Goal: Book appointment/travel/reservation

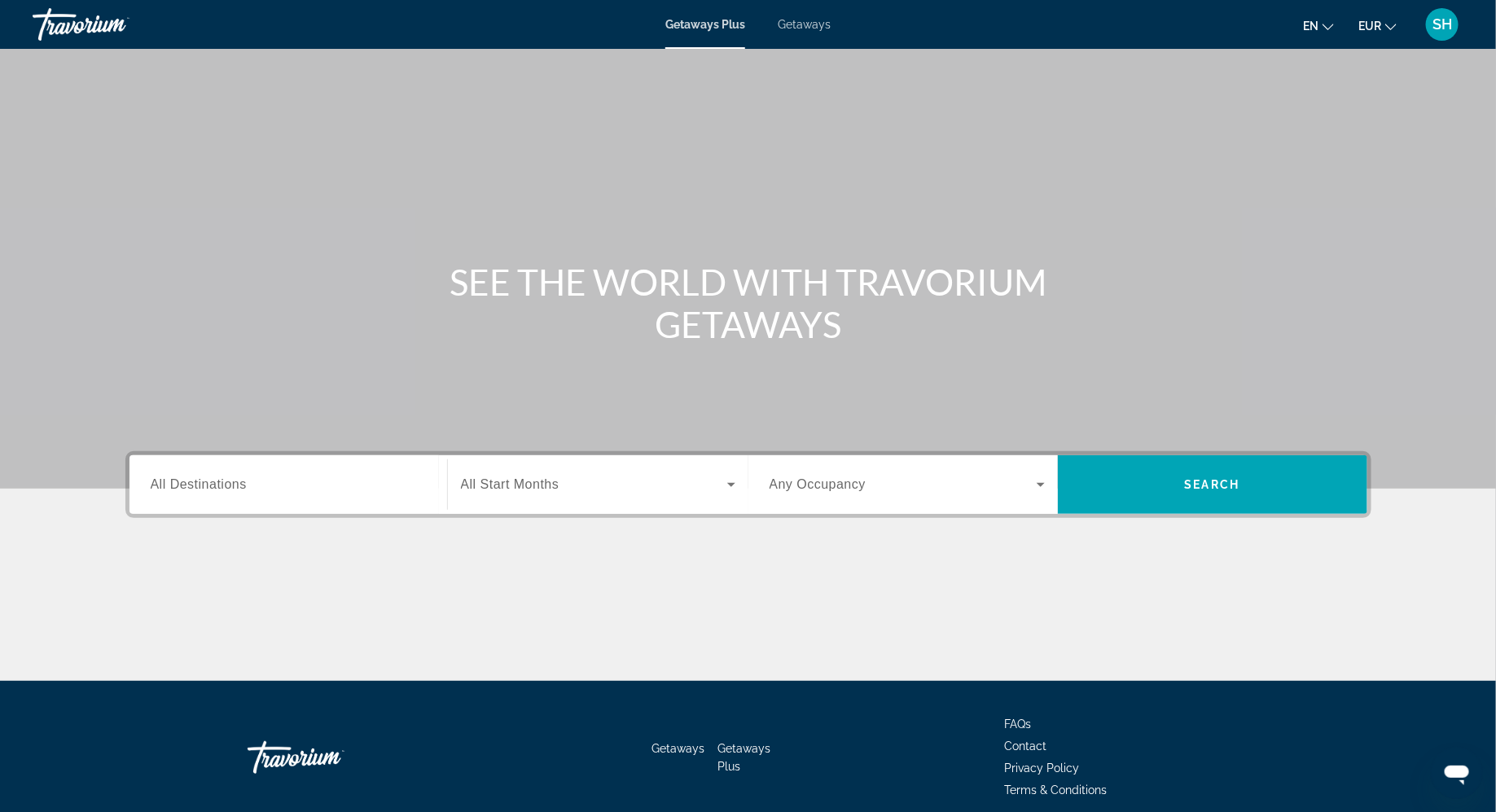
click at [800, 29] on span "Getaways" at bounding box center [804, 24] width 53 height 13
click at [234, 492] on div "Destination All Destinations" at bounding box center [288, 484] width 275 height 46
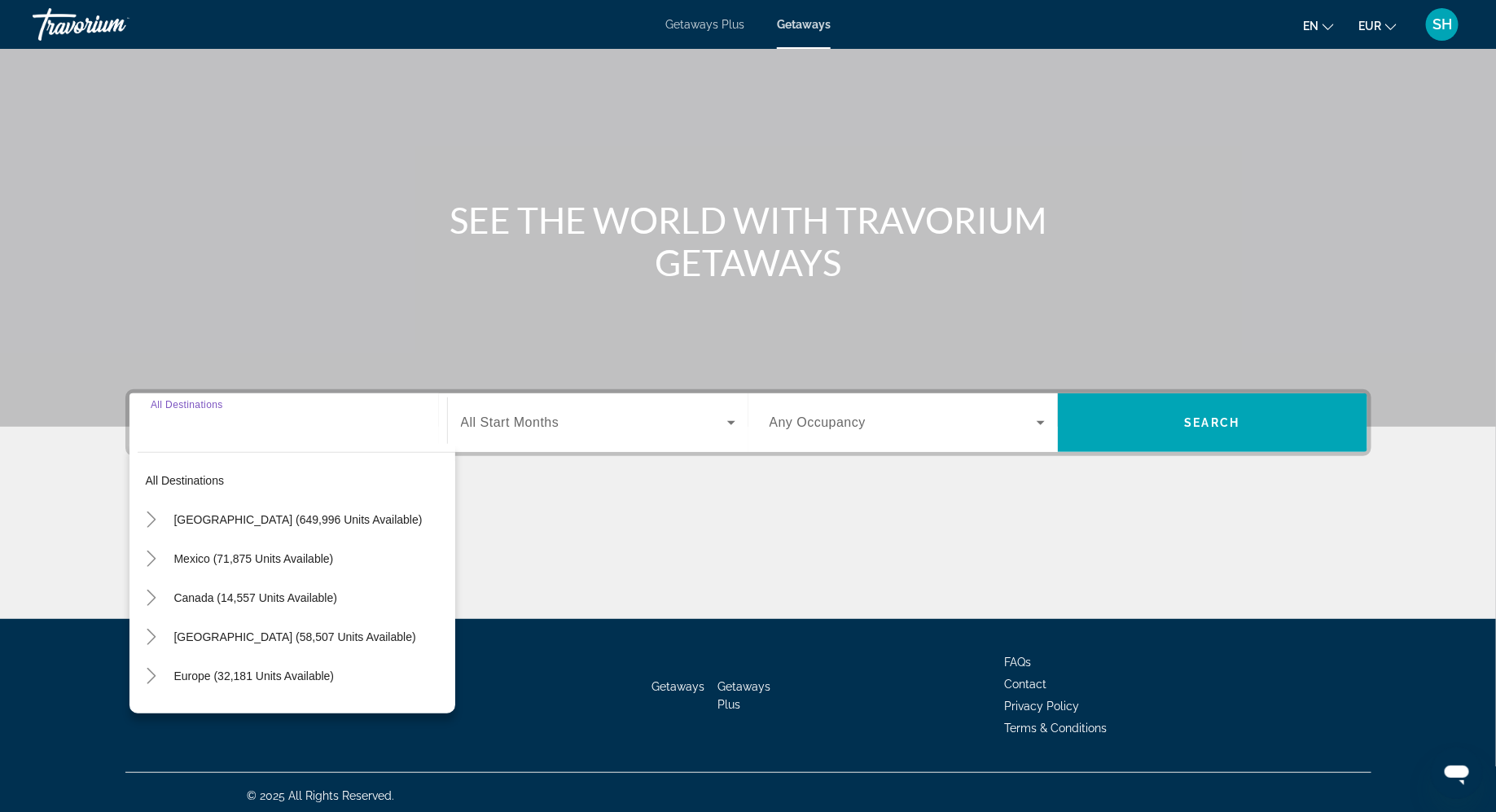
scroll to position [68, 0]
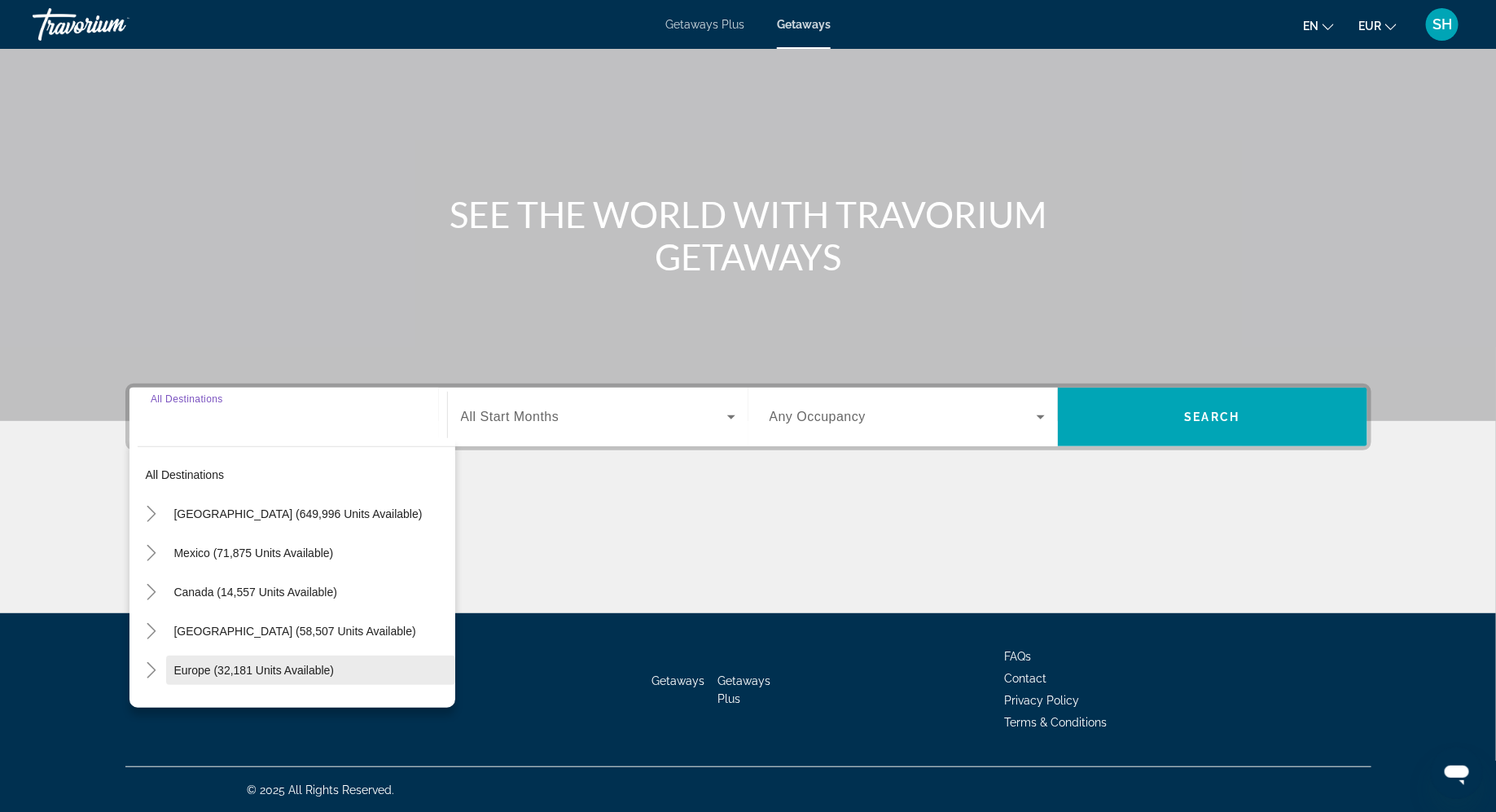
click at [206, 672] on span "Europe (32,181 units available)" at bounding box center [255, 670] width 161 height 13
type input "**********"
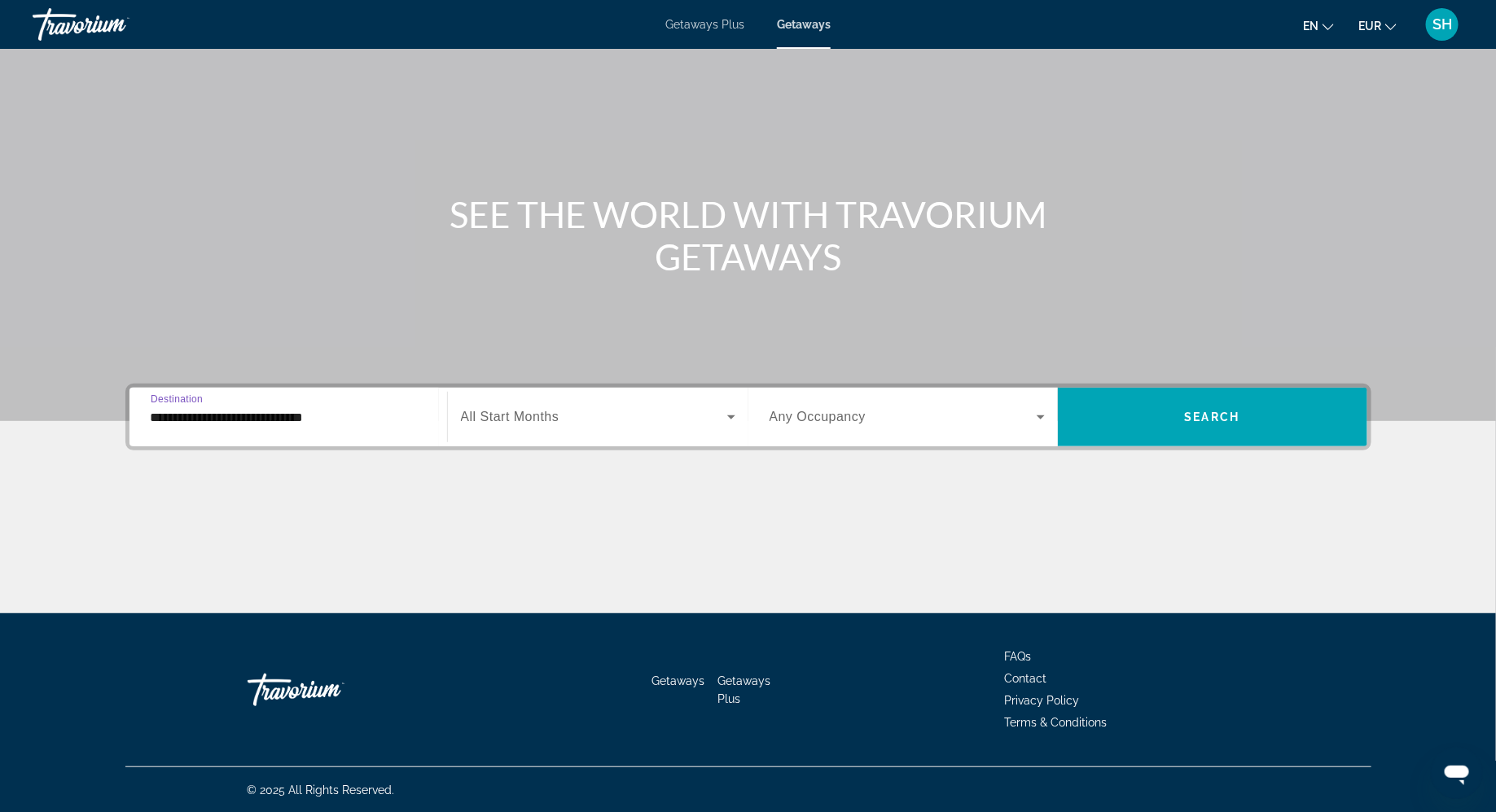
click at [613, 425] on span "Search widget" at bounding box center [595, 417] width 266 height 20
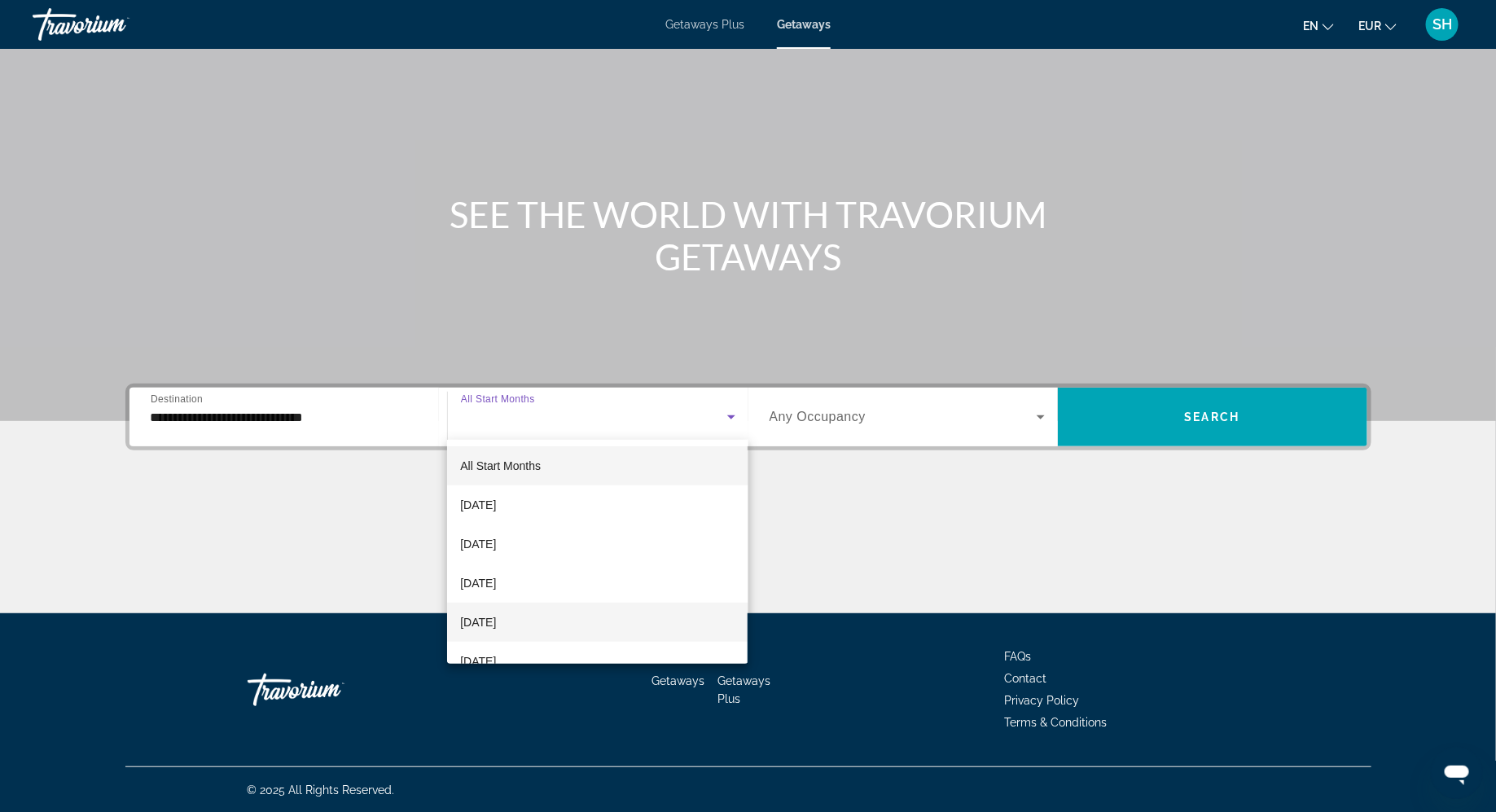
click at [496, 622] on span "[DATE]" at bounding box center [478, 622] width 36 height 20
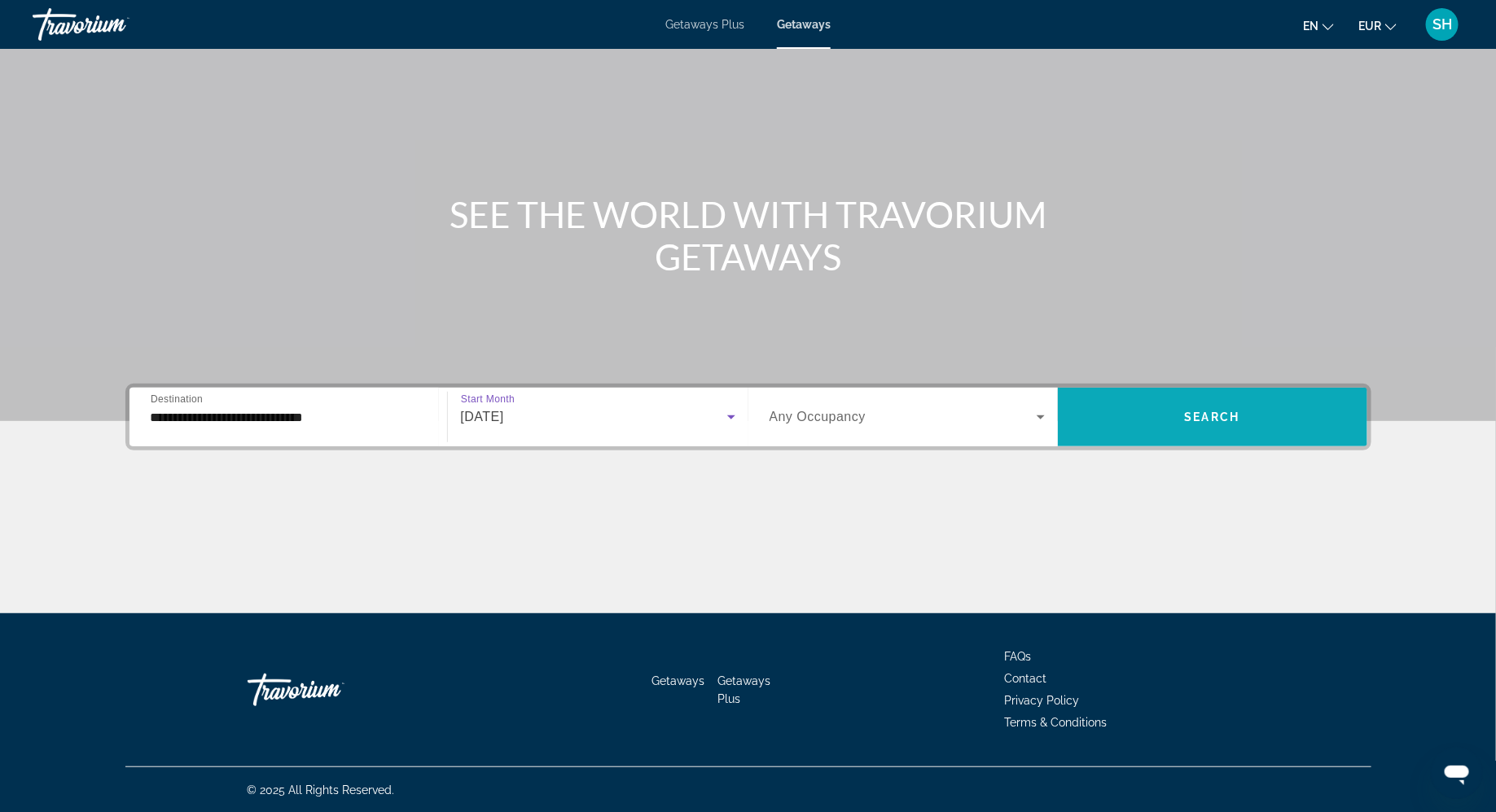
click at [1151, 412] on span "Search widget" at bounding box center [1213, 417] width 310 height 39
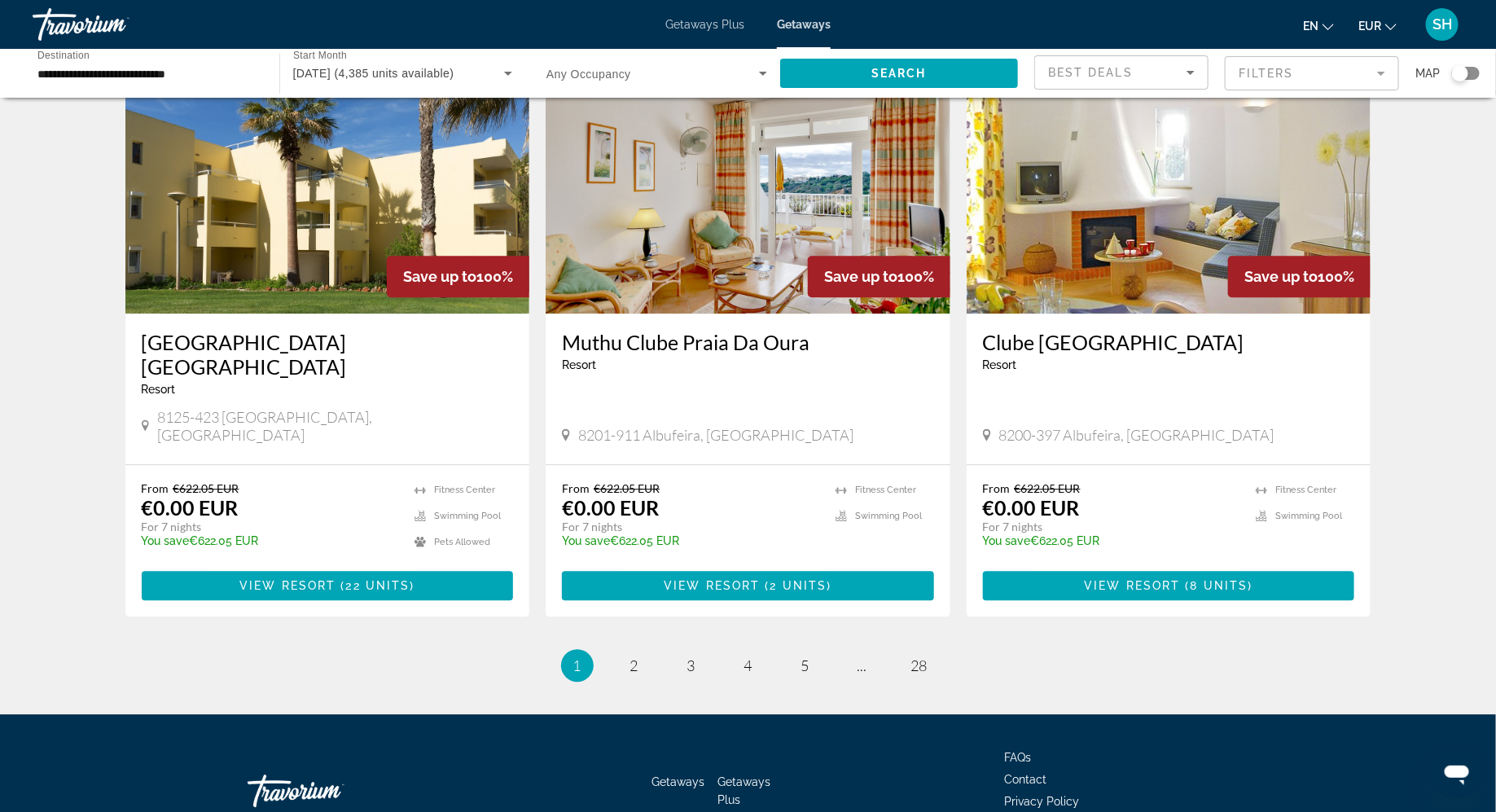
scroll to position [1791, 0]
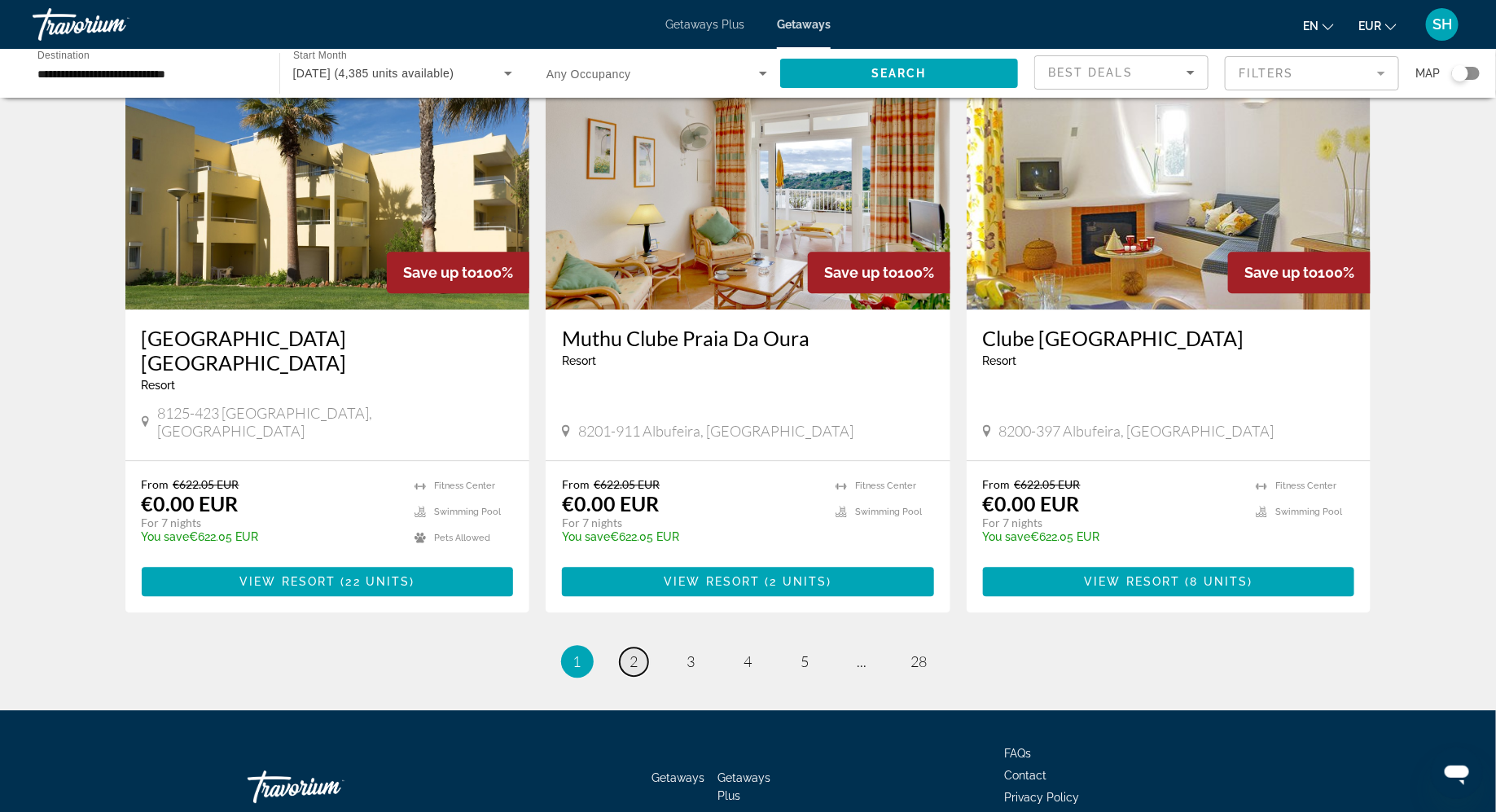
click at [635, 652] on span "2" at bounding box center [635, 661] width 8 height 18
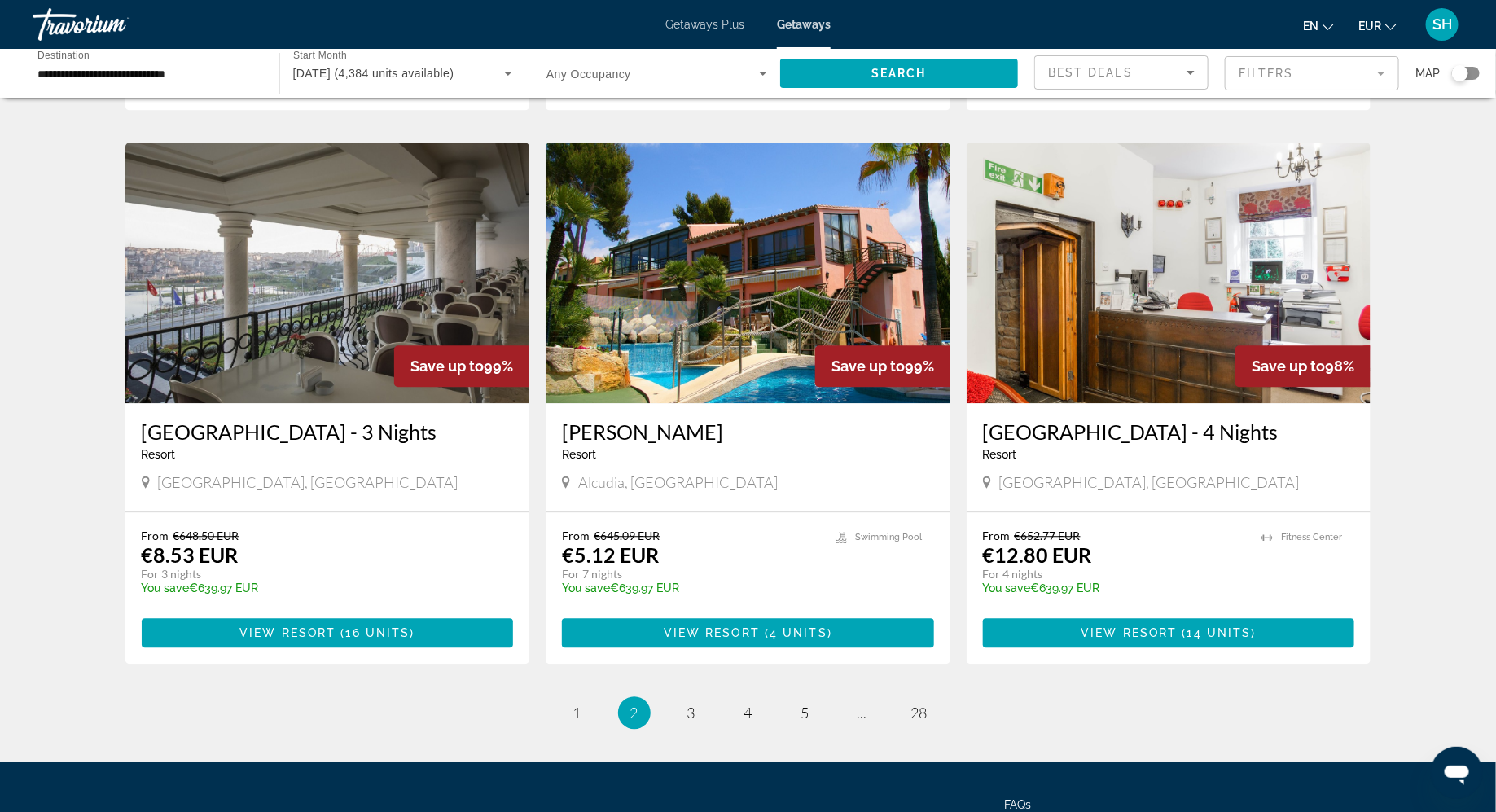
scroll to position [1751, 0]
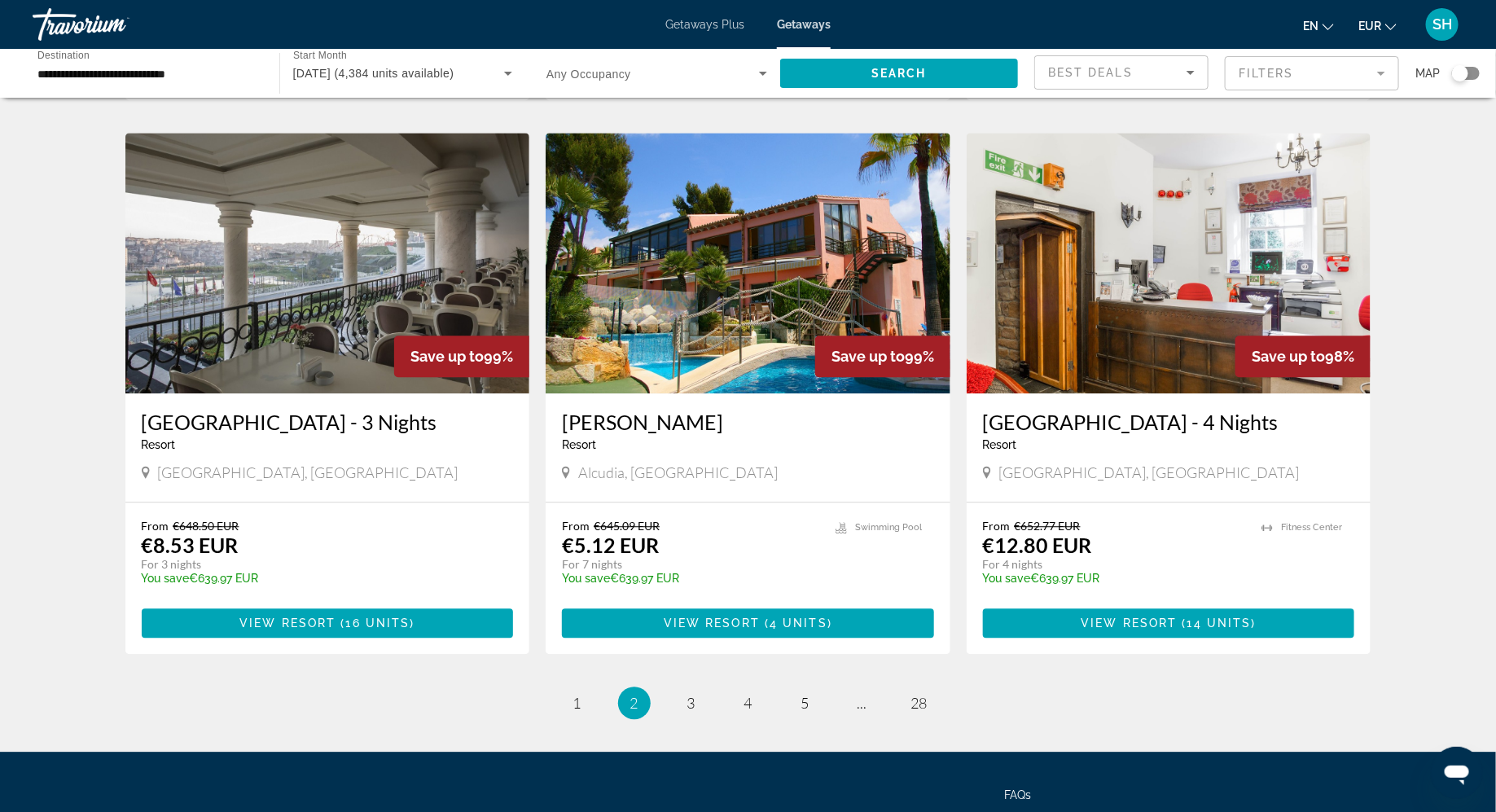
click at [698, 300] on img "Main content" at bounding box center [748, 263] width 405 height 261
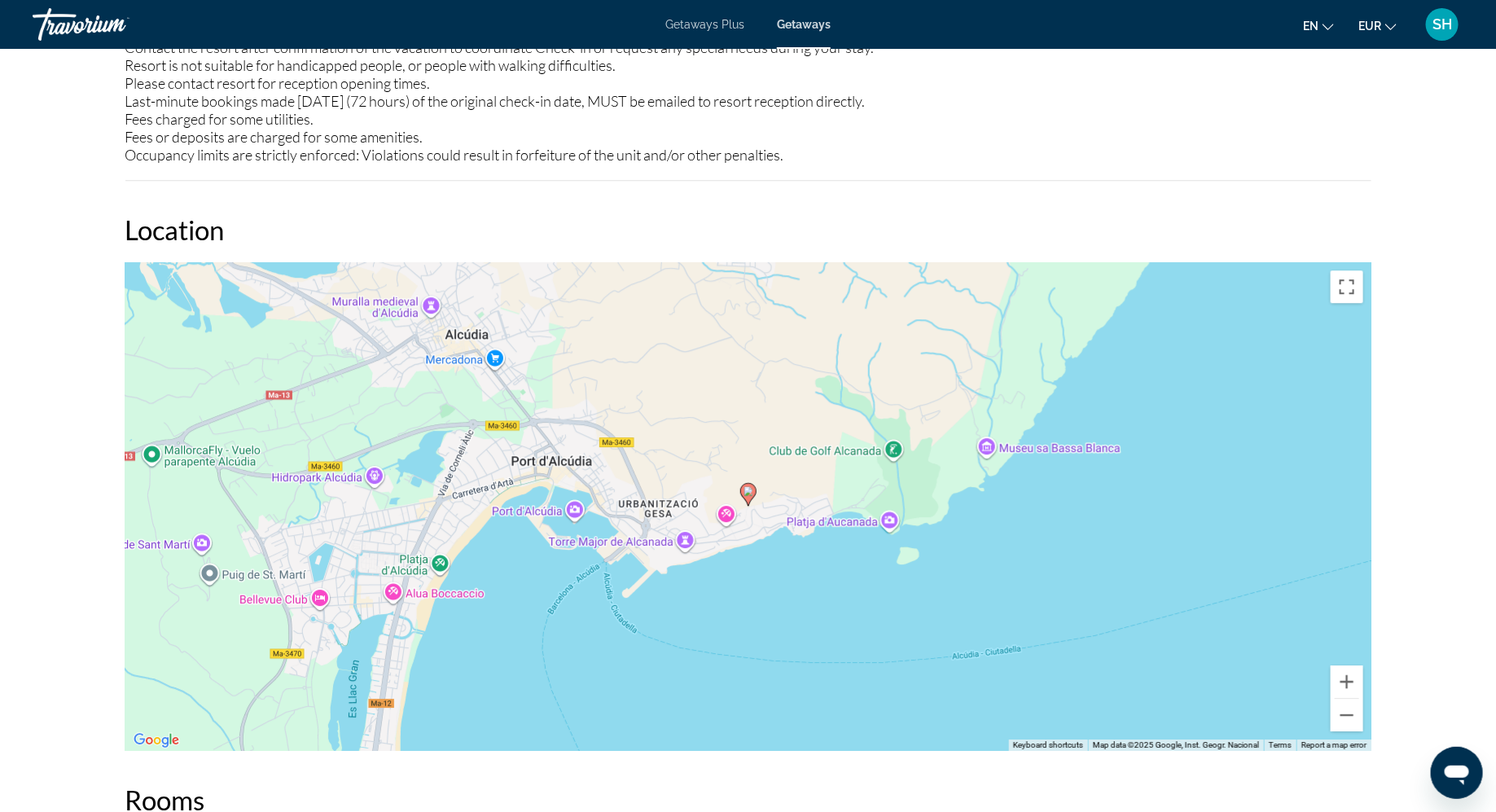
scroll to position [2077, 0]
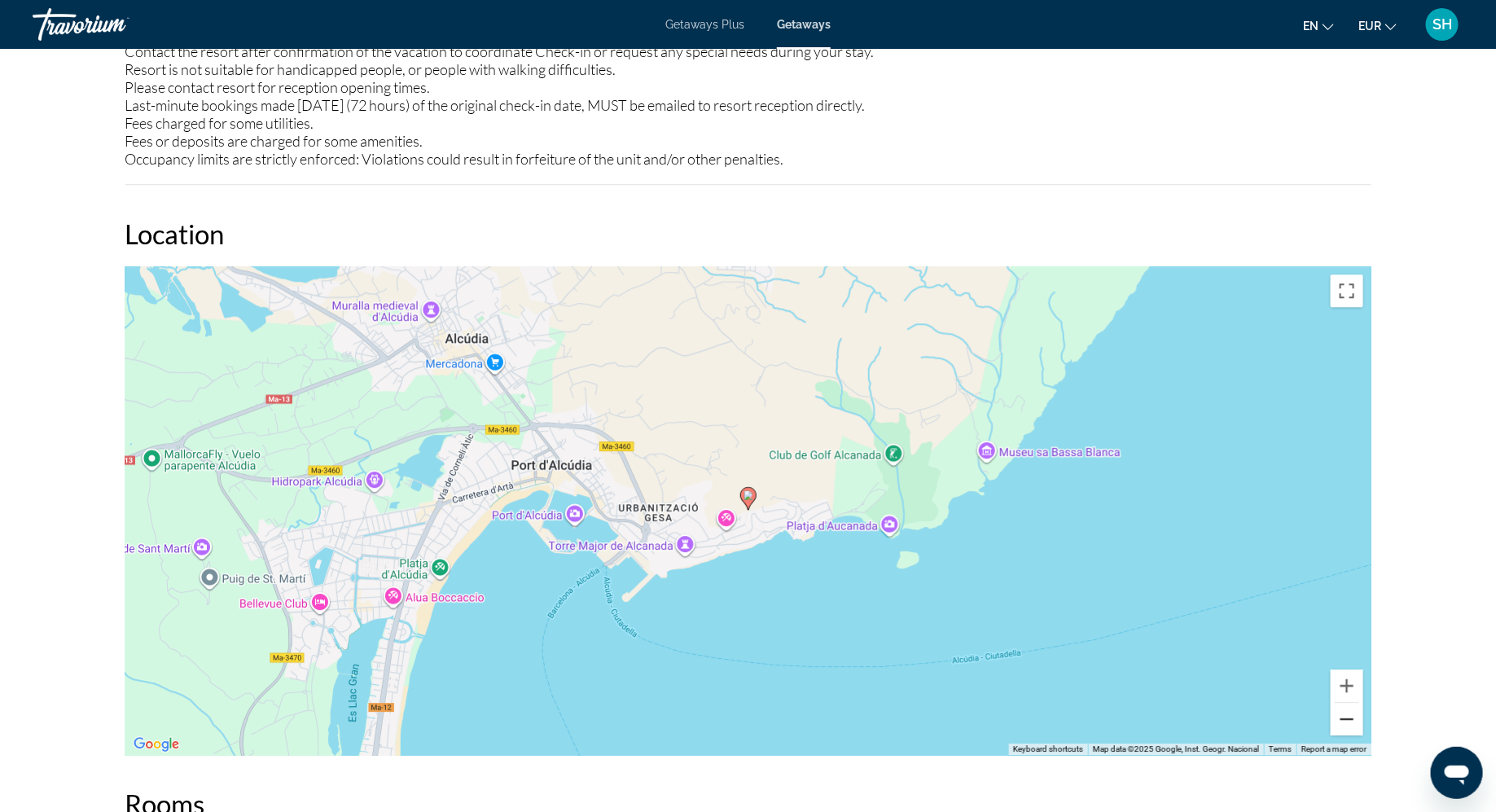
click at [1351, 719] on button "Zoom out" at bounding box center [1347, 719] width 32 height 32
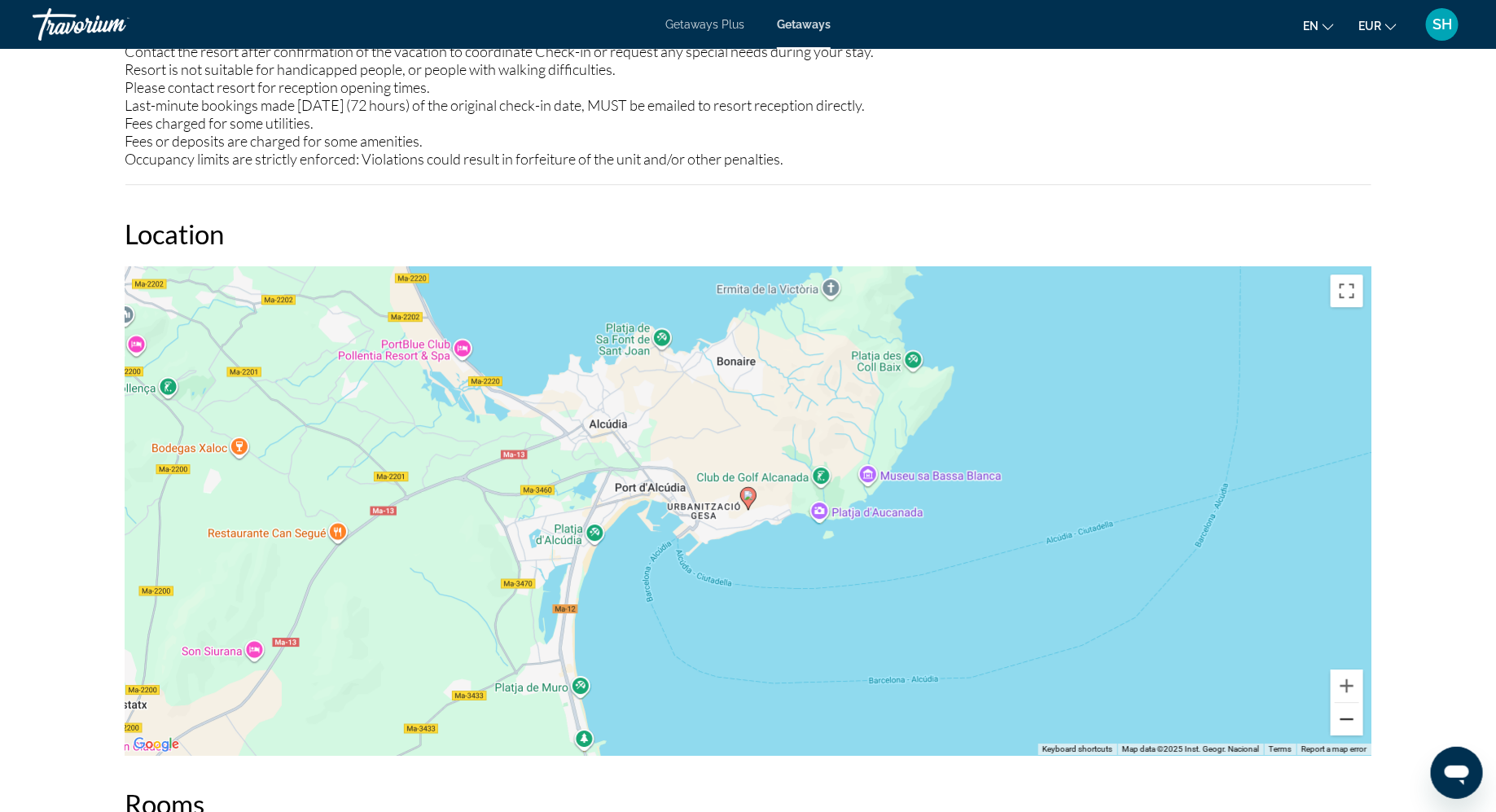
click at [1351, 719] on button "Zoom out" at bounding box center [1347, 719] width 32 height 32
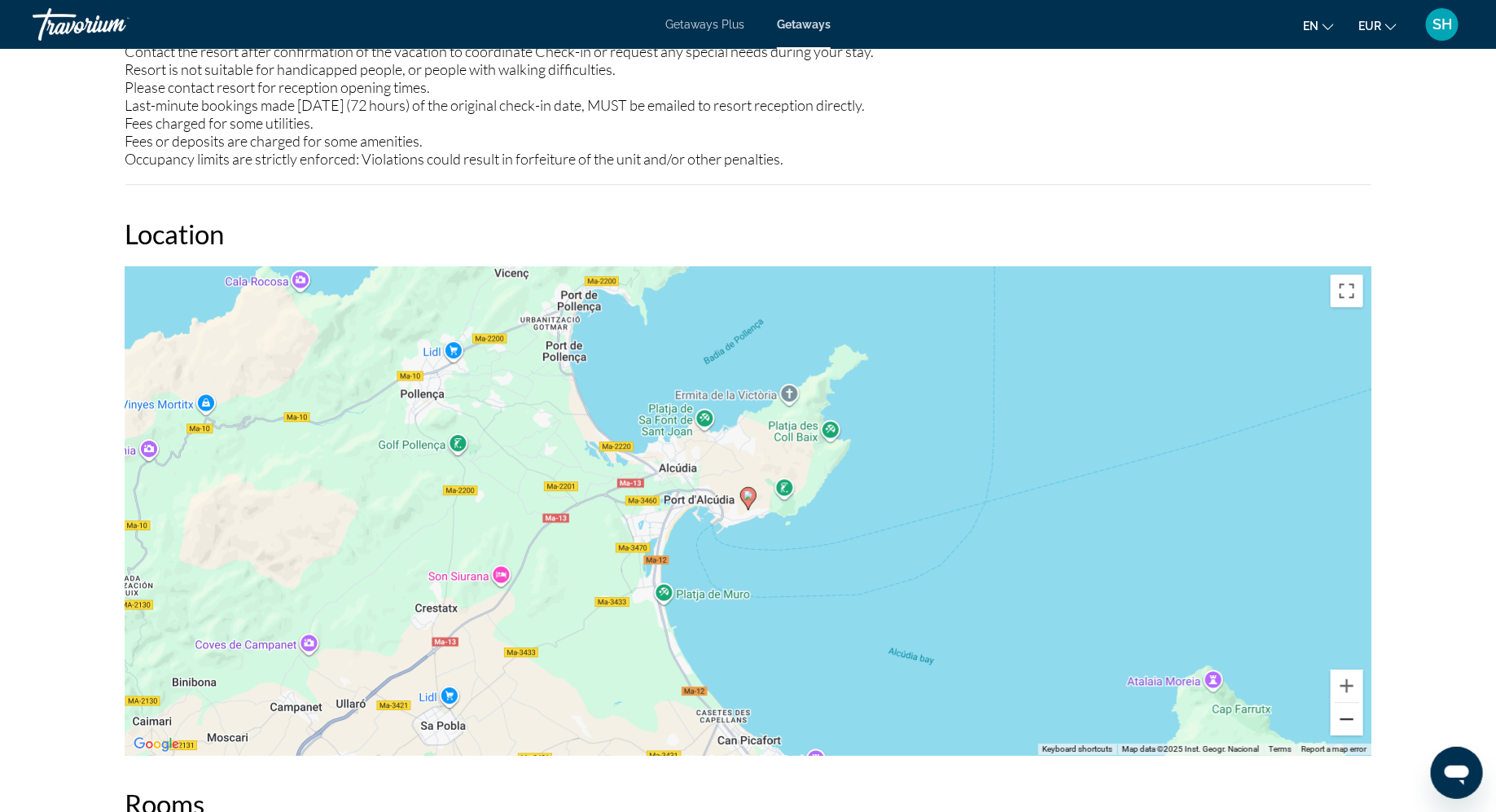
click at [1351, 719] on button "Zoom out" at bounding box center [1347, 719] width 32 height 32
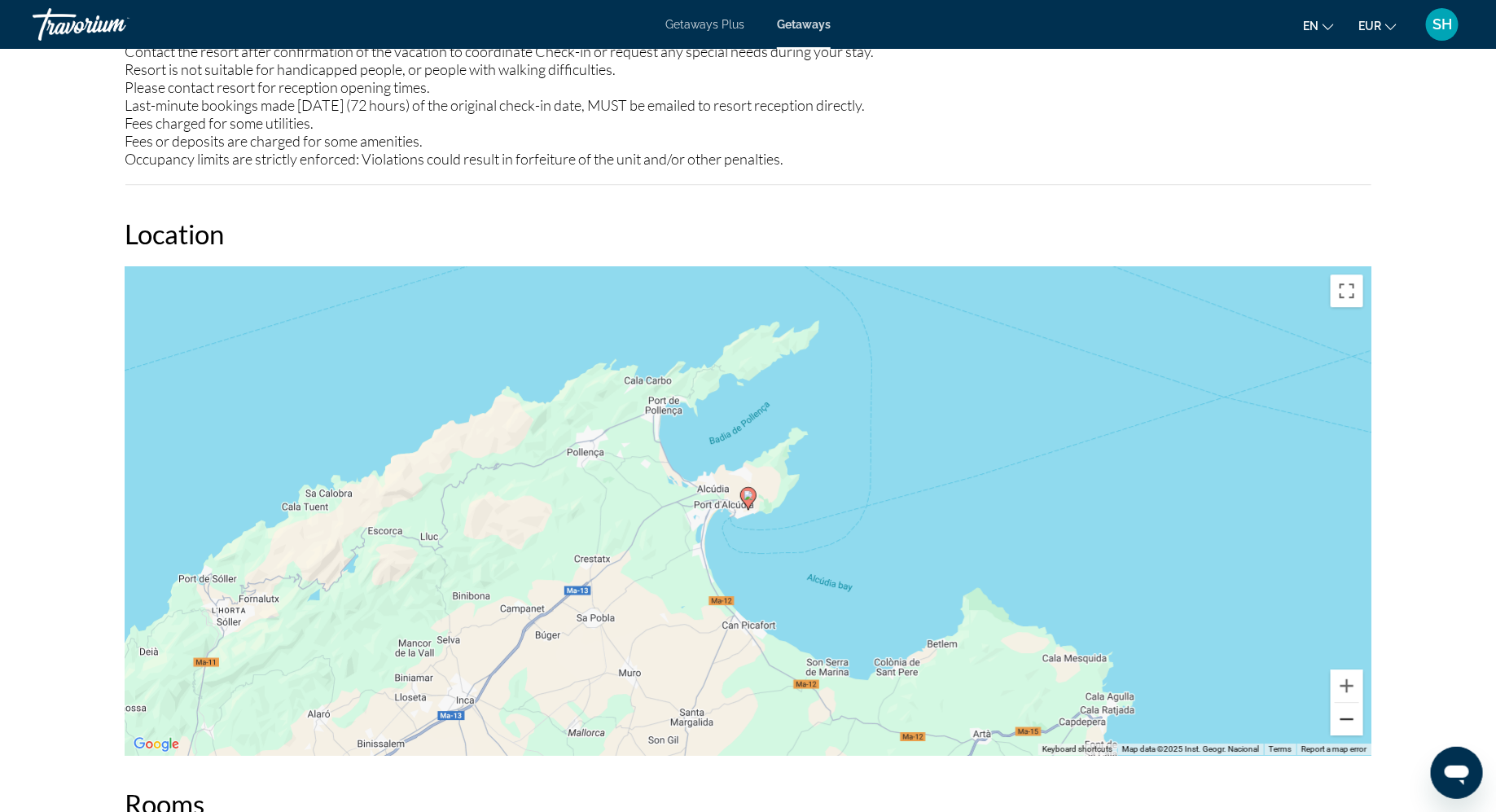
click at [1351, 719] on button "Zoom out" at bounding box center [1347, 719] width 32 height 32
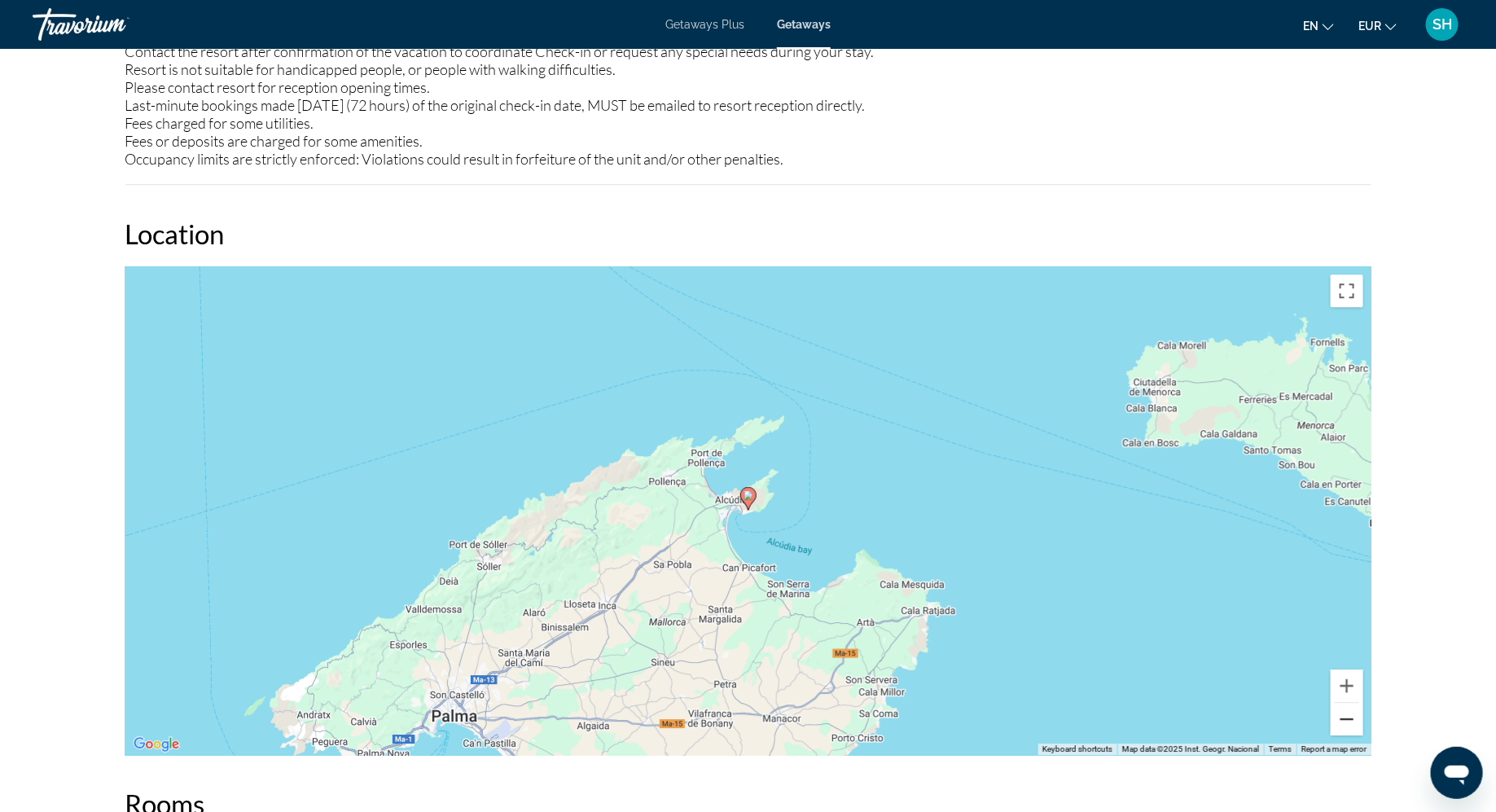
click at [1351, 719] on button "Zoom out" at bounding box center [1347, 719] width 32 height 32
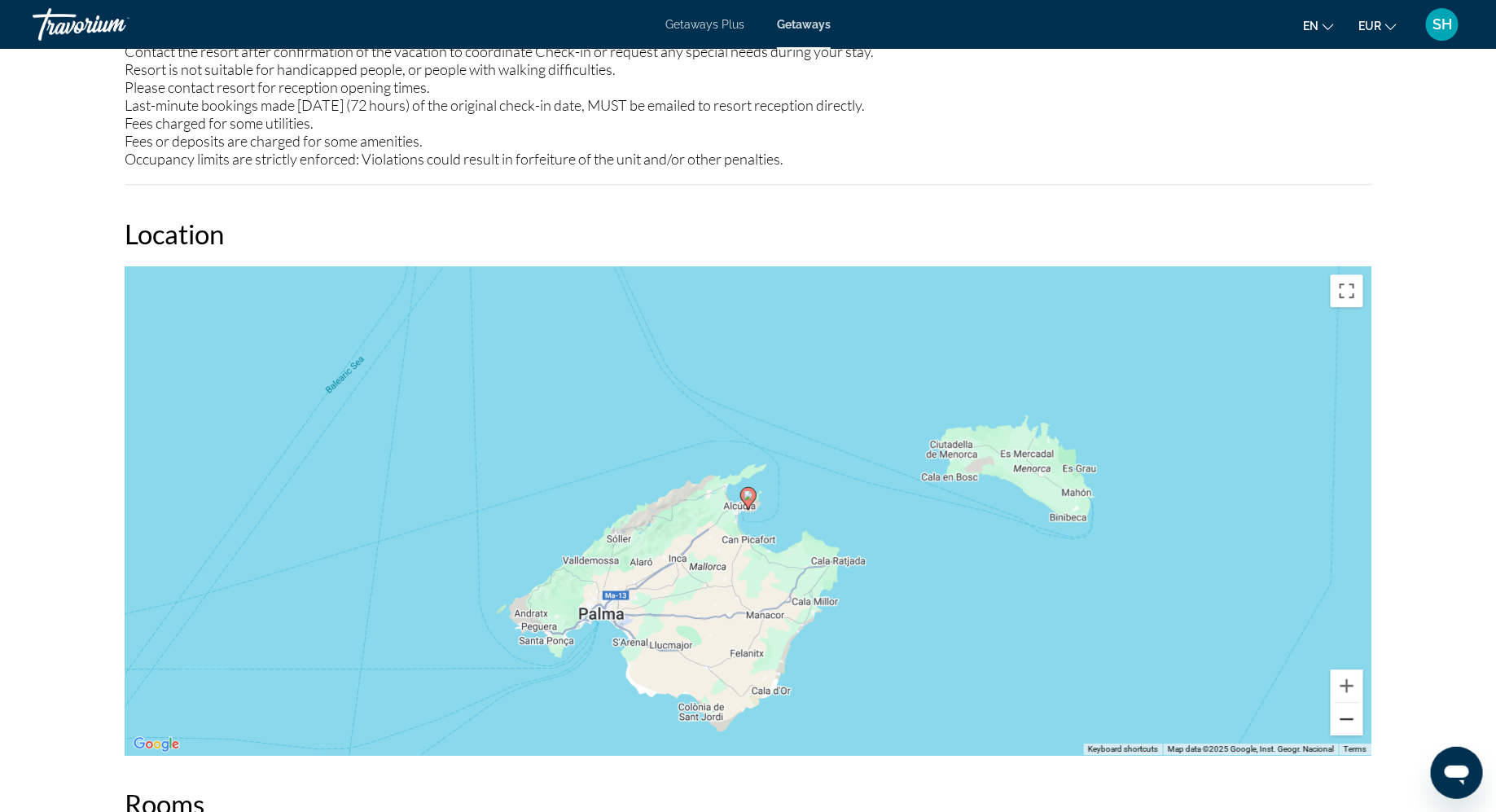
click at [1349, 721] on button "Zoom out" at bounding box center [1347, 719] width 32 height 32
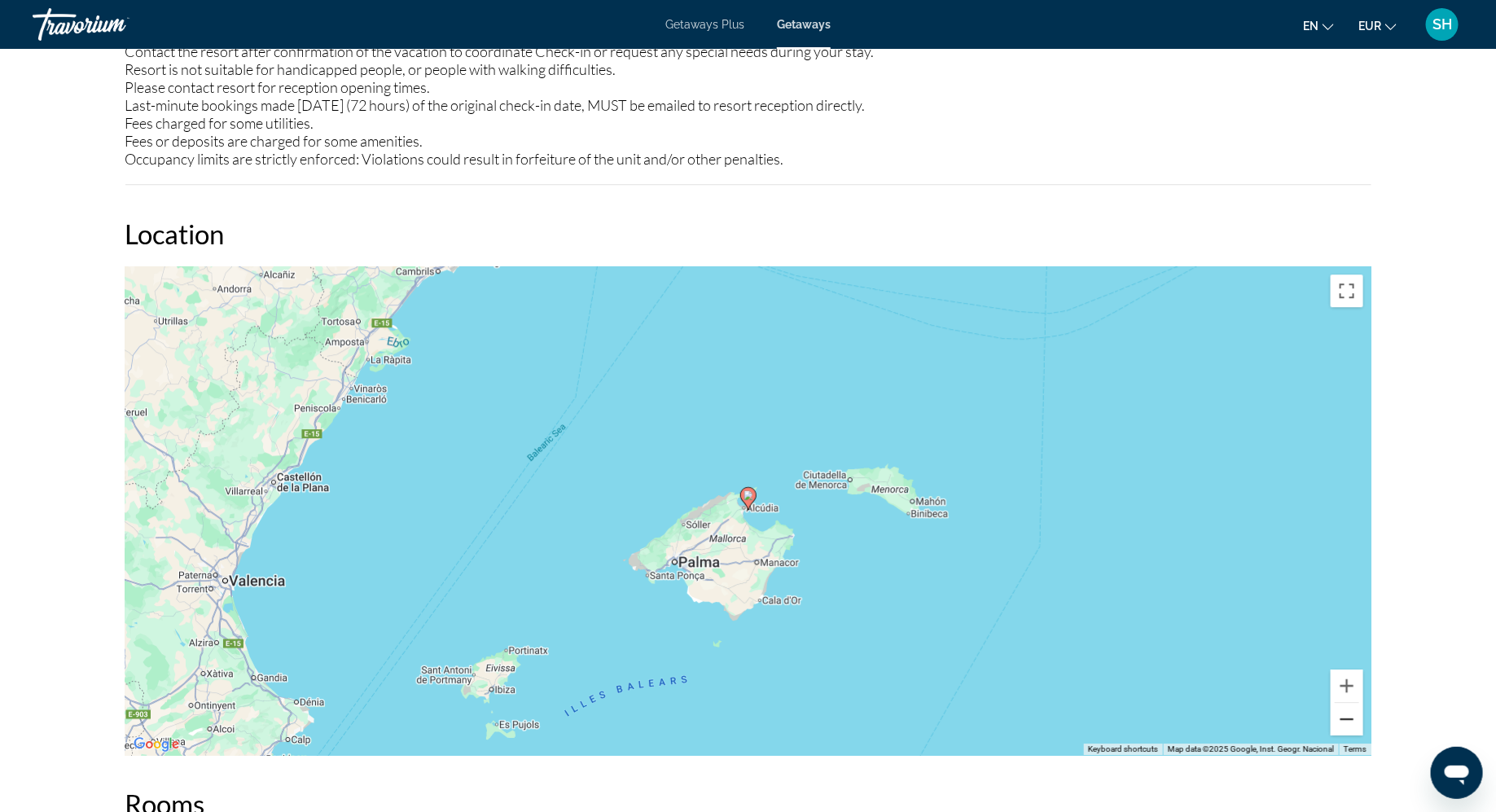
click at [1349, 721] on button "Zoom out" at bounding box center [1347, 719] width 32 height 32
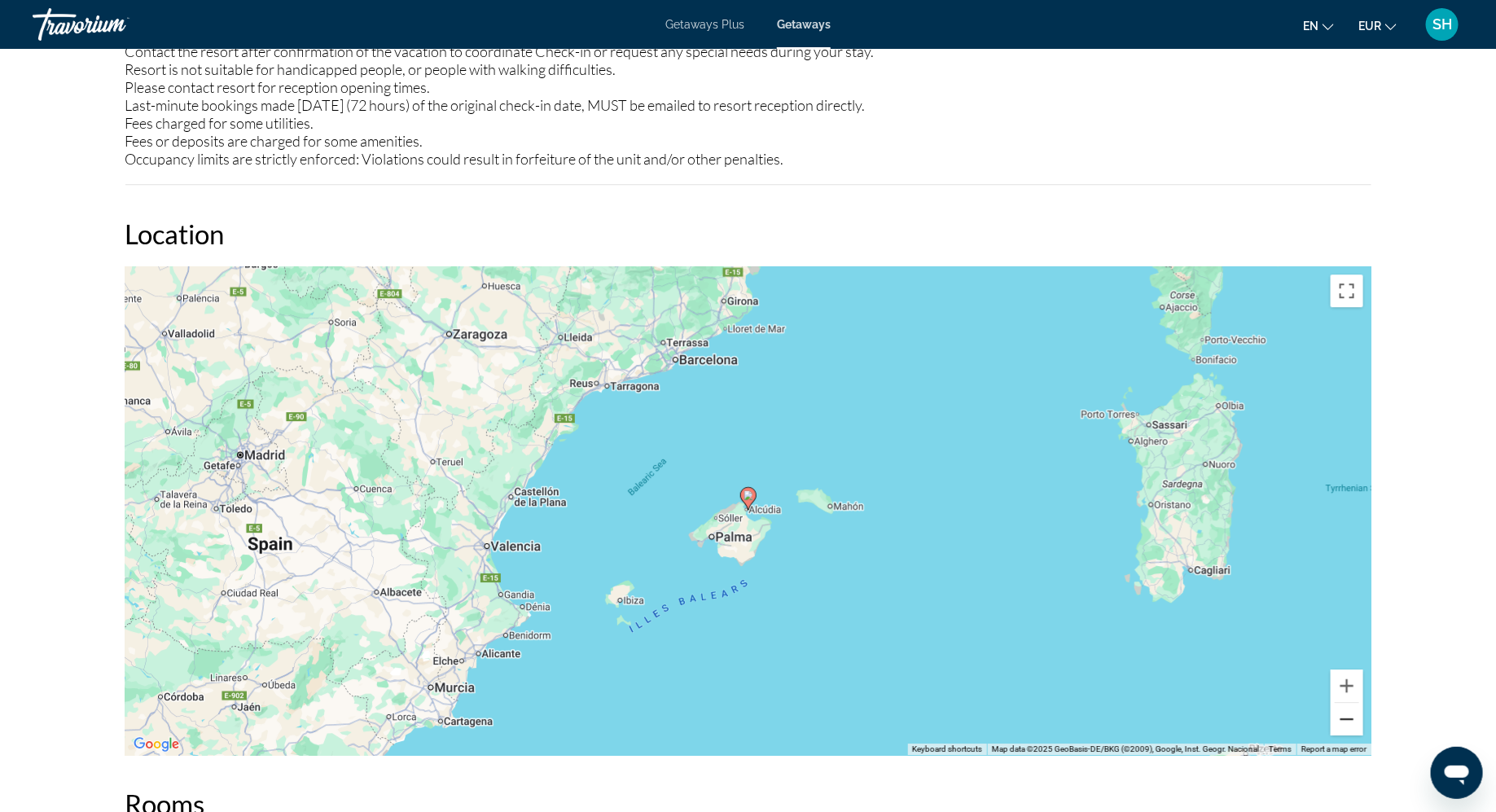
click at [1349, 721] on button "Zoom out" at bounding box center [1347, 719] width 32 height 32
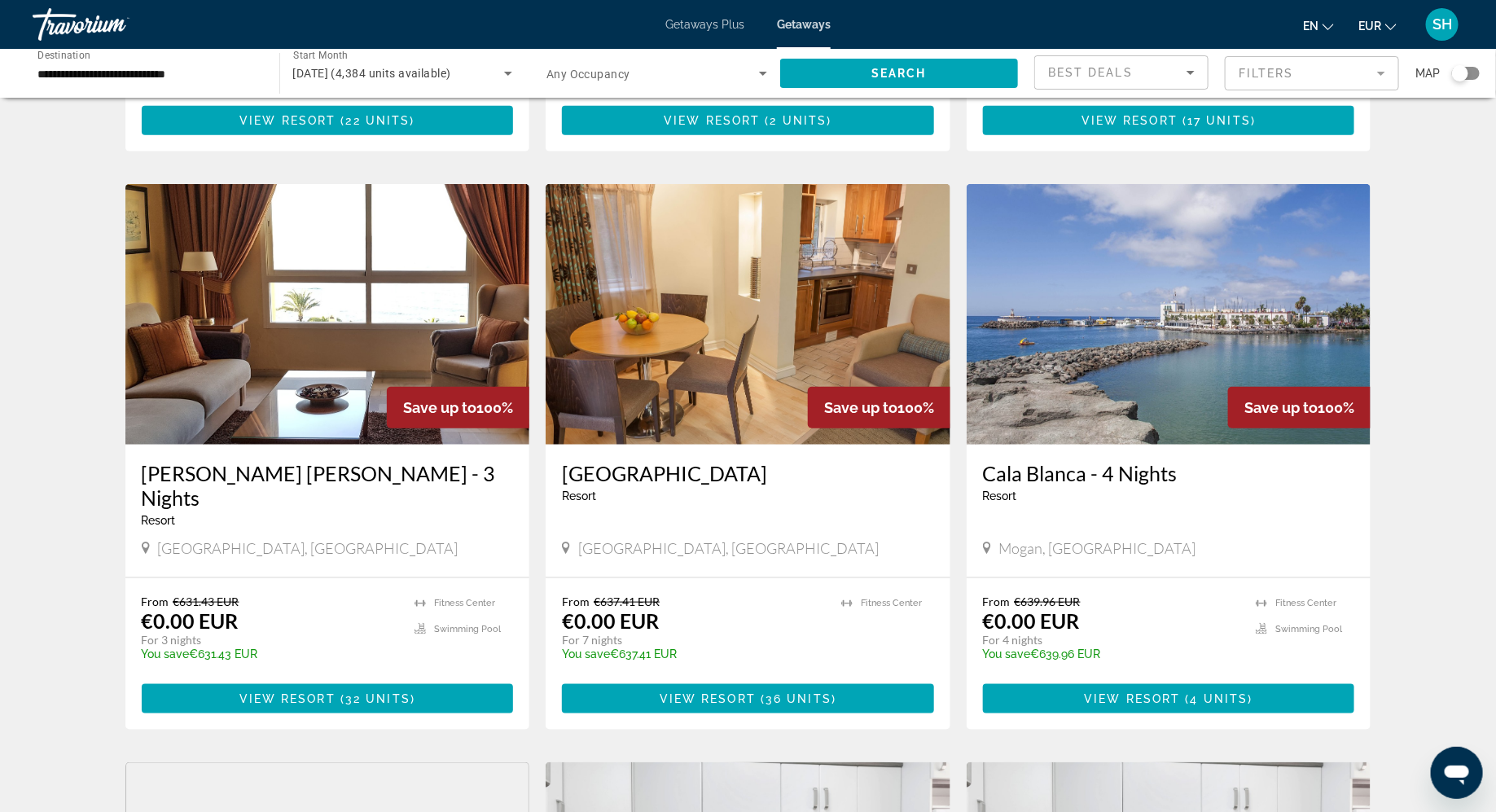
scroll to position [570, 0]
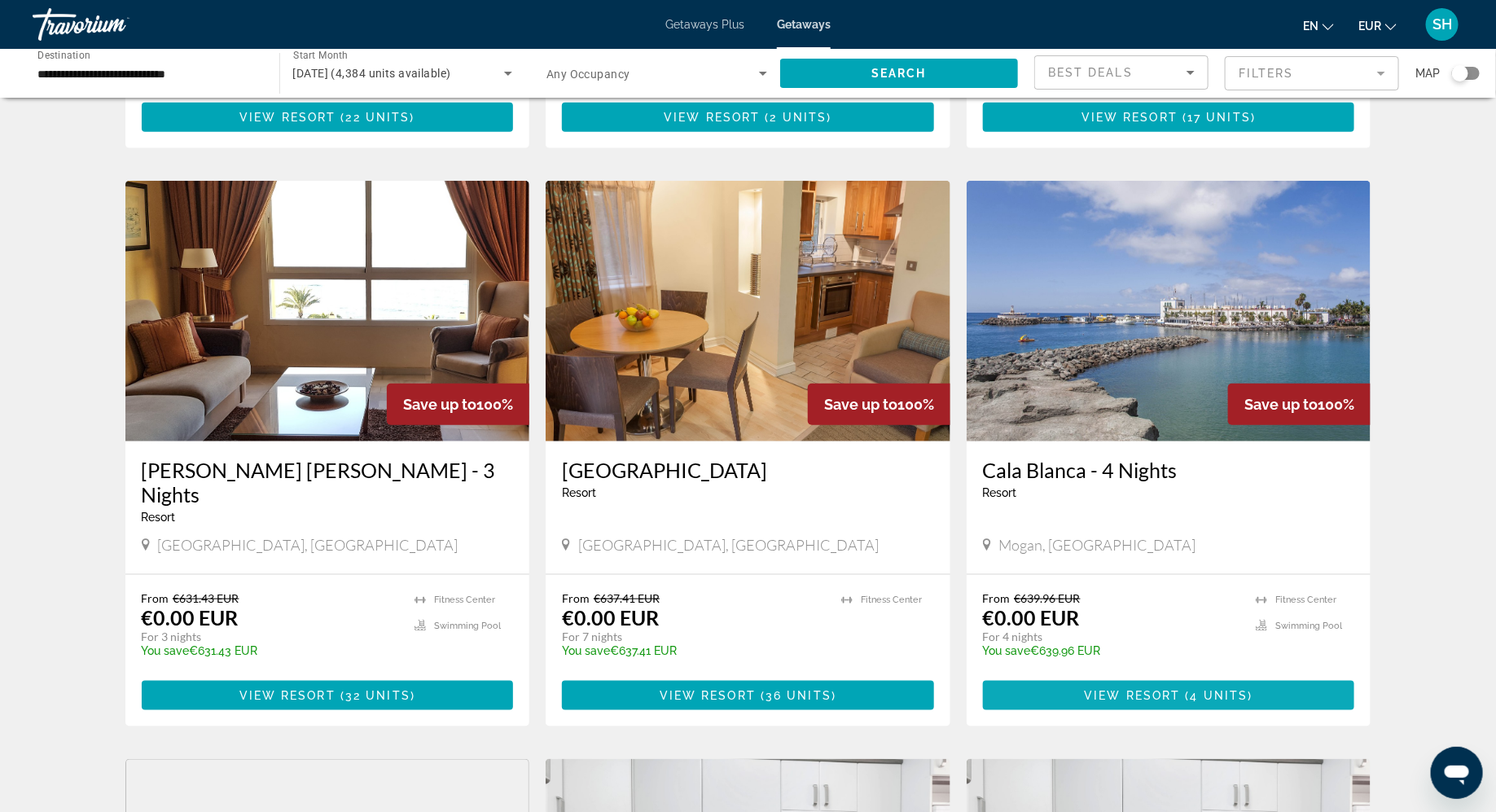
click at [1075, 676] on span "Main content" at bounding box center [1170, 695] width 372 height 39
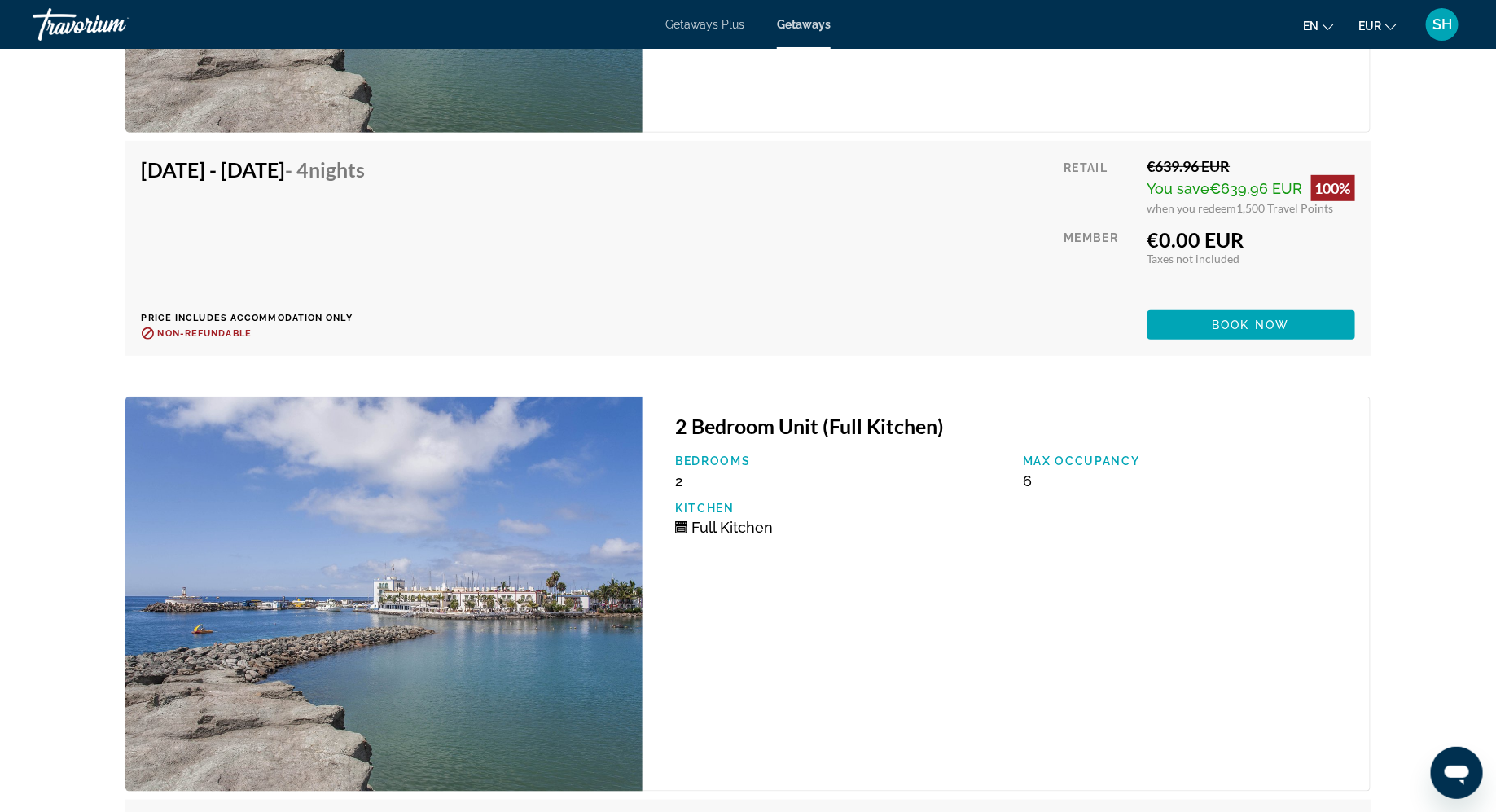
scroll to position [3395, 0]
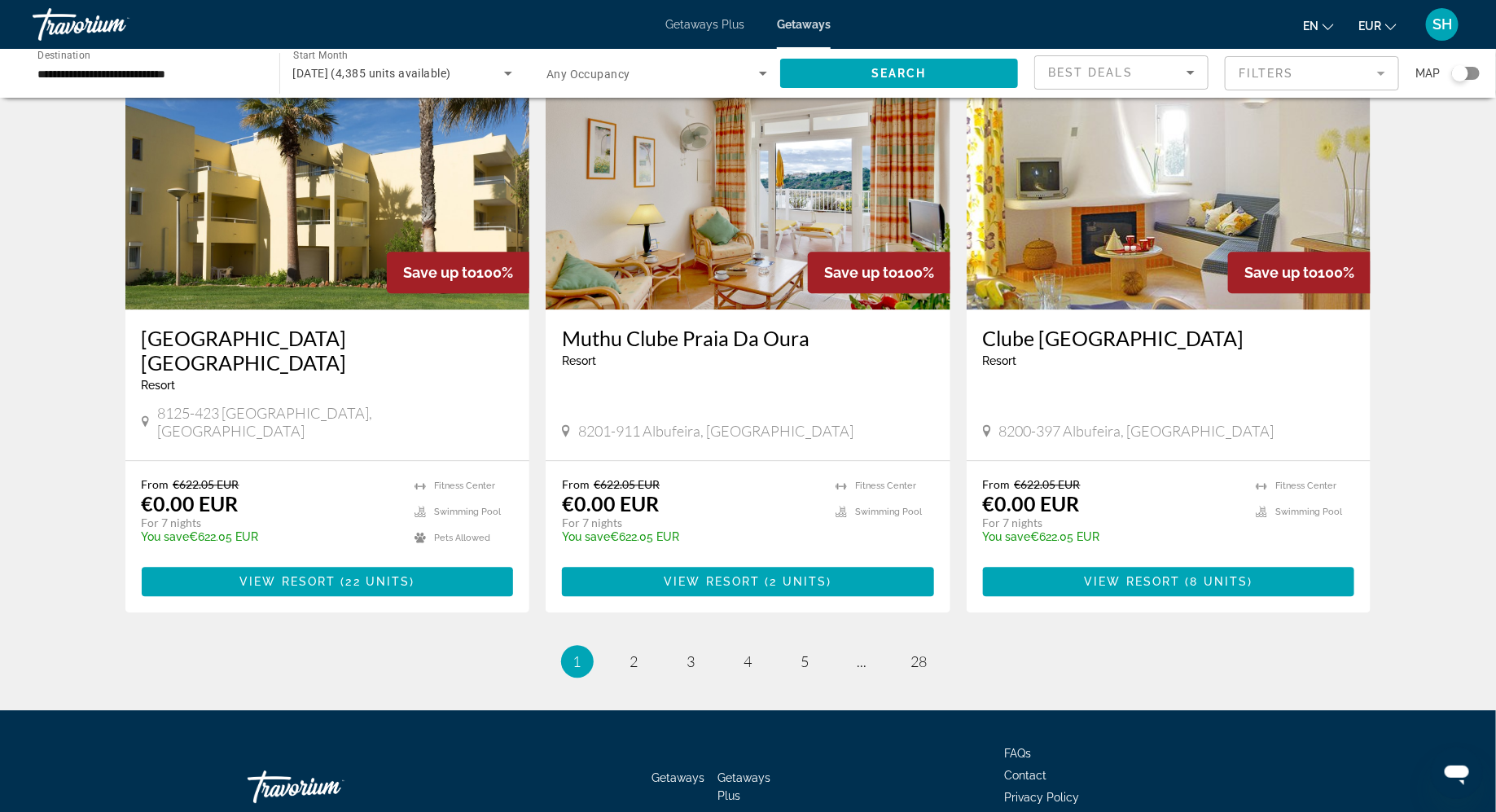
scroll to position [1820, 0]
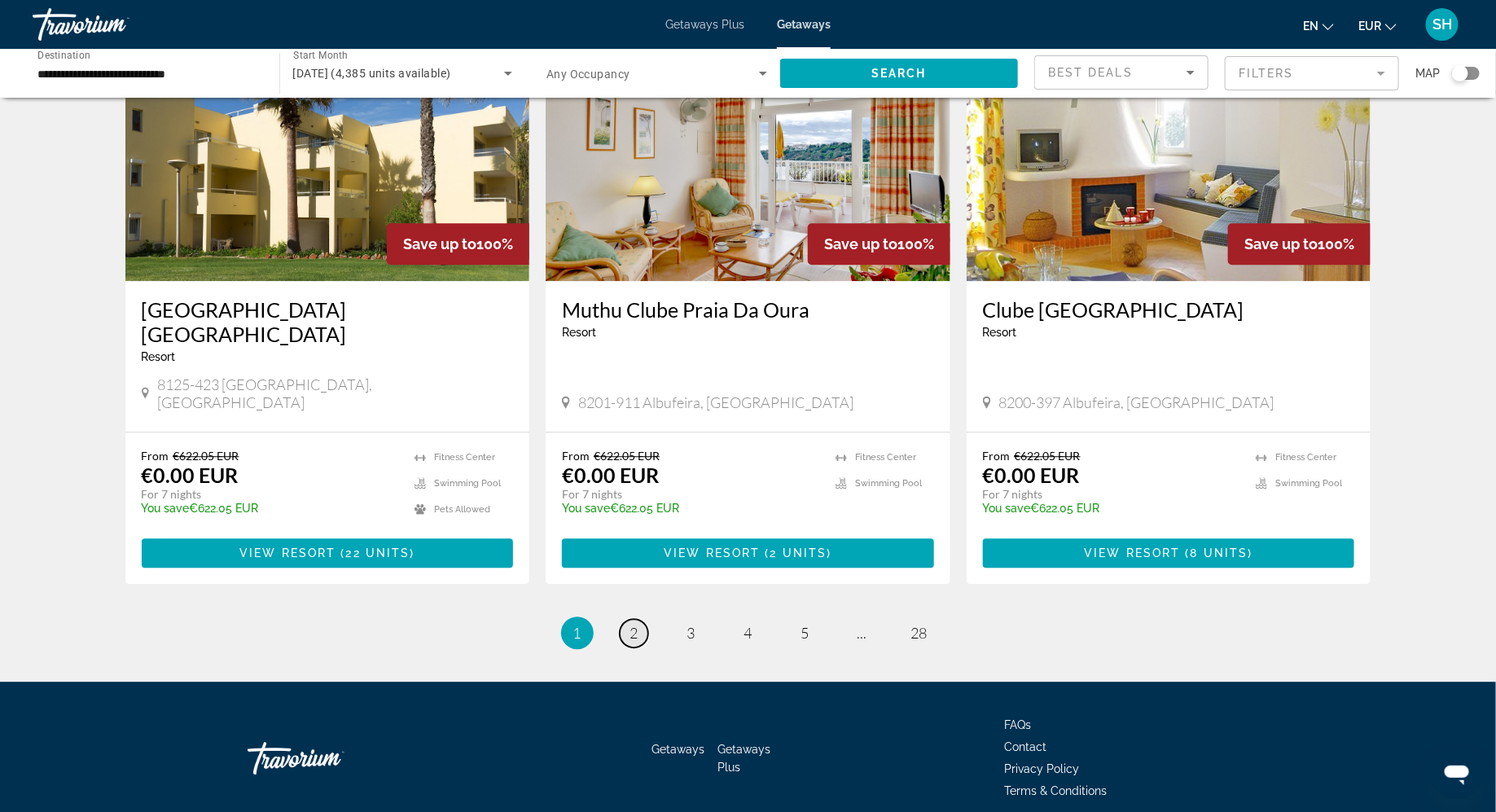
click at [641, 619] on link "page 2" at bounding box center [634, 633] width 28 height 28
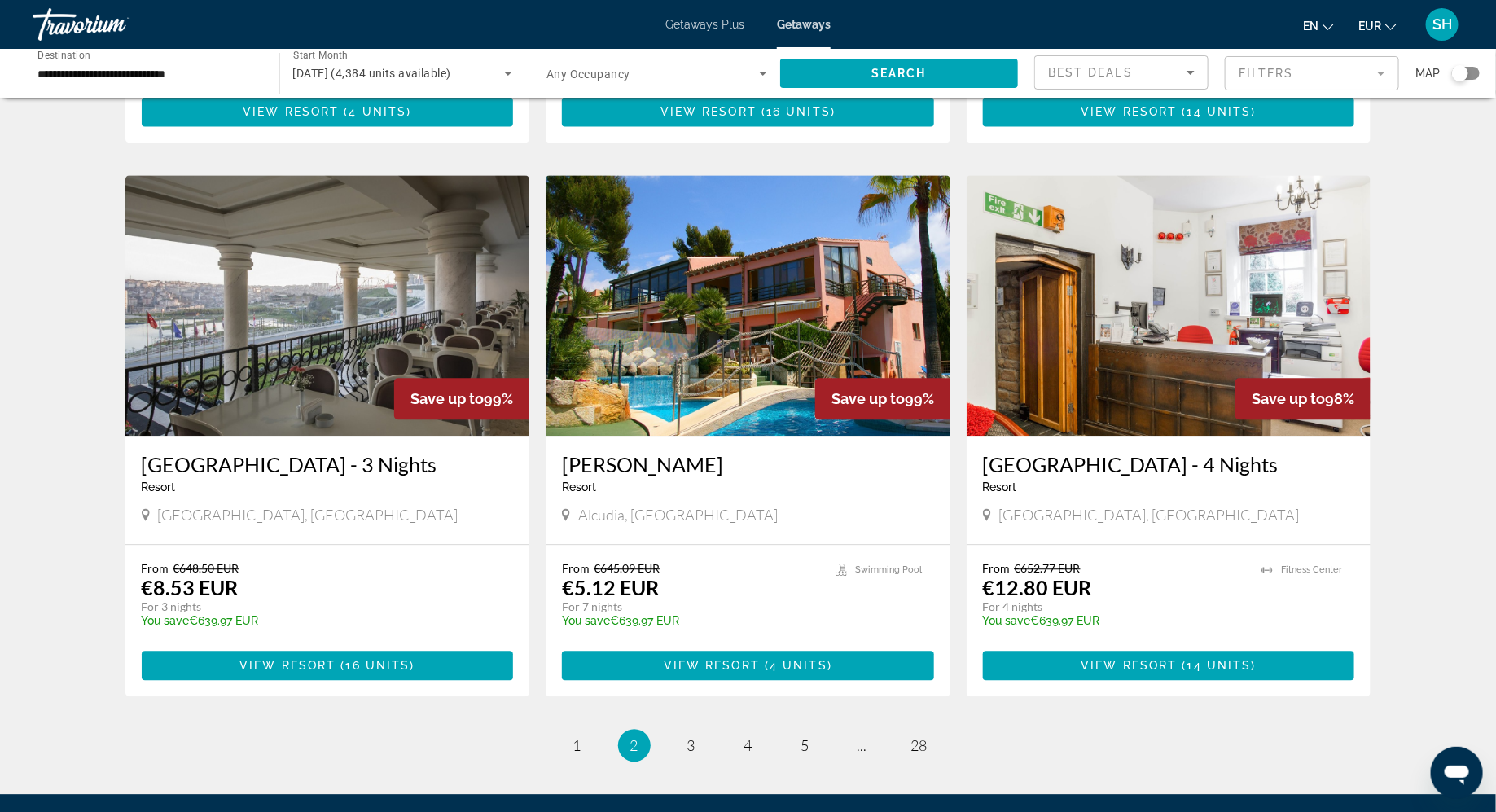
scroll to position [1710, 0]
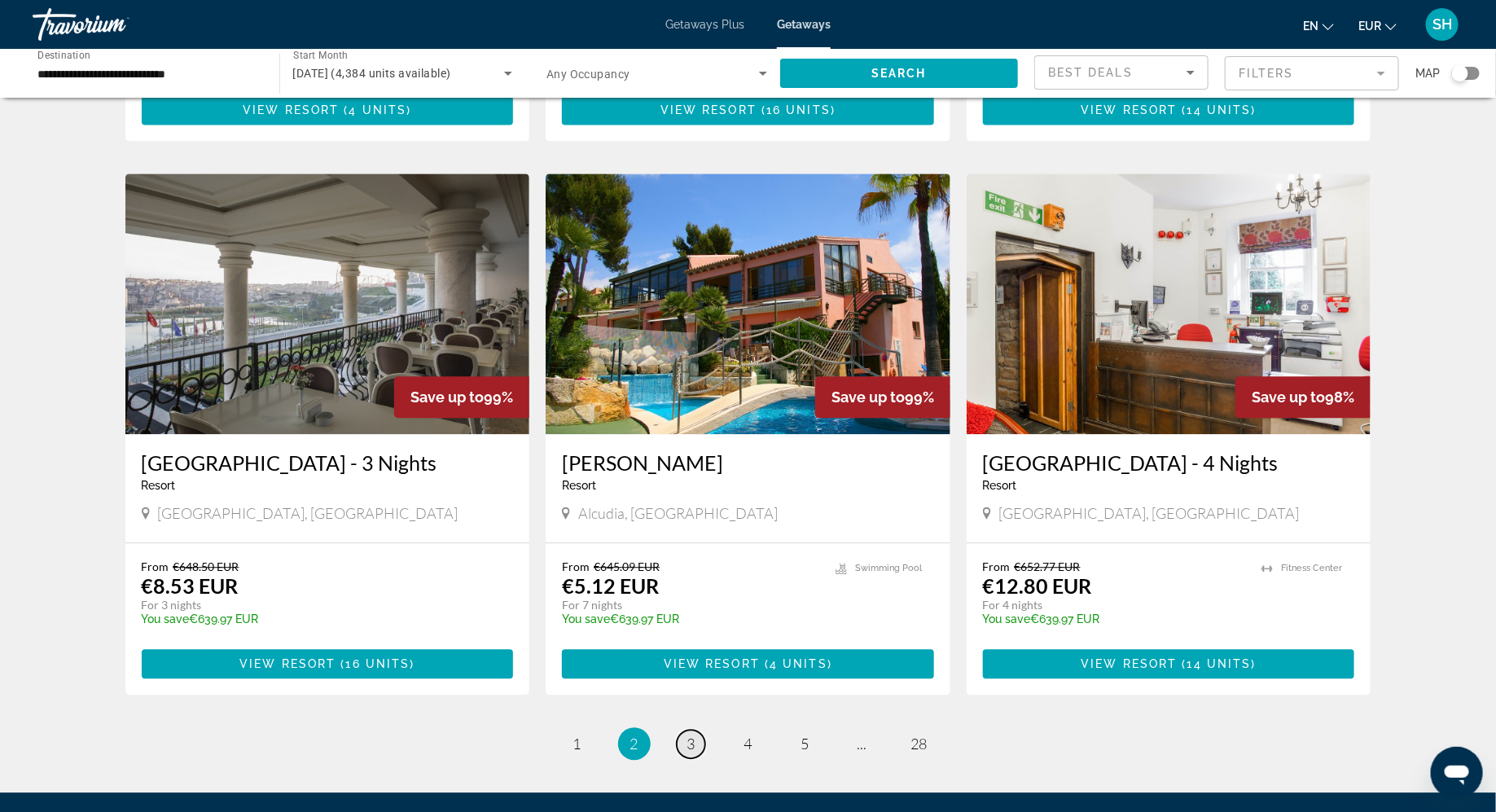
click at [695, 735] on span "3" at bounding box center [692, 743] width 8 height 18
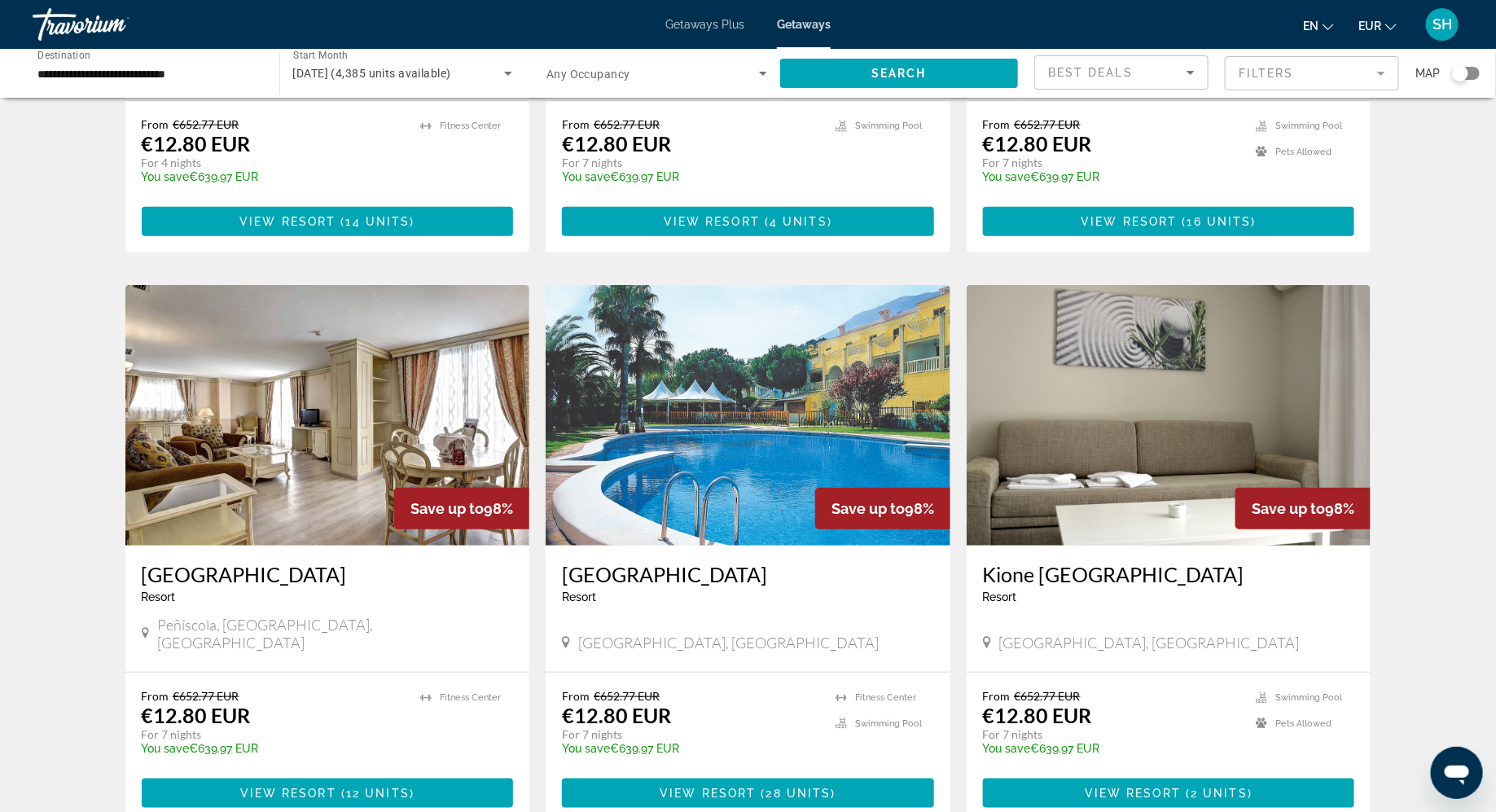
scroll to position [489, 0]
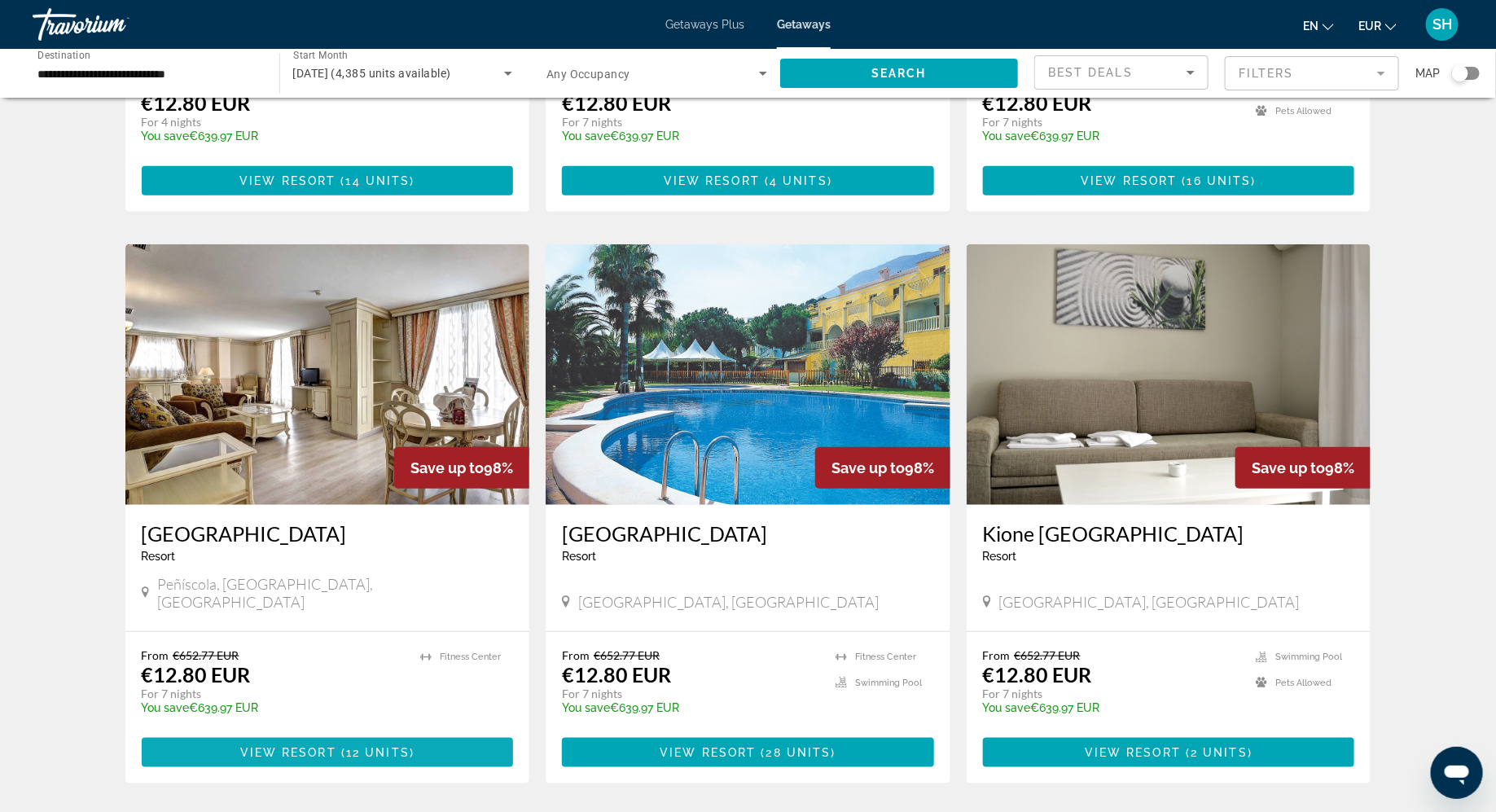
click at [325, 746] on span "View Resort" at bounding box center [288, 752] width 96 height 13
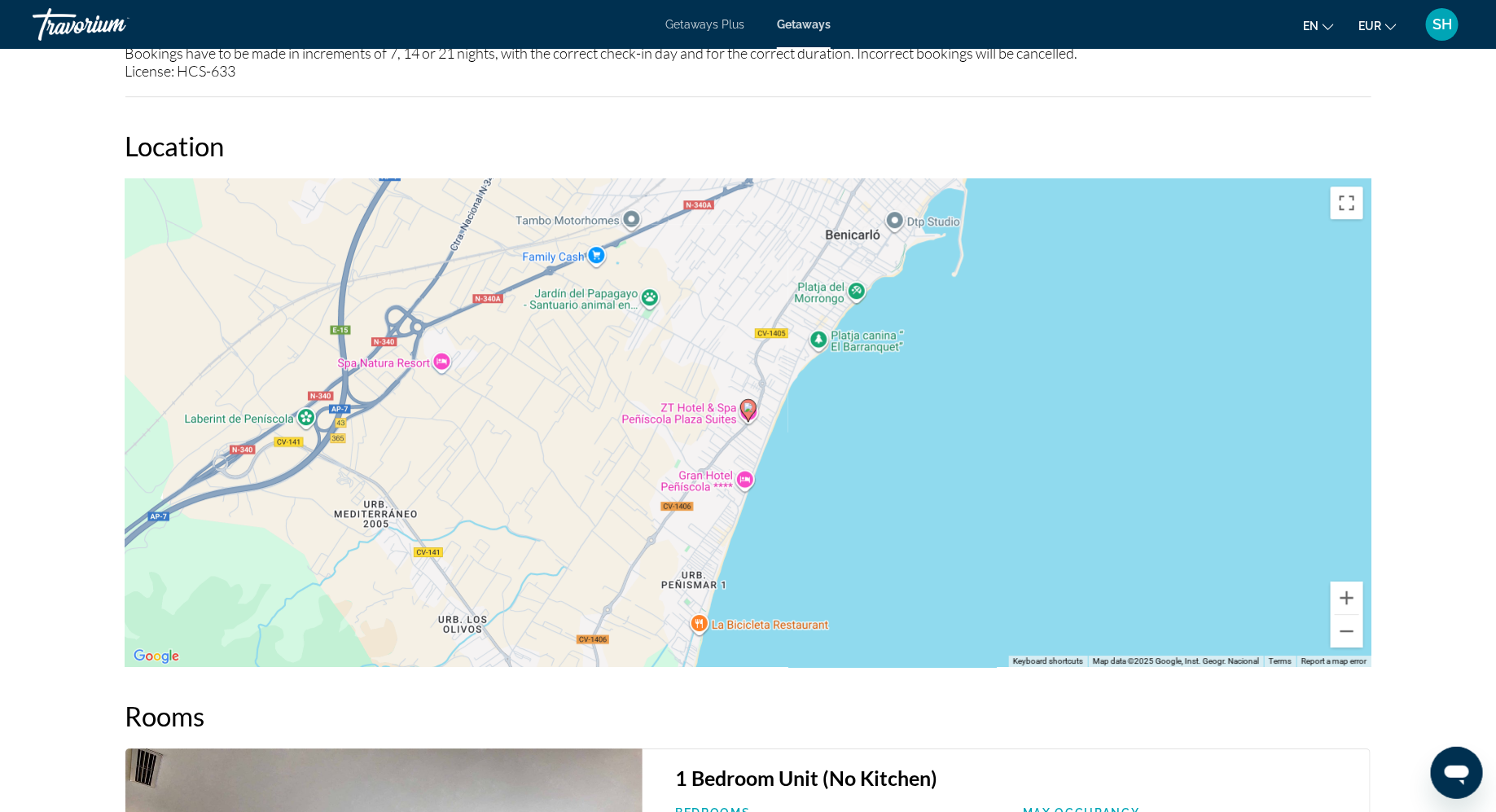
scroll to position [2036, 0]
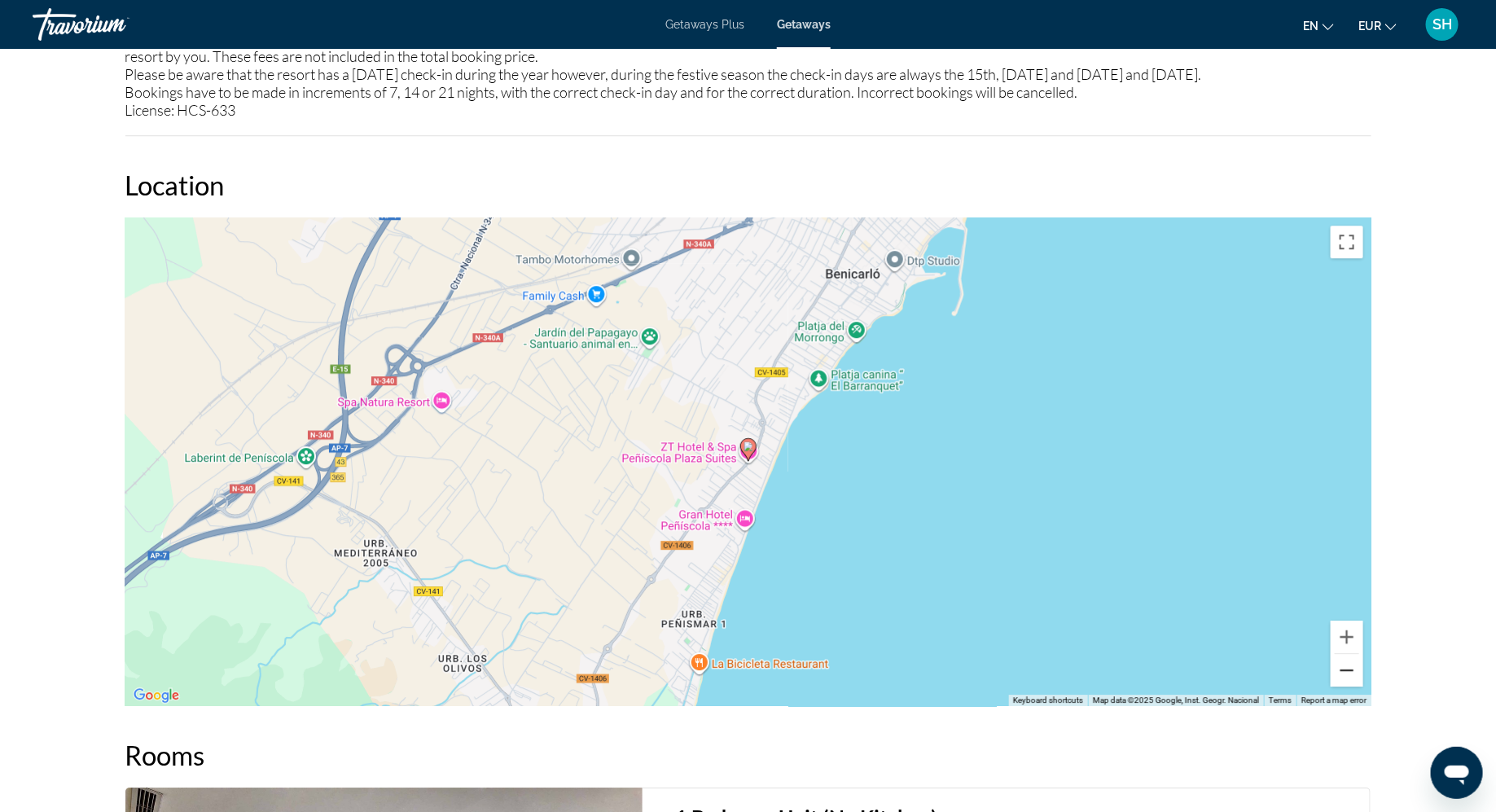
click at [1351, 669] on button "Zoom out" at bounding box center [1347, 670] width 32 height 32
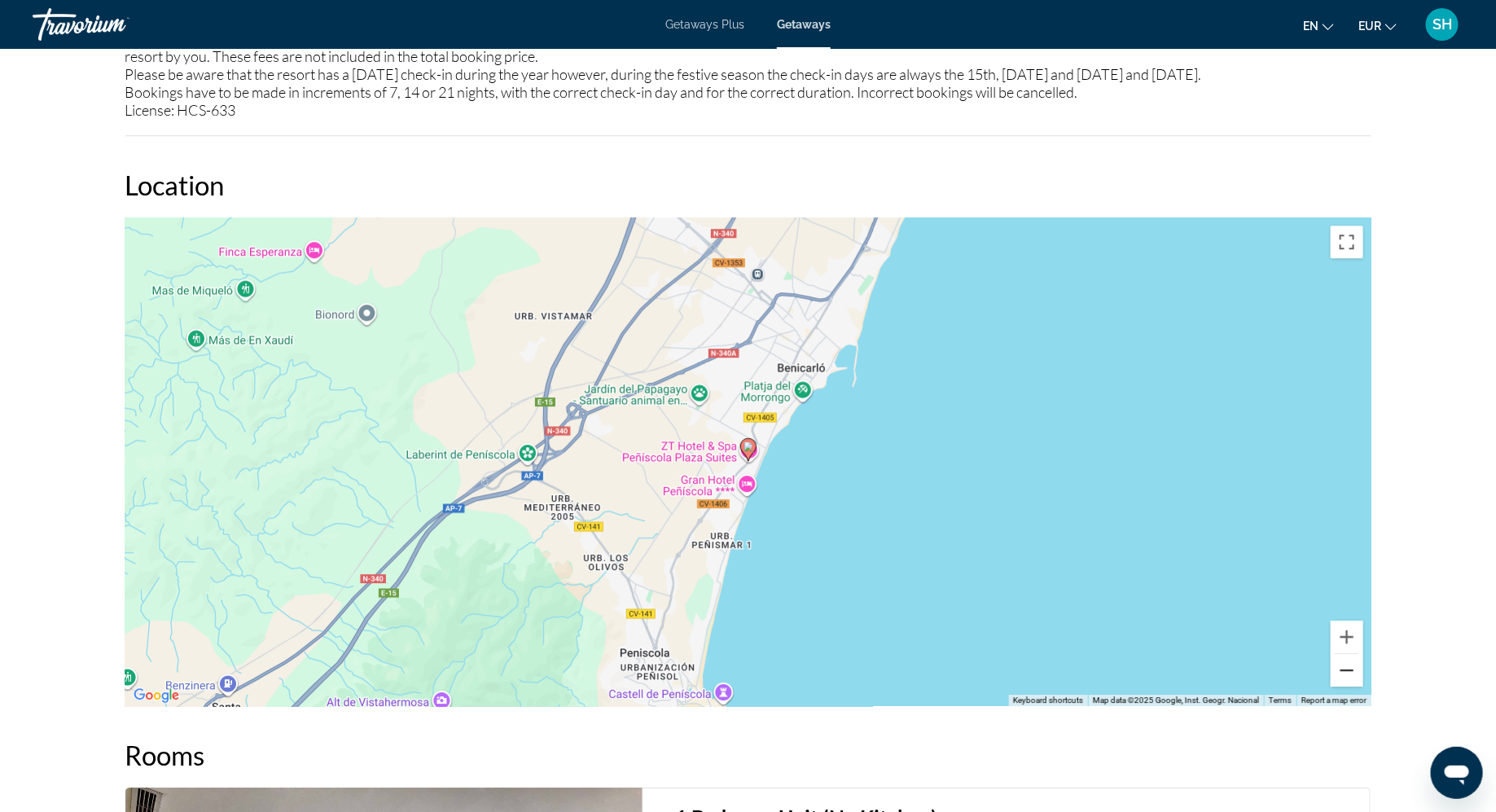
click at [1351, 669] on button "Zoom out" at bounding box center [1347, 670] width 32 height 32
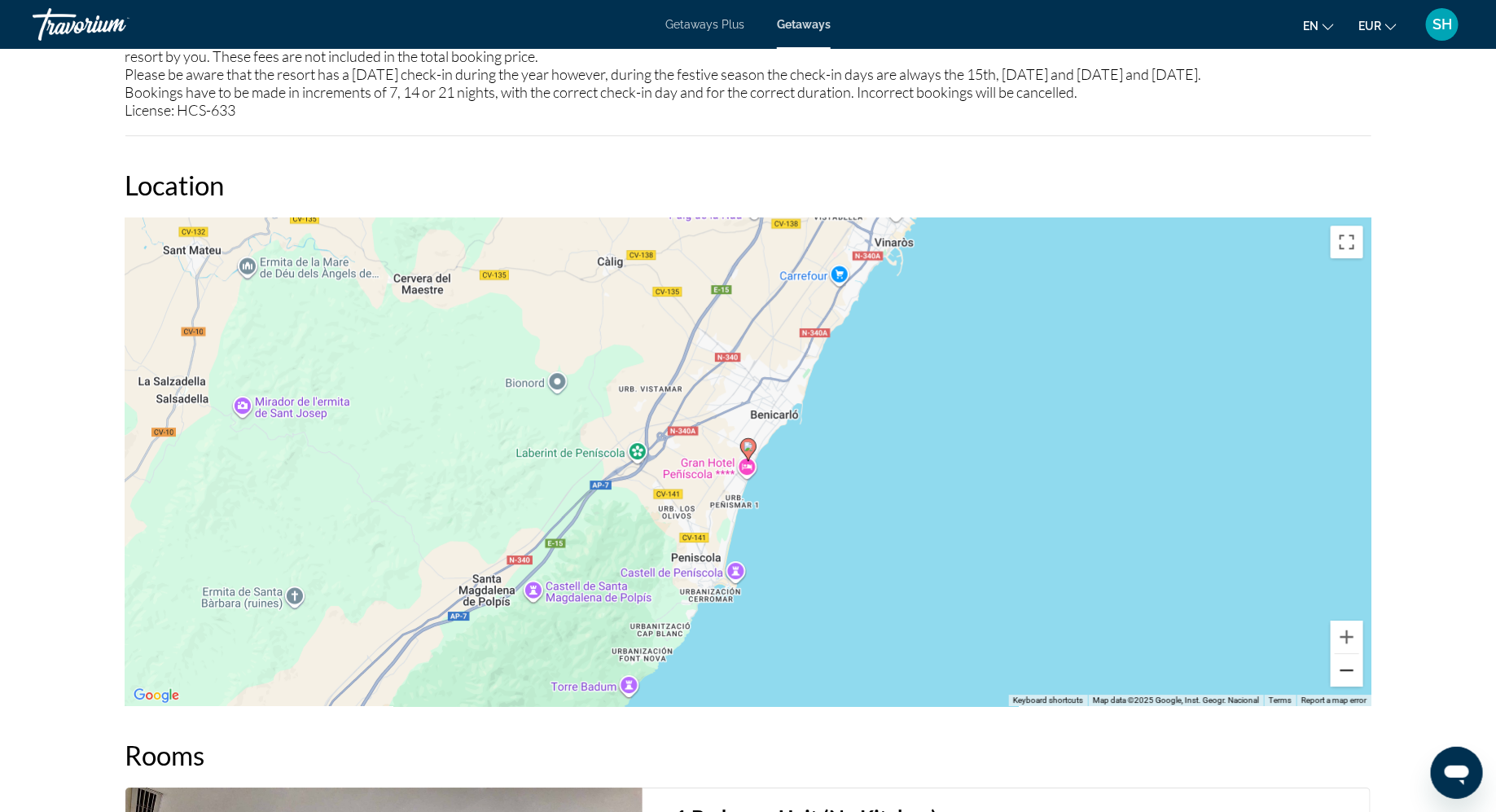
click at [1351, 669] on button "Zoom out" at bounding box center [1347, 670] width 32 height 32
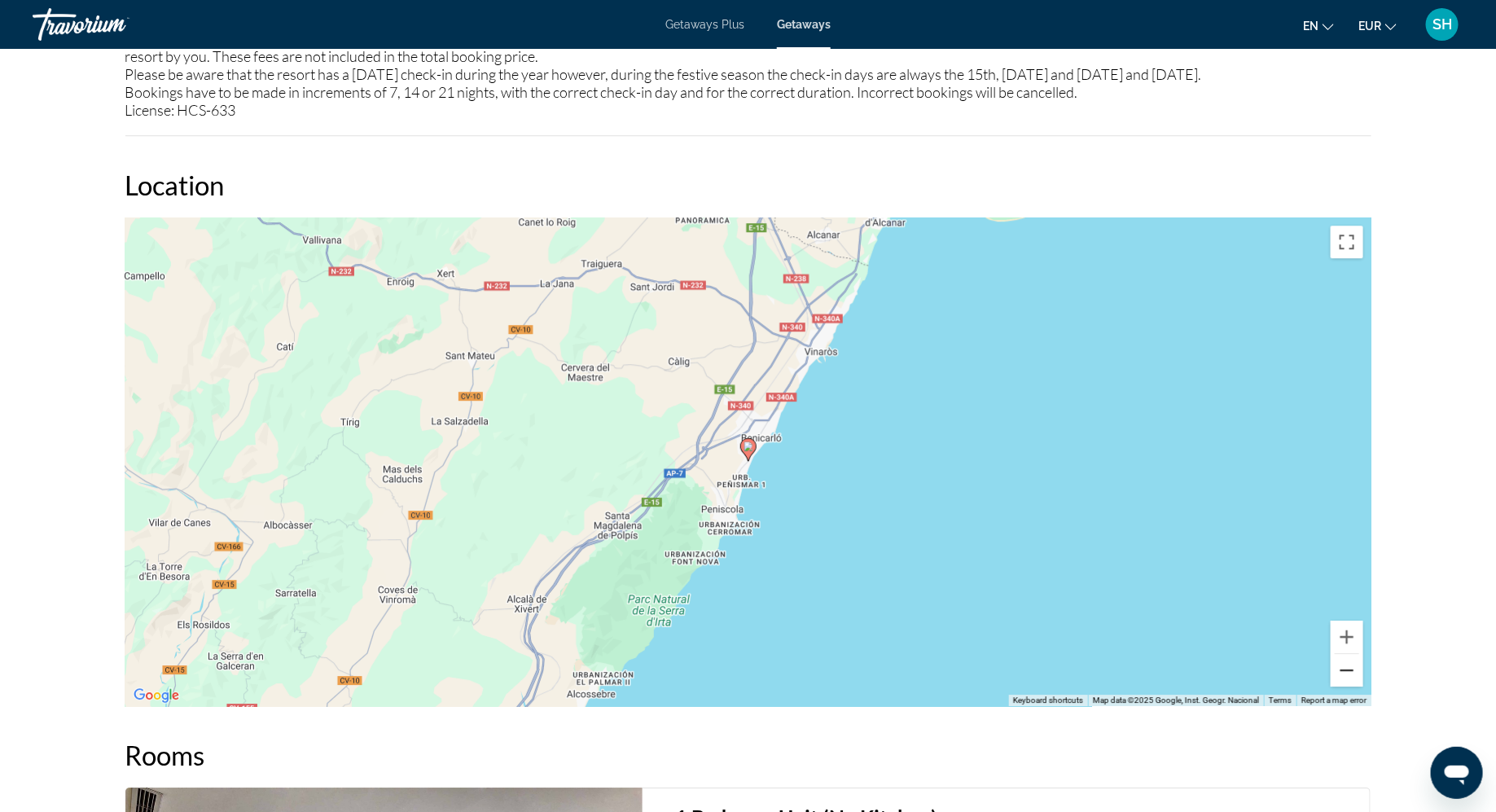
click at [1351, 669] on button "Zoom out" at bounding box center [1347, 670] width 32 height 32
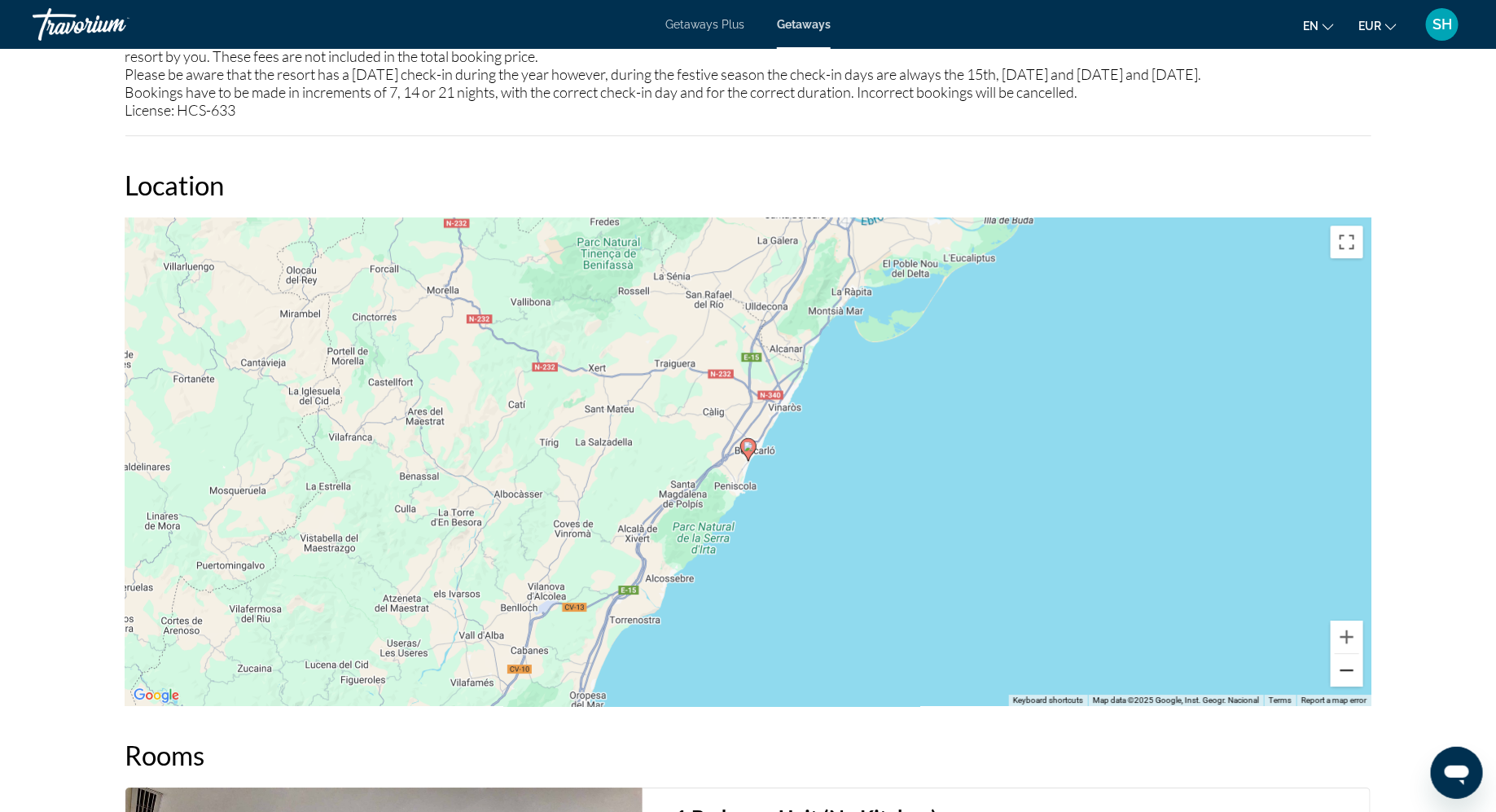
click at [1351, 669] on button "Zoom out" at bounding box center [1347, 670] width 32 height 32
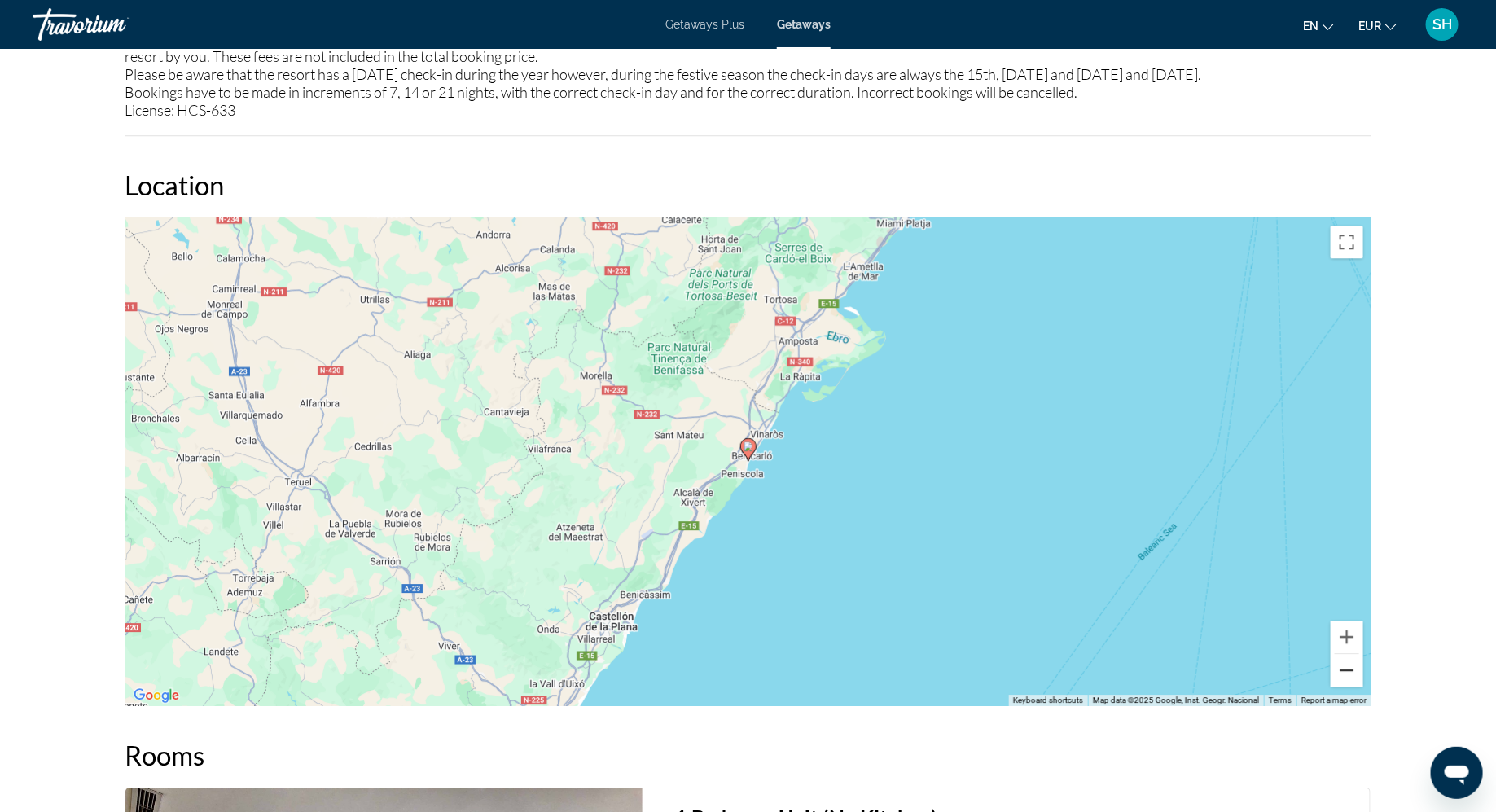
click at [1351, 669] on button "Zoom out" at bounding box center [1347, 670] width 32 height 32
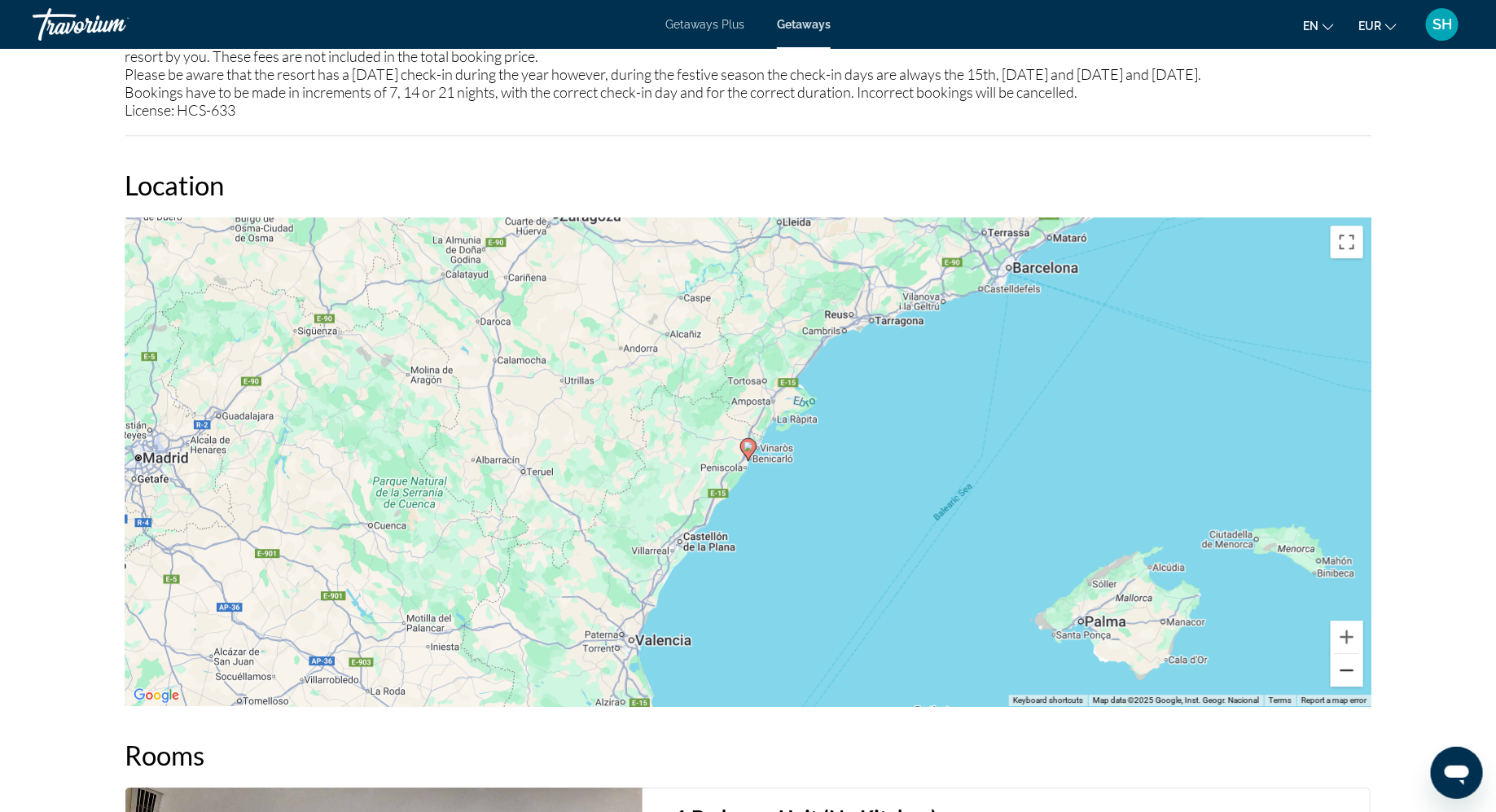
click at [1351, 669] on button "Zoom out" at bounding box center [1347, 670] width 32 height 32
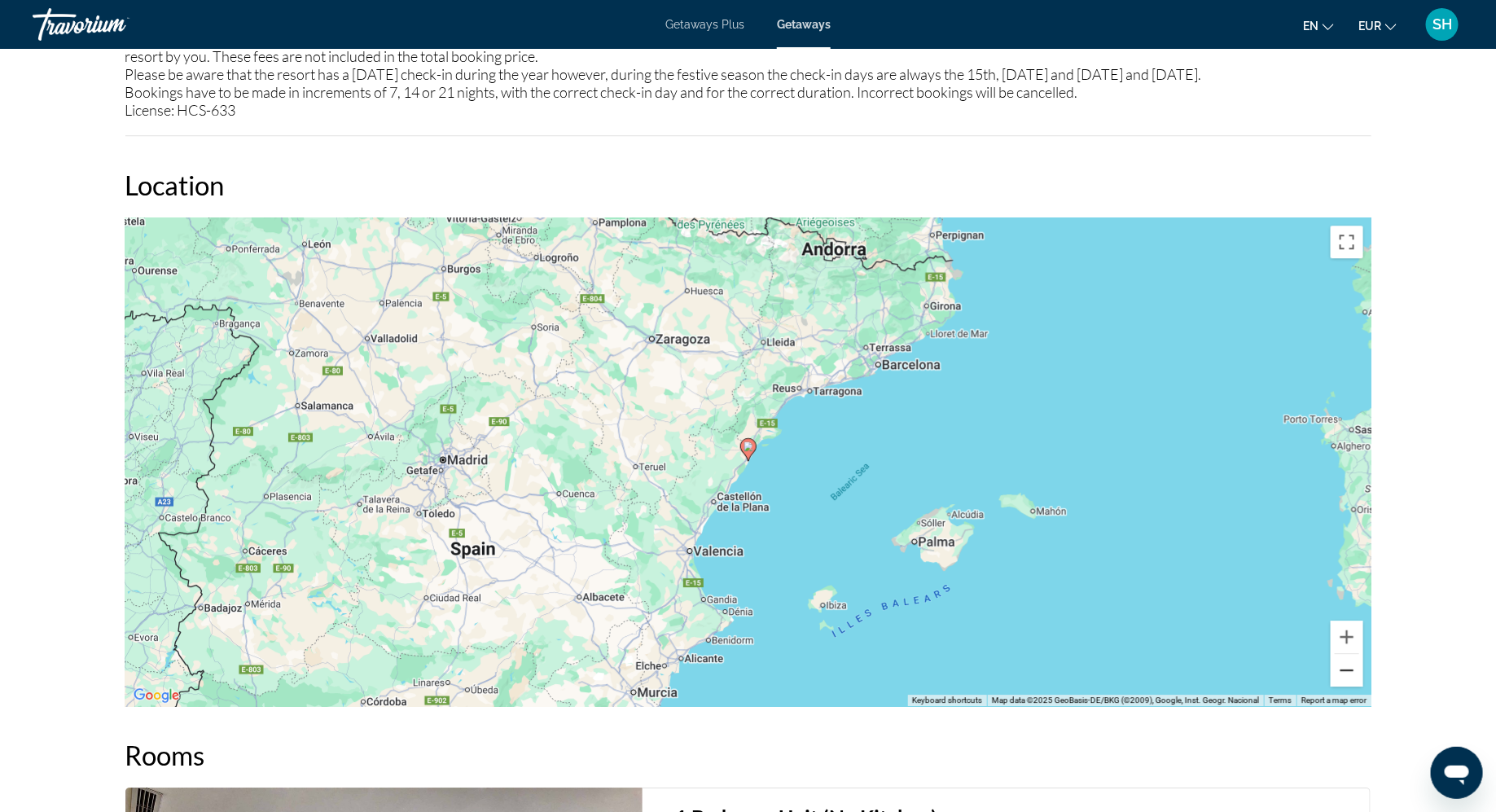
click at [1351, 669] on button "Zoom out" at bounding box center [1347, 670] width 32 height 32
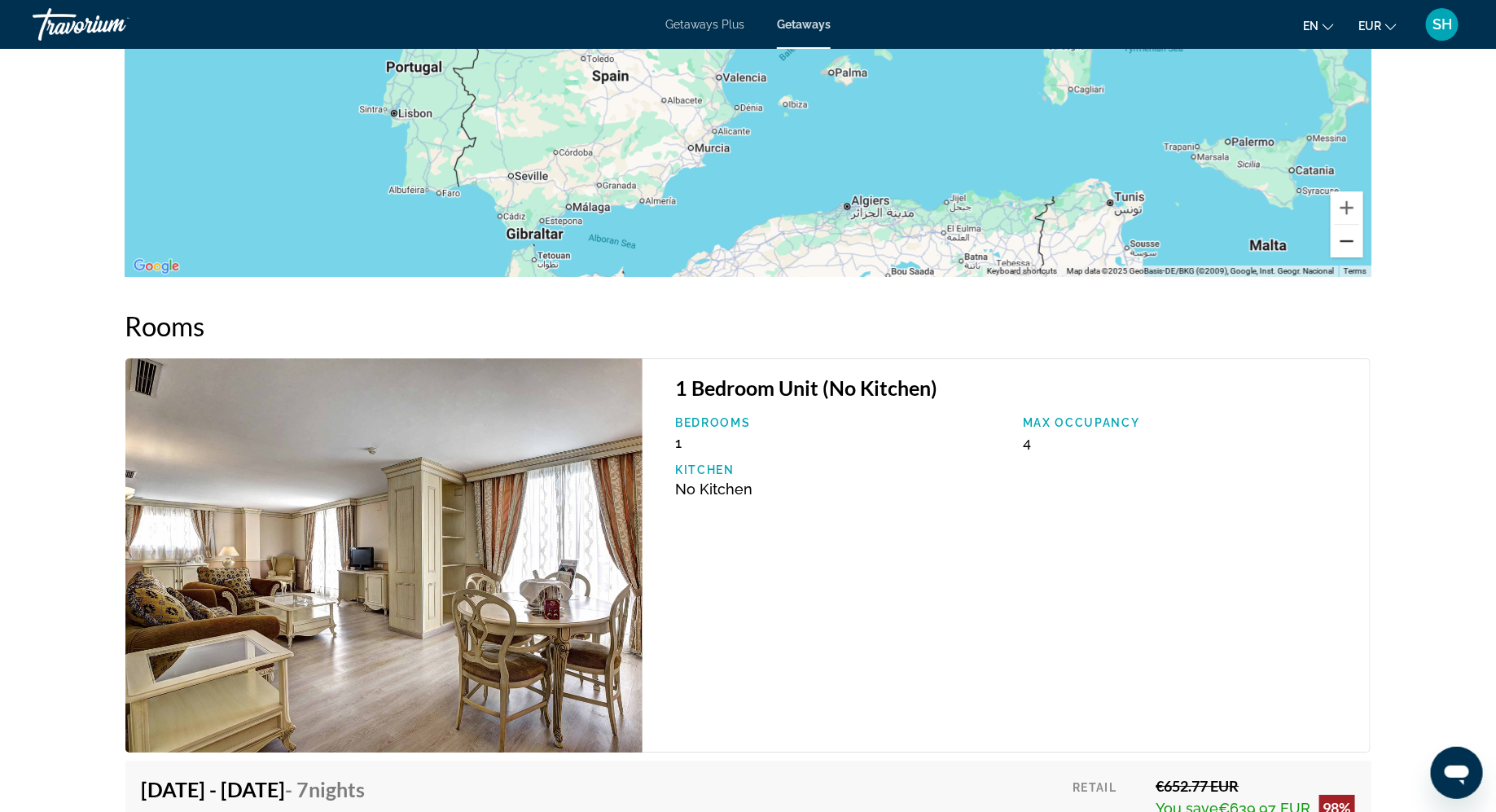
scroll to position [2469, 0]
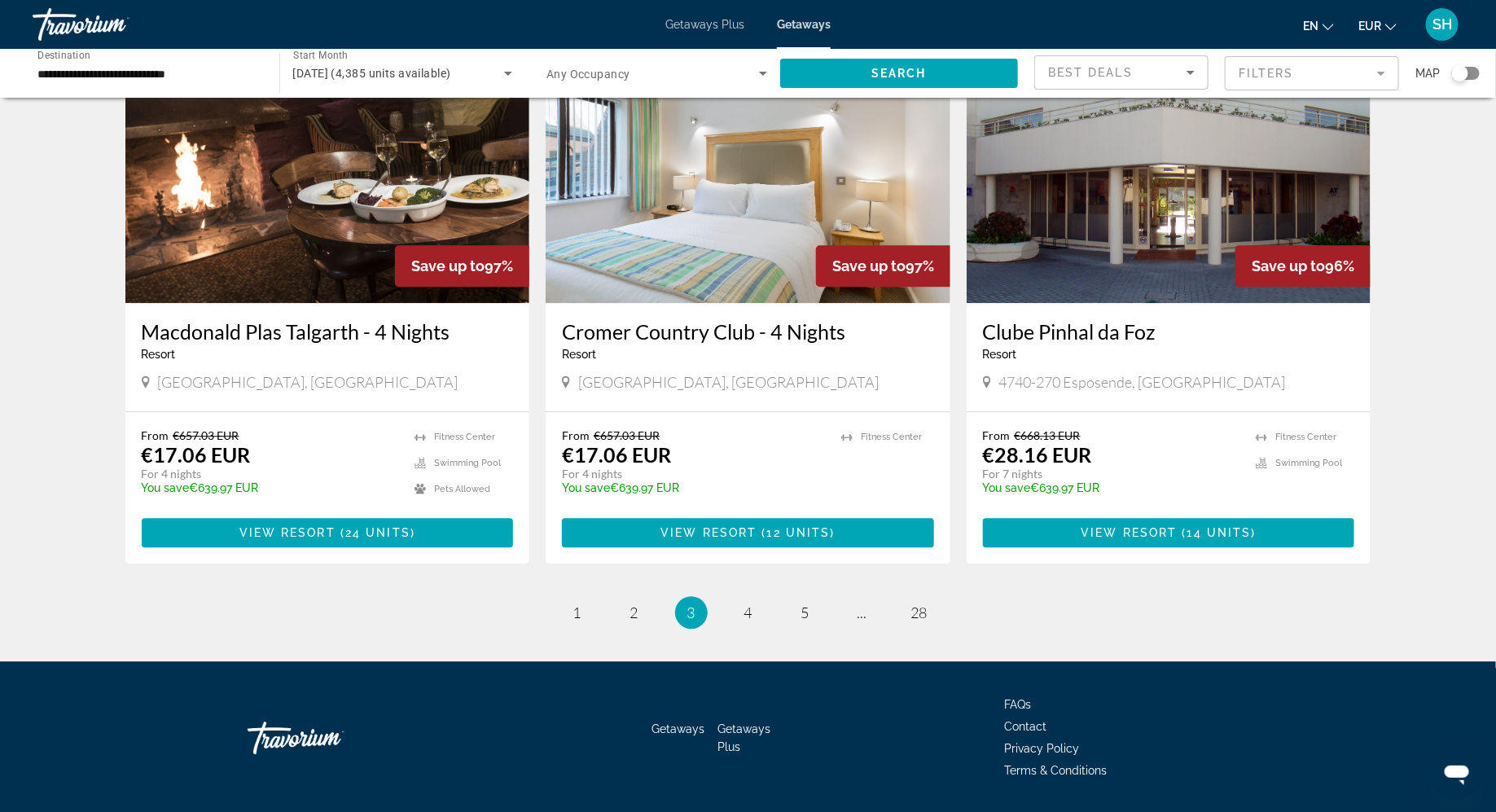
scroll to position [1820, 0]
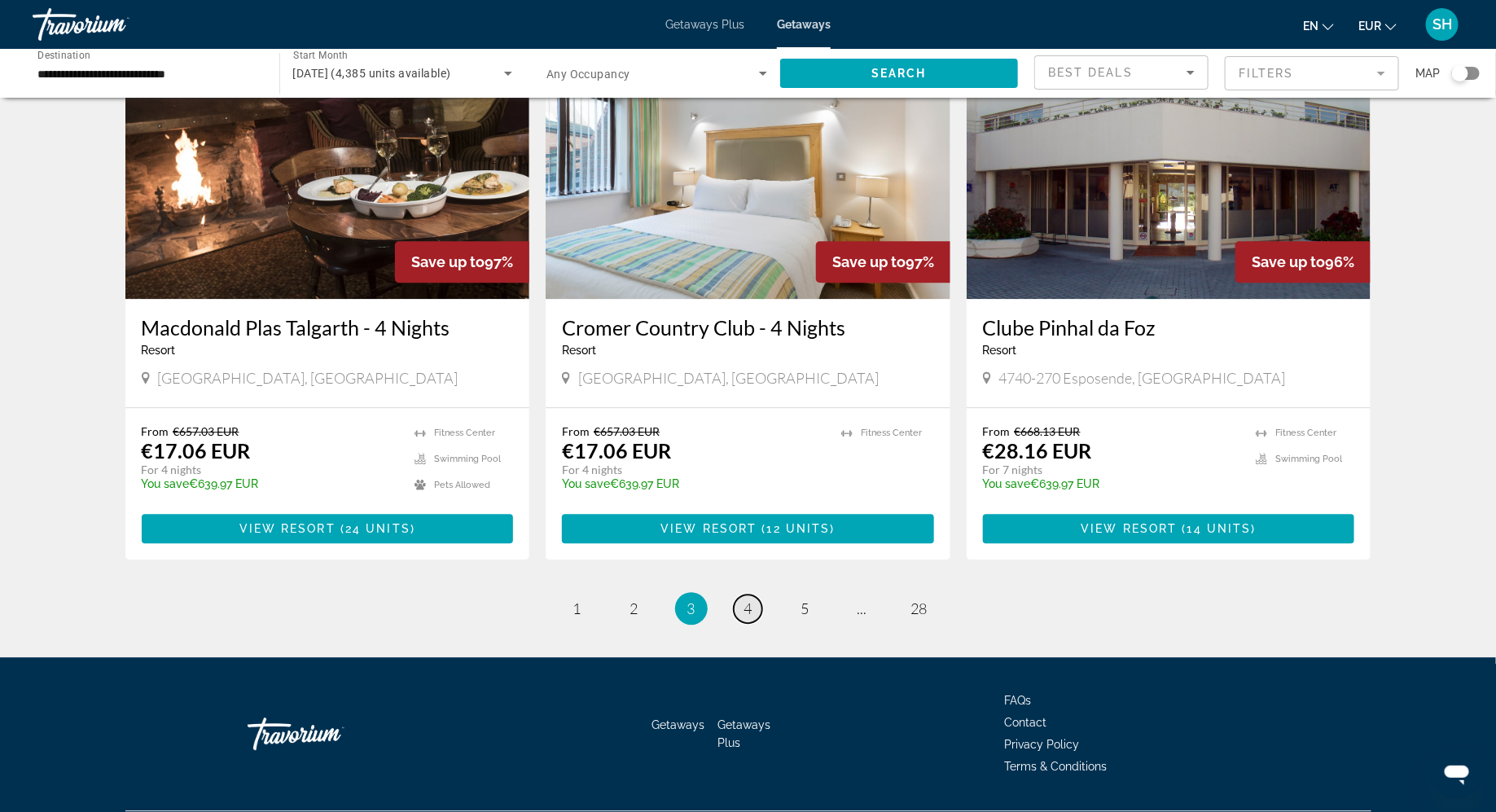
click at [746, 599] on span "4" at bounding box center [748, 608] width 8 height 18
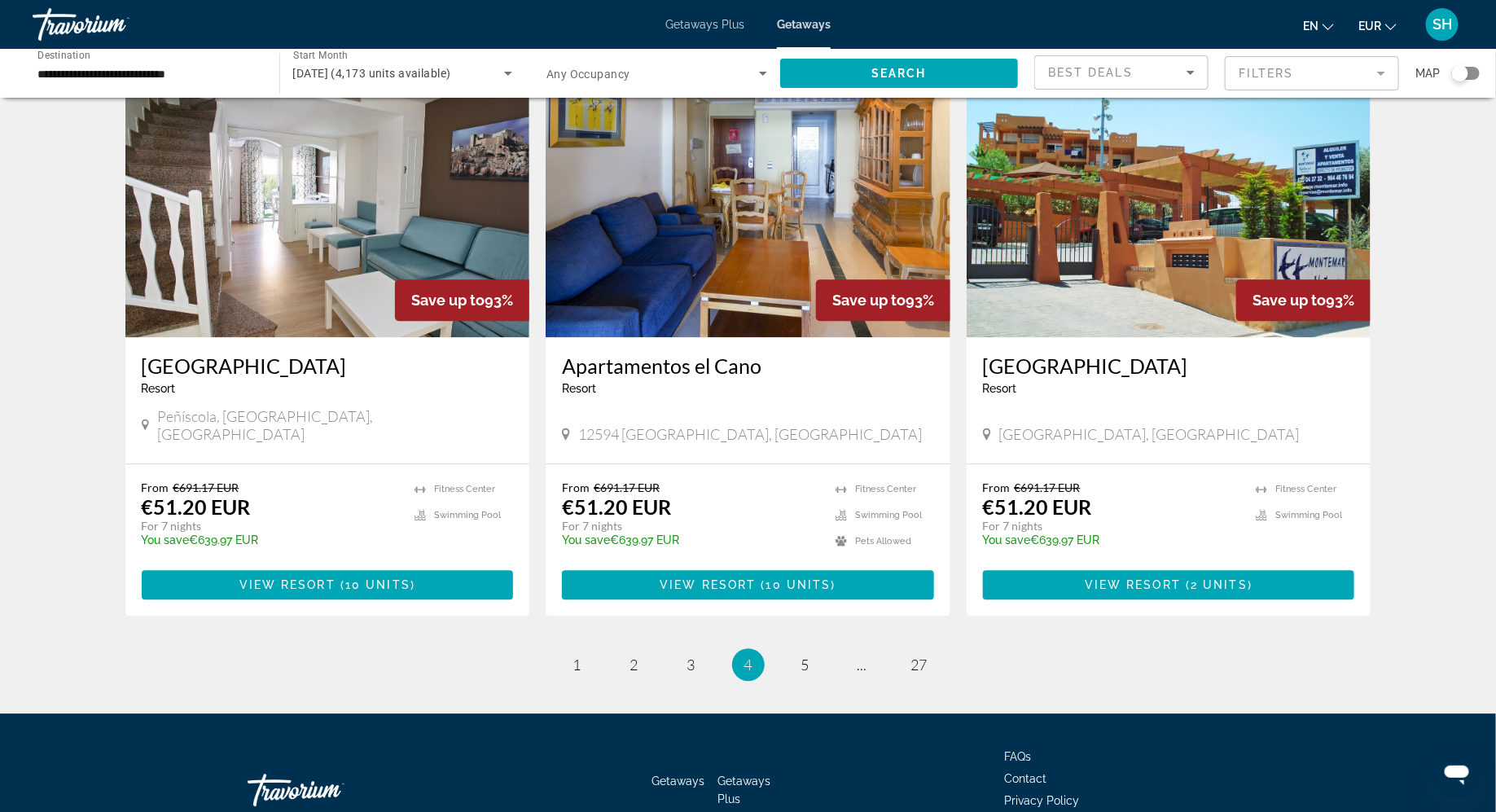
scroll to position [1791, 0]
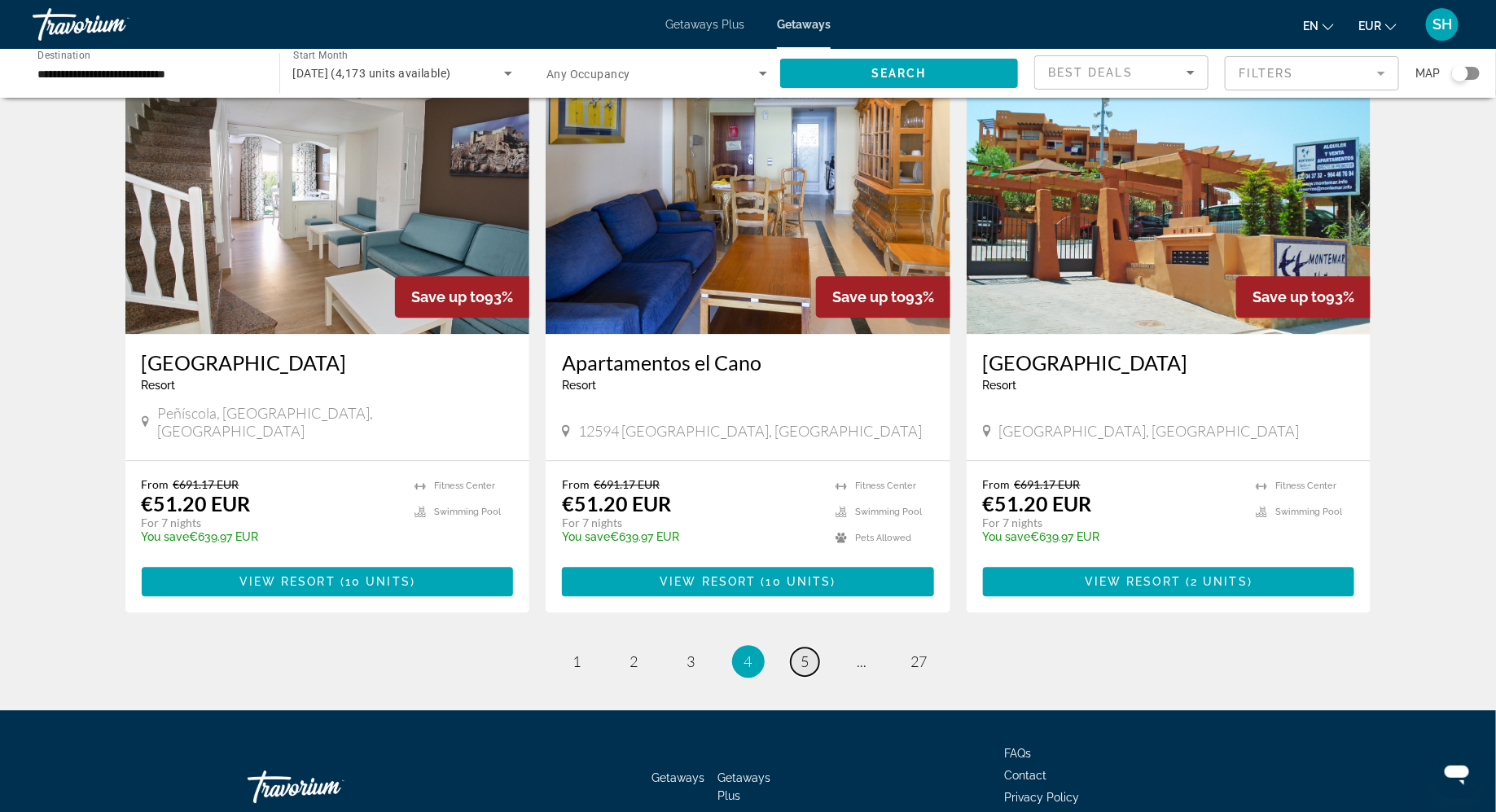
click at [802, 652] on span "5" at bounding box center [805, 661] width 8 height 18
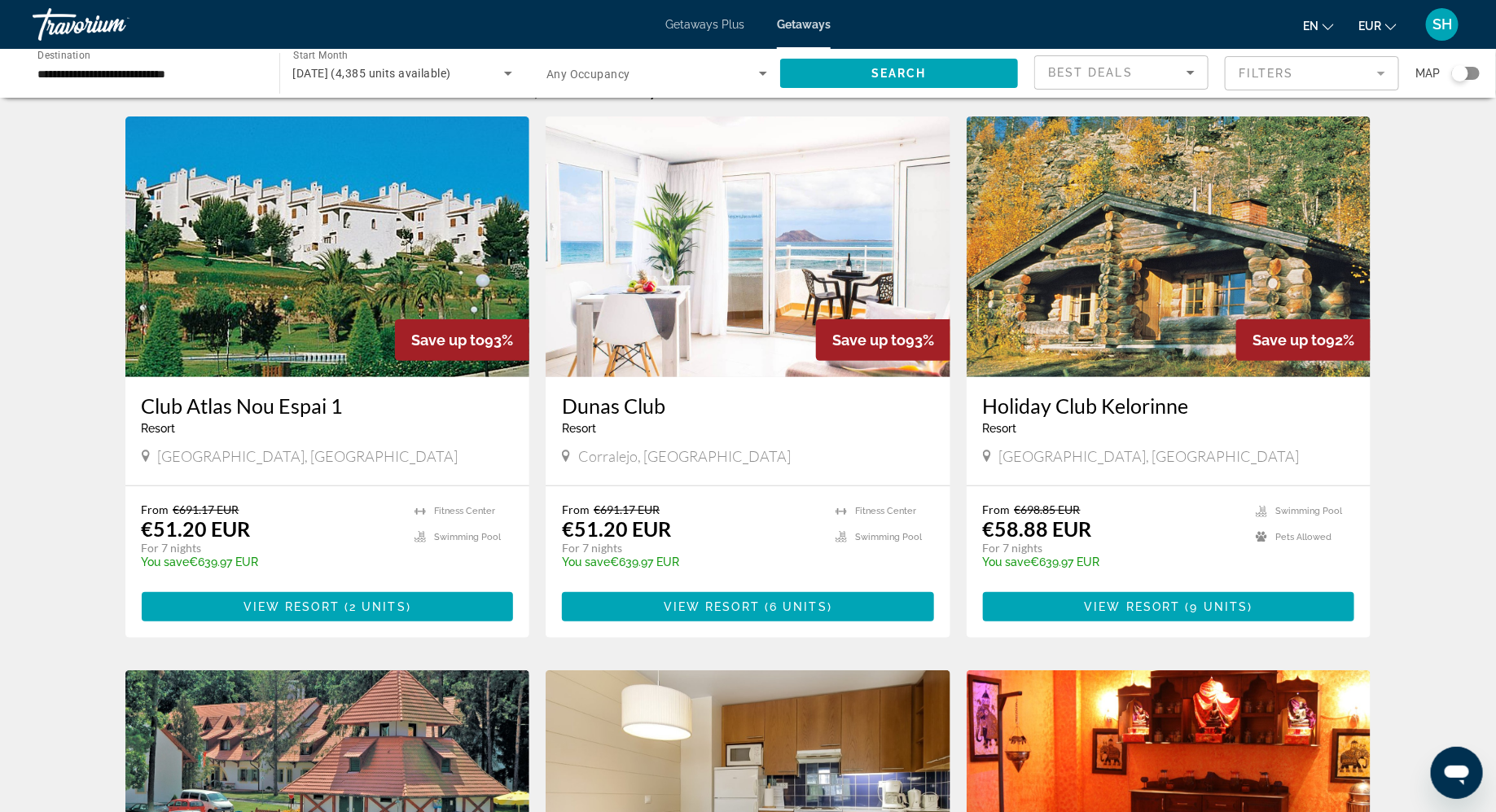
scroll to position [41, 0]
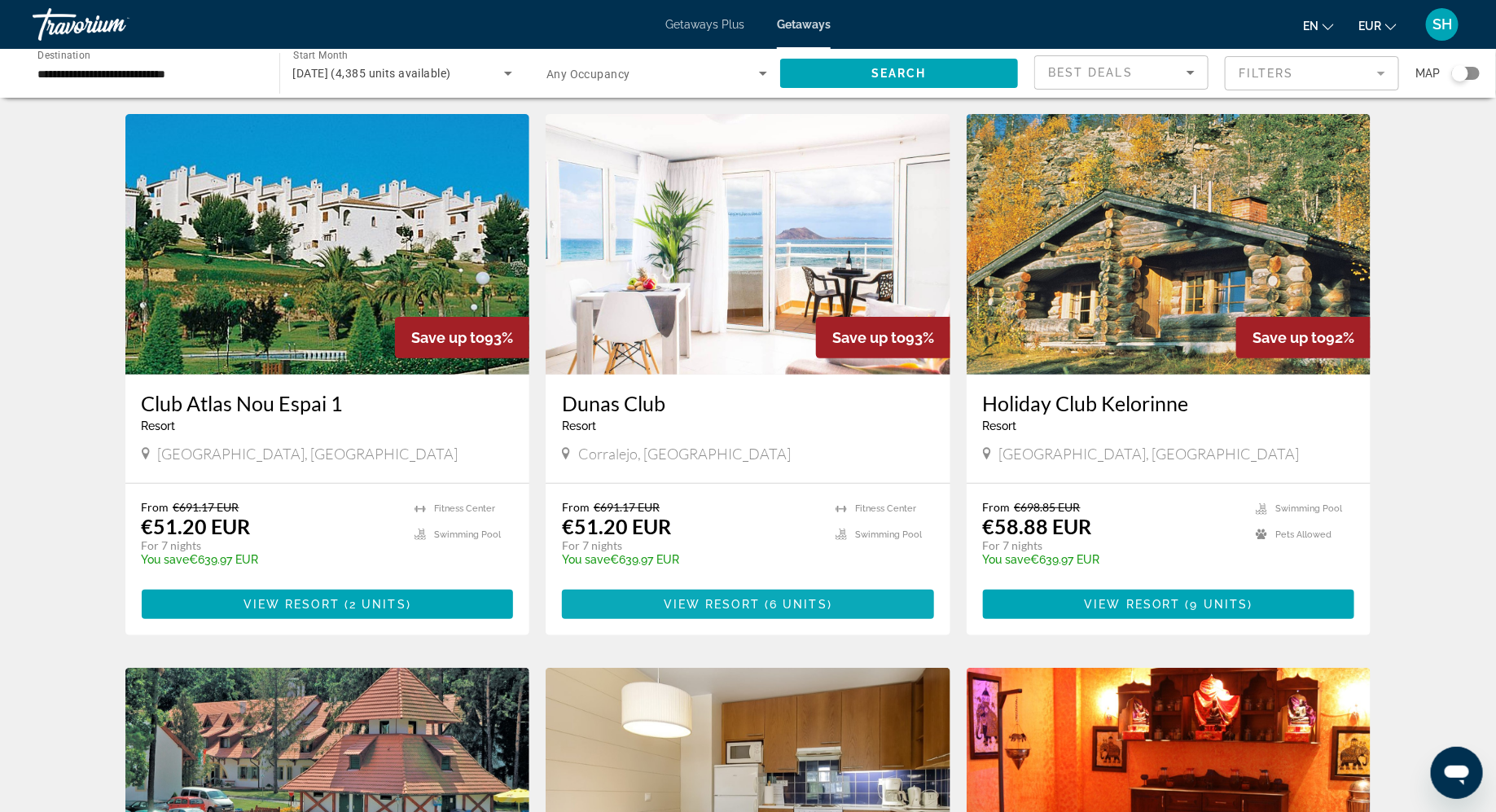
click at [781, 602] on span "6 units" at bounding box center [798, 603] width 58 height 13
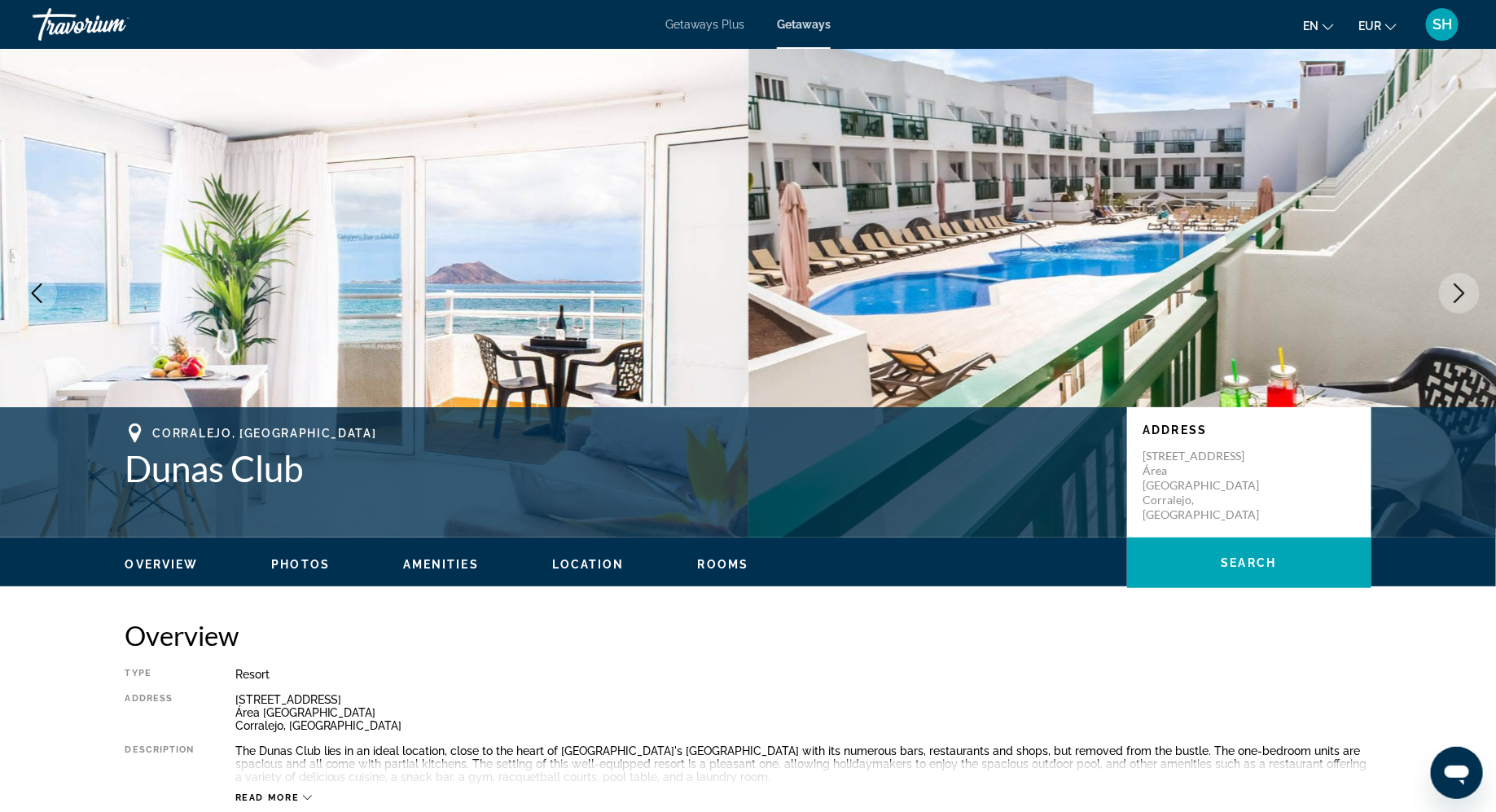
click at [597, 567] on span "Location" at bounding box center [589, 564] width 72 height 13
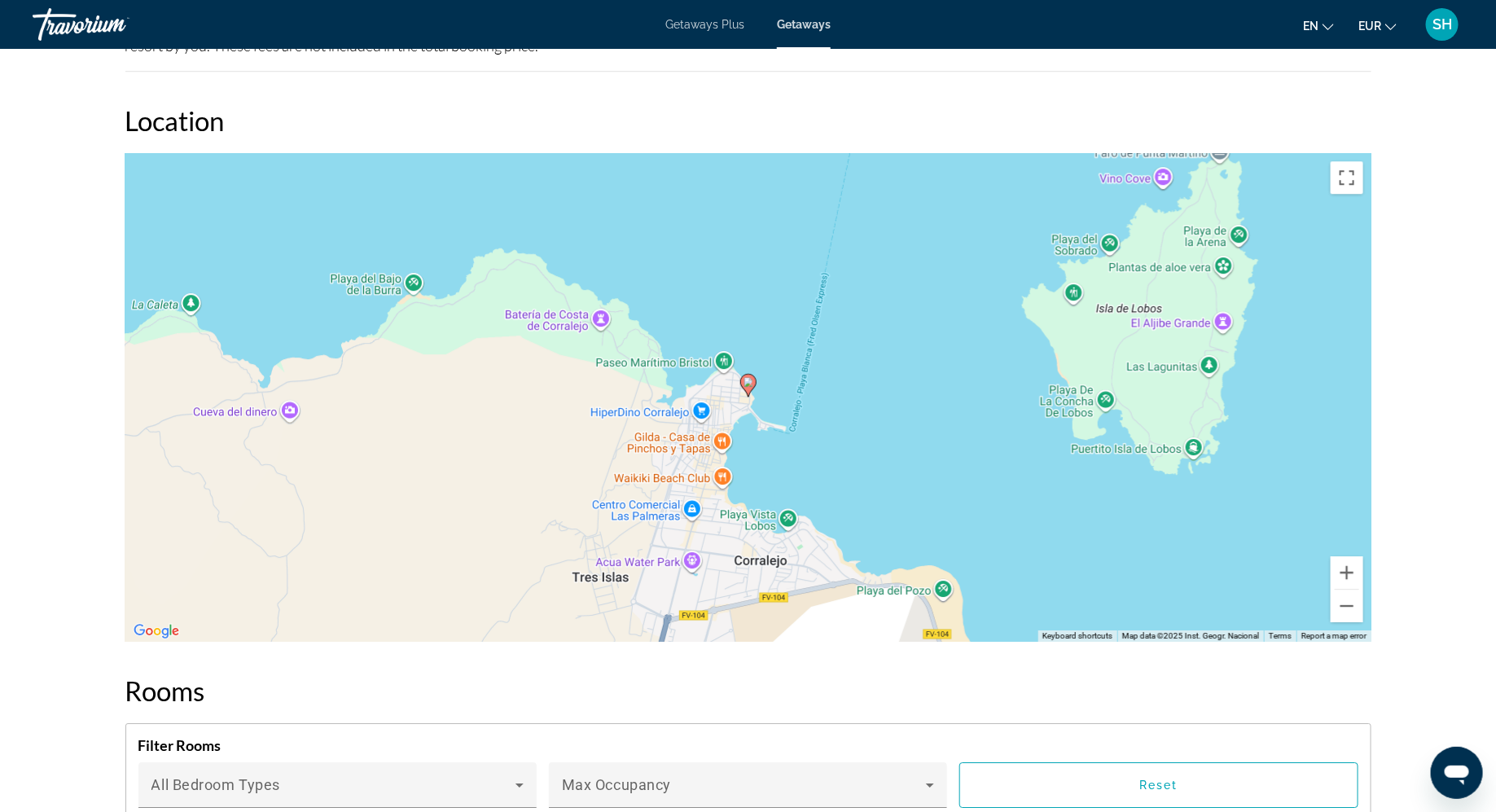
scroll to position [2217, 0]
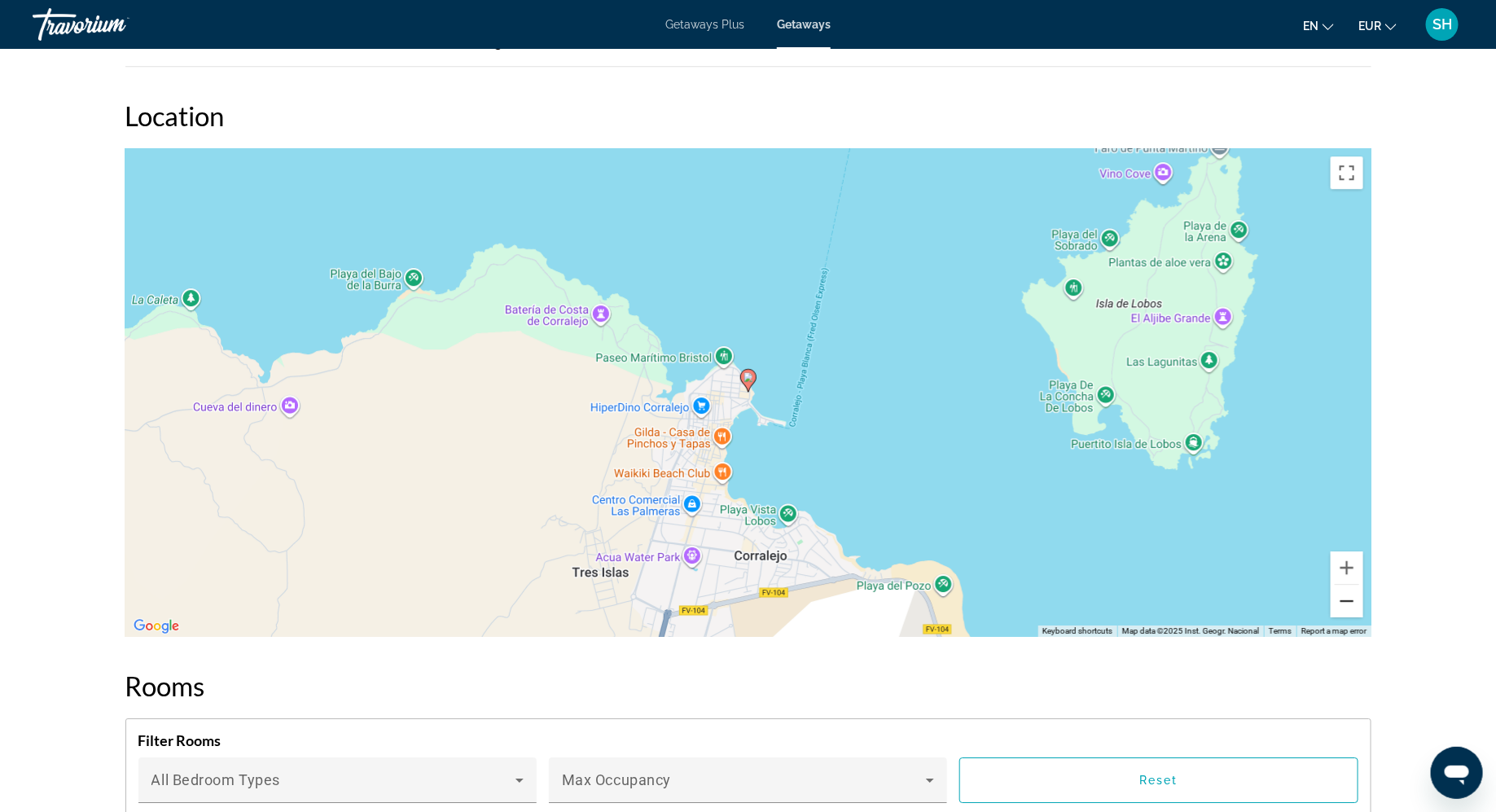
click at [1350, 606] on button "Zoom out" at bounding box center [1347, 600] width 32 height 32
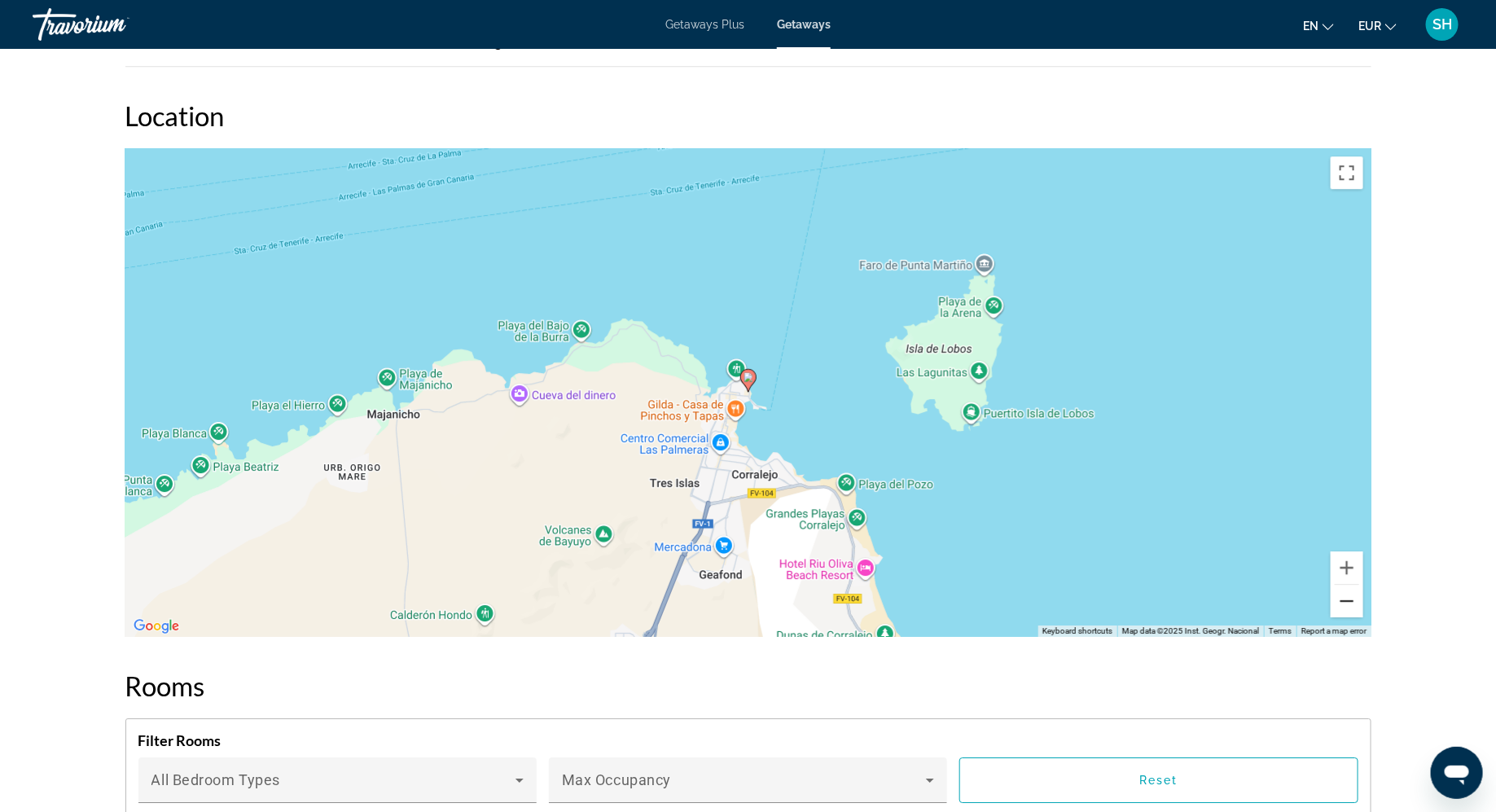
click at [1350, 606] on button "Zoom out" at bounding box center [1347, 600] width 32 height 32
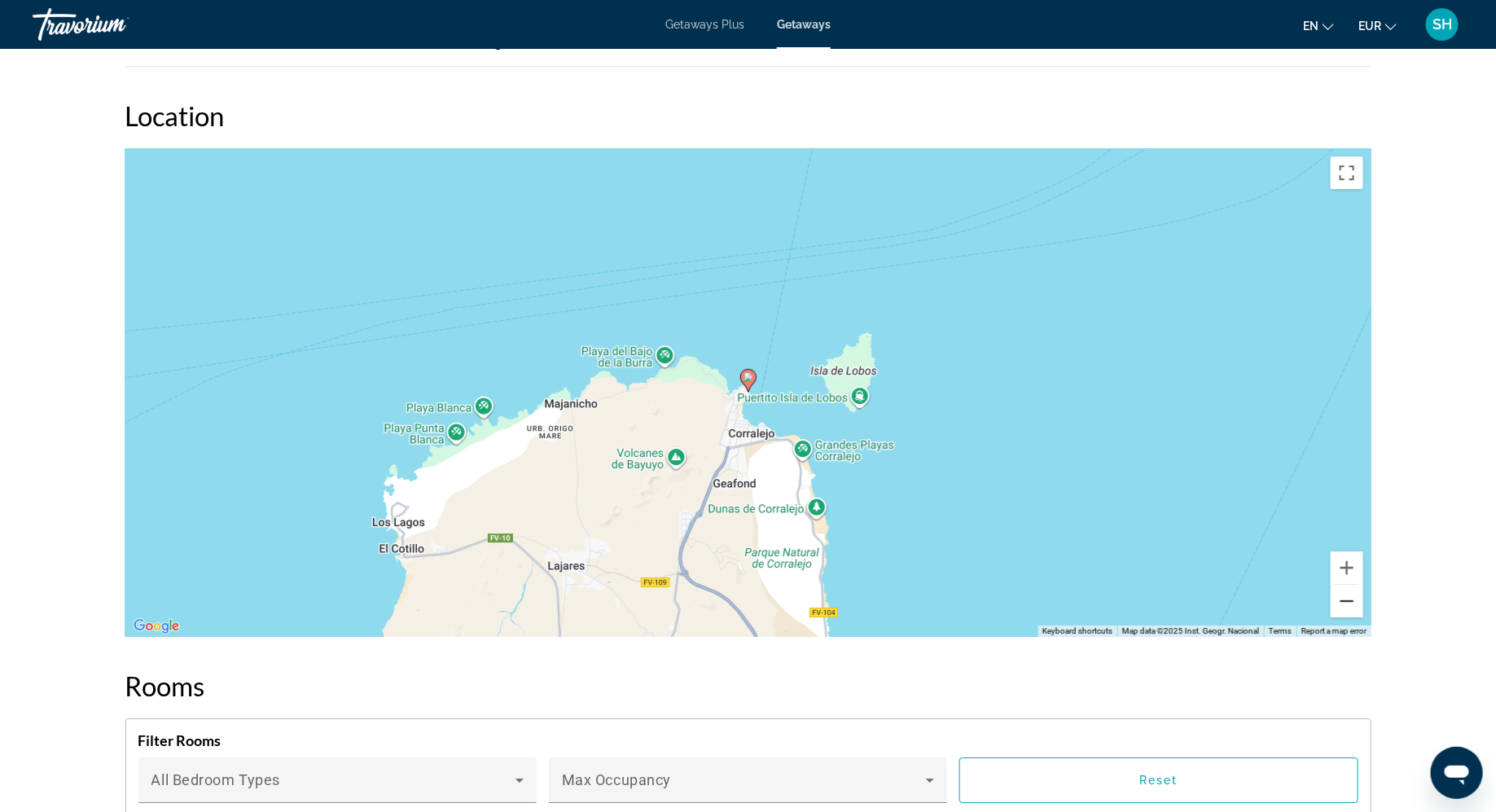
click at [1350, 606] on button "Zoom out" at bounding box center [1347, 600] width 32 height 32
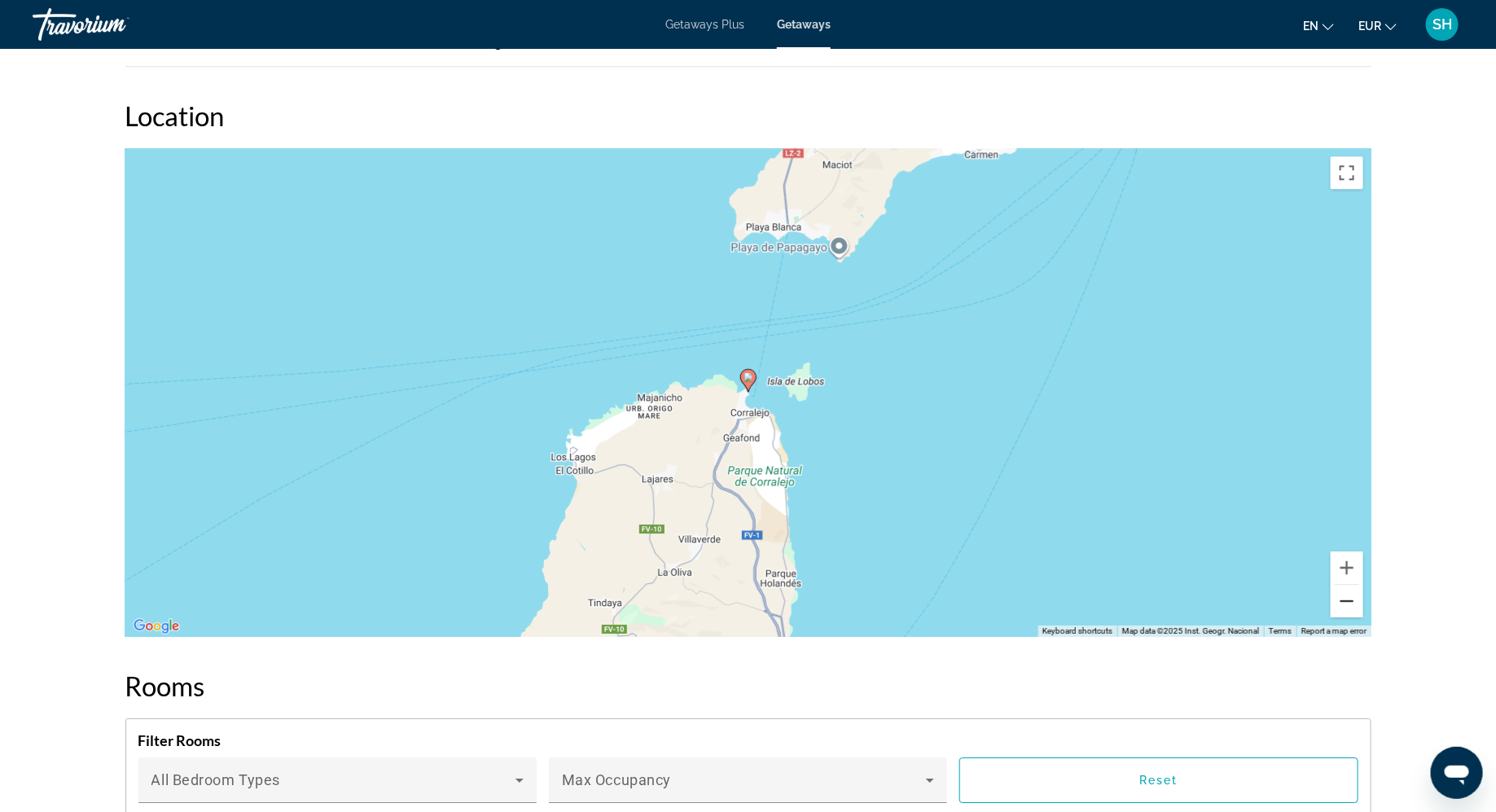
click at [1350, 606] on button "Zoom out" at bounding box center [1347, 600] width 32 height 32
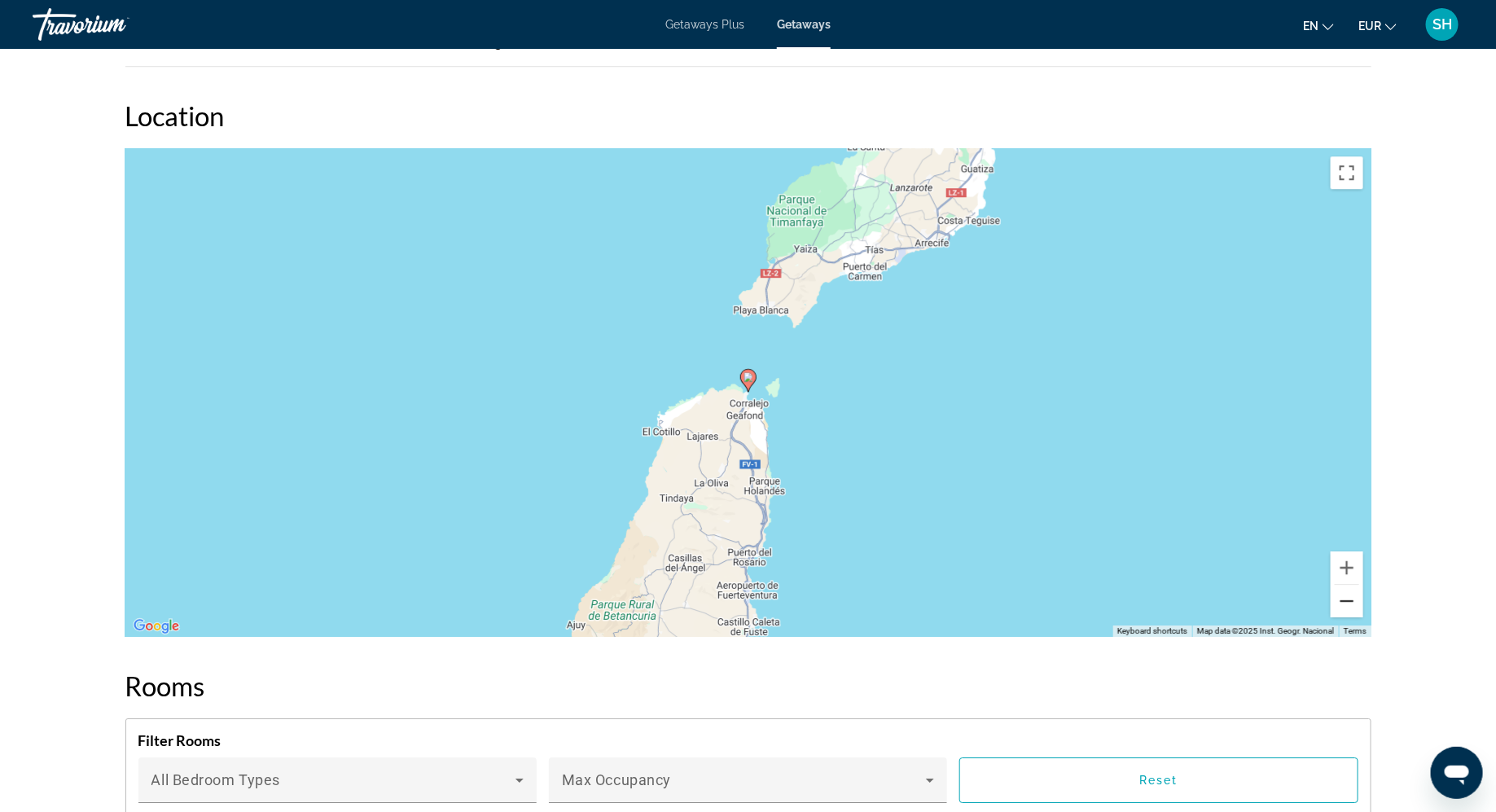
click at [1350, 606] on button "Zoom out" at bounding box center [1347, 600] width 32 height 32
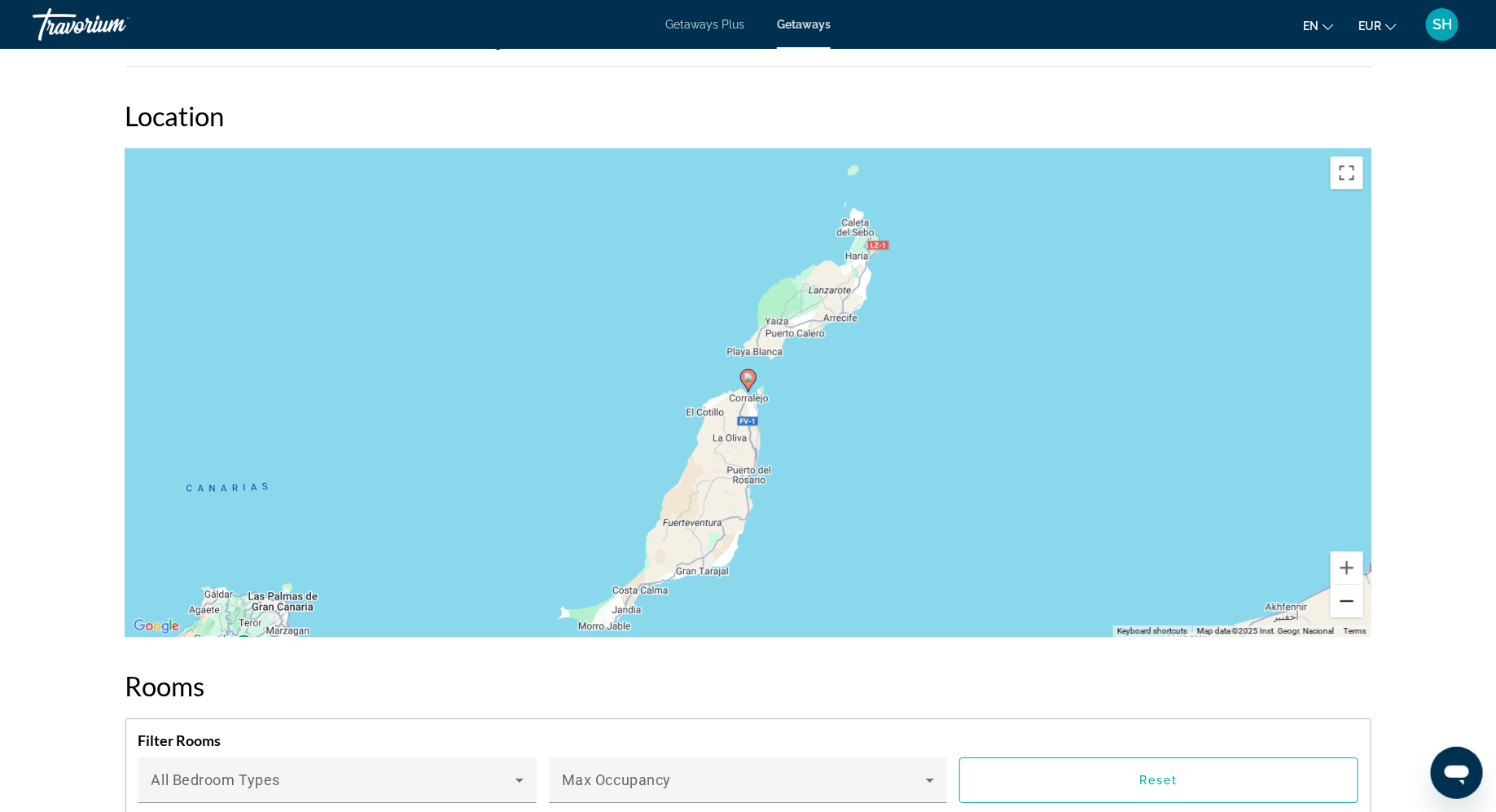
click at [1350, 606] on button "Zoom out" at bounding box center [1347, 600] width 32 height 32
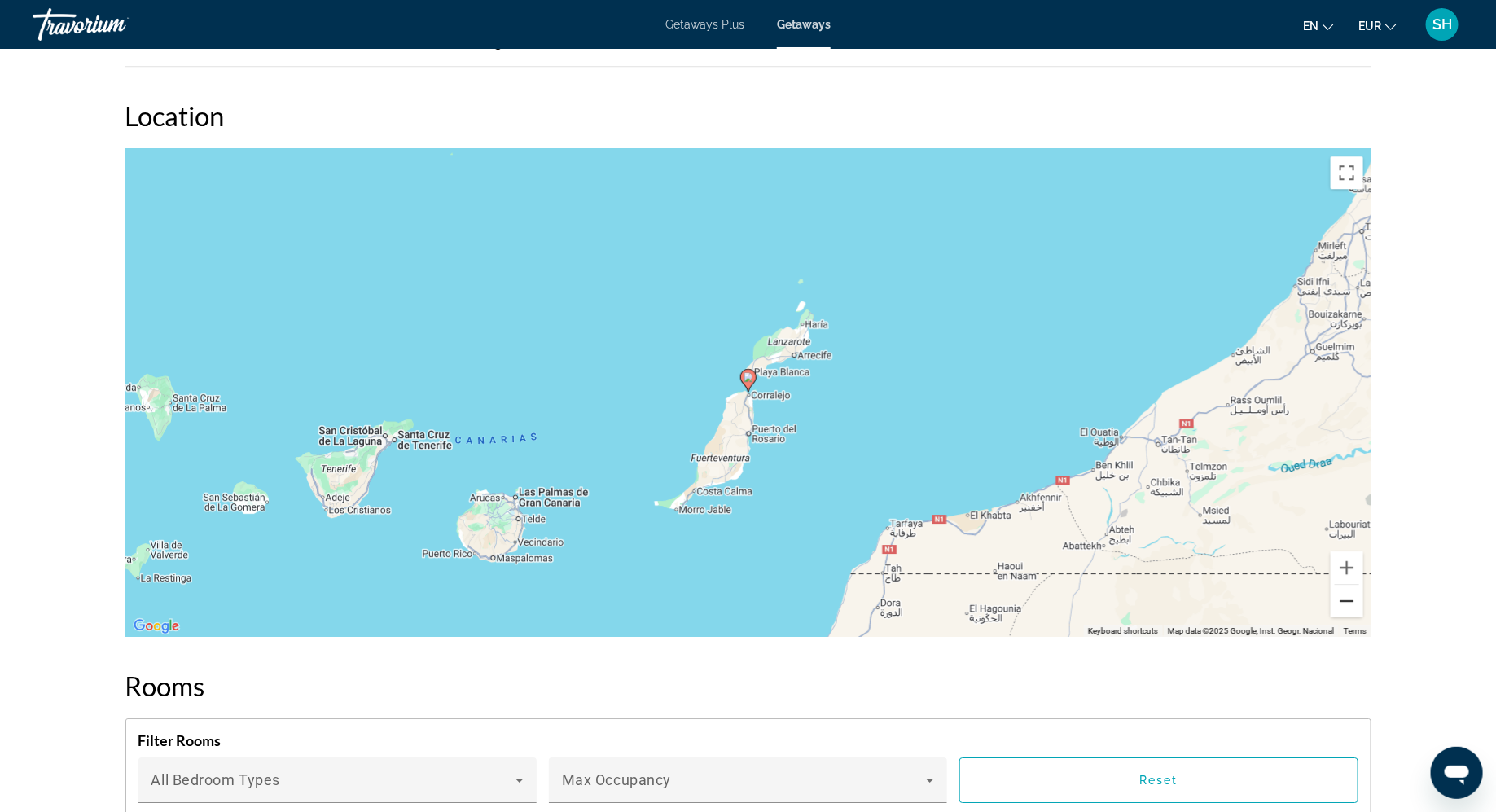
click at [1350, 606] on button "Zoom out" at bounding box center [1347, 600] width 32 height 32
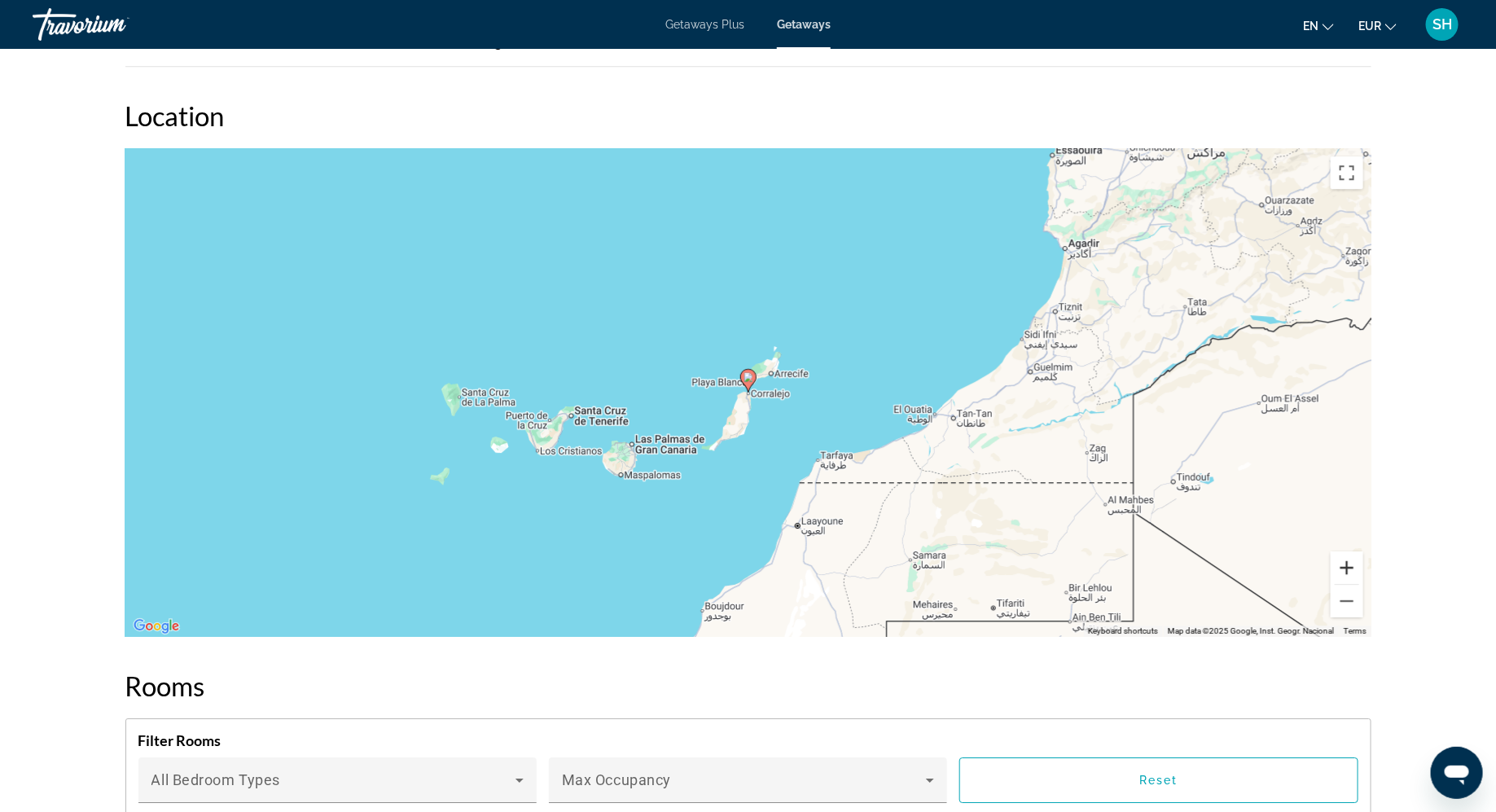
click at [1349, 568] on button "Zoom in" at bounding box center [1347, 567] width 32 height 32
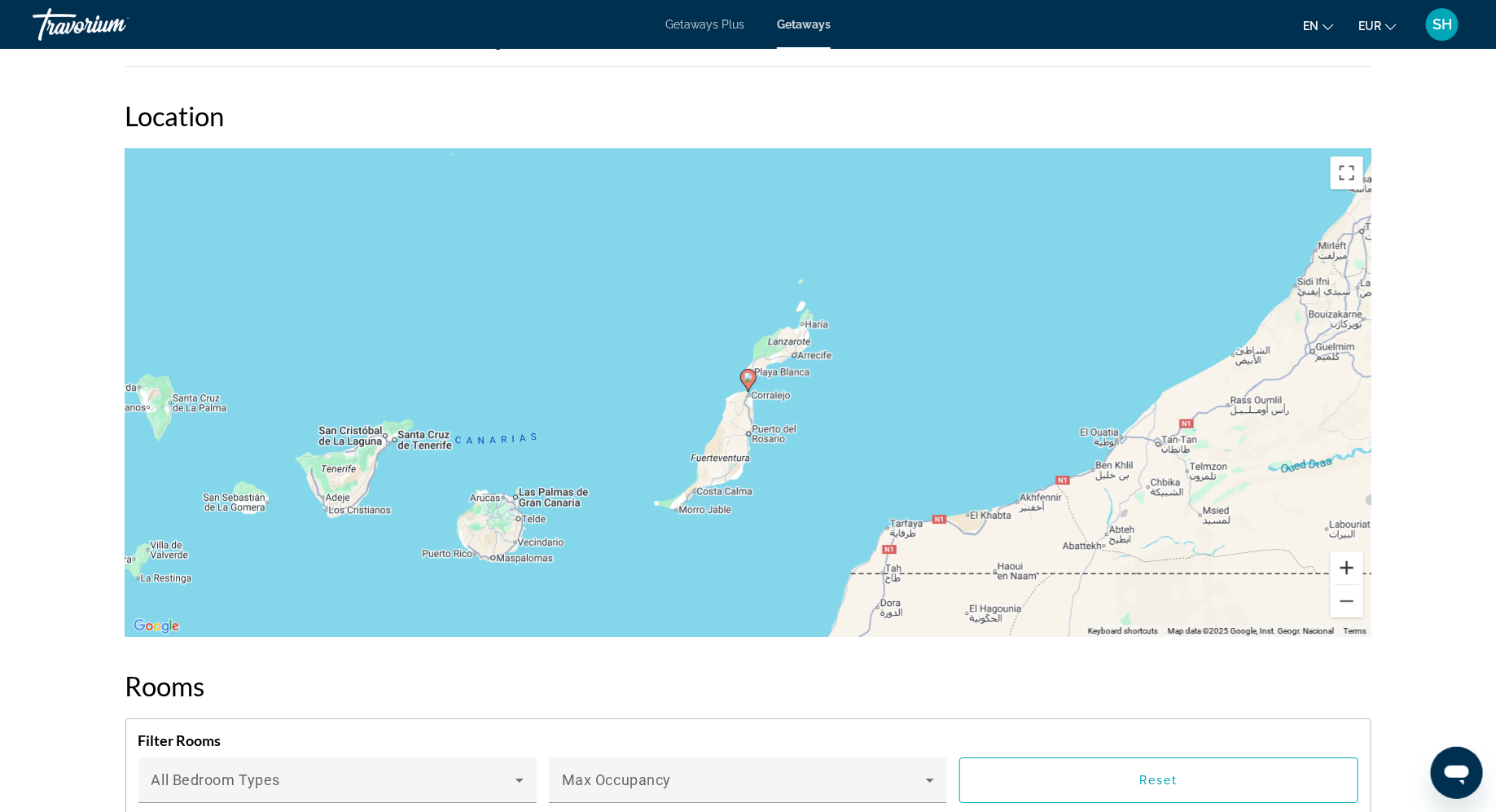
click at [1349, 568] on button "Zoom in" at bounding box center [1347, 567] width 32 height 32
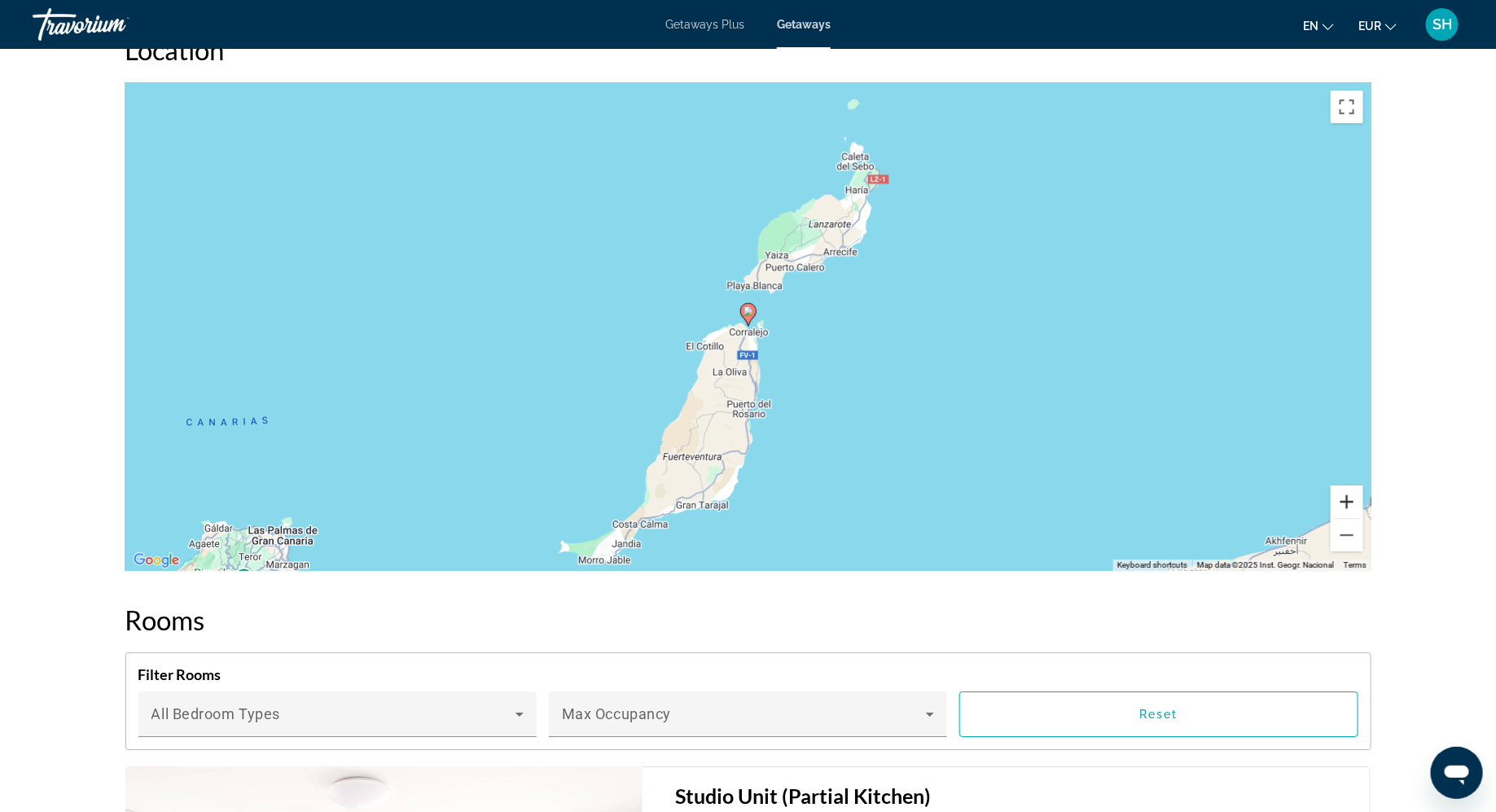
scroll to position [2284, 0]
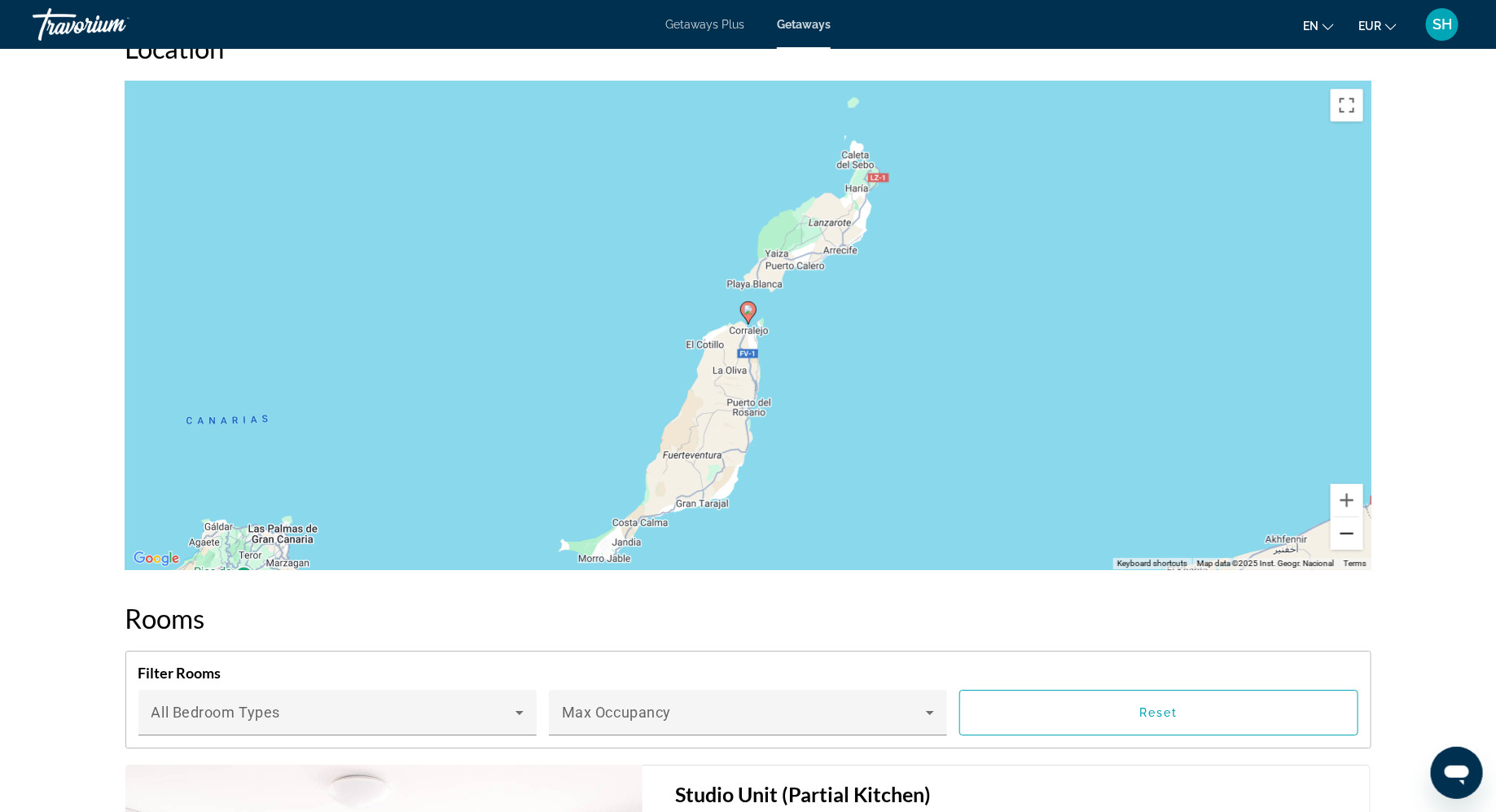
click at [1349, 527] on button "Zoom out" at bounding box center [1347, 533] width 32 height 32
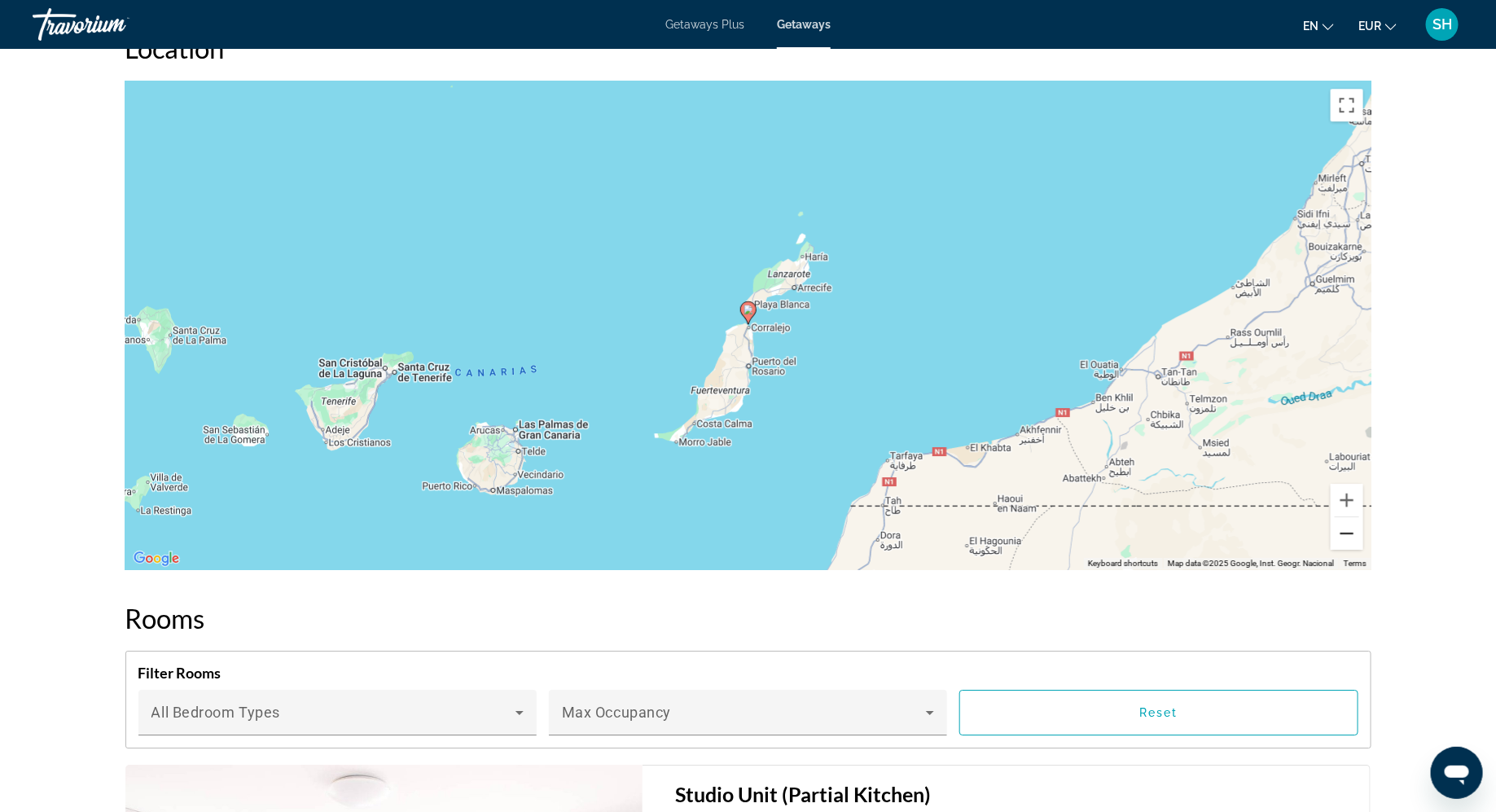
click at [1349, 527] on button "Zoom out" at bounding box center [1347, 533] width 32 height 32
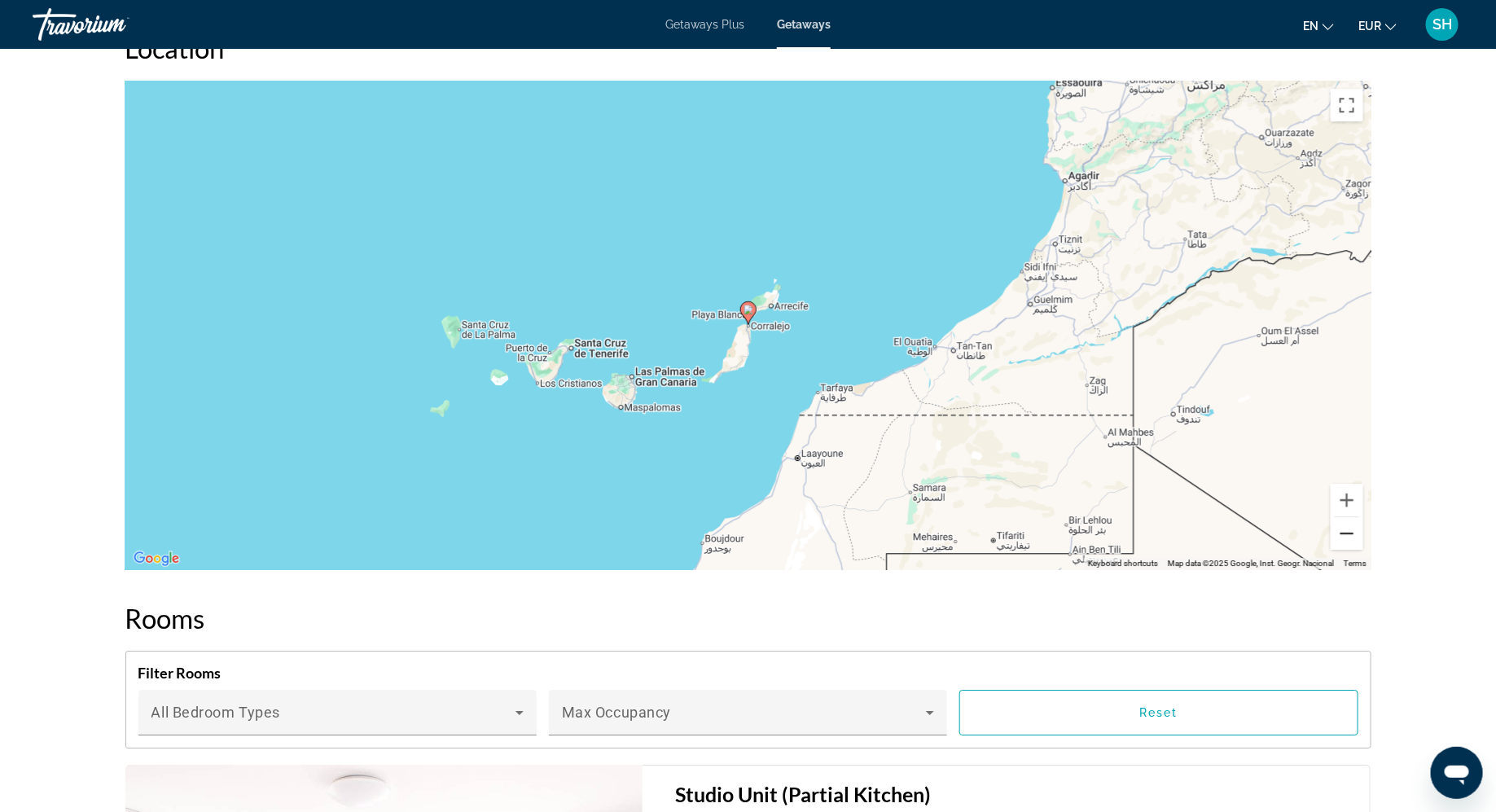
click at [1349, 527] on button "Zoom out" at bounding box center [1347, 533] width 32 height 32
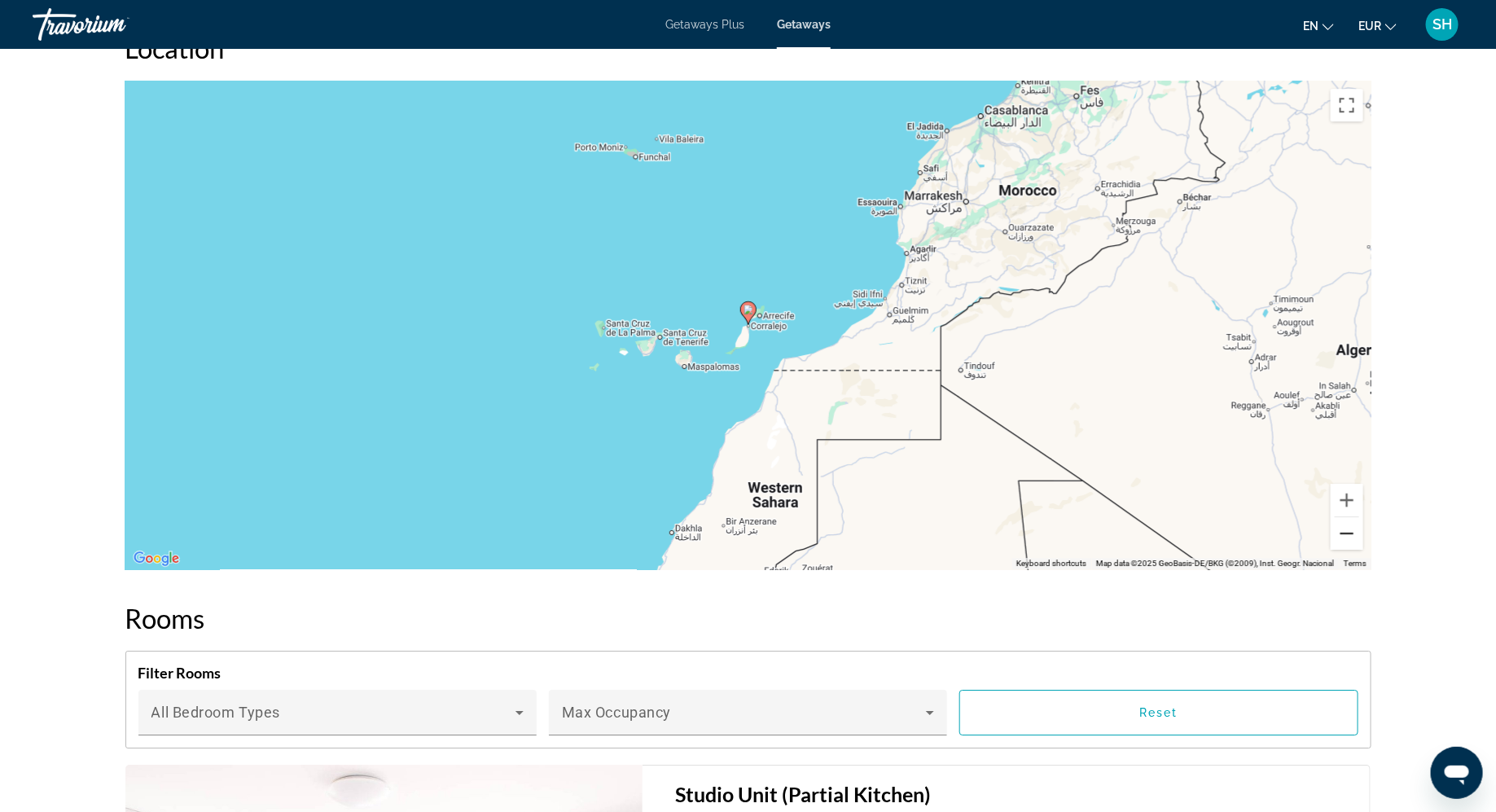
click at [1349, 527] on button "Zoom out" at bounding box center [1347, 533] width 32 height 32
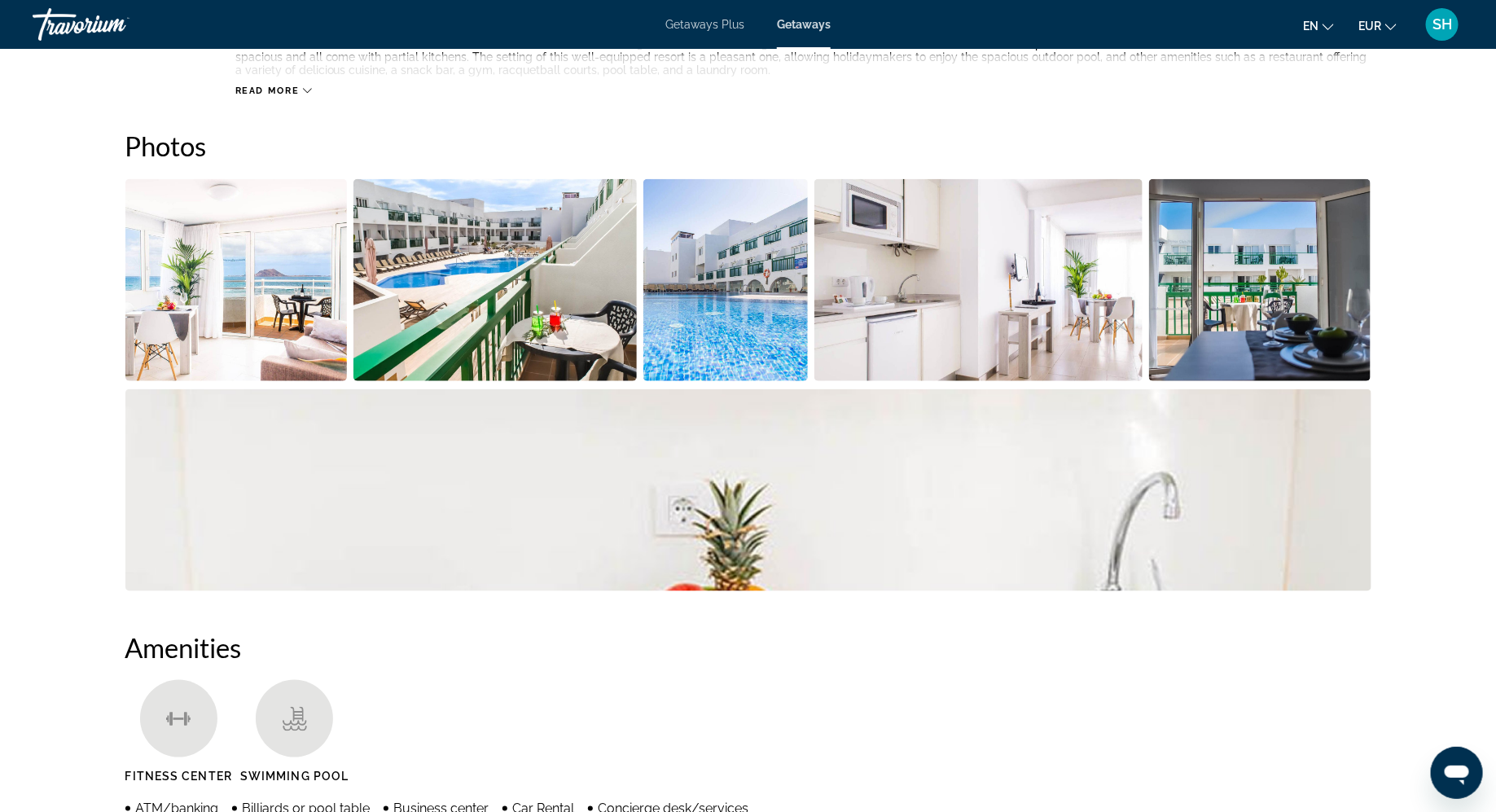
scroll to position [699, 0]
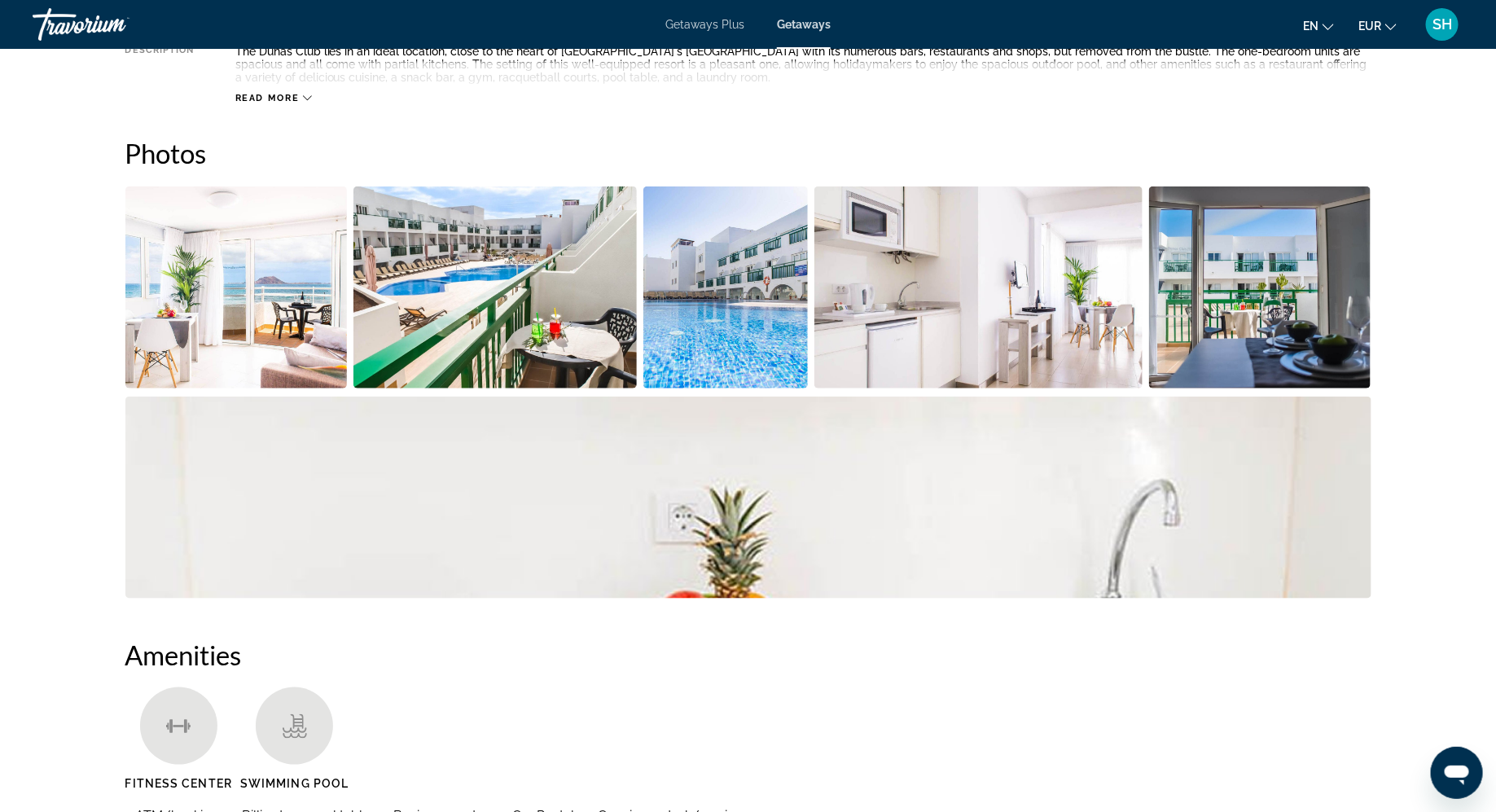
click at [1090, 326] on img "Open full-screen image slider" at bounding box center [979, 287] width 328 height 202
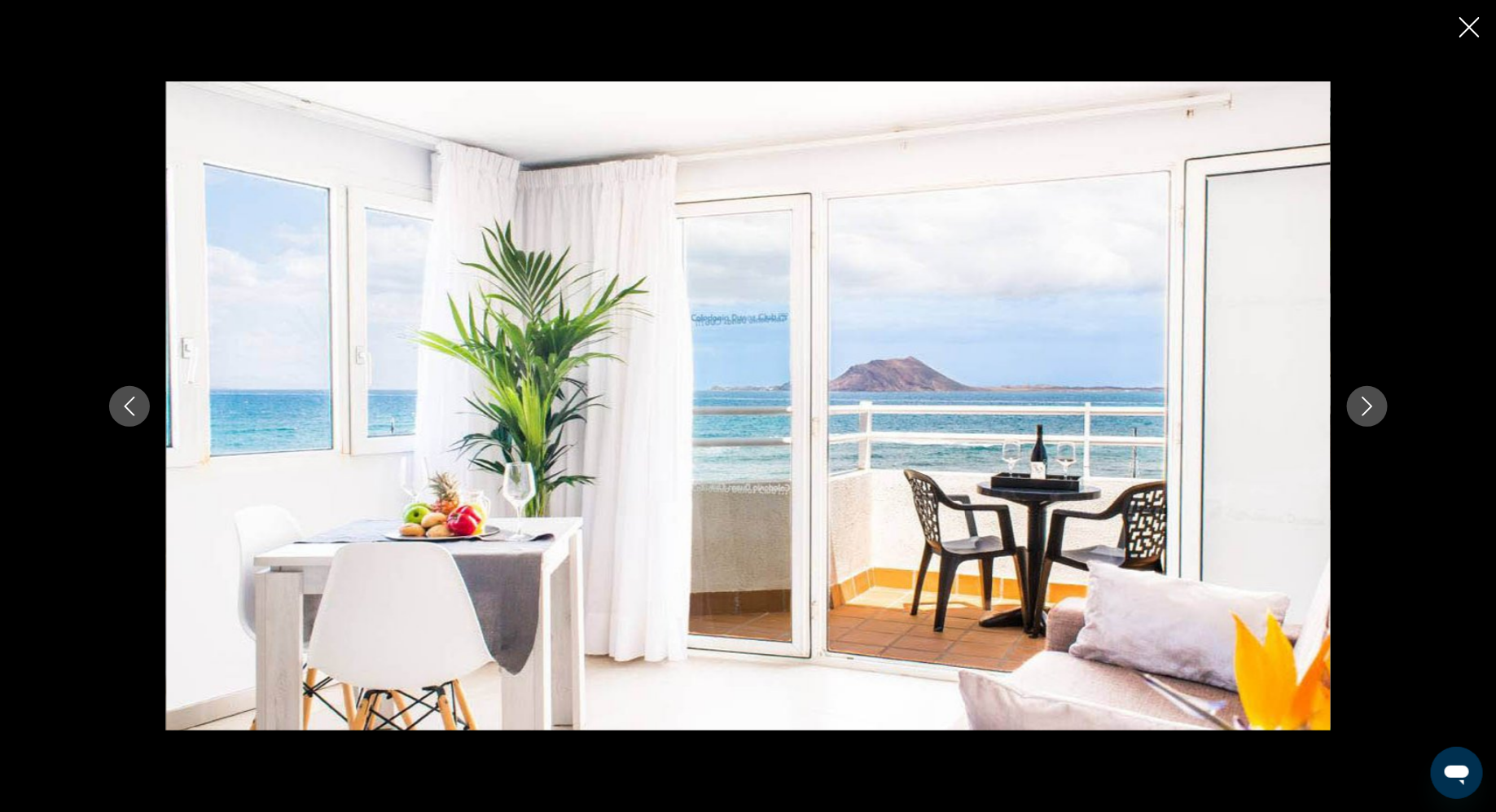
click at [1365, 399] on icon "Next image" at bounding box center [1367, 406] width 11 height 20
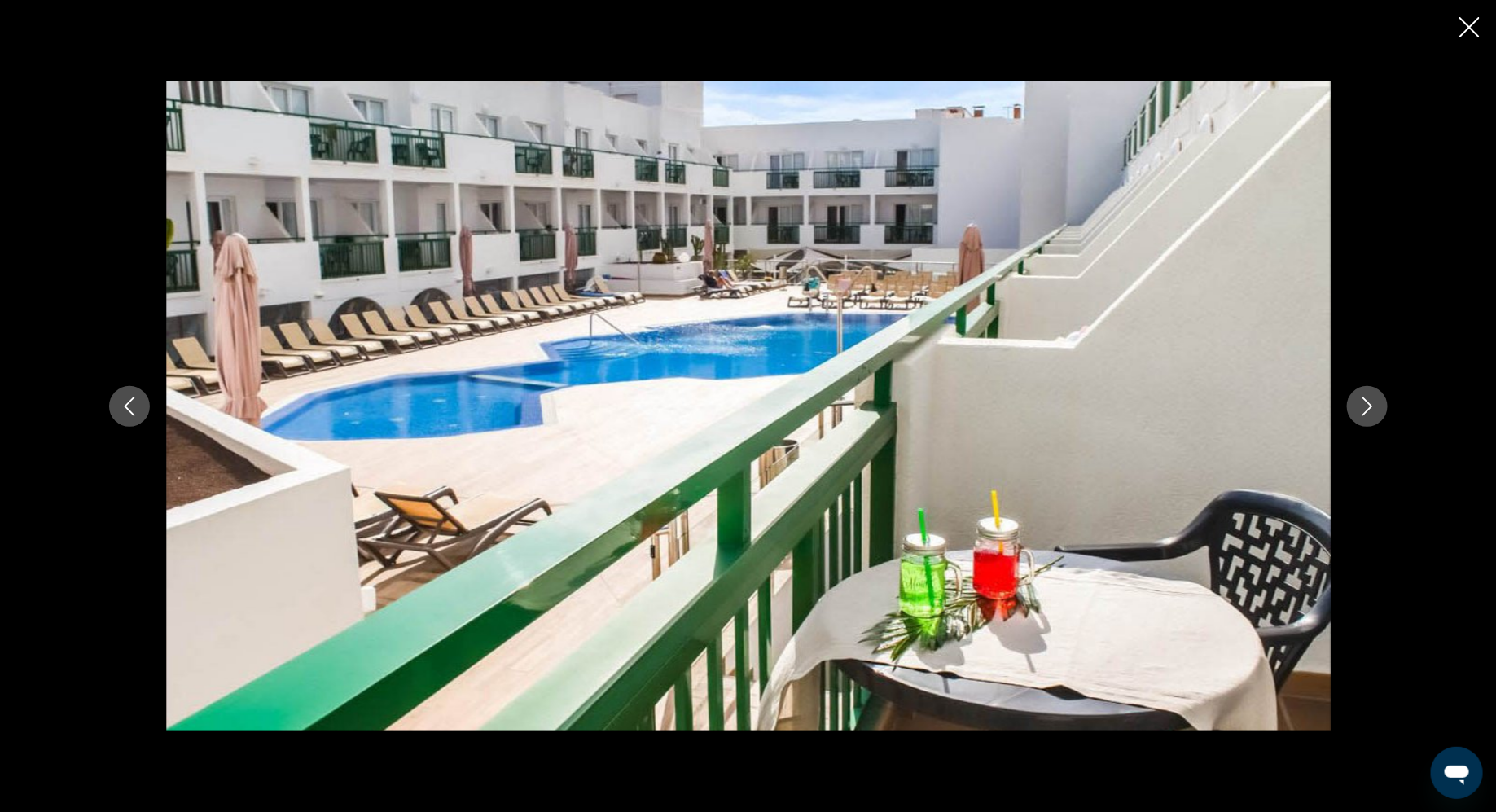
click at [1365, 399] on icon "Next image" at bounding box center [1367, 406] width 11 height 20
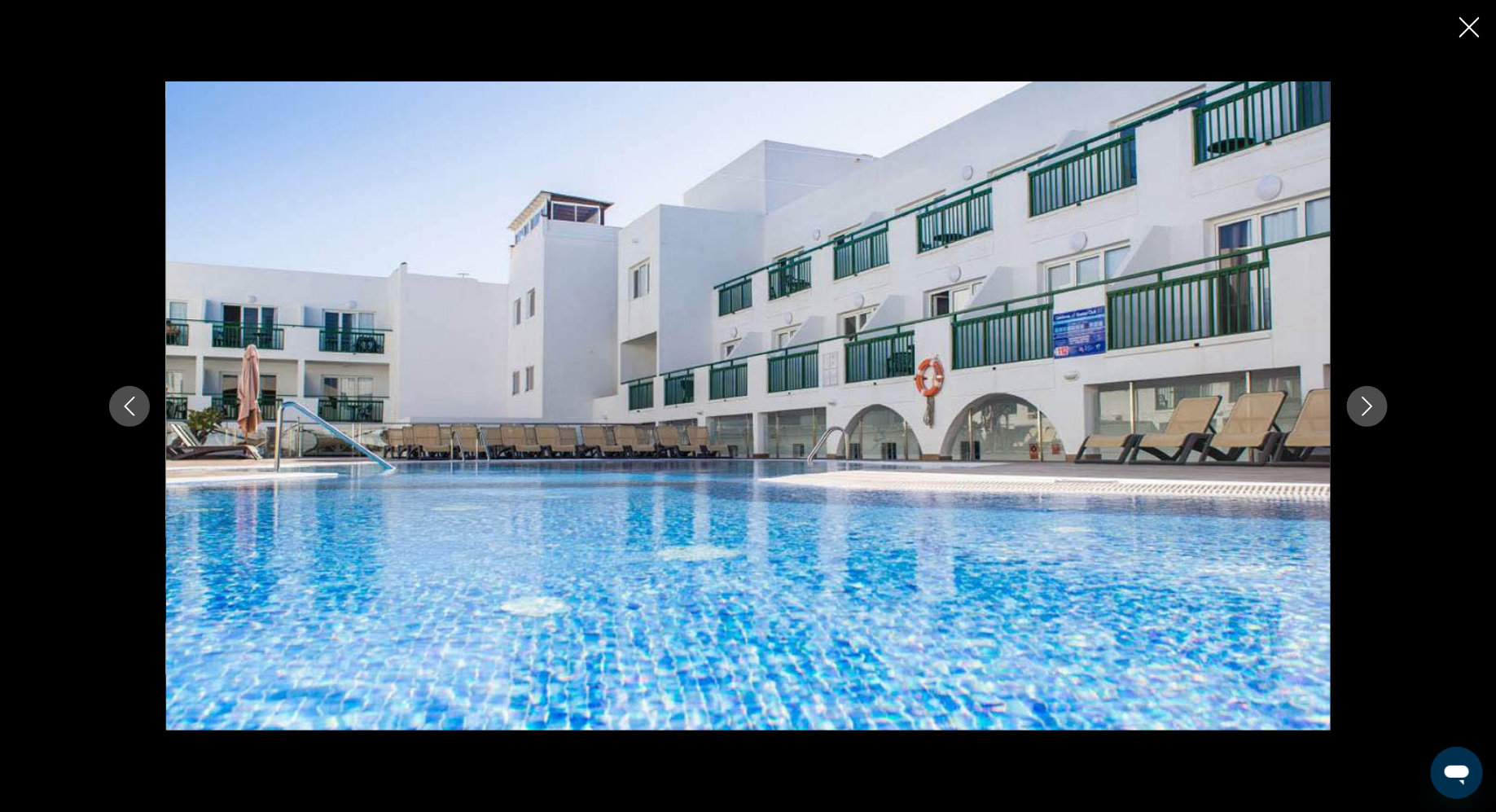
click at [1365, 399] on icon "Next image" at bounding box center [1367, 406] width 11 height 20
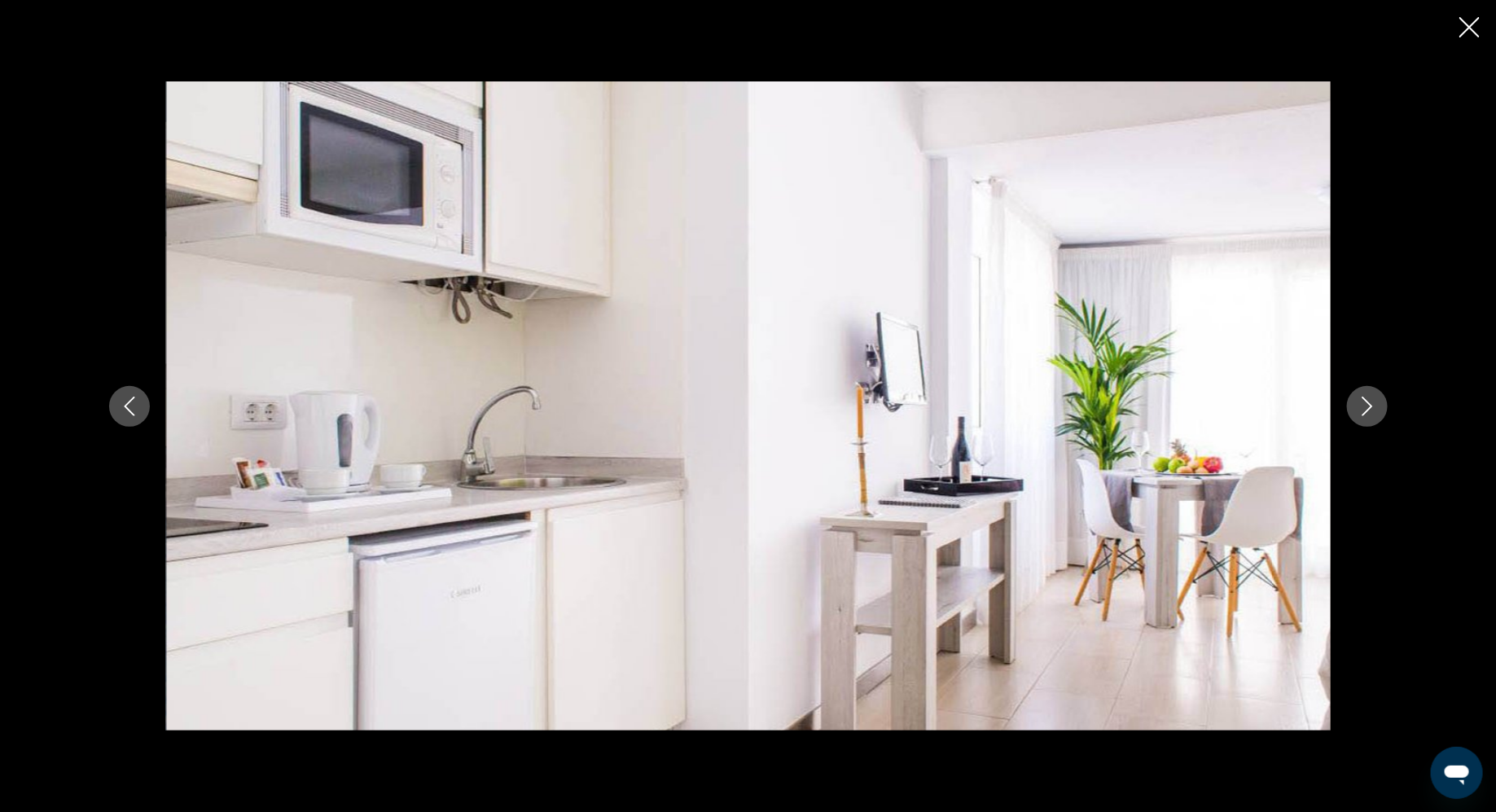
click at [1365, 399] on icon "Next image" at bounding box center [1367, 406] width 11 height 20
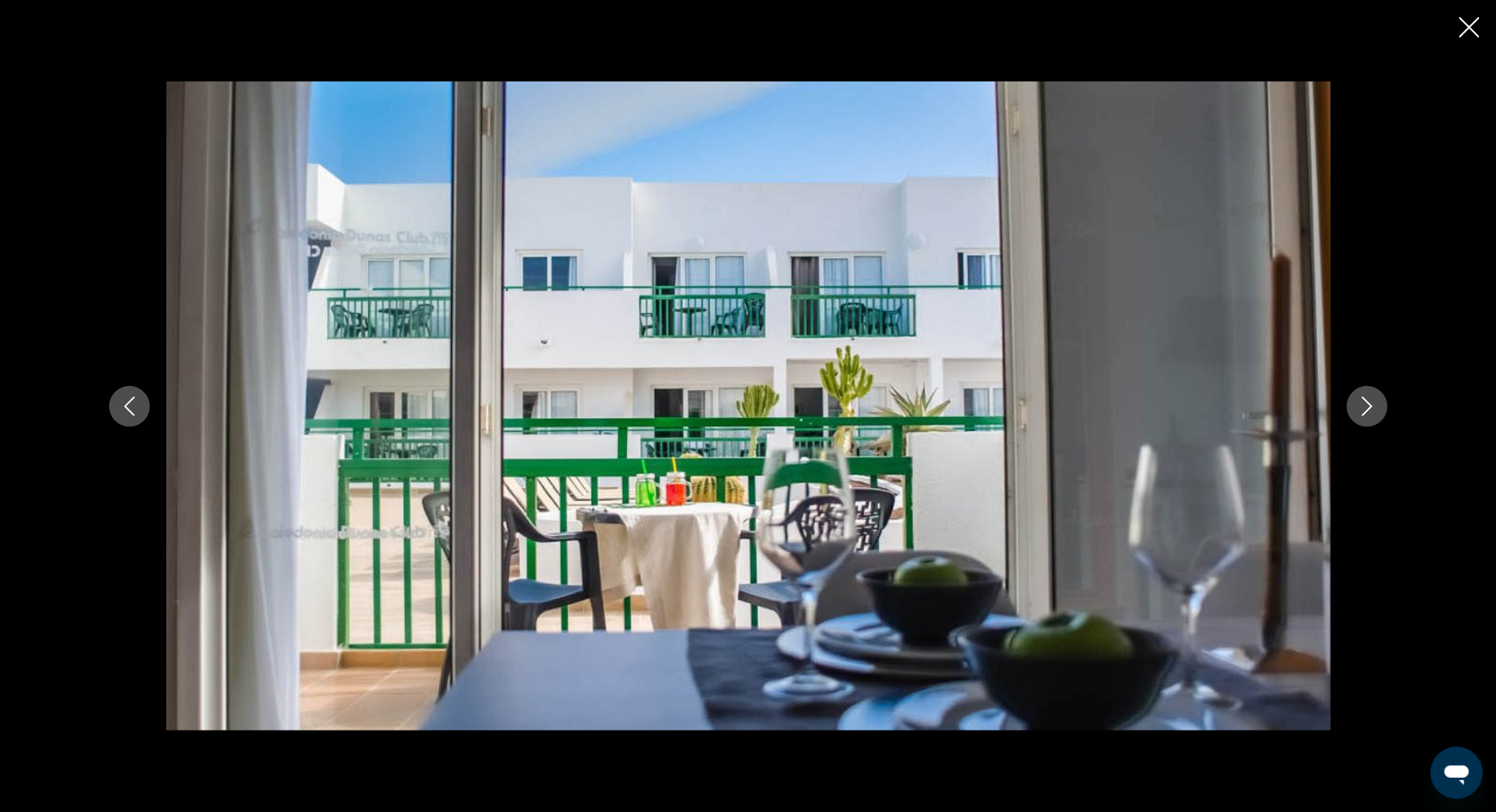
click at [139, 408] on button "Previous image" at bounding box center [129, 406] width 41 height 41
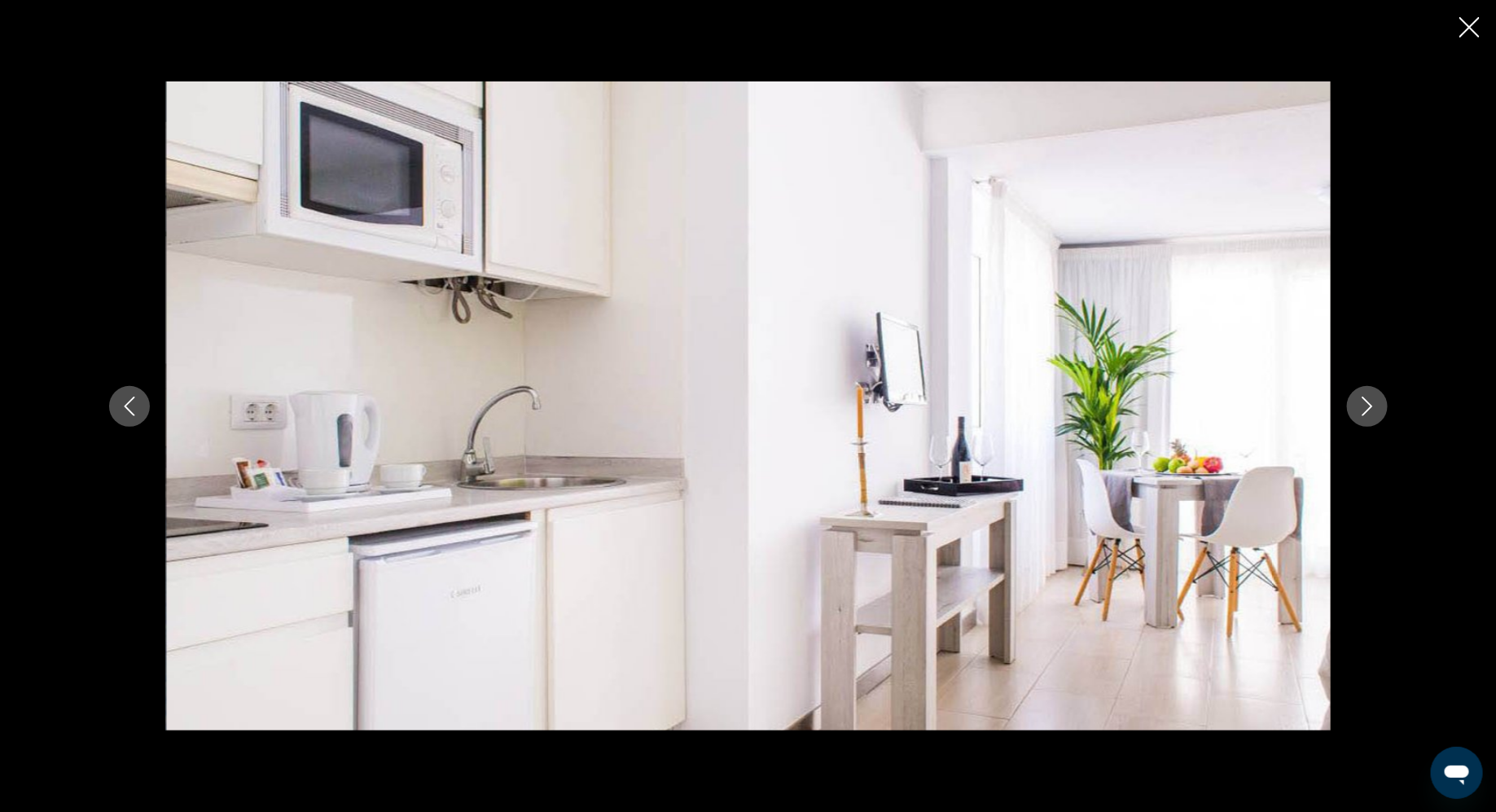
click at [1364, 408] on icon "Next image" at bounding box center [1368, 406] width 20 height 20
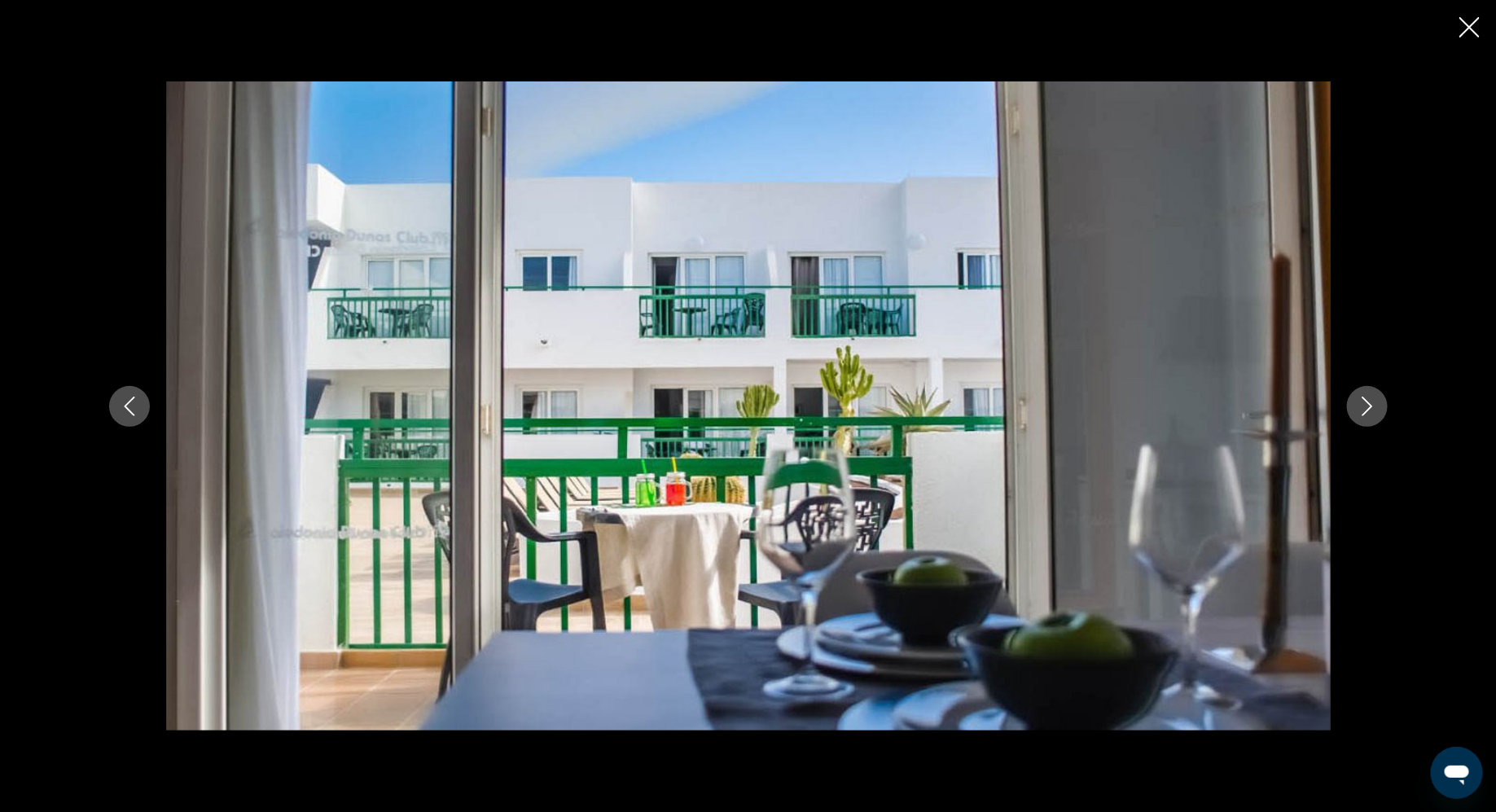
click at [1364, 408] on icon "Next image" at bounding box center [1368, 406] width 20 height 20
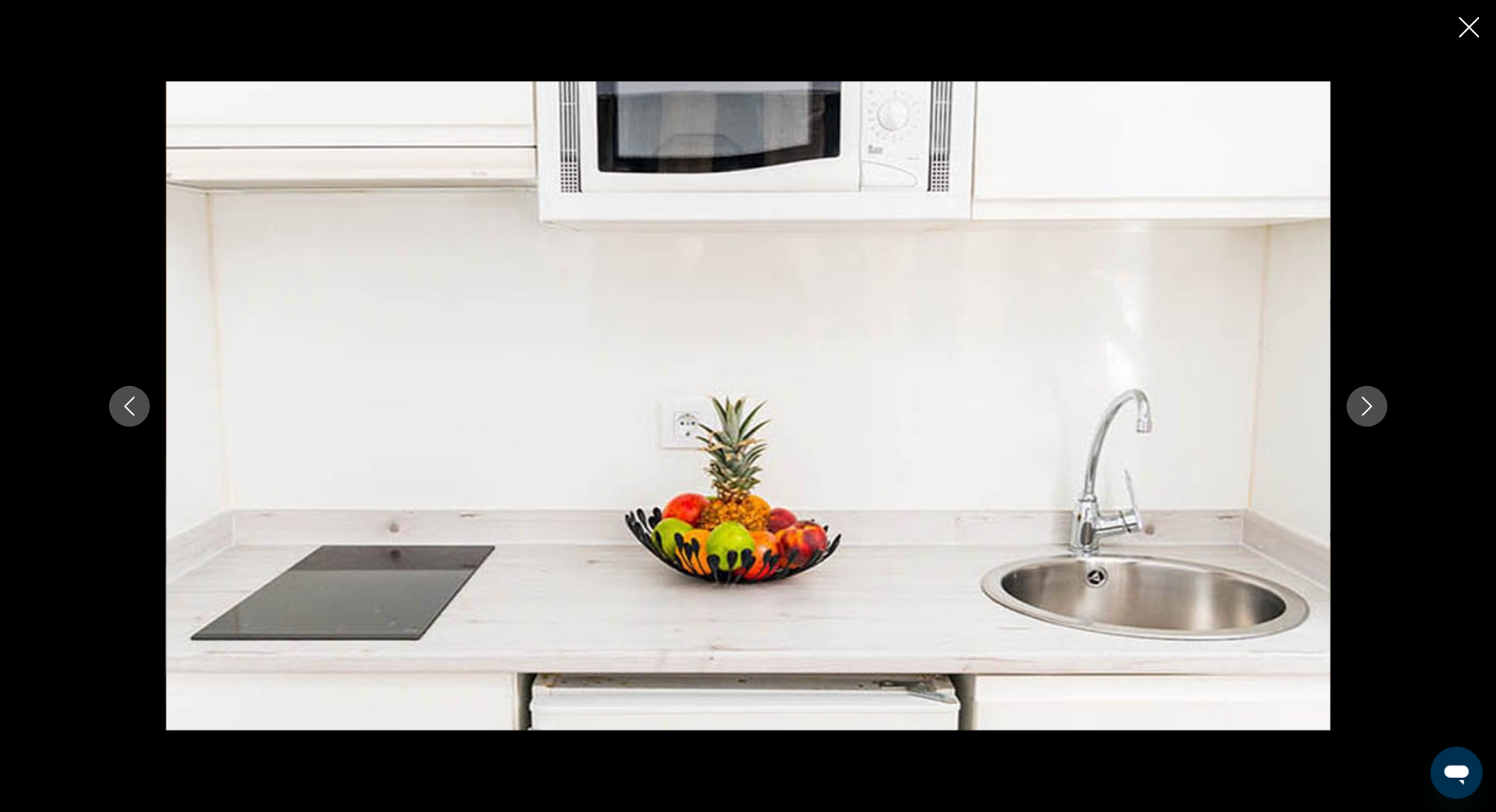
click at [1364, 408] on icon "Next image" at bounding box center [1368, 406] width 20 height 20
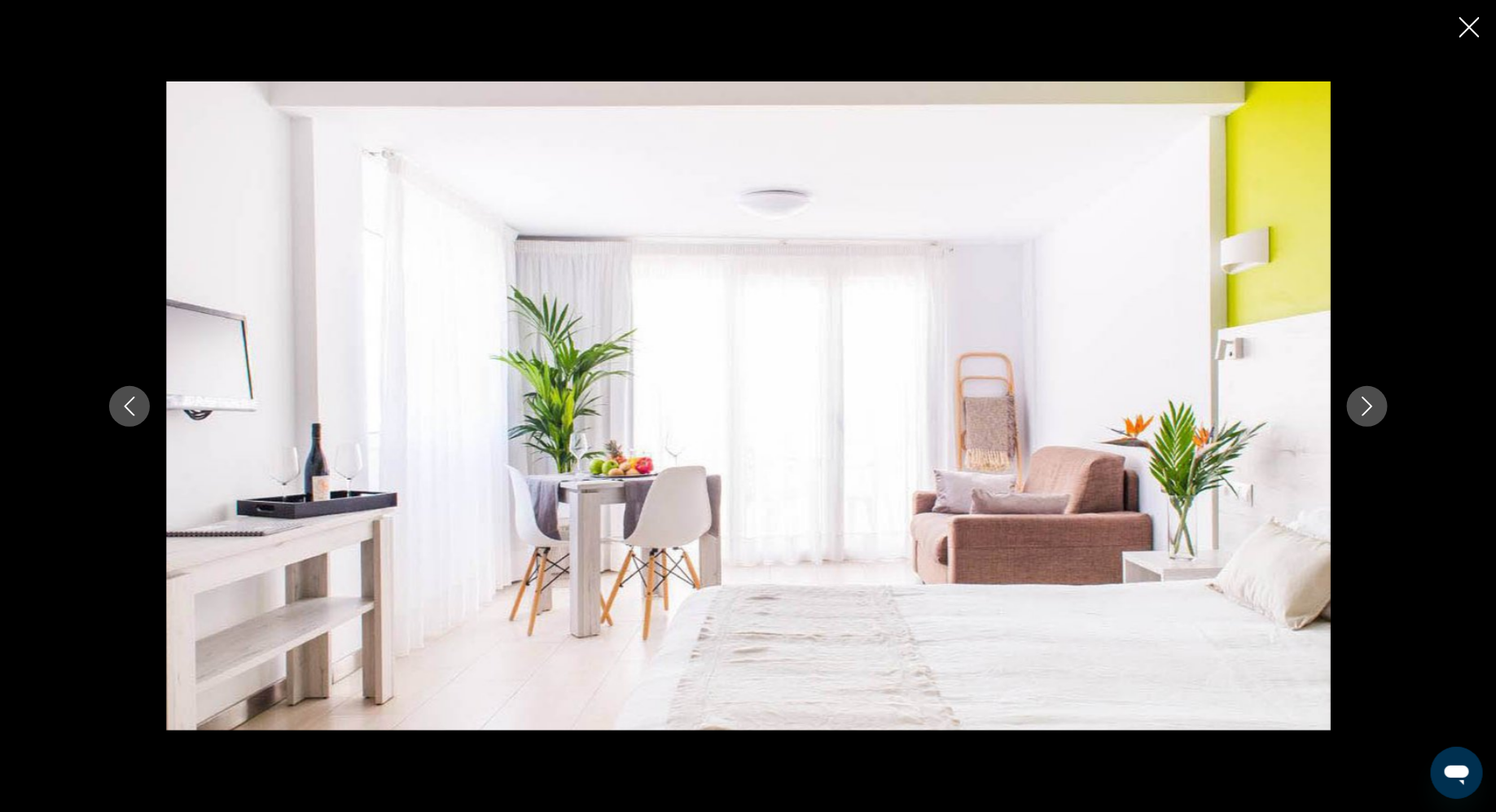
click at [1364, 408] on icon "Next image" at bounding box center [1368, 406] width 20 height 20
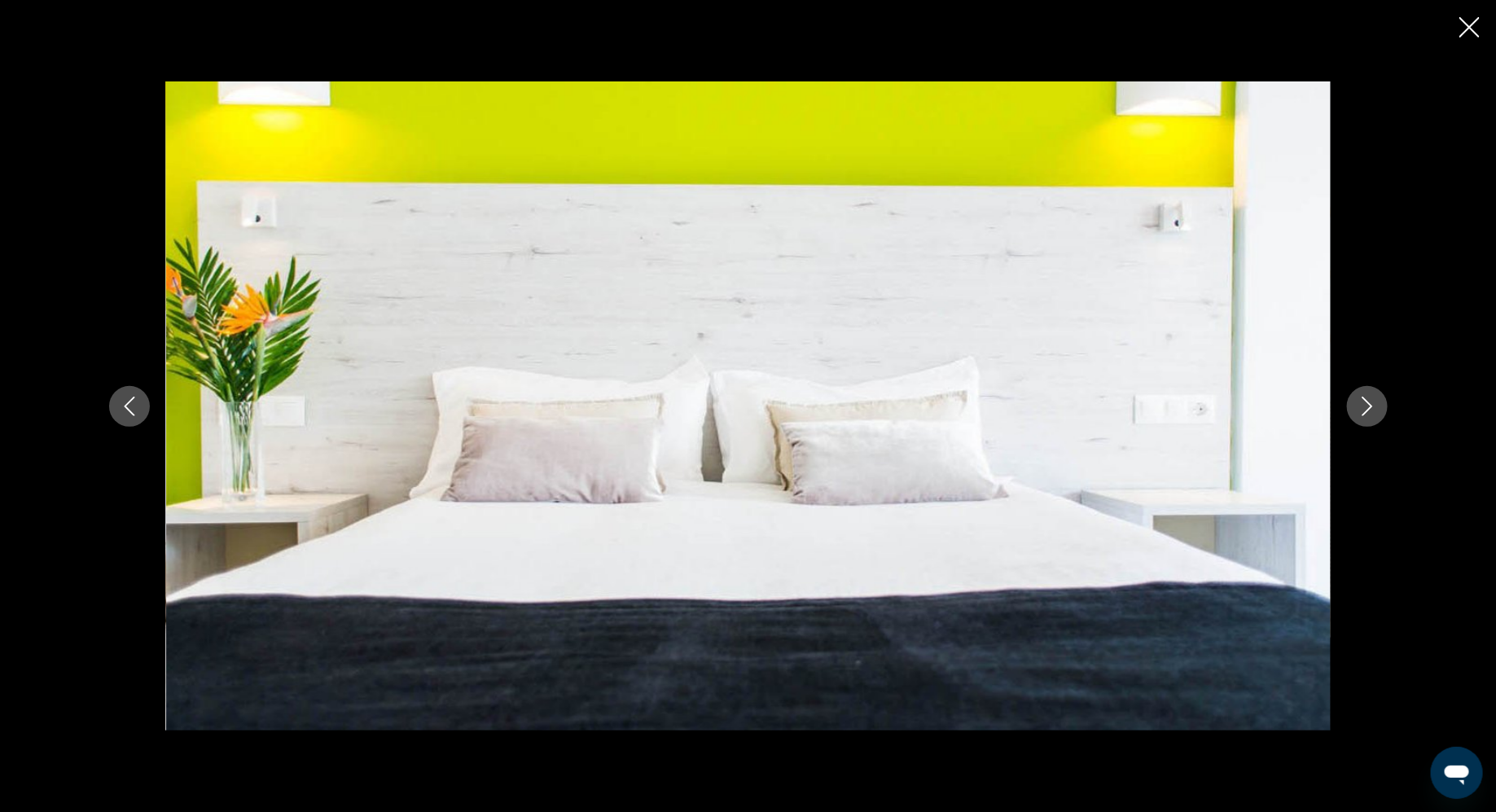
click at [1364, 408] on icon "Next image" at bounding box center [1368, 406] width 20 height 20
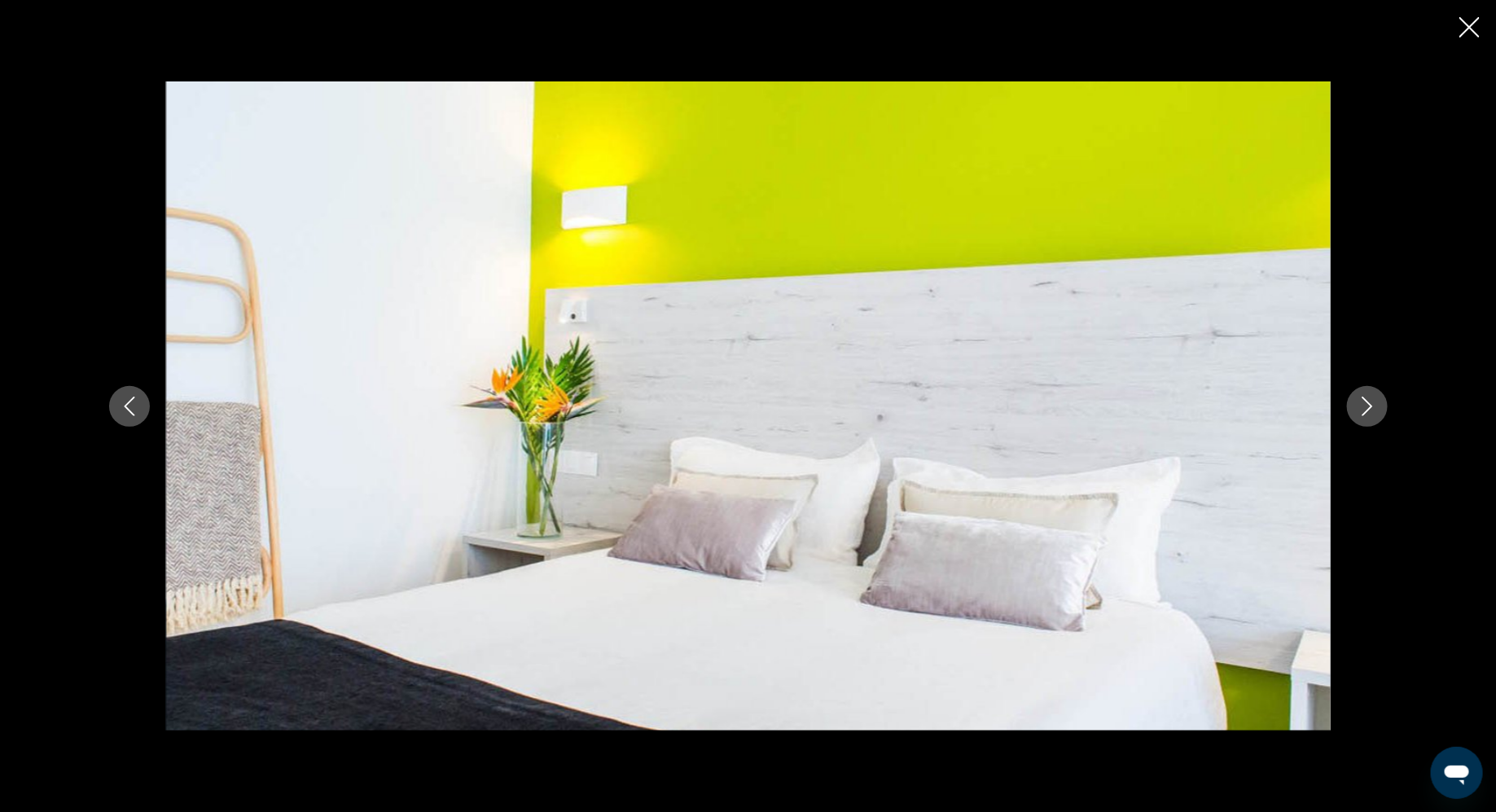
click at [1364, 408] on icon "Next image" at bounding box center [1368, 406] width 20 height 20
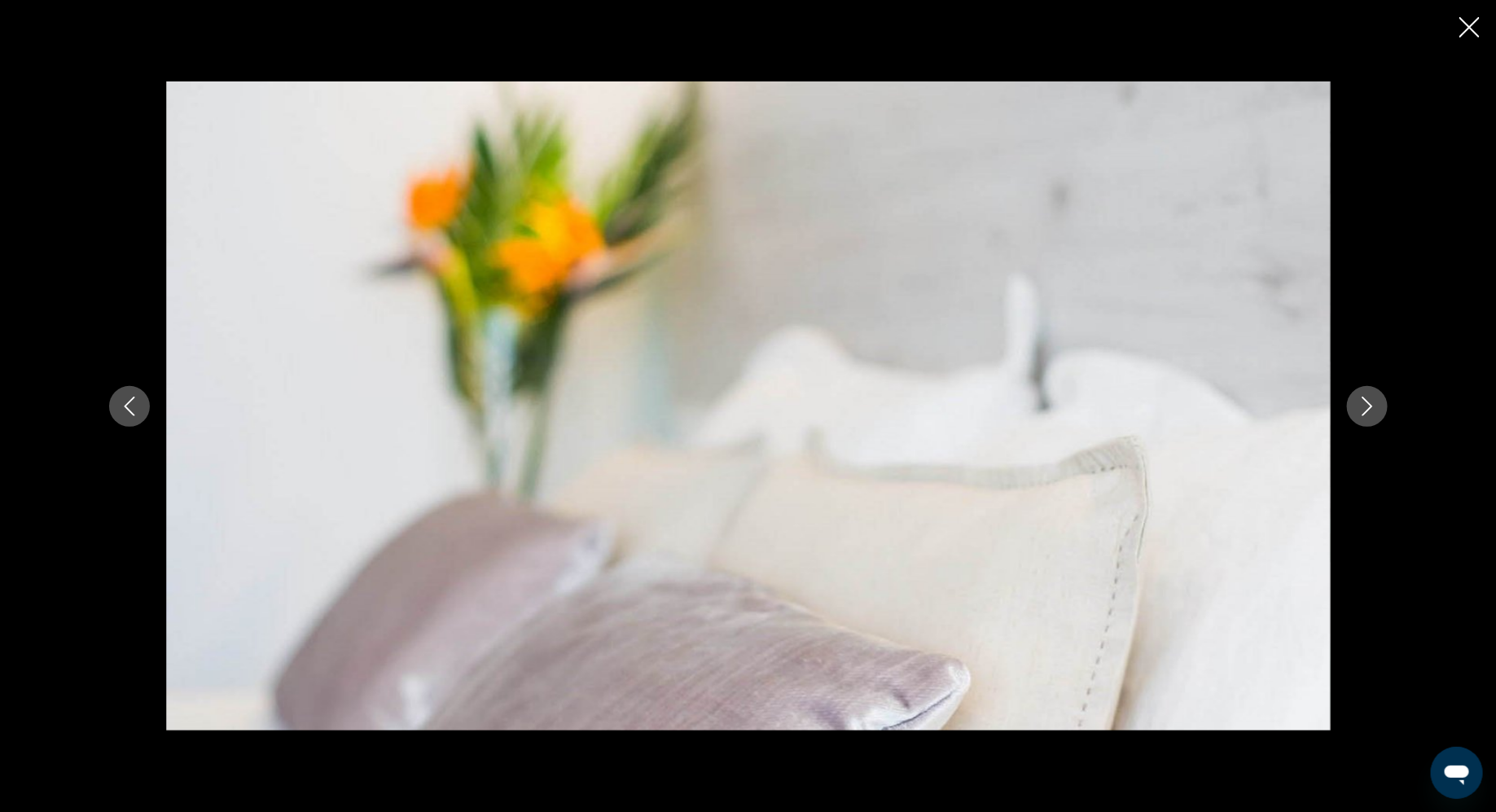
click at [1364, 408] on icon "Next image" at bounding box center [1368, 406] width 20 height 20
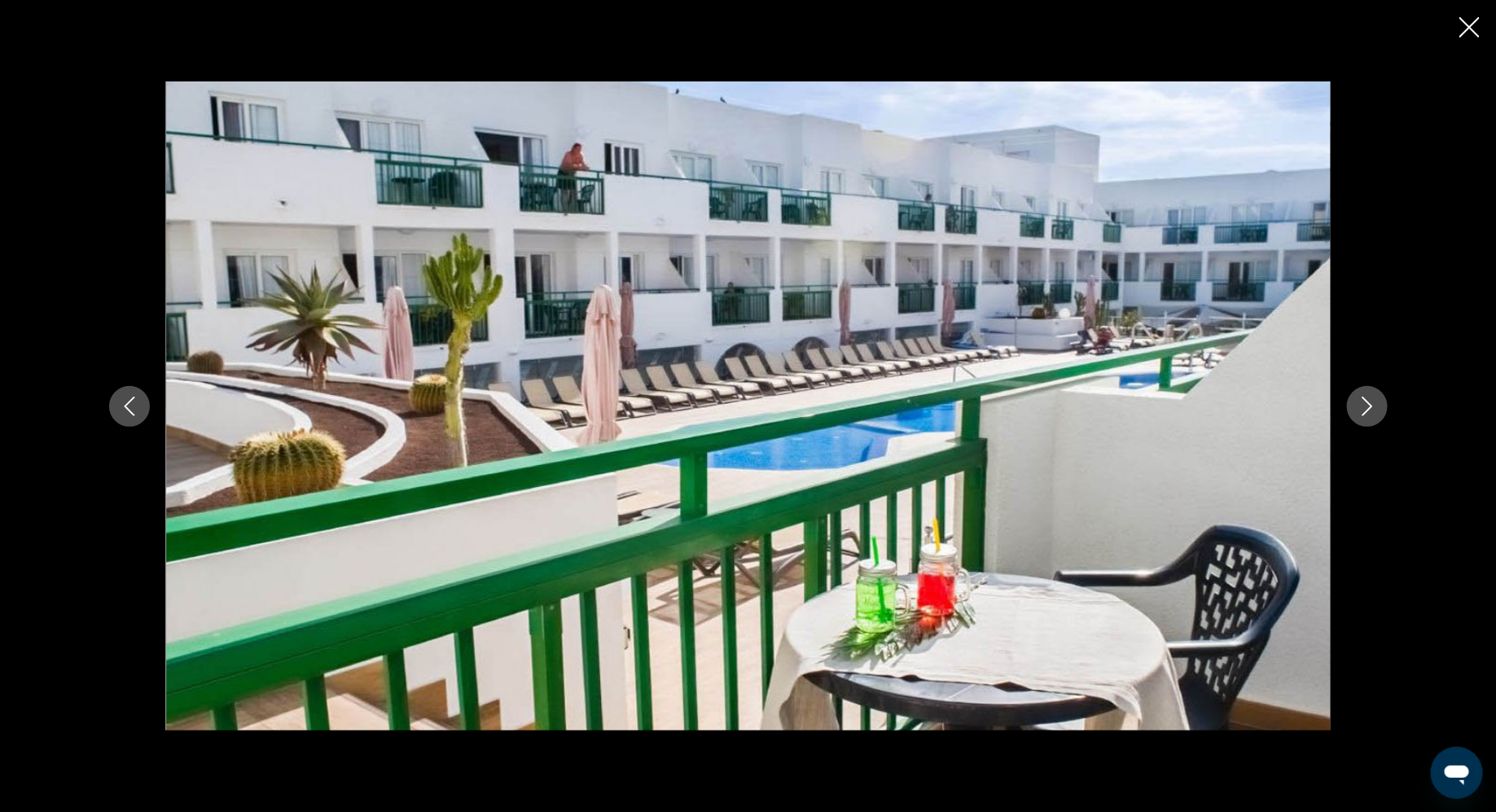
click at [1364, 408] on icon "Next image" at bounding box center [1368, 406] width 20 height 20
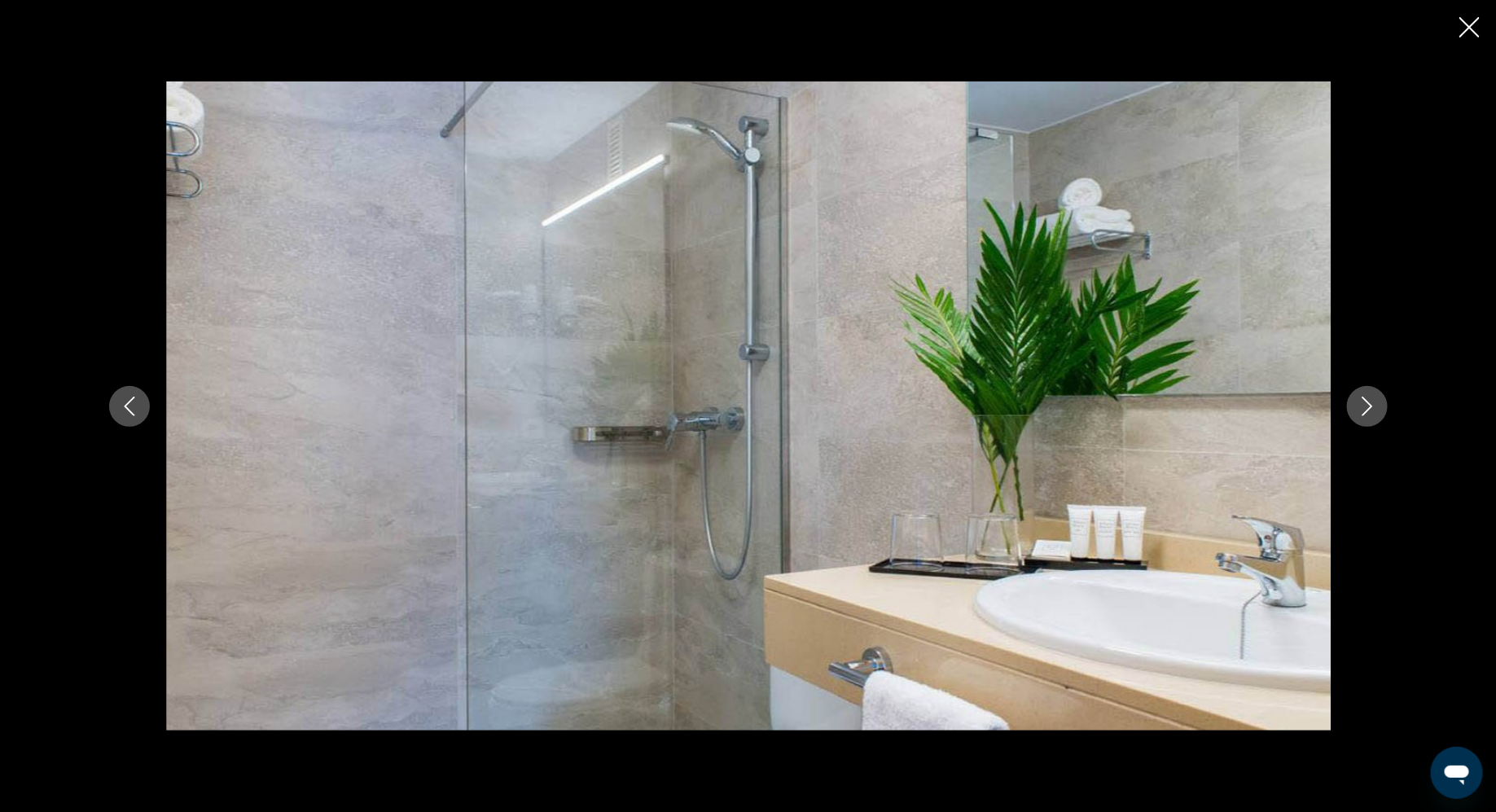
click at [1364, 408] on icon "Next image" at bounding box center [1368, 406] width 20 height 20
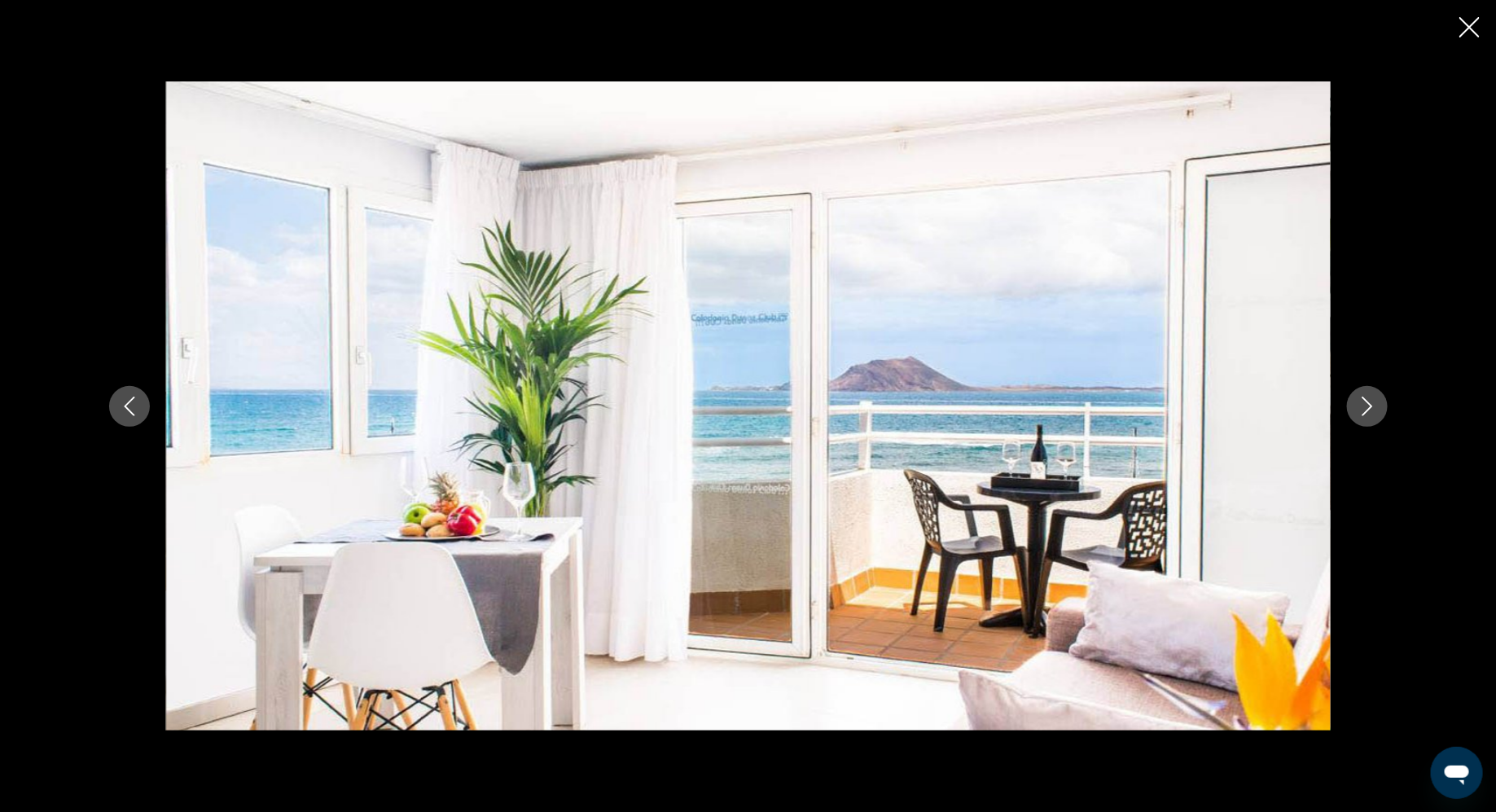
click at [1364, 408] on icon "Next image" at bounding box center [1368, 406] width 20 height 20
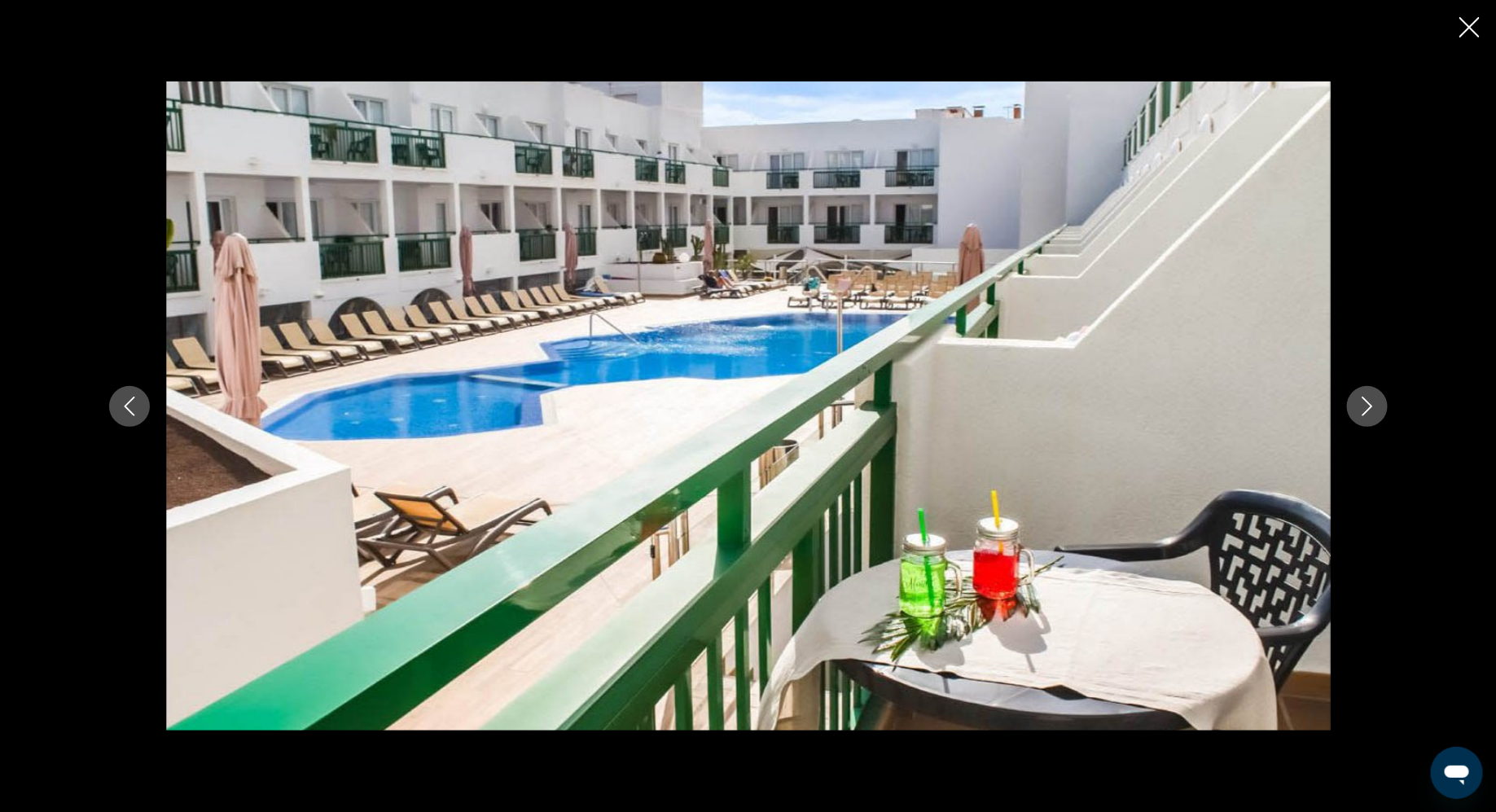
click at [1364, 408] on icon "Next image" at bounding box center [1368, 406] width 20 height 20
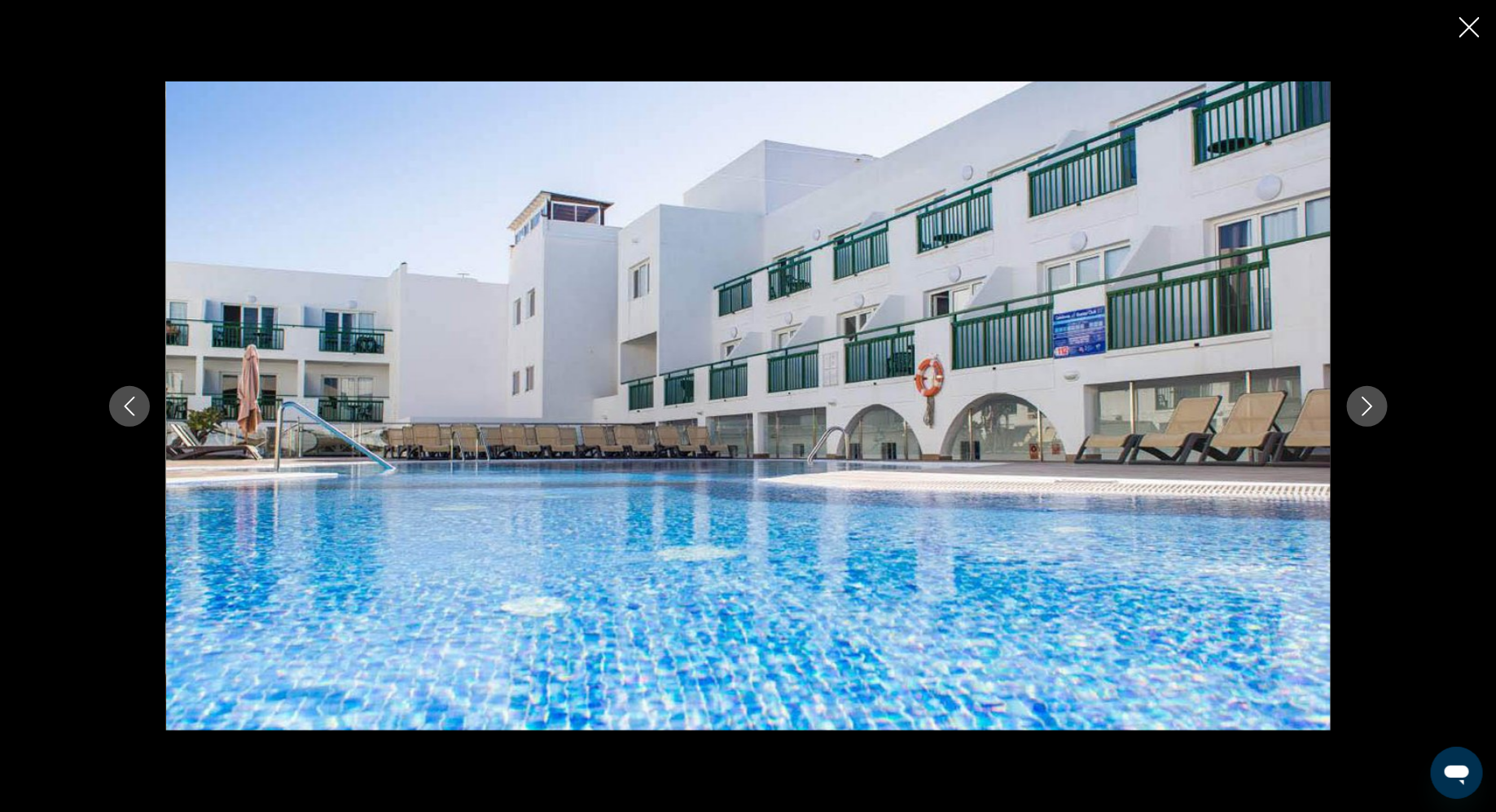
click at [1364, 408] on icon "Next image" at bounding box center [1368, 406] width 20 height 20
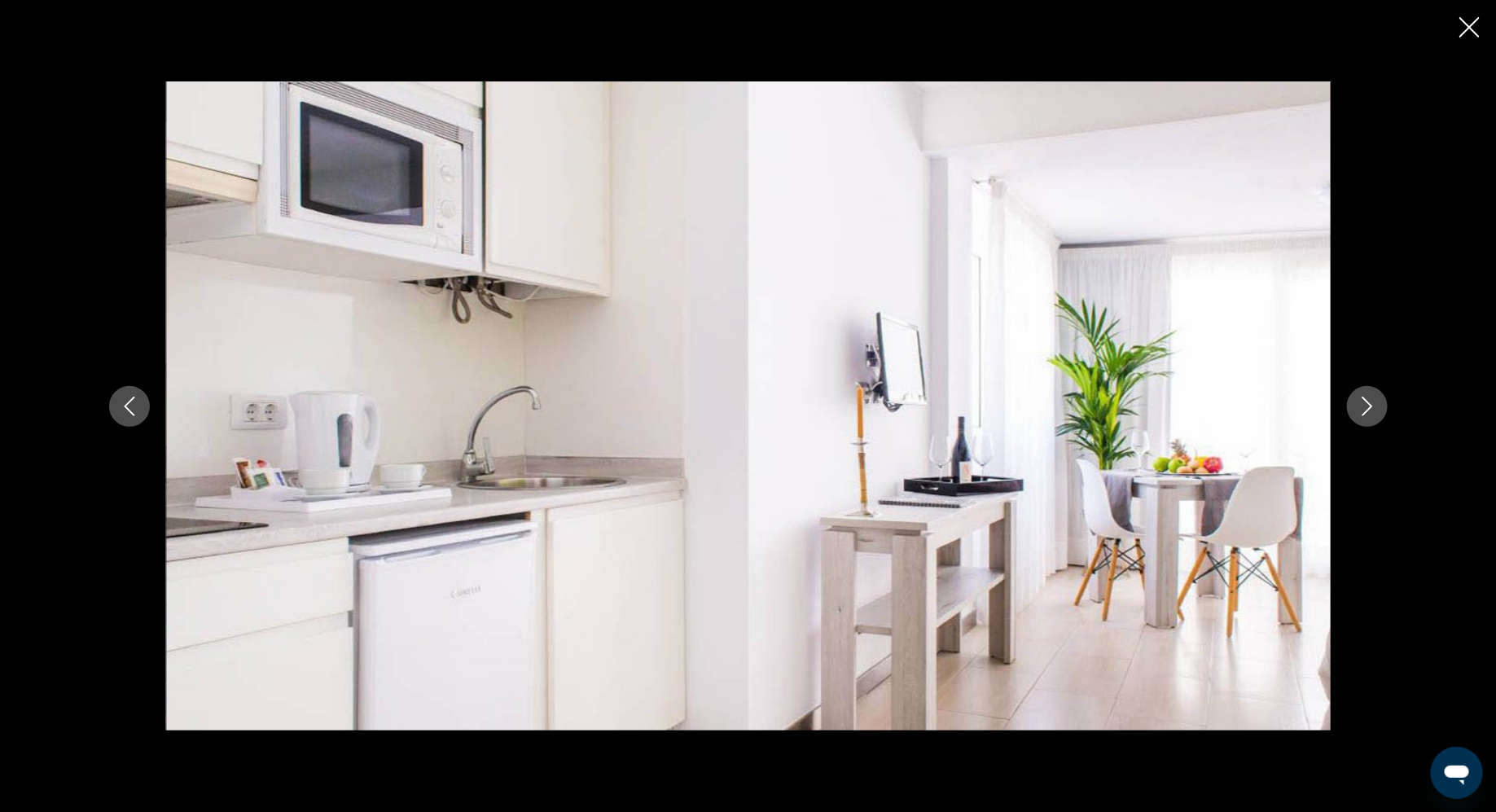
click at [1364, 408] on icon "Next image" at bounding box center [1368, 406] width 20 height 20
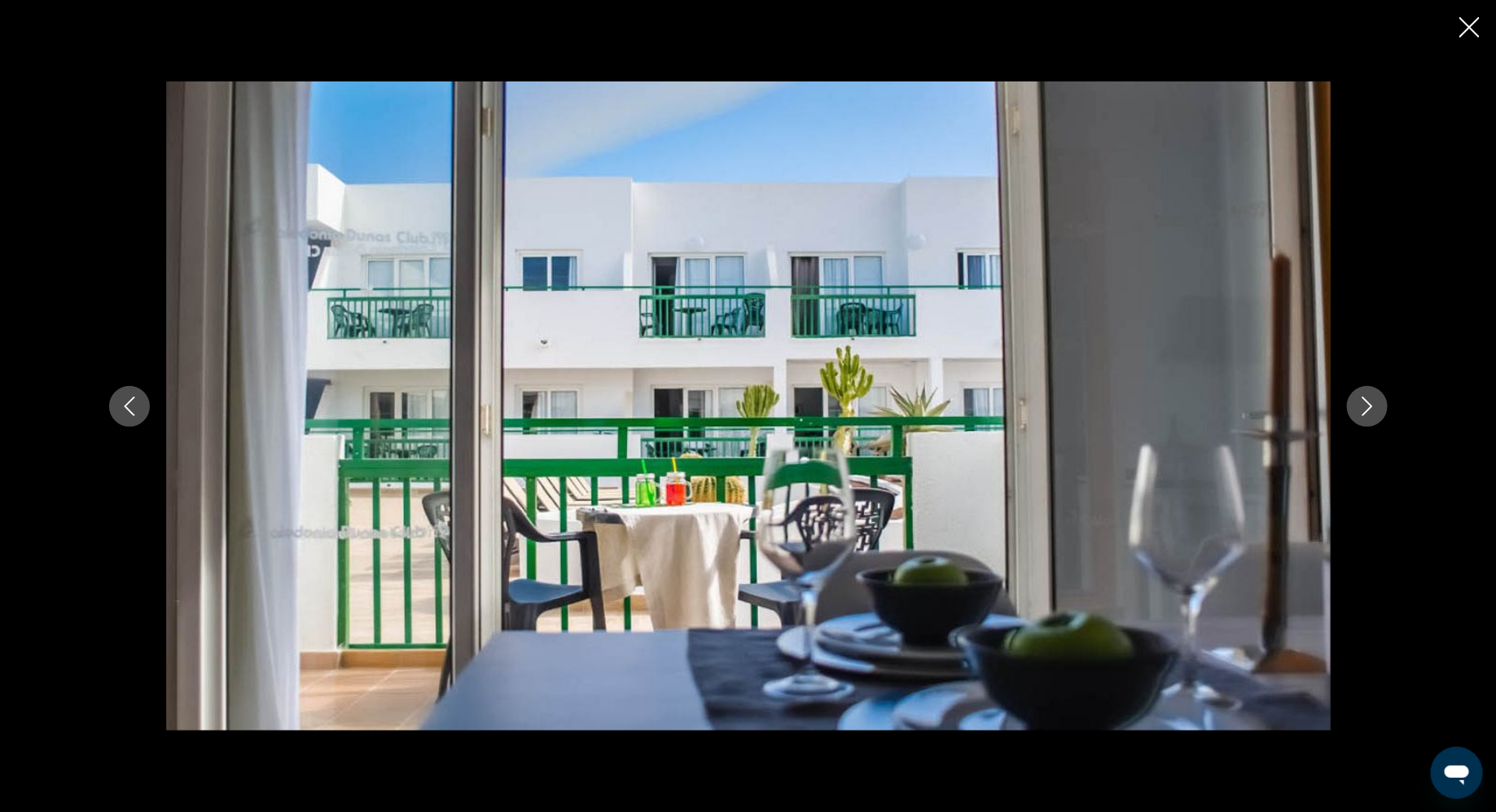
click at [1364, 408] on icon "Next image" at bounding box center [1368, 406] width 20 height 20
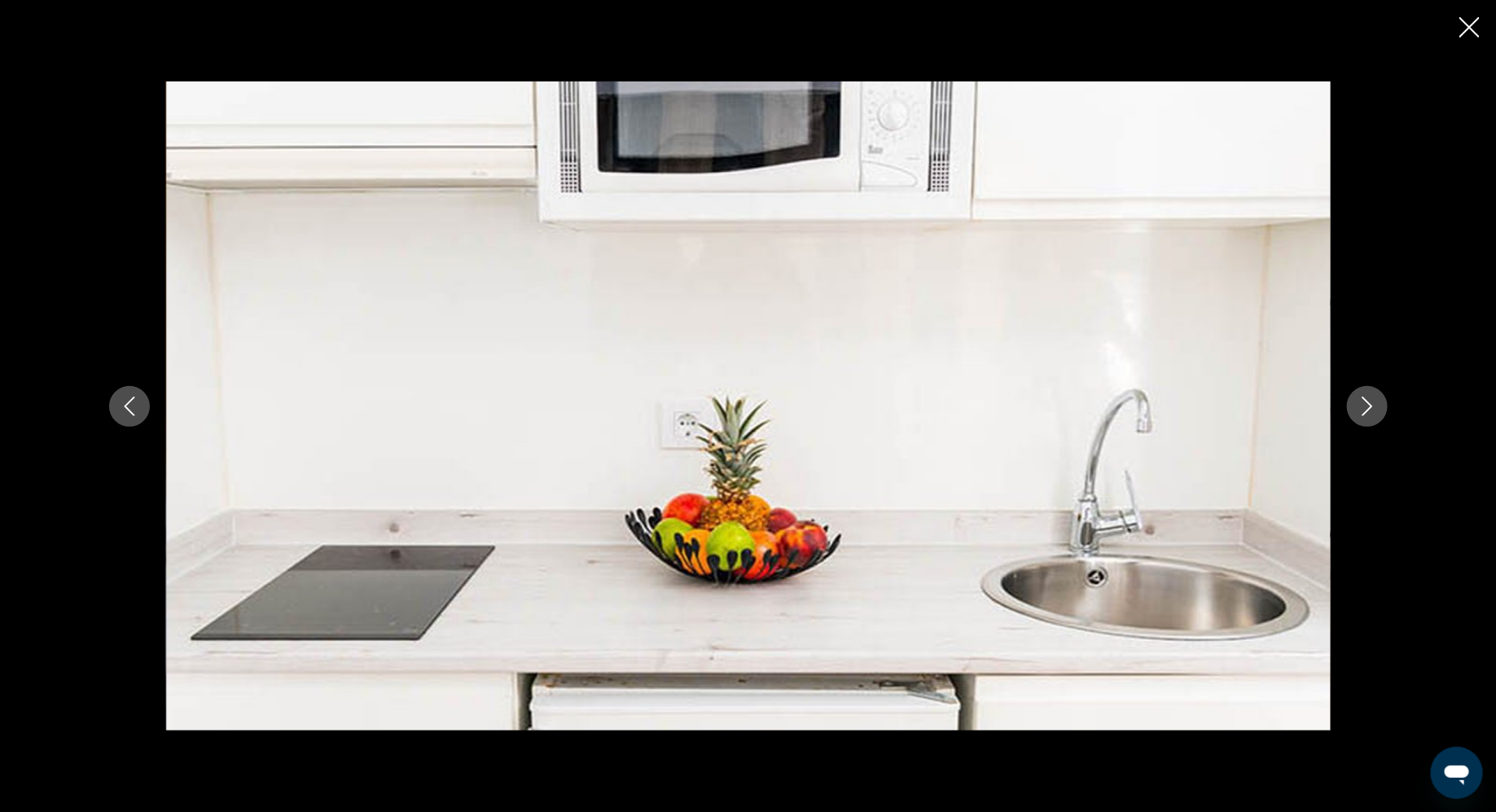
click at [1364, 408] on icon "Next image" at bounding box center [1368, 406] width 20 height 20
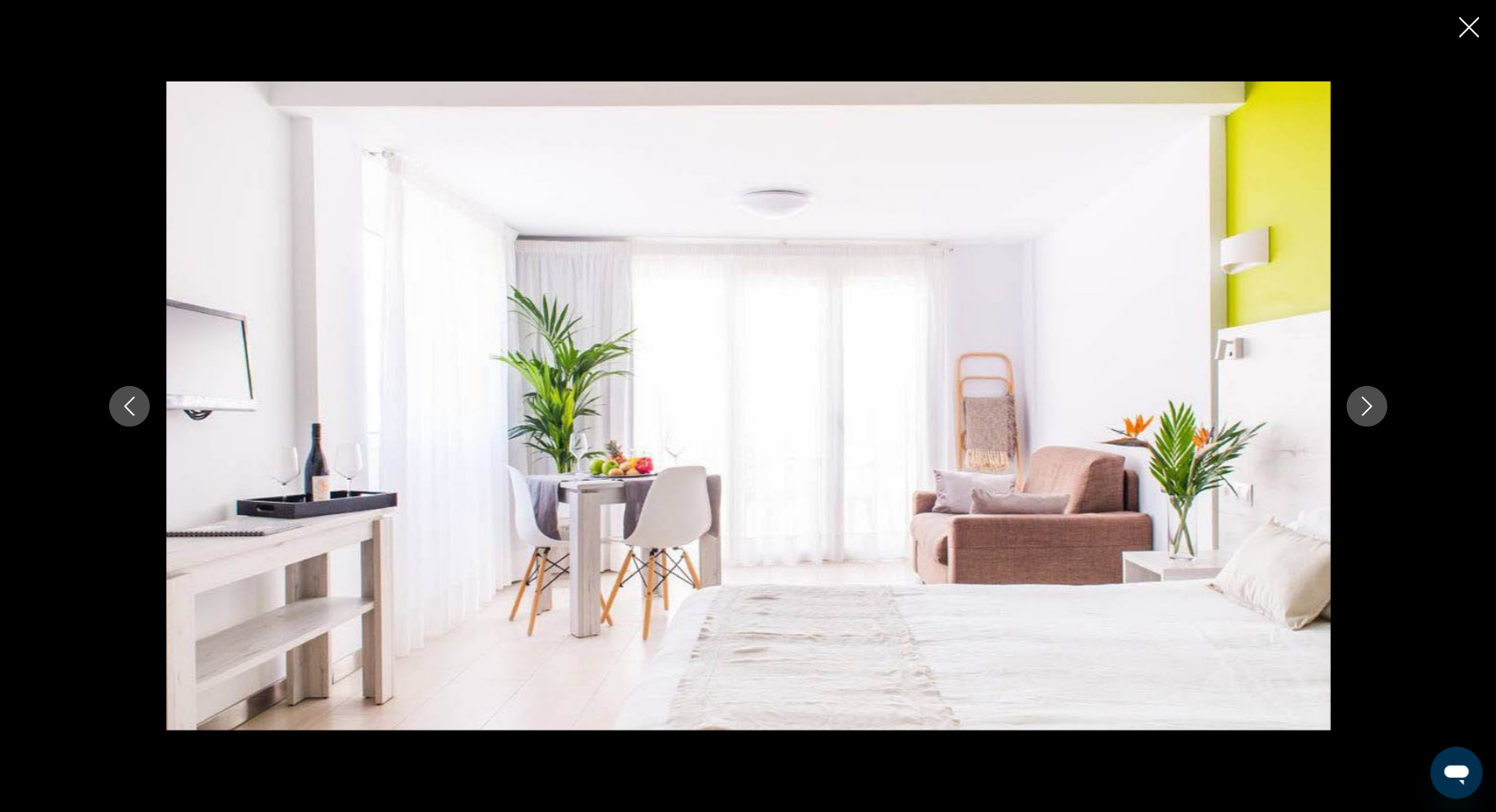
click at [1364, 408] on icon "Next image" at bounding box center [1368, 406] width 20 height 20
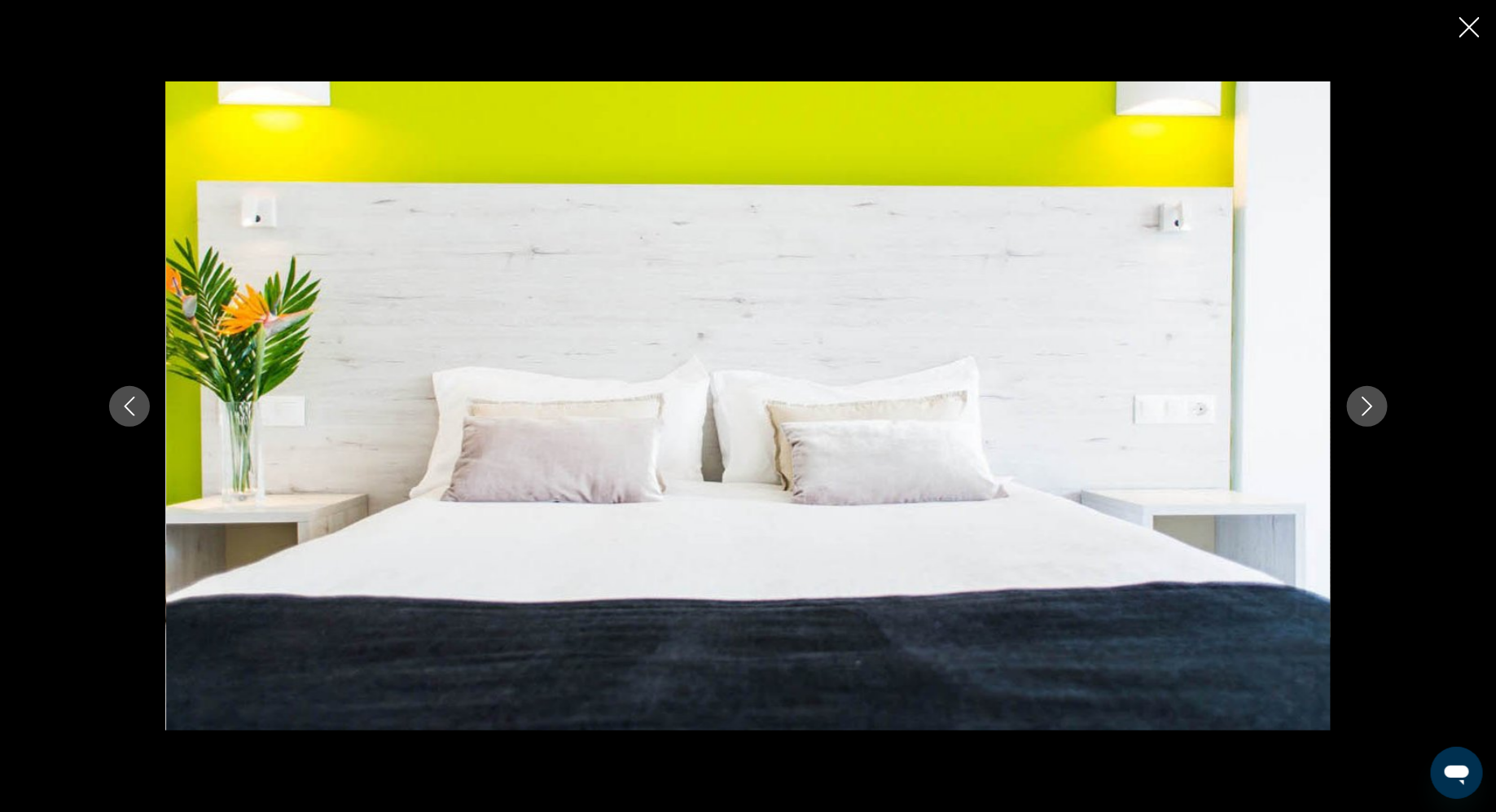
click at [1364, 408] on icon "Next image" at bounding box center [1368, 406] width 20 height 20
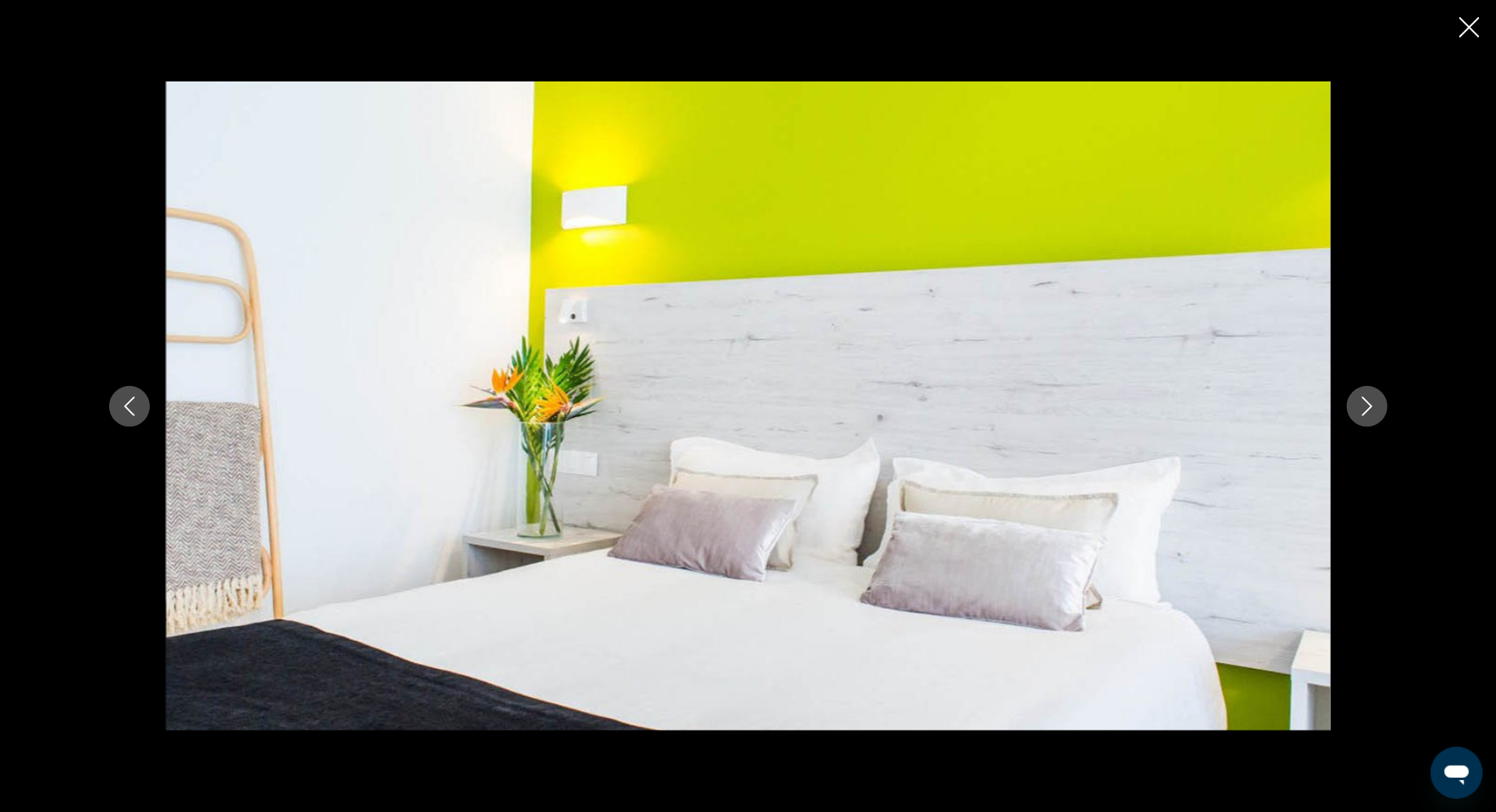
click at [1364, 408] on icon "Next image" at bounding box center [1368, 406] width 20 height 20
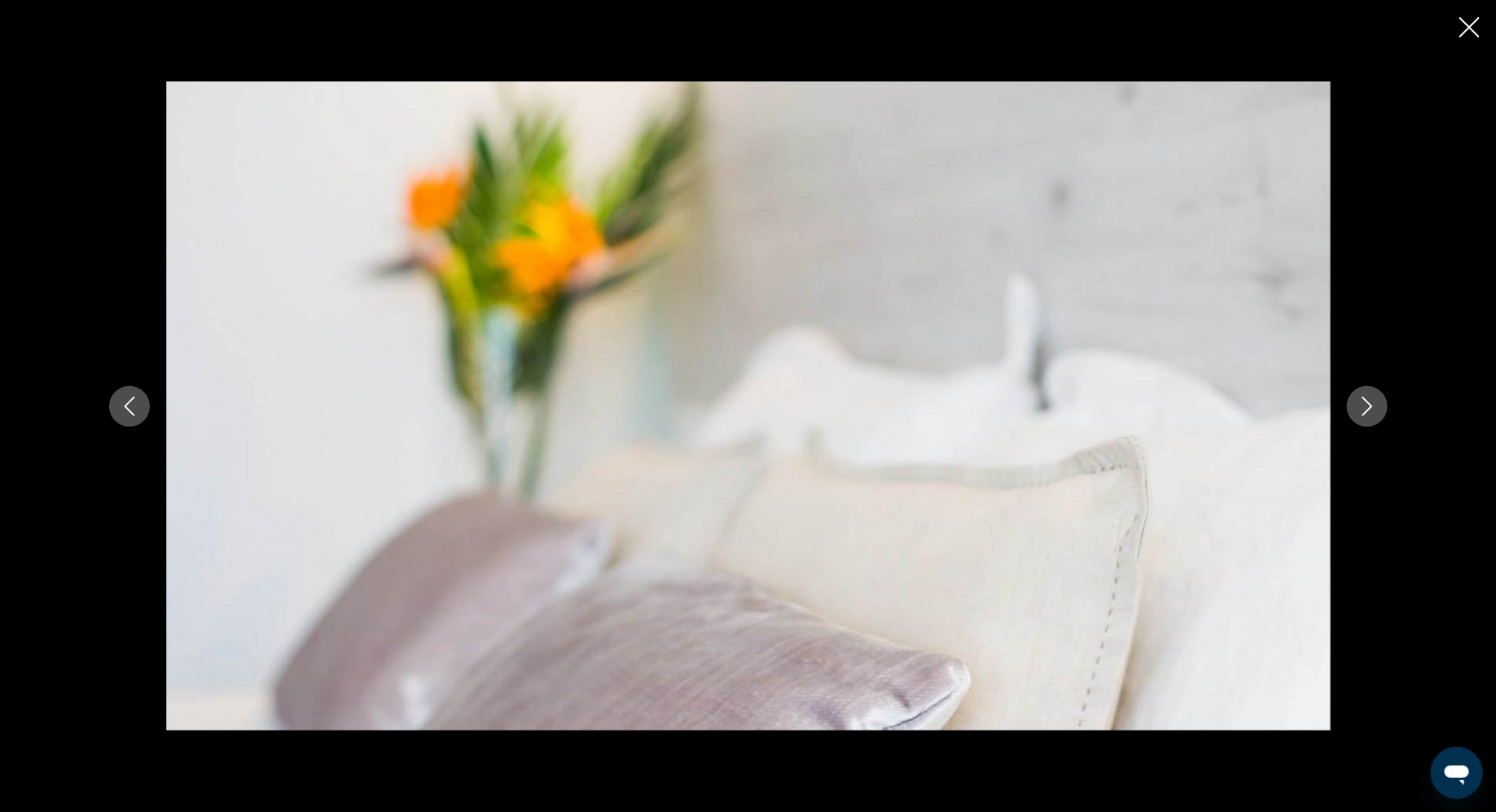
click at [1472, 22] on icon "Close slideshow" at bounding box center [1470, 26] width 21 height 21
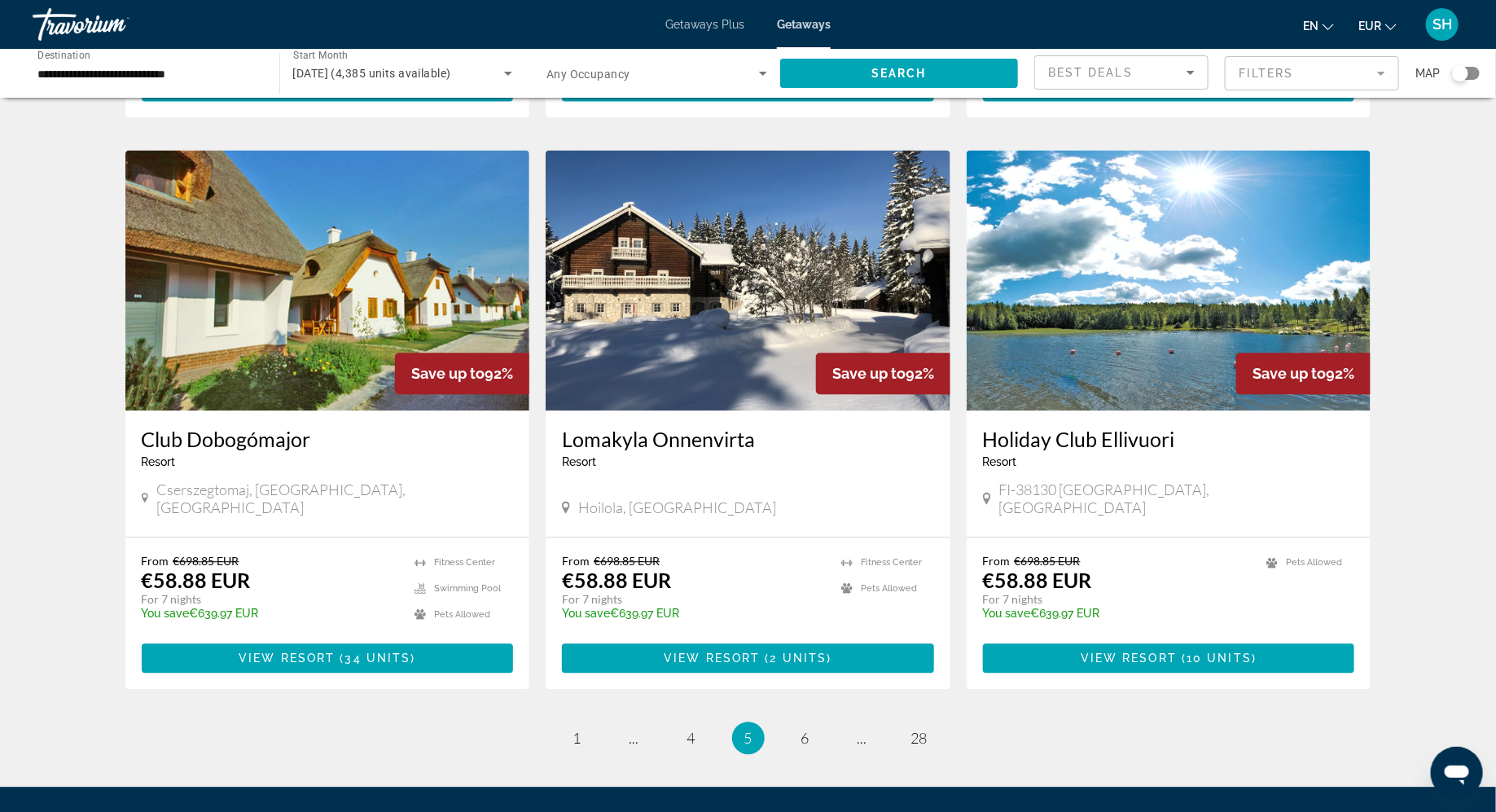
scroll to position [1710, 0]
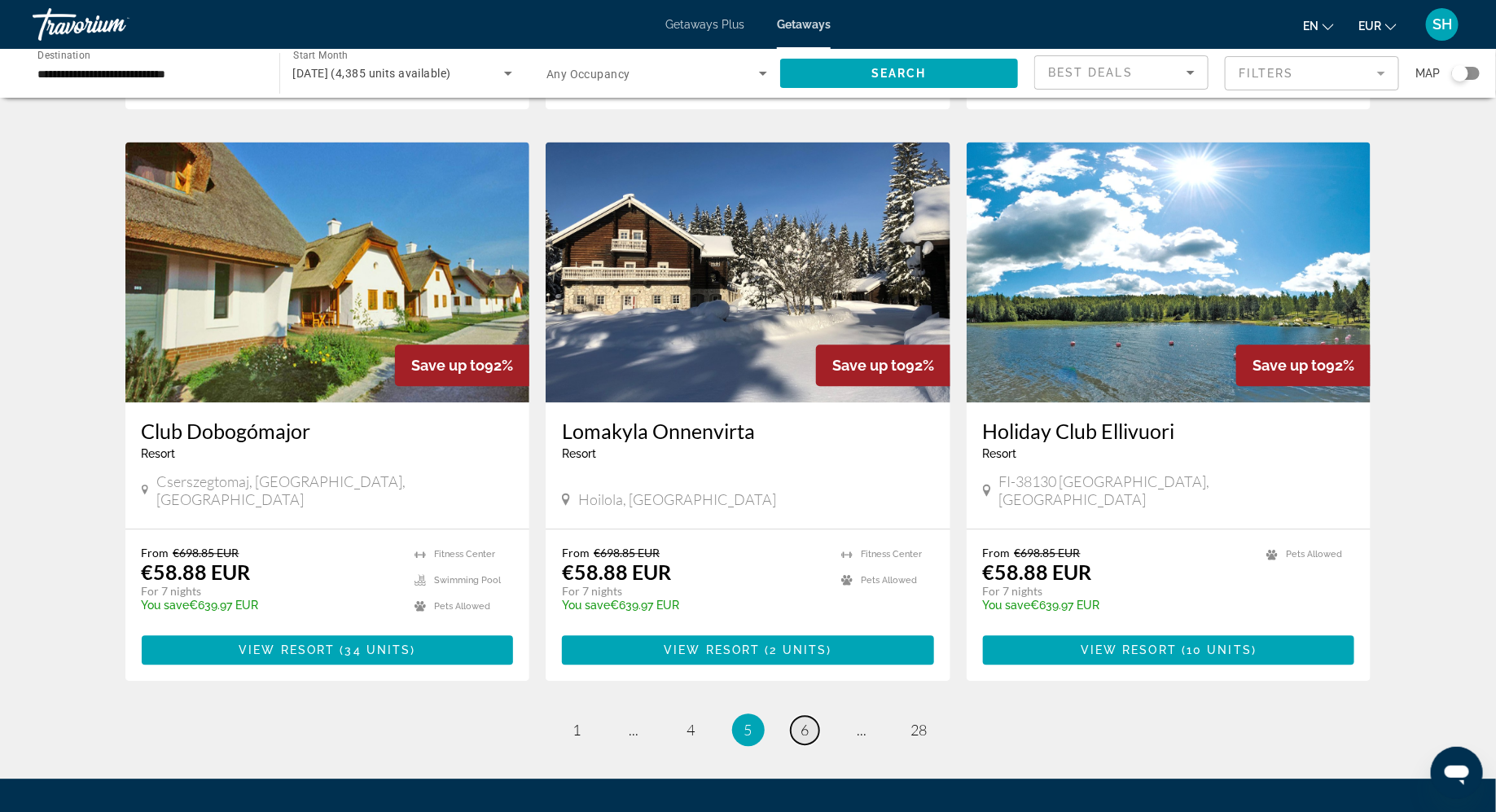
click at [800, 716] on link "page 6" at bounding box center [804, 730] width 28 height 28
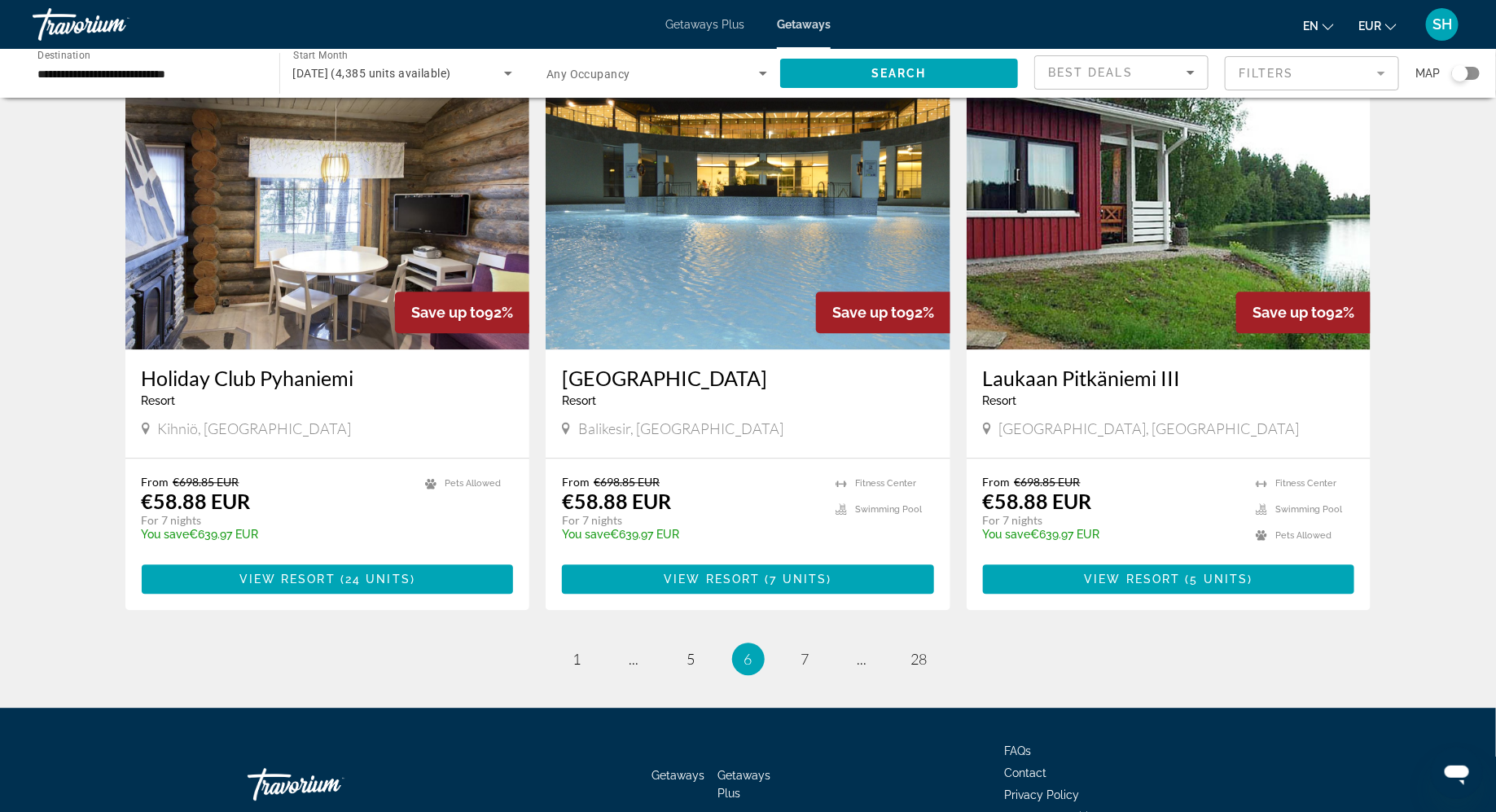
scroll to position [1751, 0]
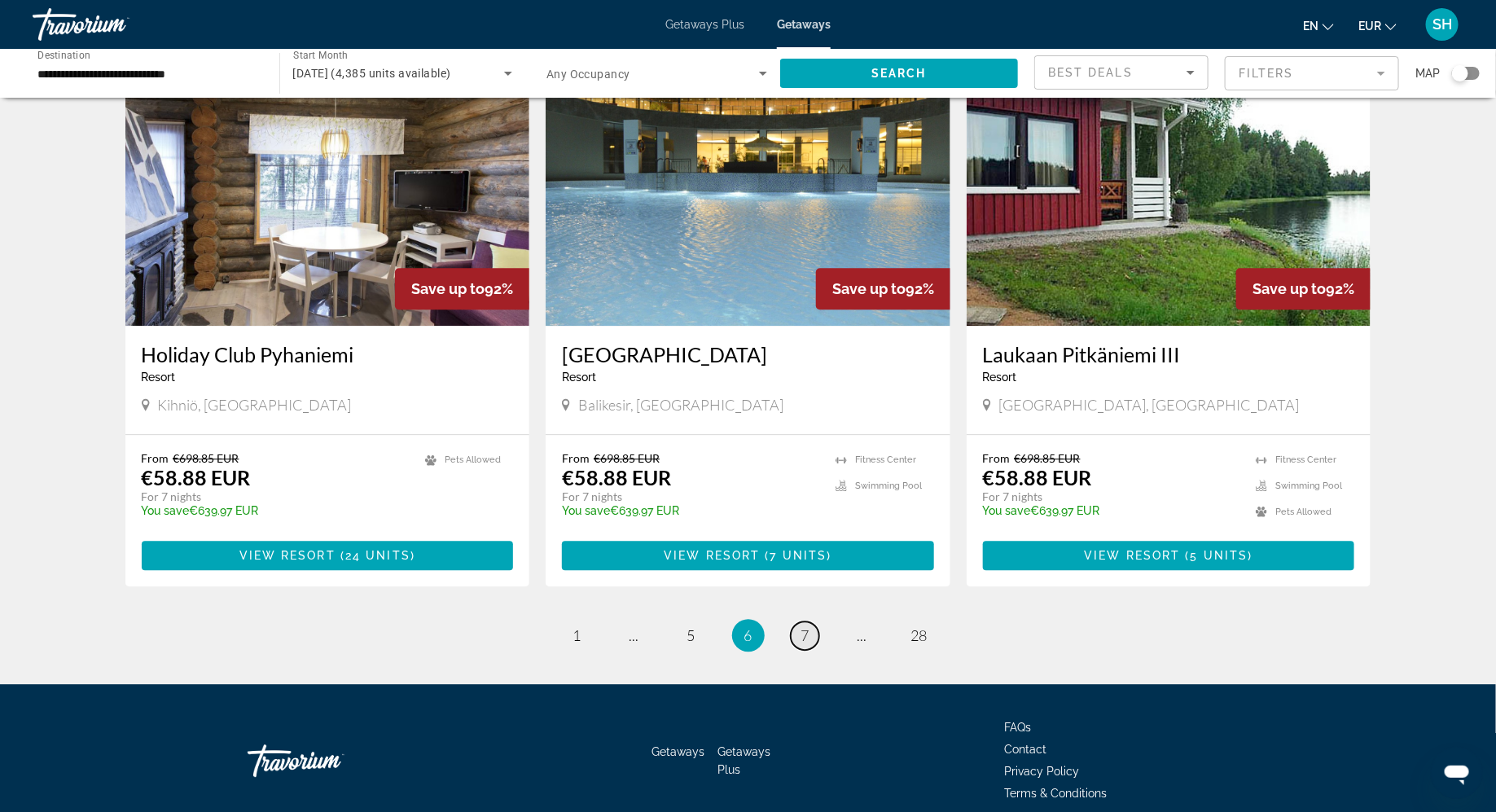
click at [810, 634] on link "page 7" at bounding box center [804, 635] width 28 height 28
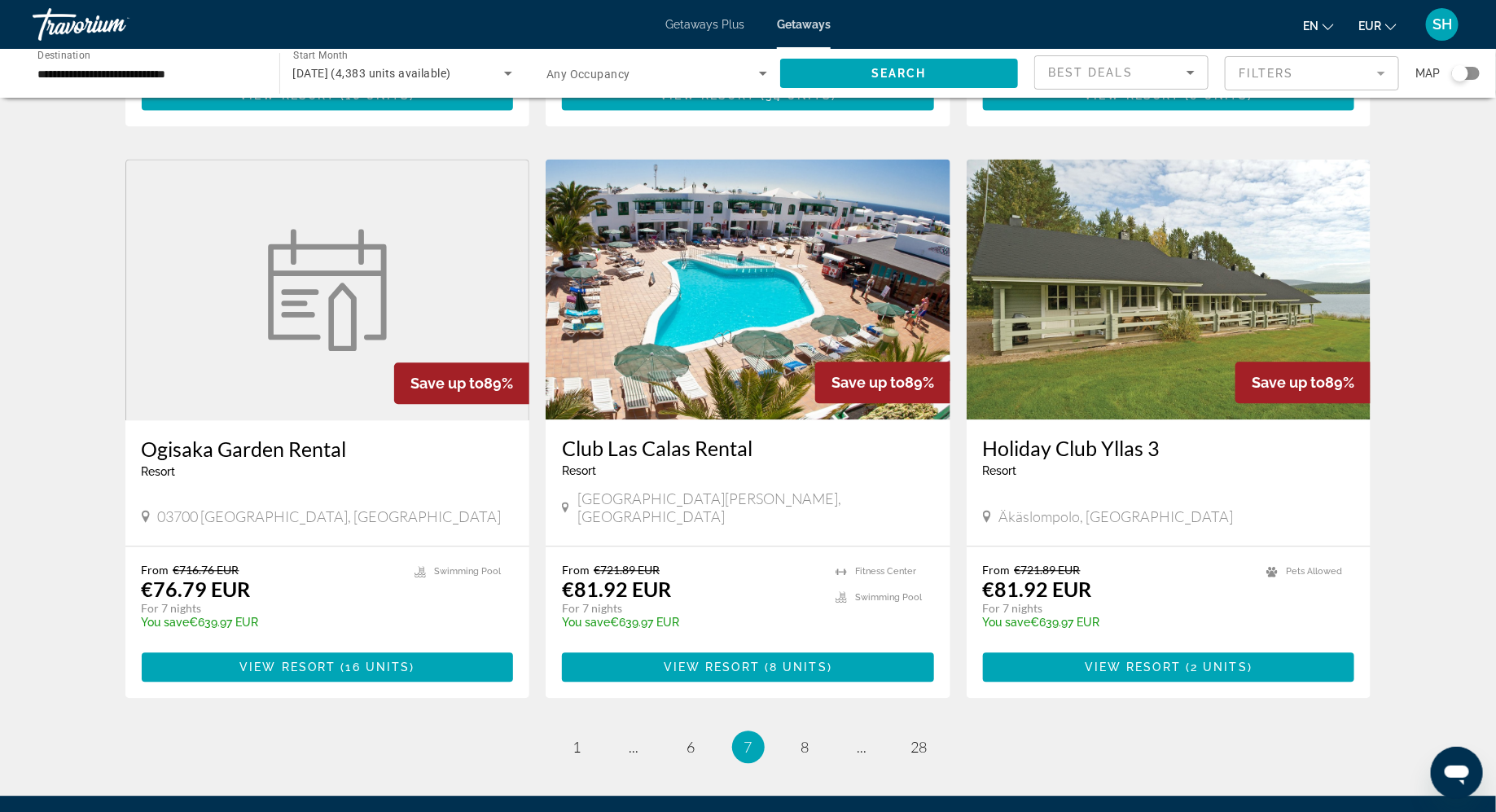
scroll to position [1710, 0]
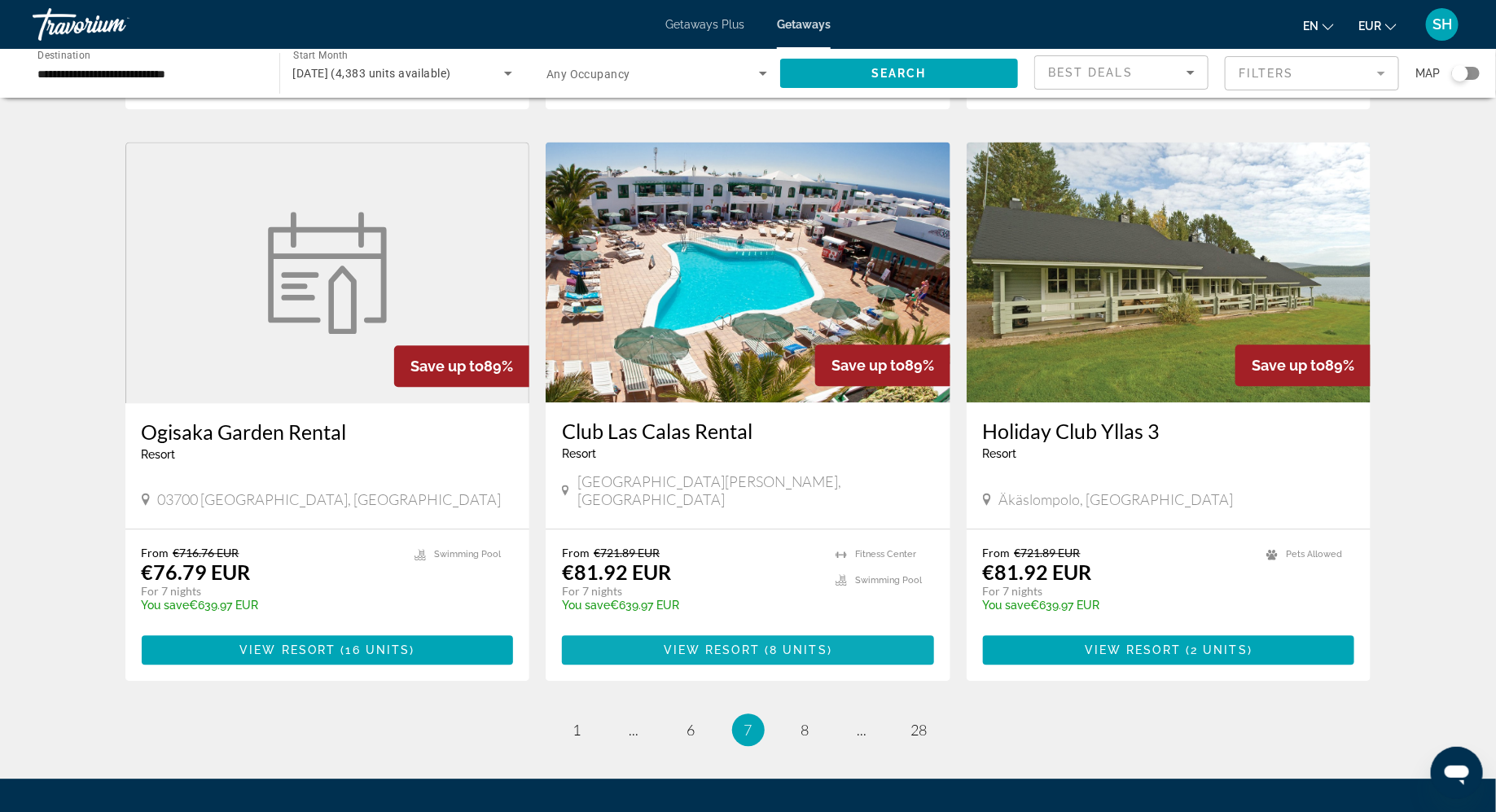
click at [813, 644] on span "8 units" at bounding box center [798, 649] width 58 height 13
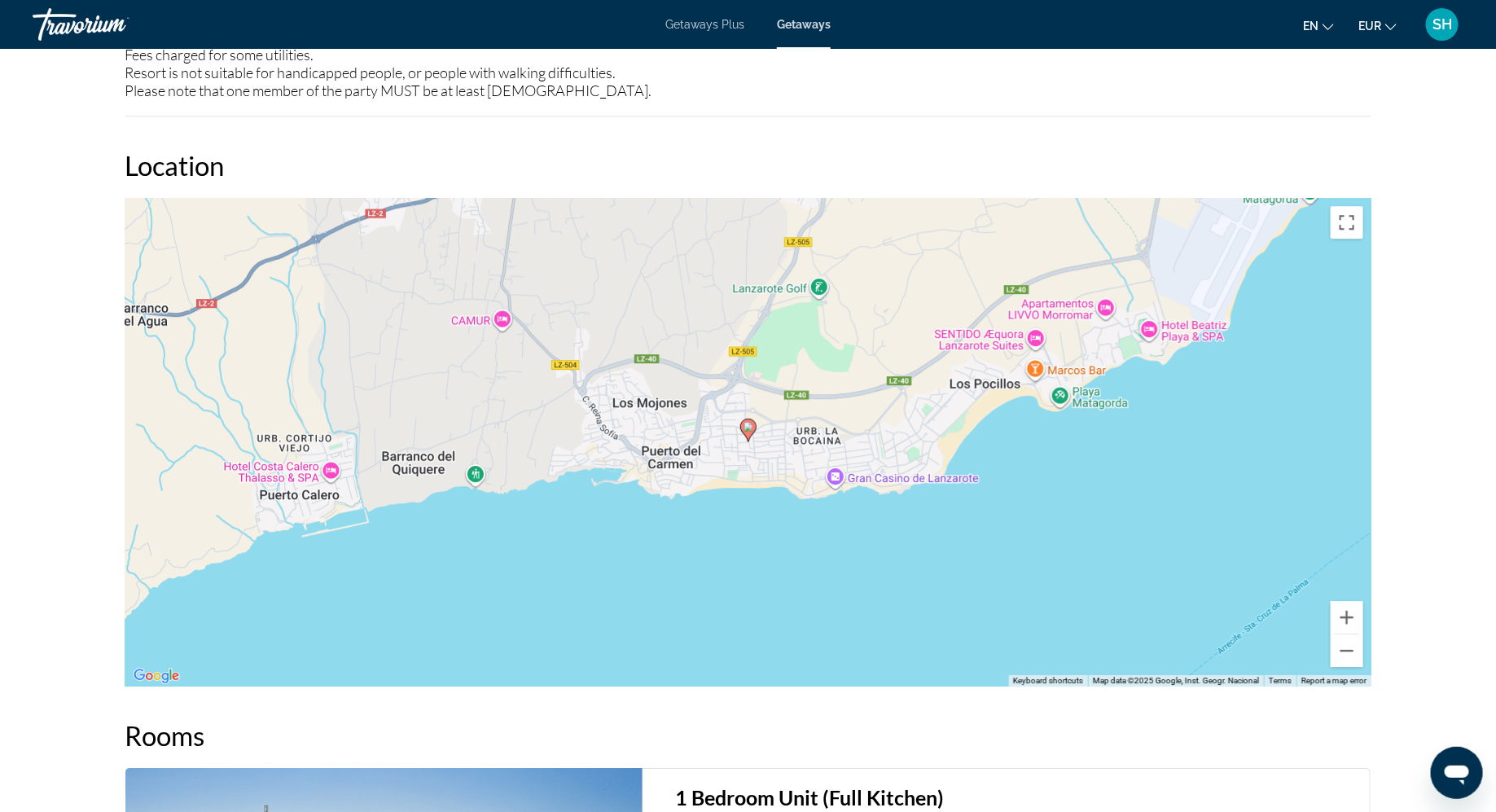
scroll to position [2158, 0]
click at [1348, 649] on button "Zoom out" at bounding box center [1347, 648] width 32 height 32
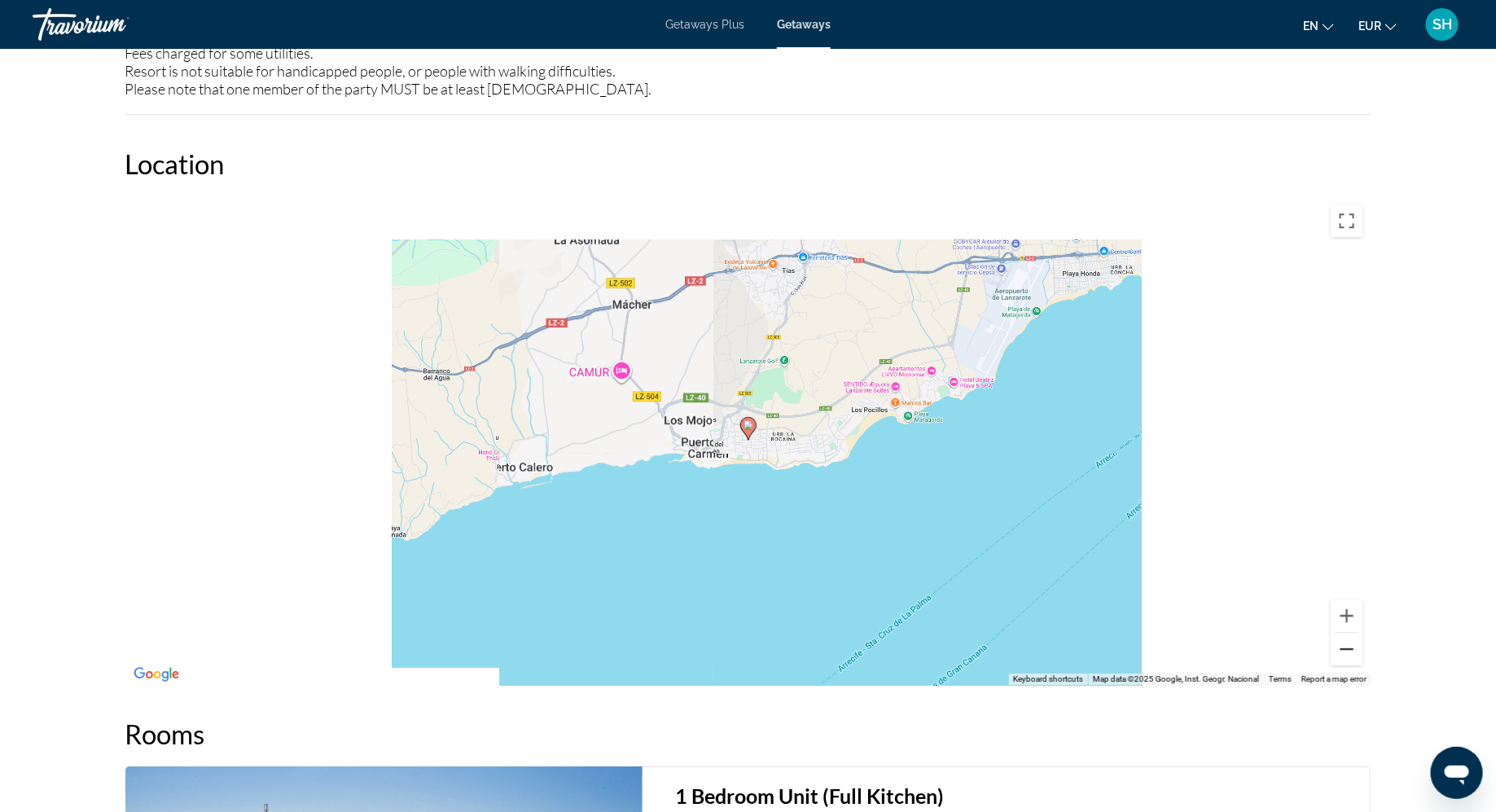
click at [1348, 649] on button "Zoom out" at bounding box center [1347, 648] width 32 height 32
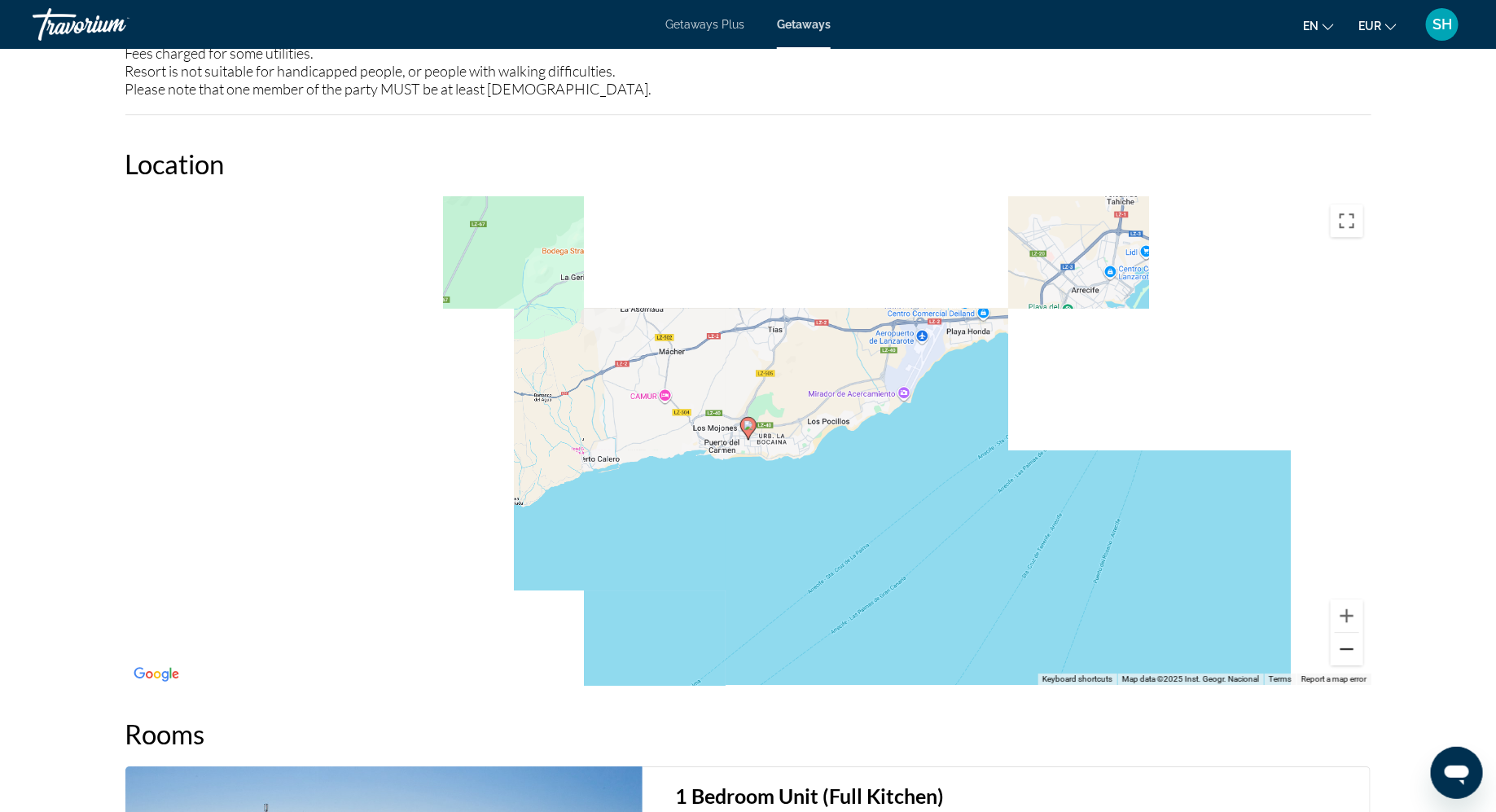
click at [1348, 649] on button "Zoom out" at bounding box center [1347, 648] width 32 height 32
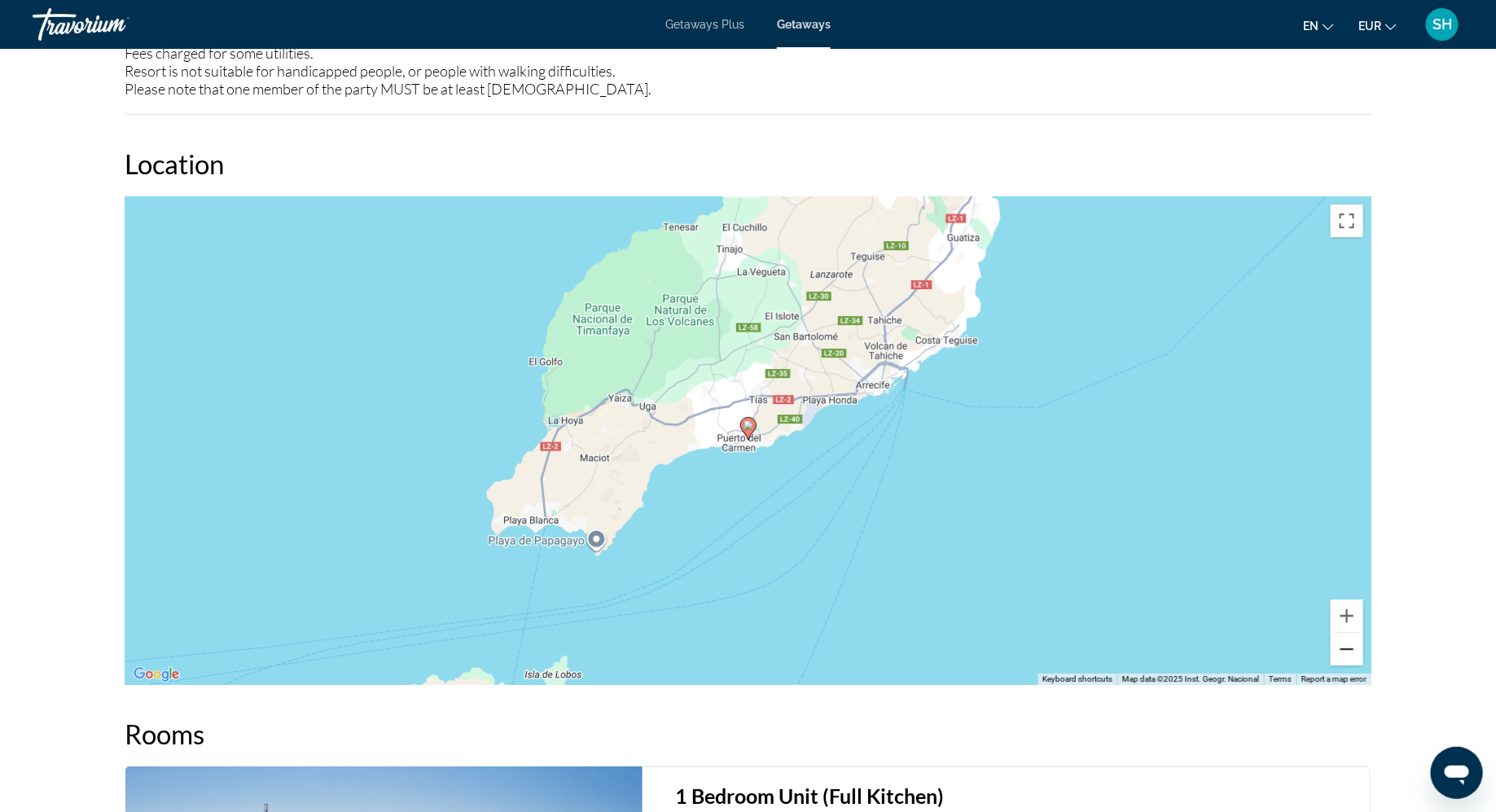
click at [1348, 649] on button "Zoom out" at bounding box center [1347, 648] width 32 height 32
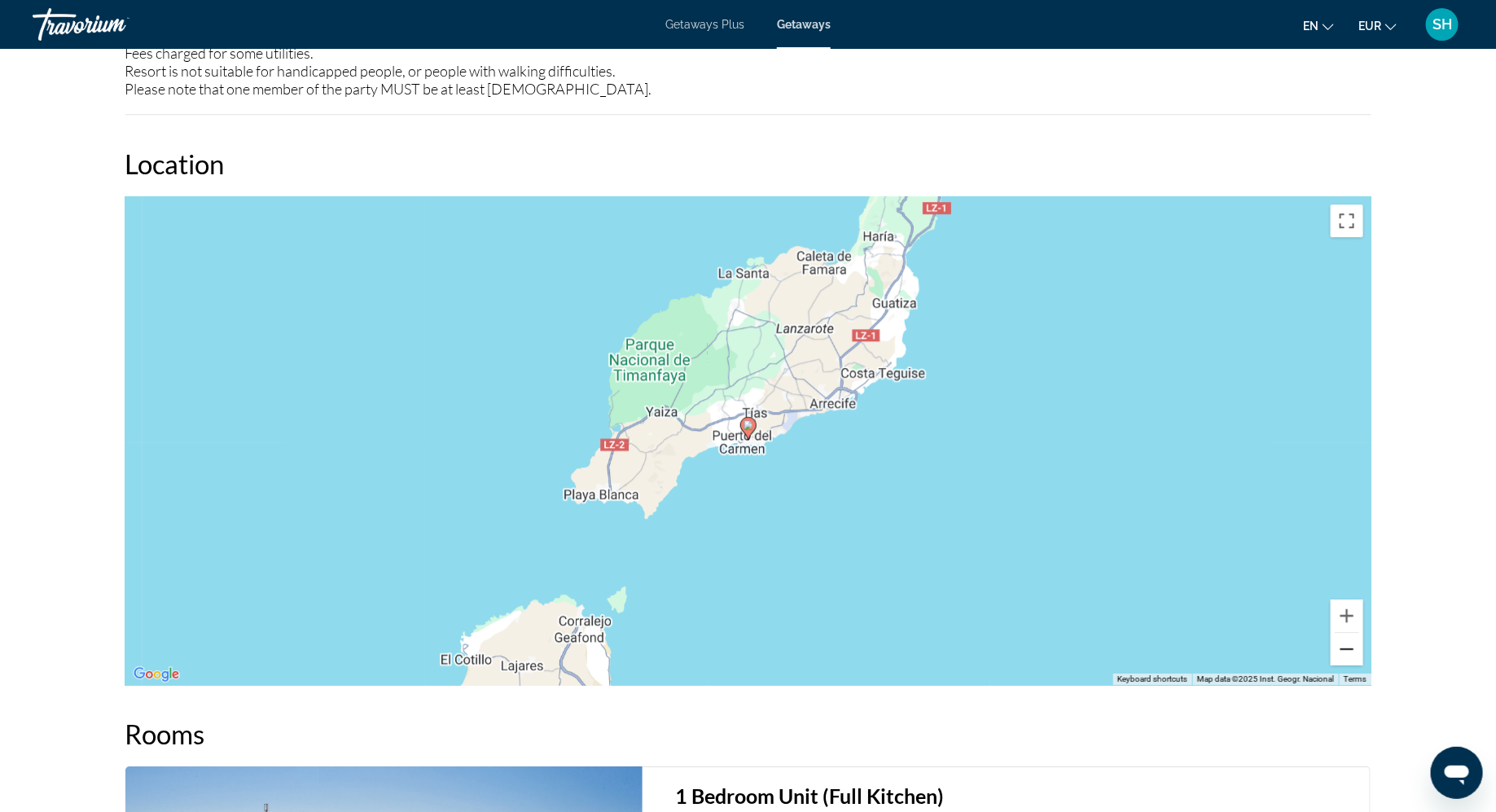
click at [1348, 649] on button "Zoom out" at bounding box center [1347, 648] width 32 height 32
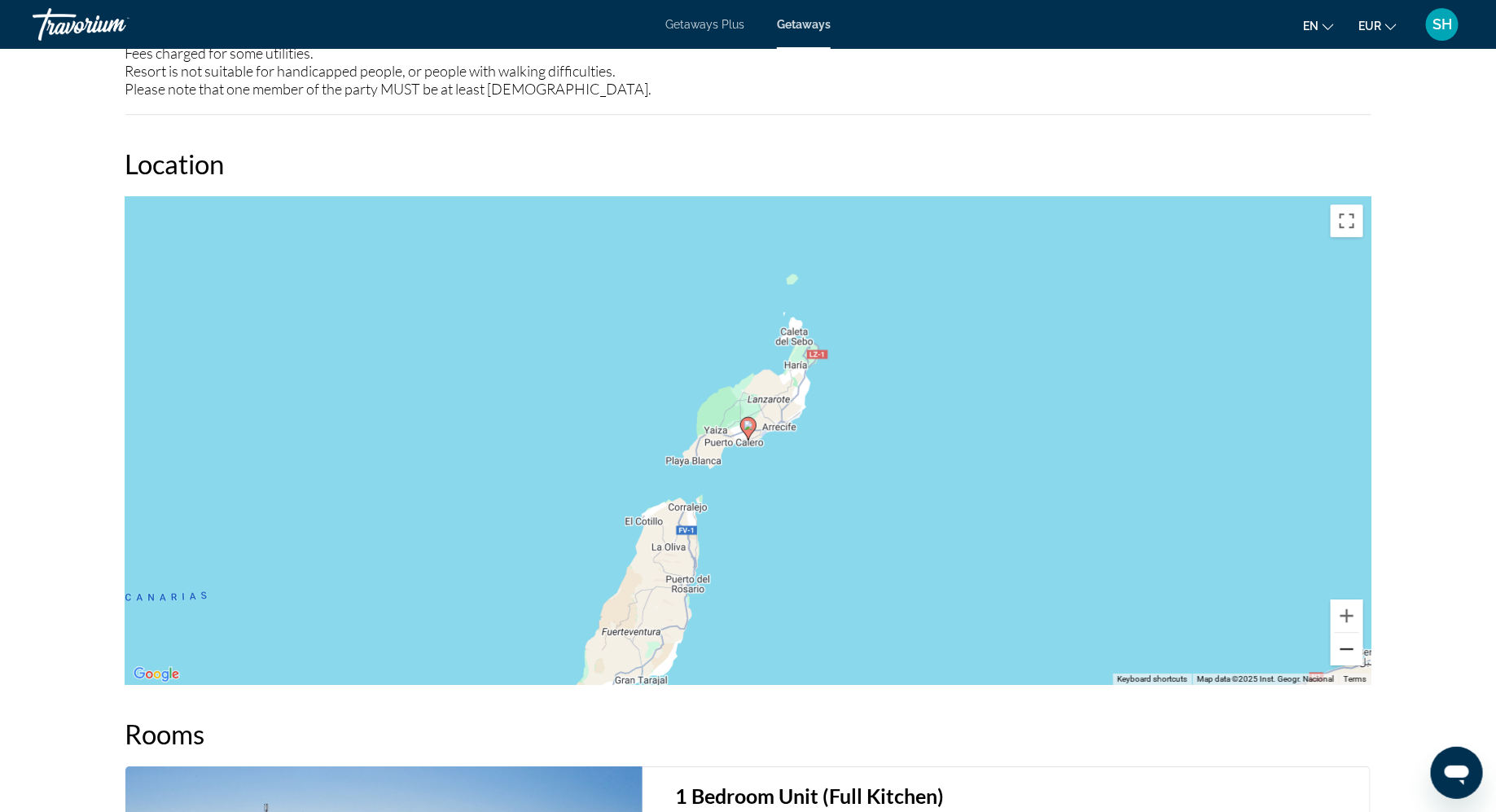
click at [1348, 649] on button "Zoom out" at bounding box center [1347, 648] width 32 height 32
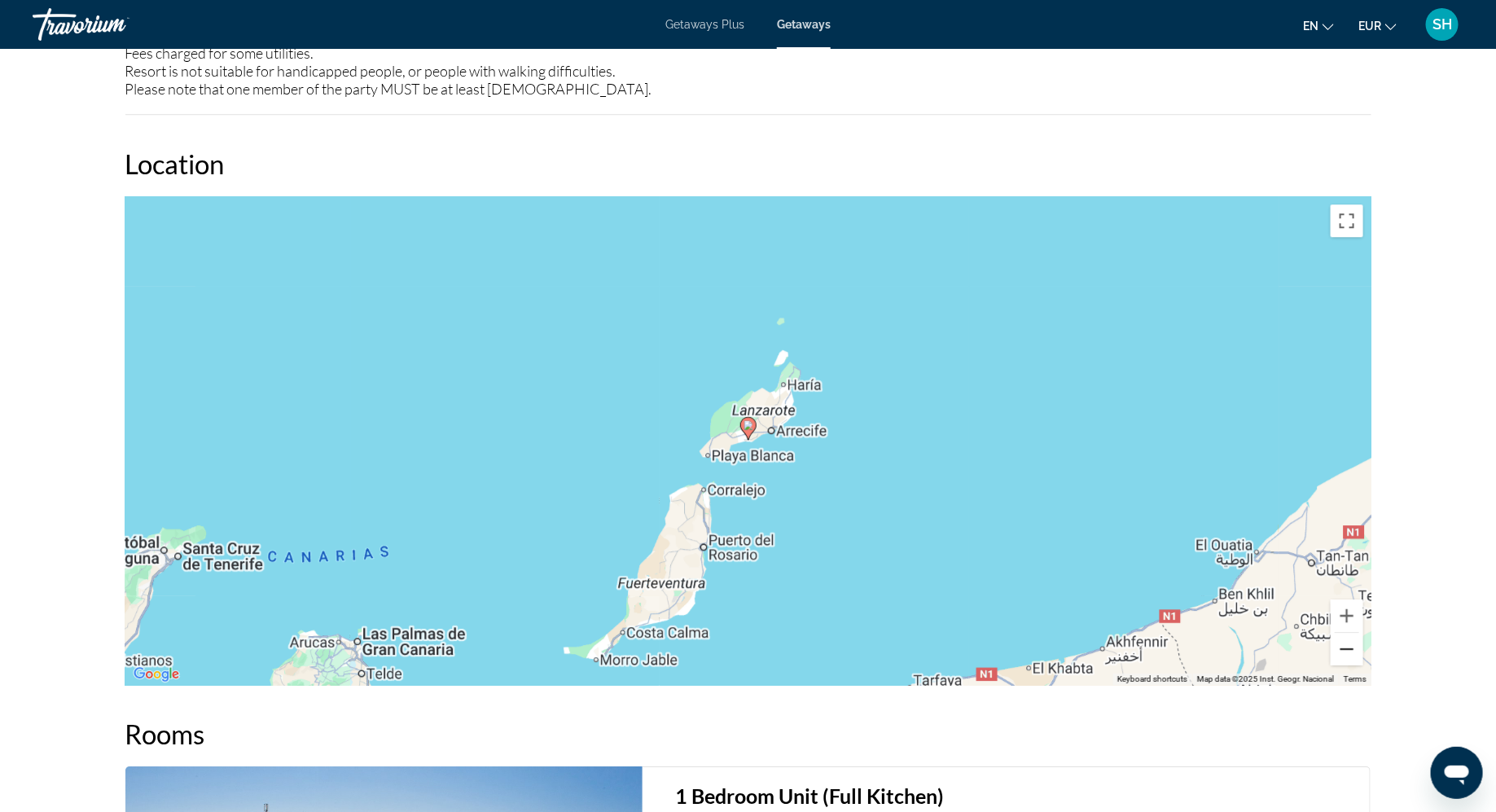
click at [1348, 649] on button "Zoom out" at bounding box center [1347, 648] width 32 height 32
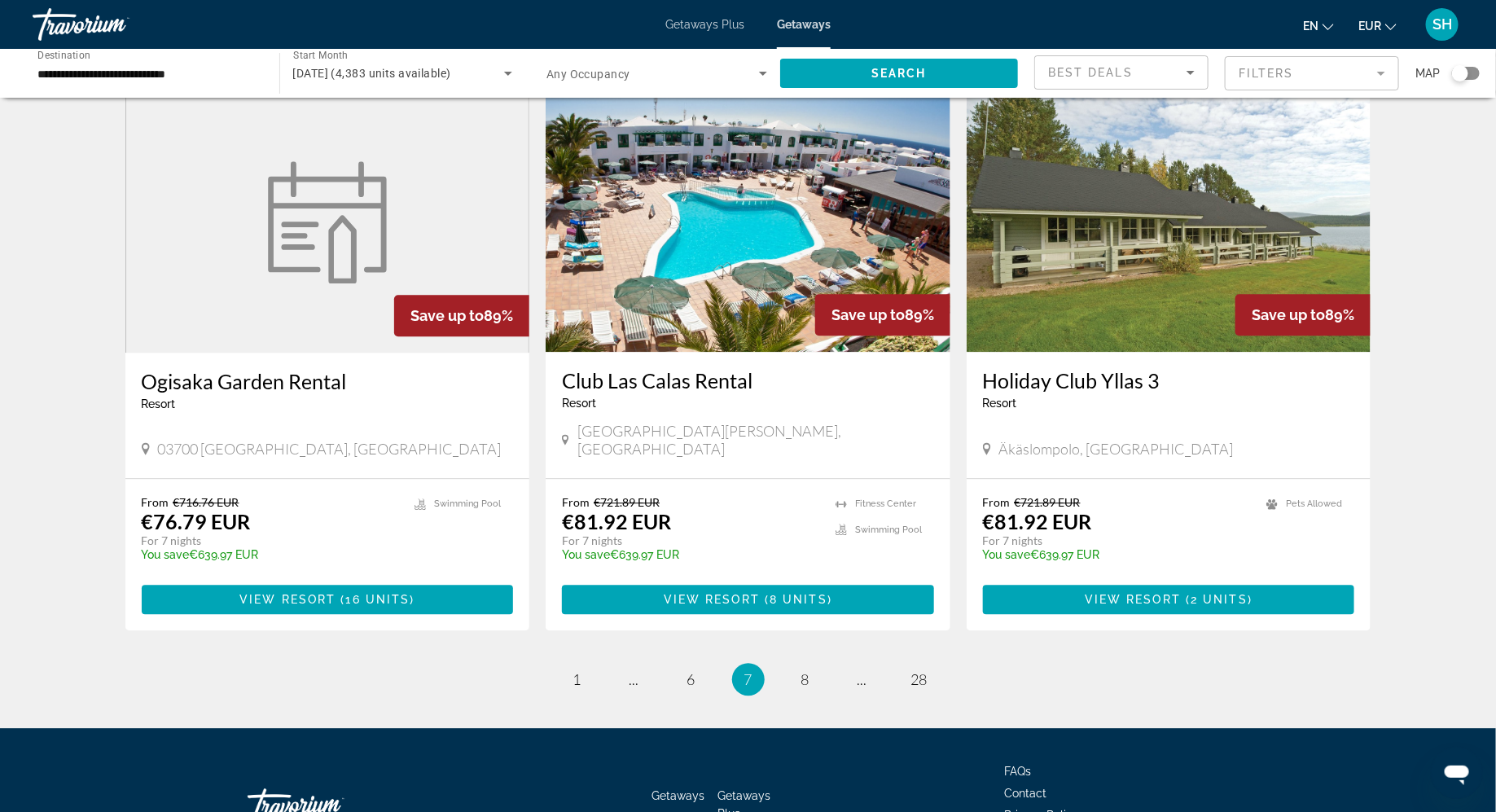
scroll to position [1791, 0]
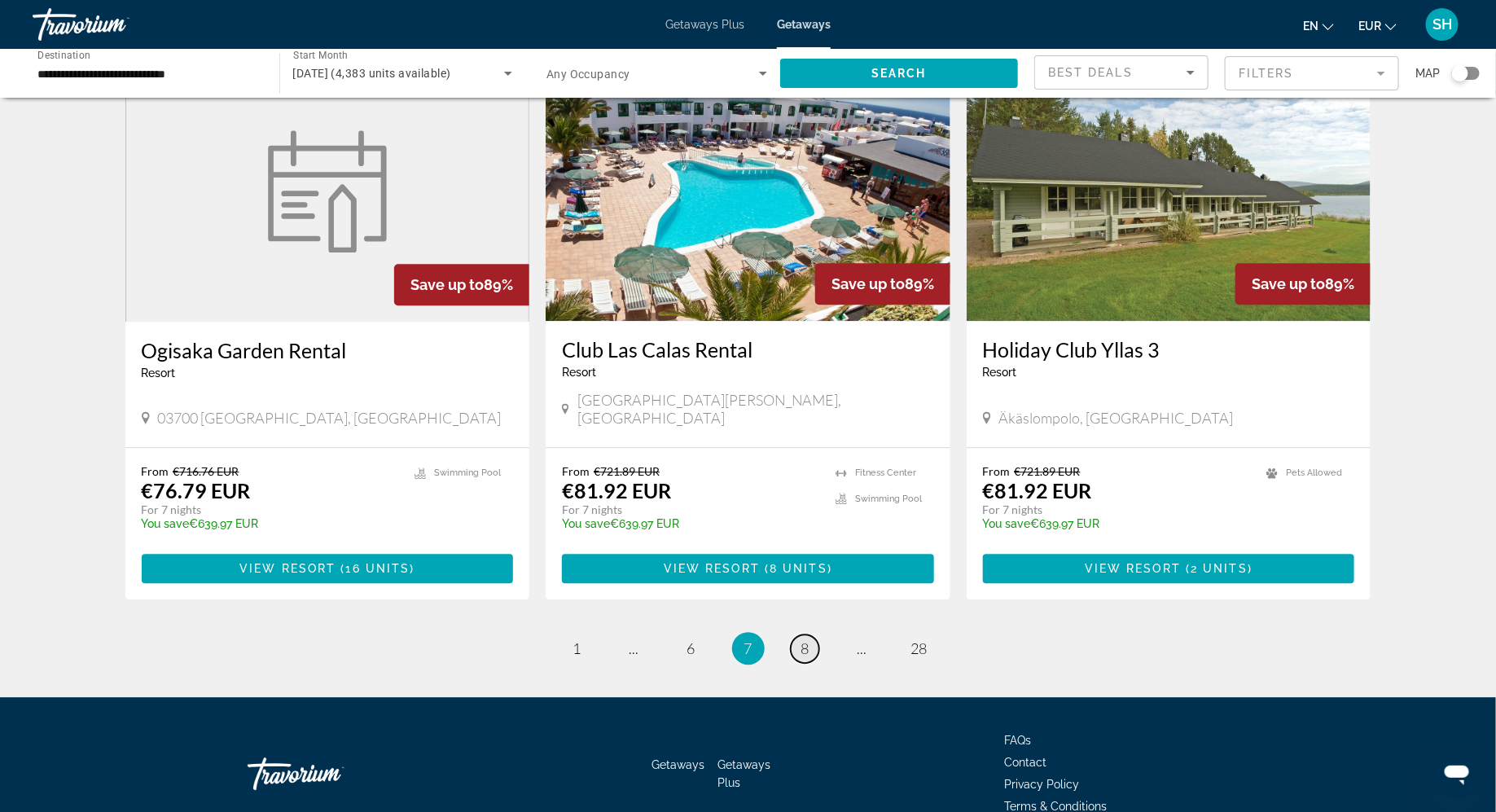
click at [808, 640] on span "8" at bounding box center [805, 648] width 8 height 18
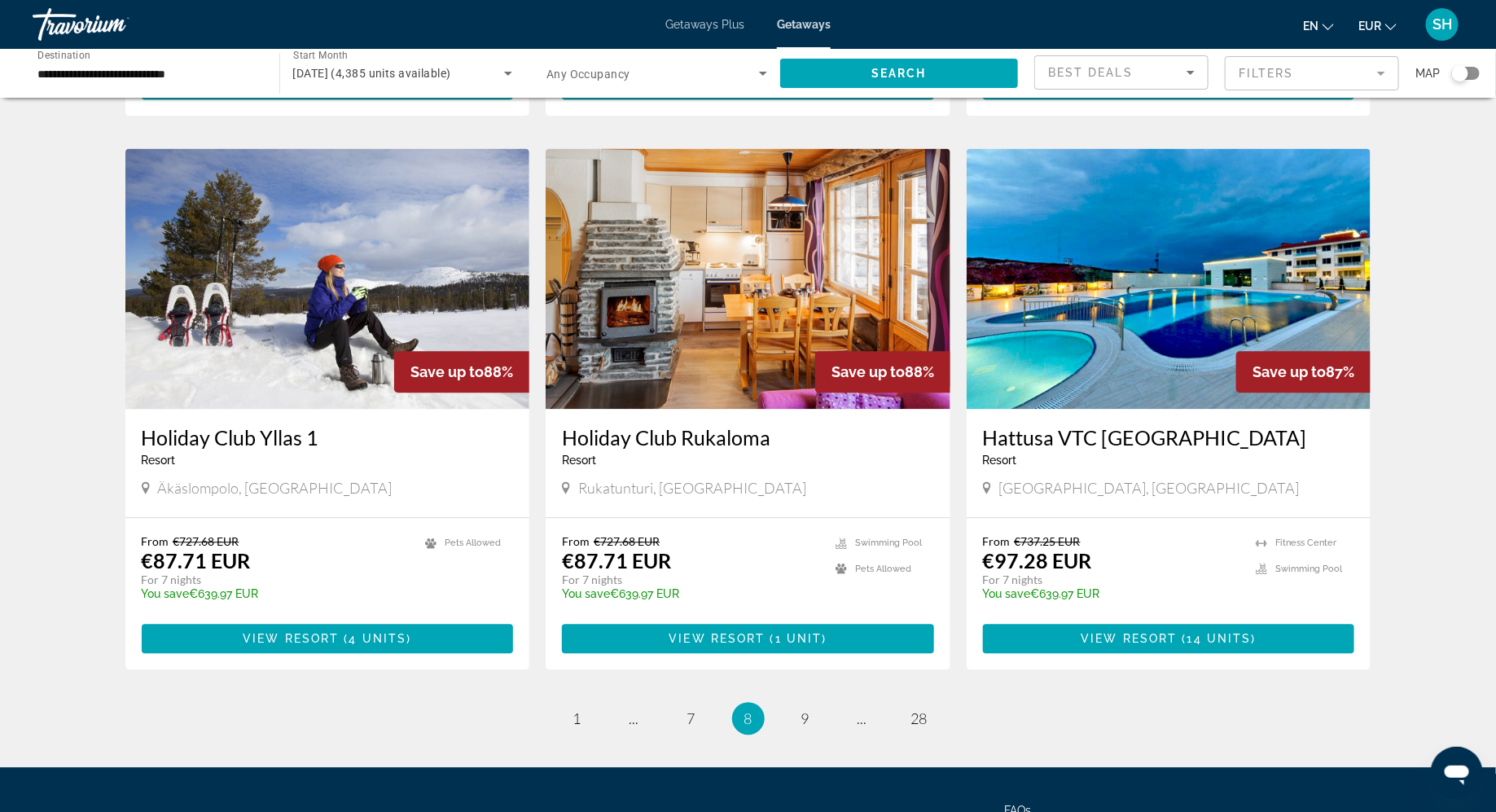
scroll to position [1791, 0]
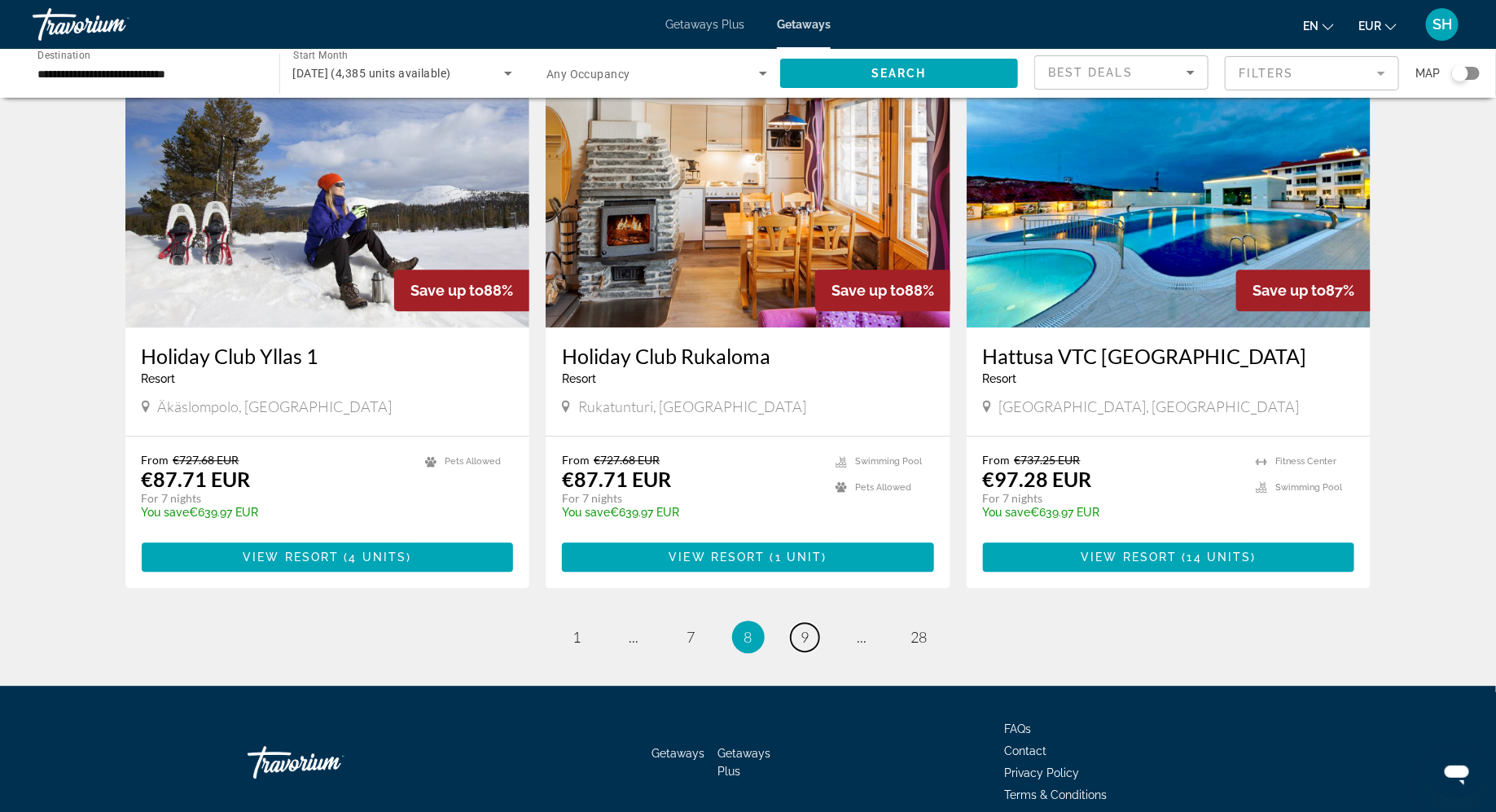
click at [808, 628] on span "9" at bounding box center [805, 637] width 8 height 18
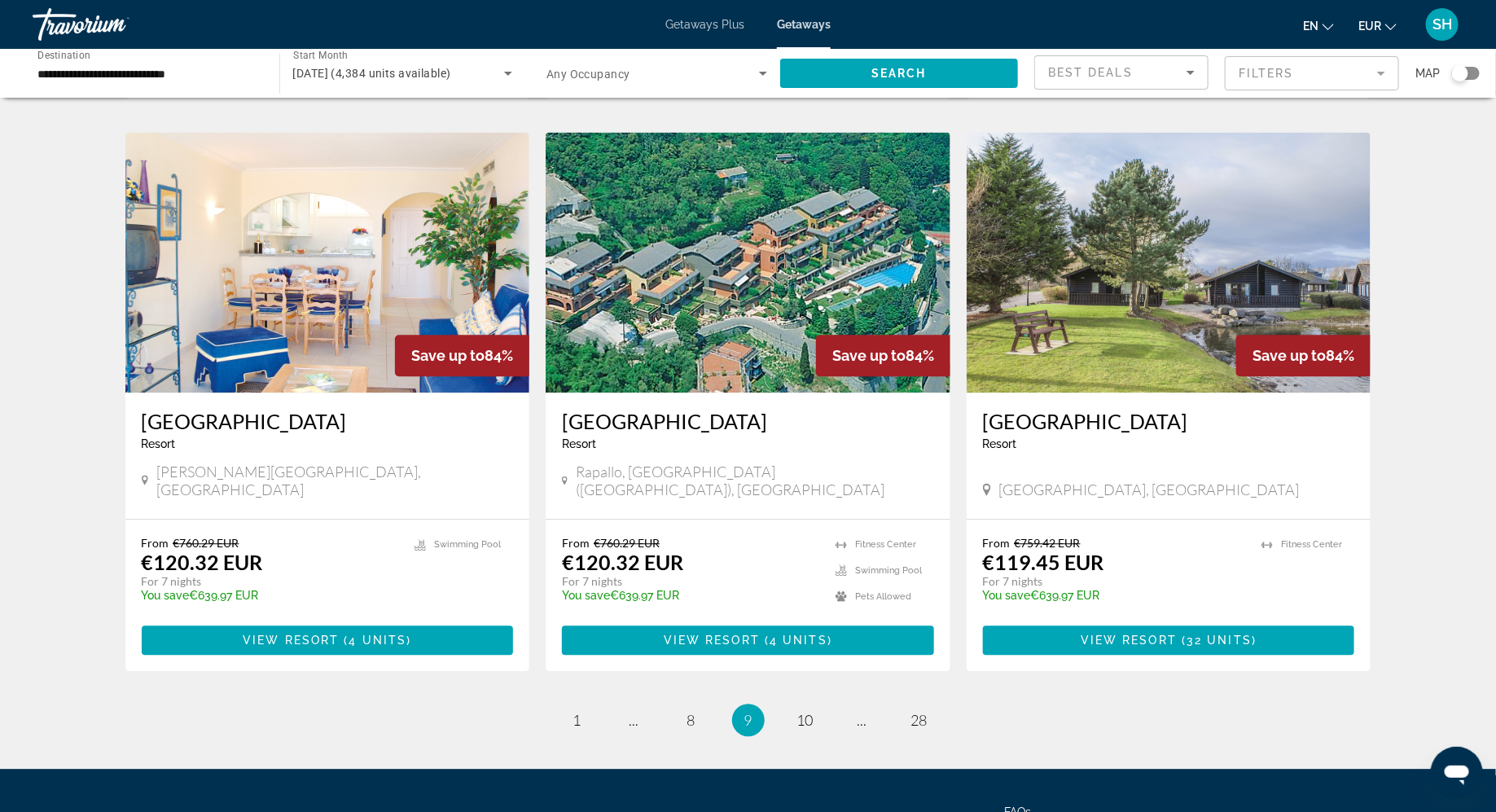
scroll to position [1710, 0]
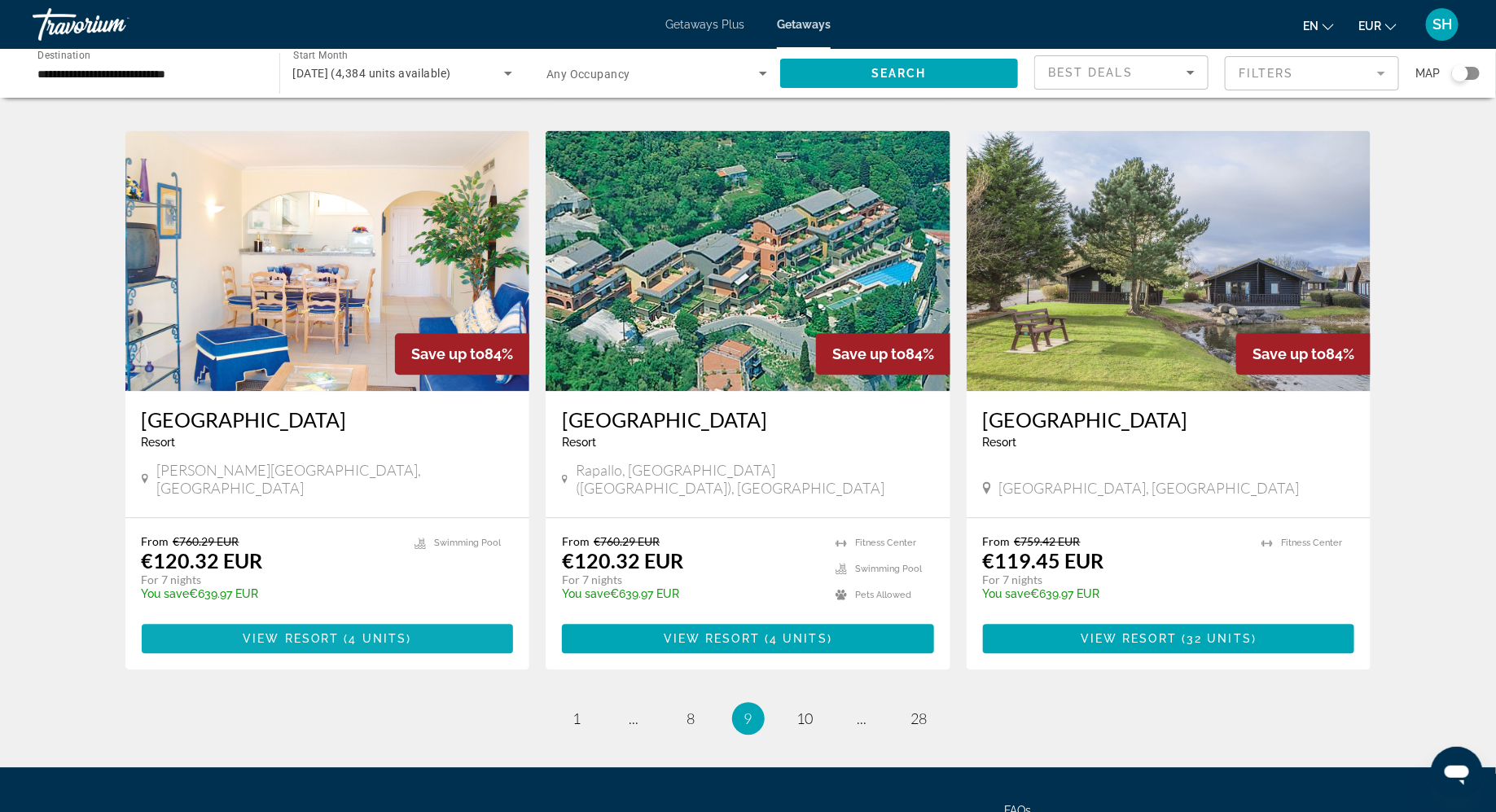
click at [351, 619] on span "Main content" at bounding box center [328, 639] width 372 height 39
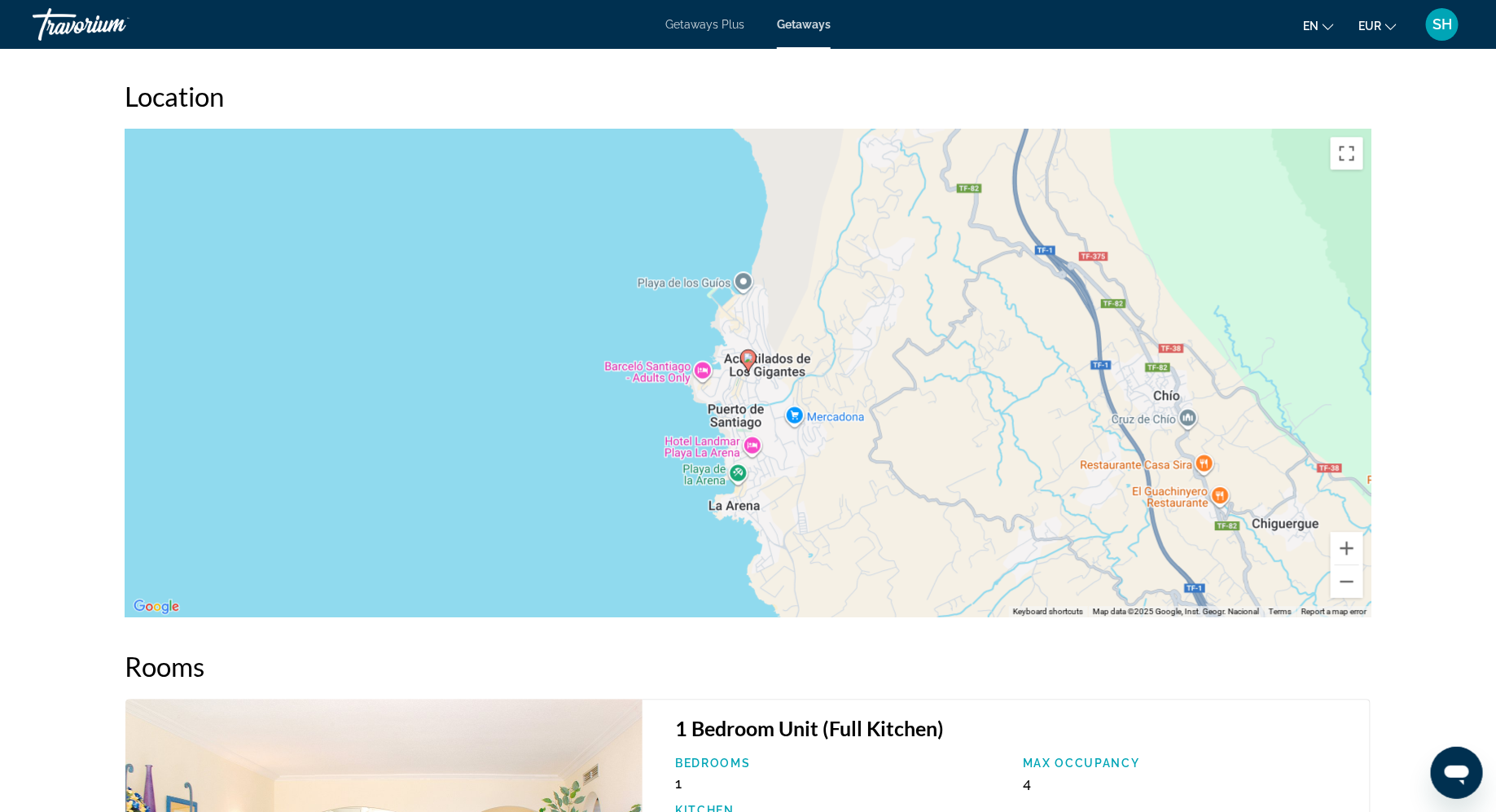
scroll to position [1853, 0]
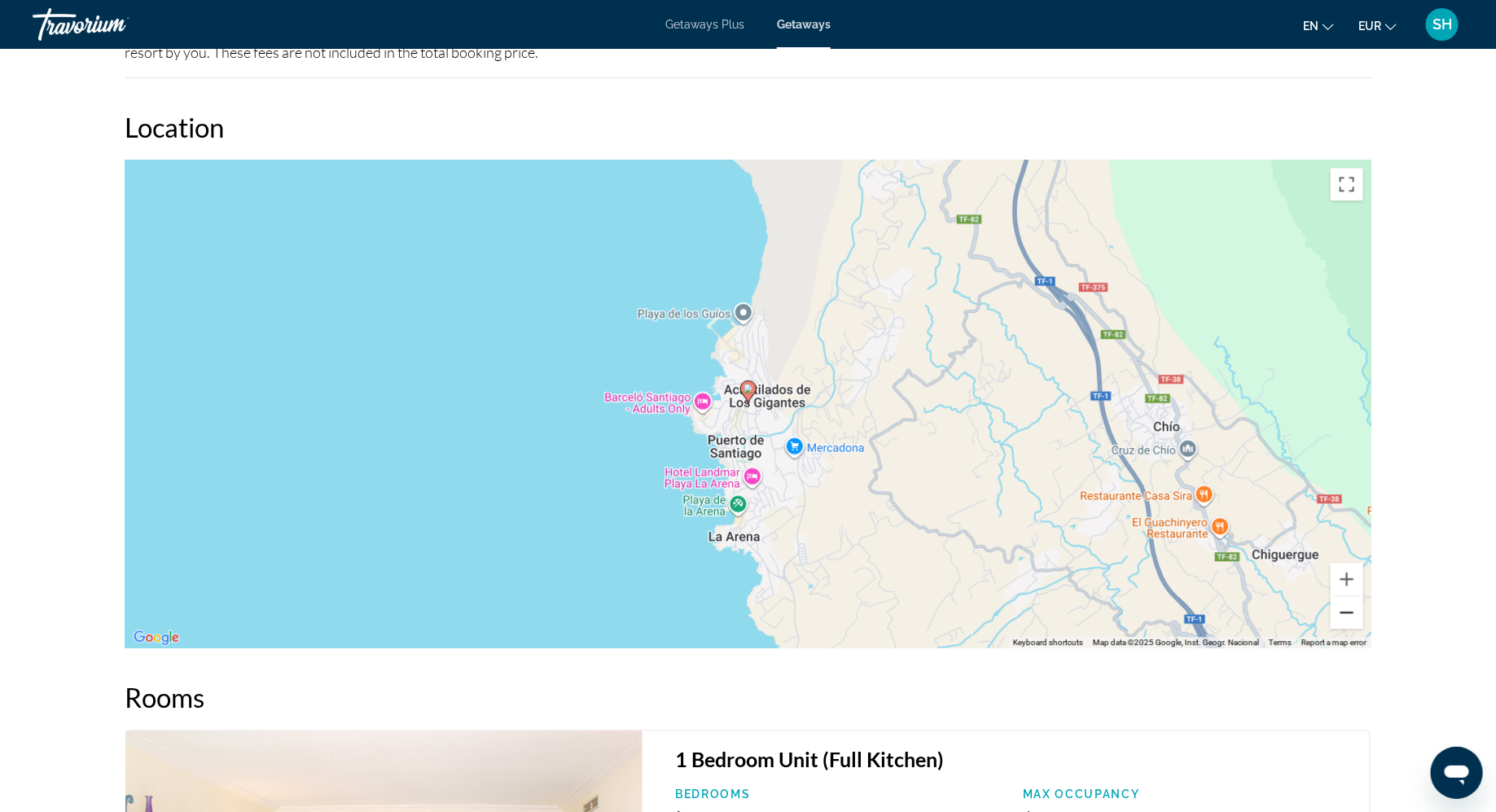
click at [1351, 615] on button "Zoom out" at bounding box center [1347, 612] width 32 height 32
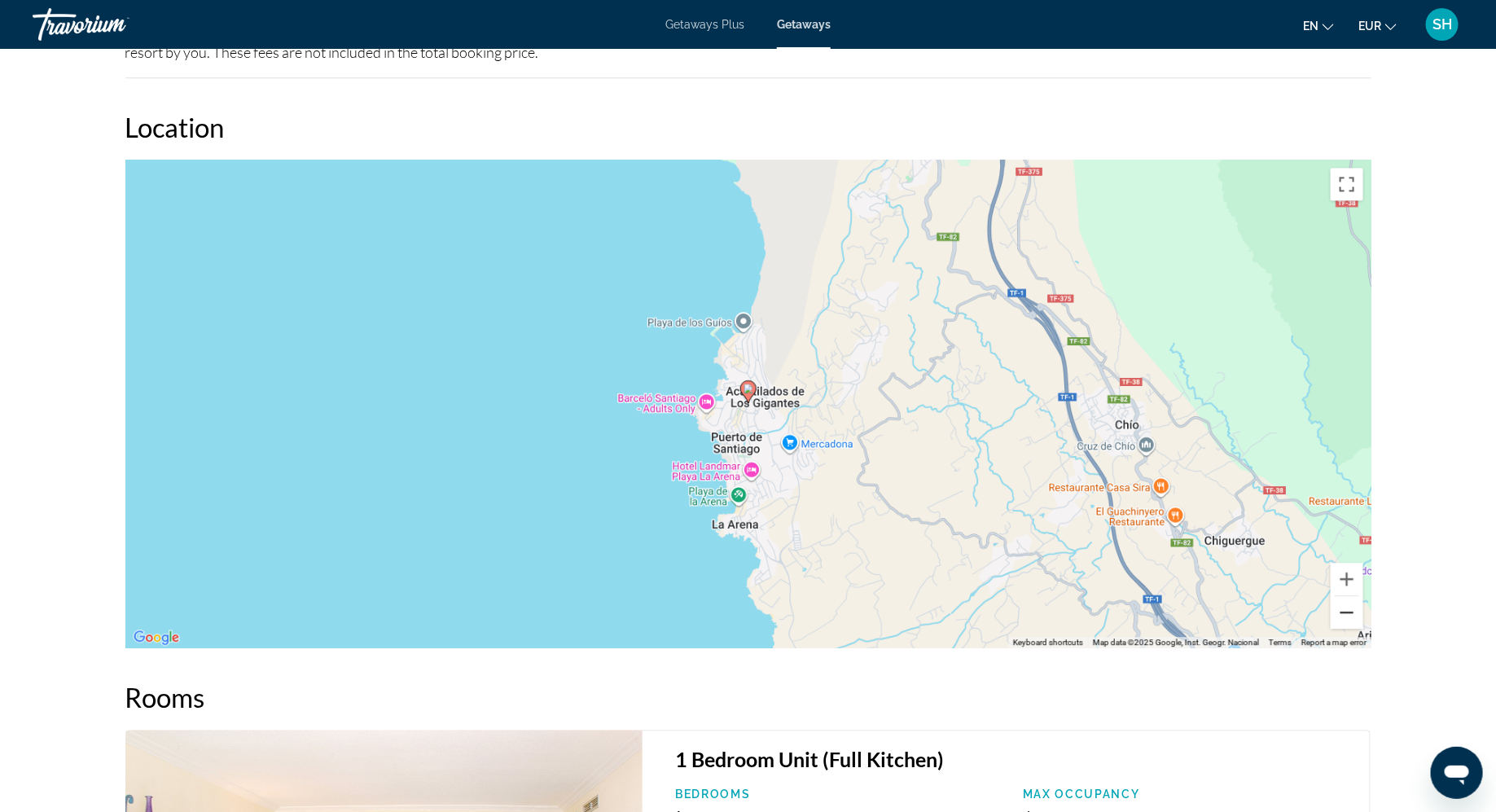
click at [1351, 615] on button "Zoom out" at bounding box center [1347, 612] width 32 height 32
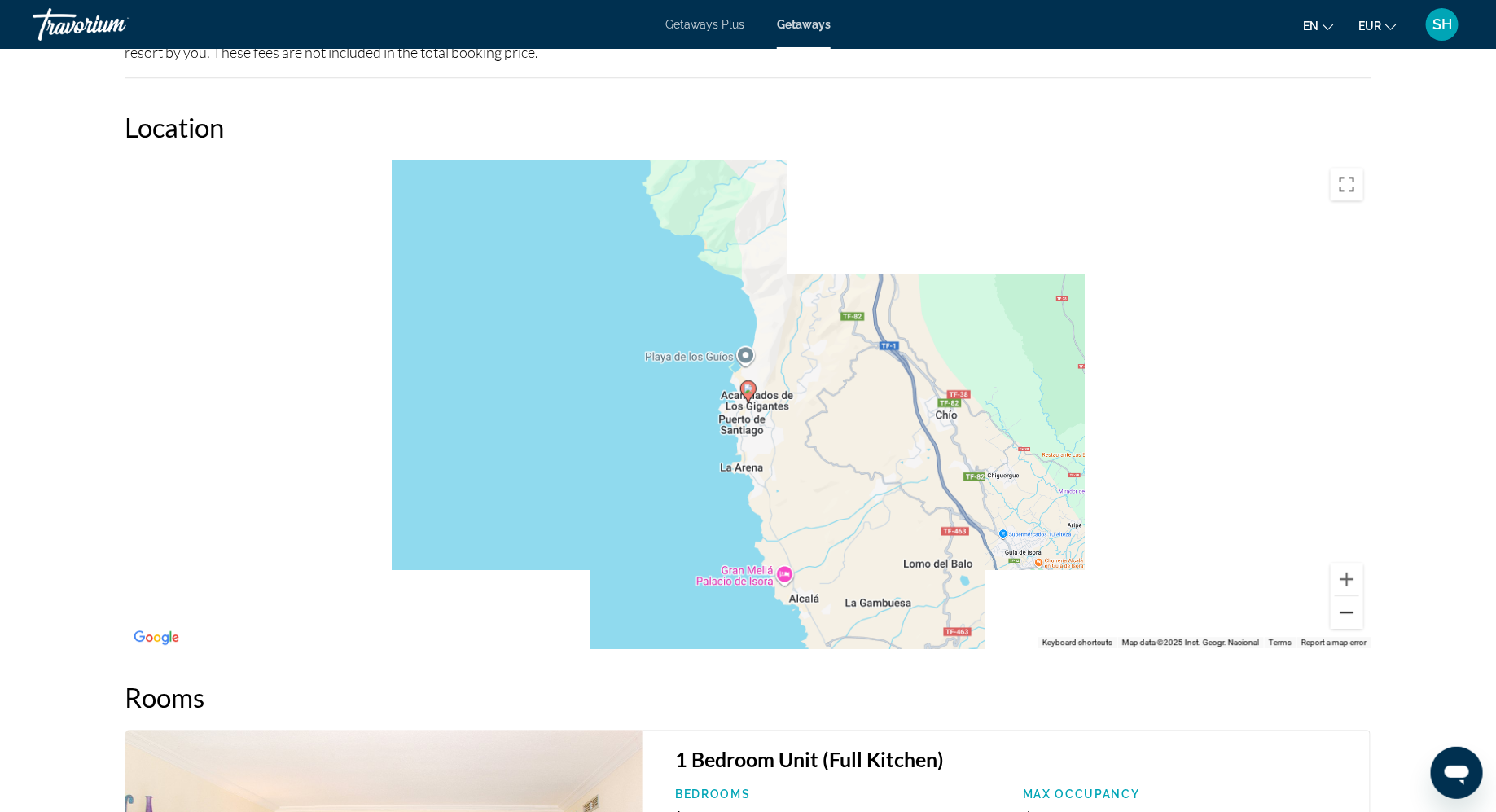
click at [1351, 615] on button "Zoom out" at bounding box center [1347, 612] width 32 height 32
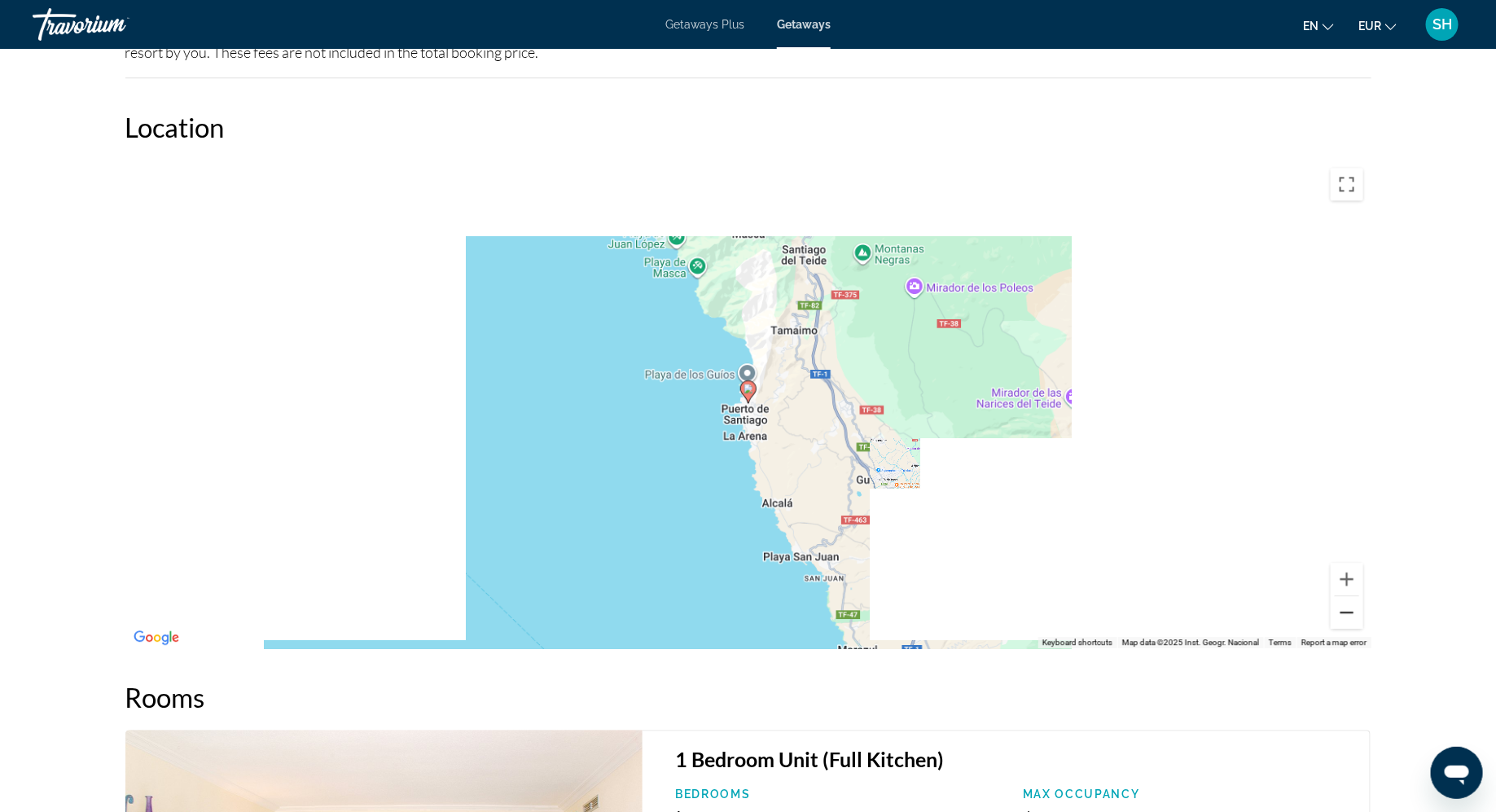
click at [1351, 615] on button "Zoom out" at bounding box center [1347, 612] width 32 height 32
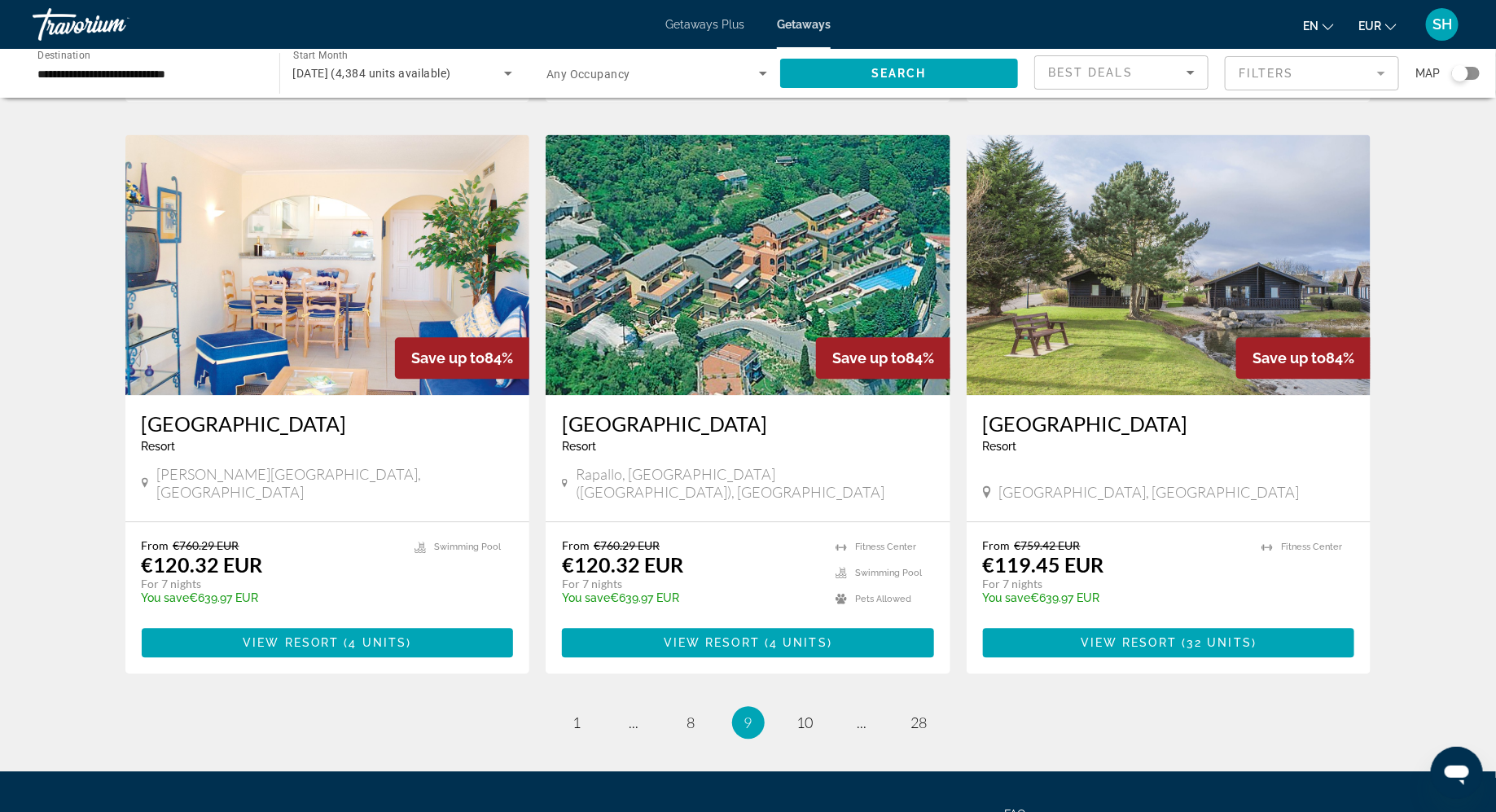
scroll to position [1710, 0]
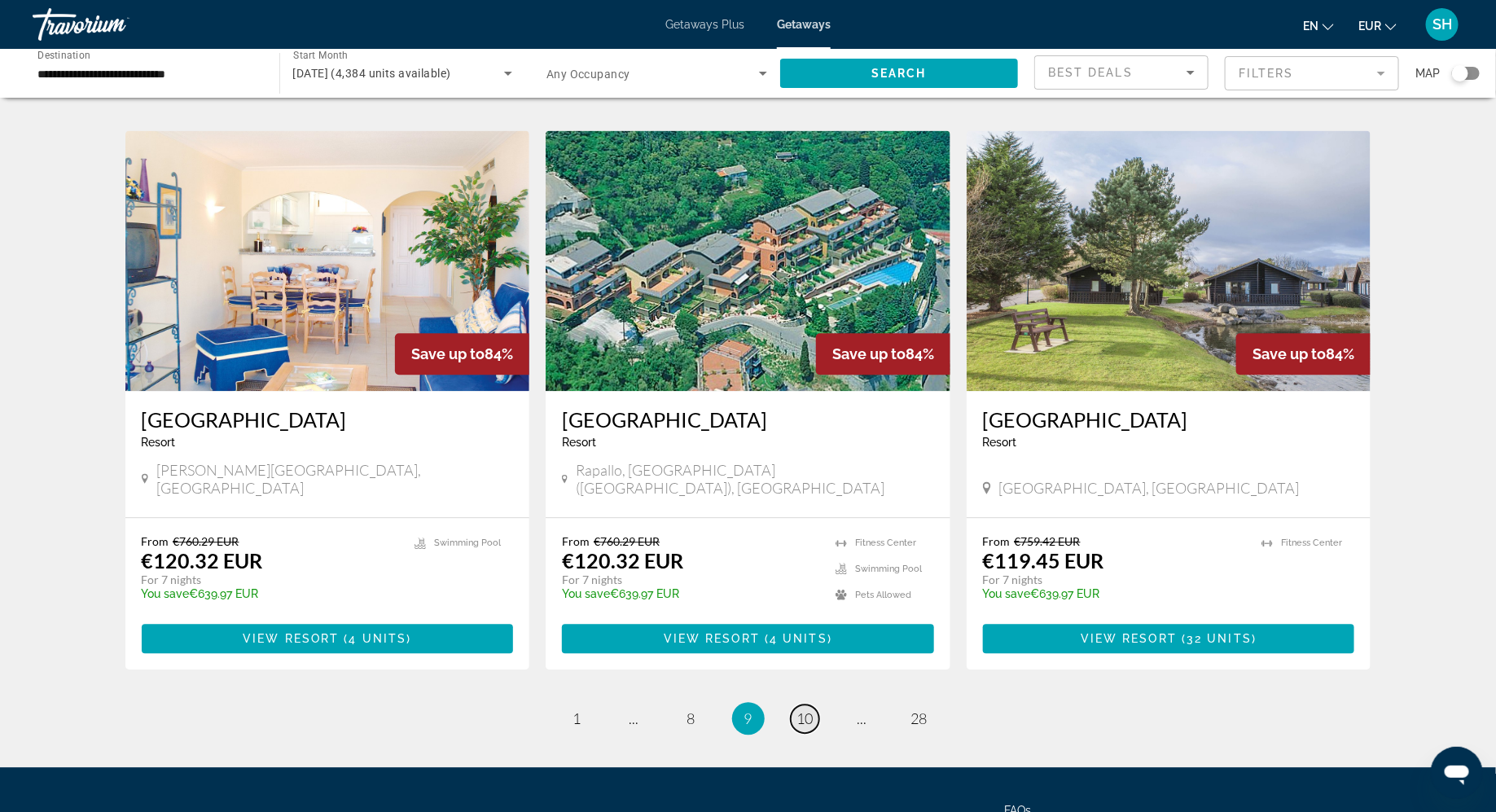
click at [801, 709] on span "10" at bounding box center [805, 718] width 17 height 18
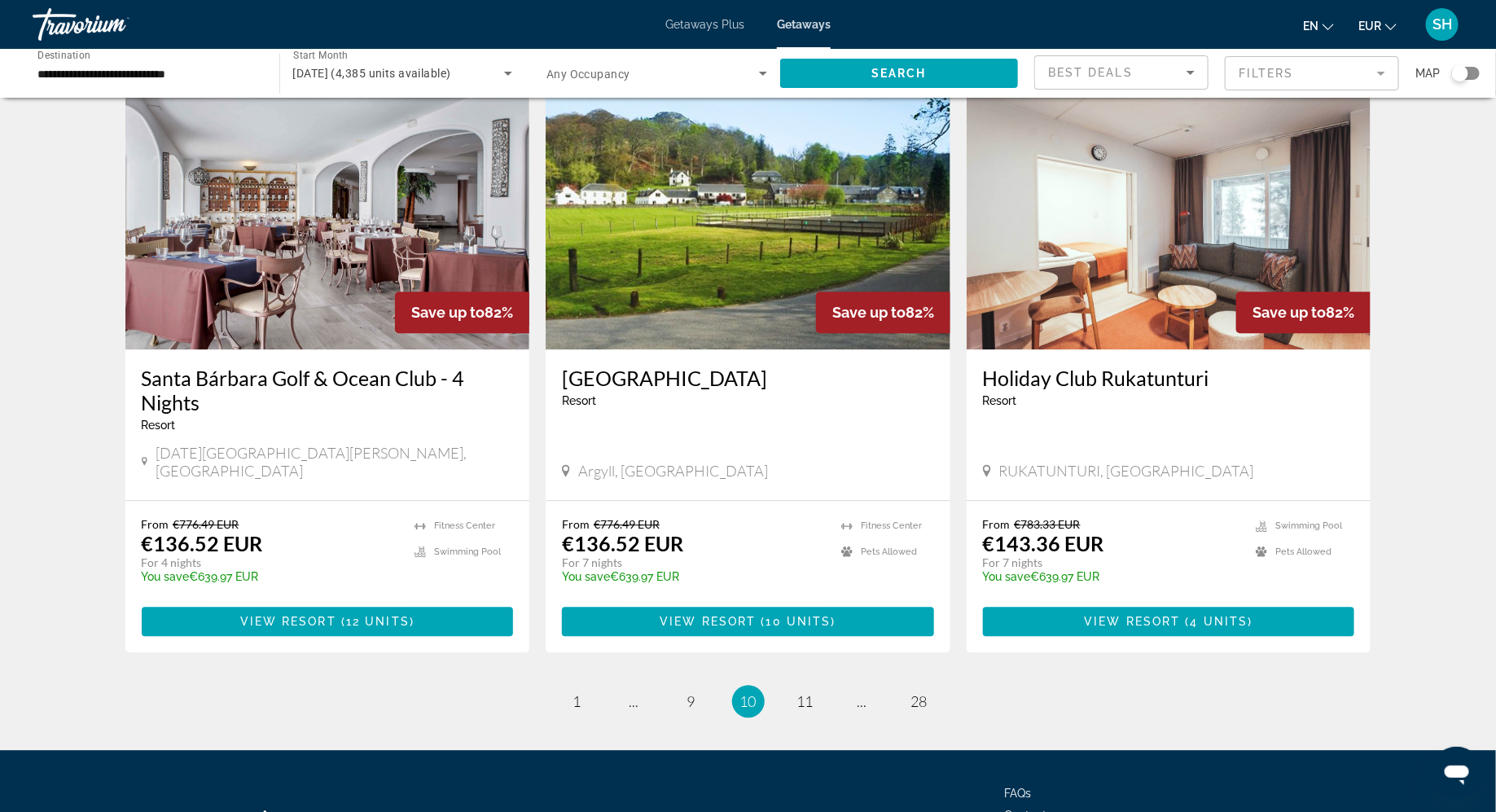
scroll to position [1791, 0]
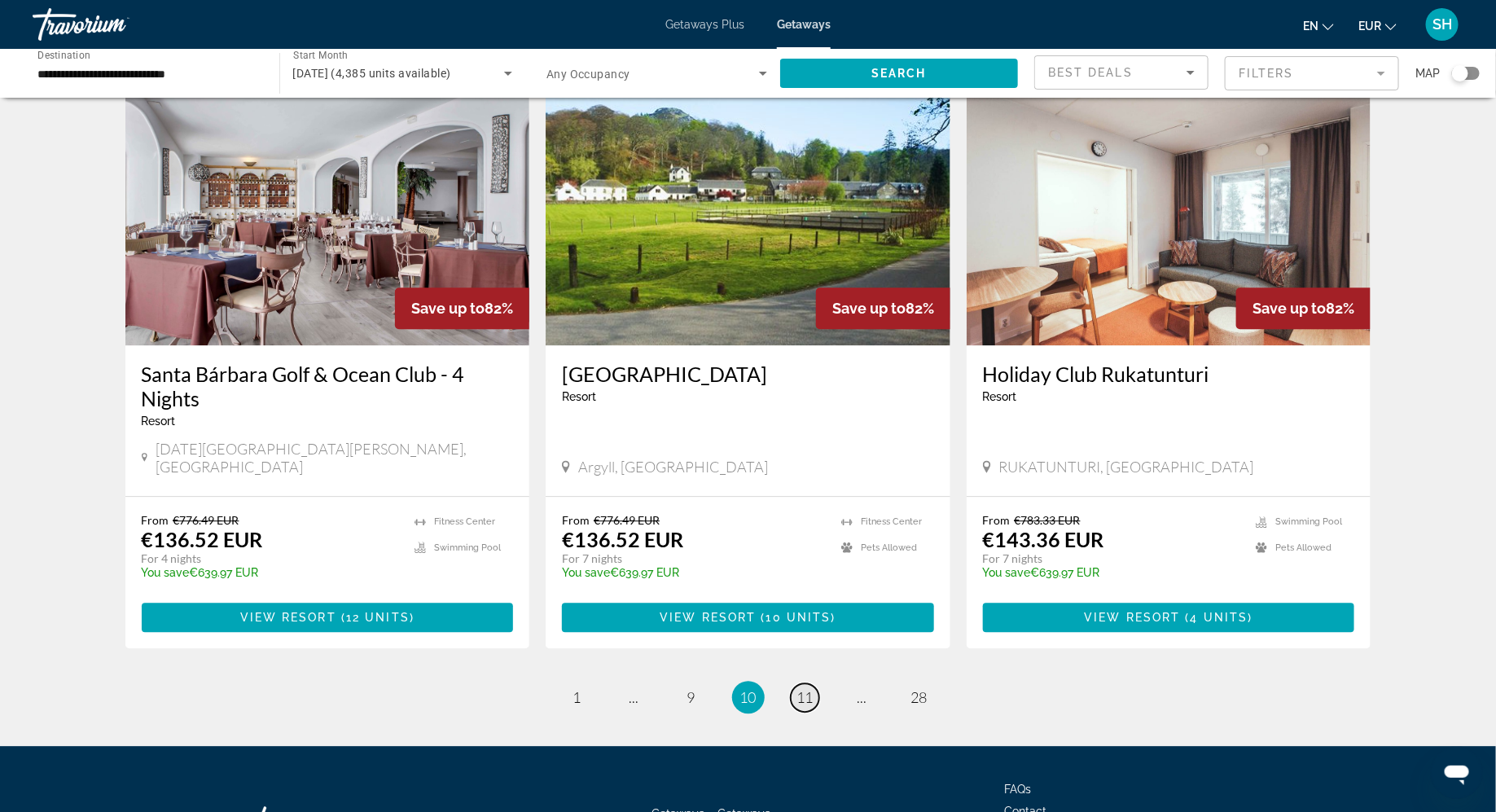
click at [801, 689] on span "11" at bounding box center [805, 697] width 17 height 18
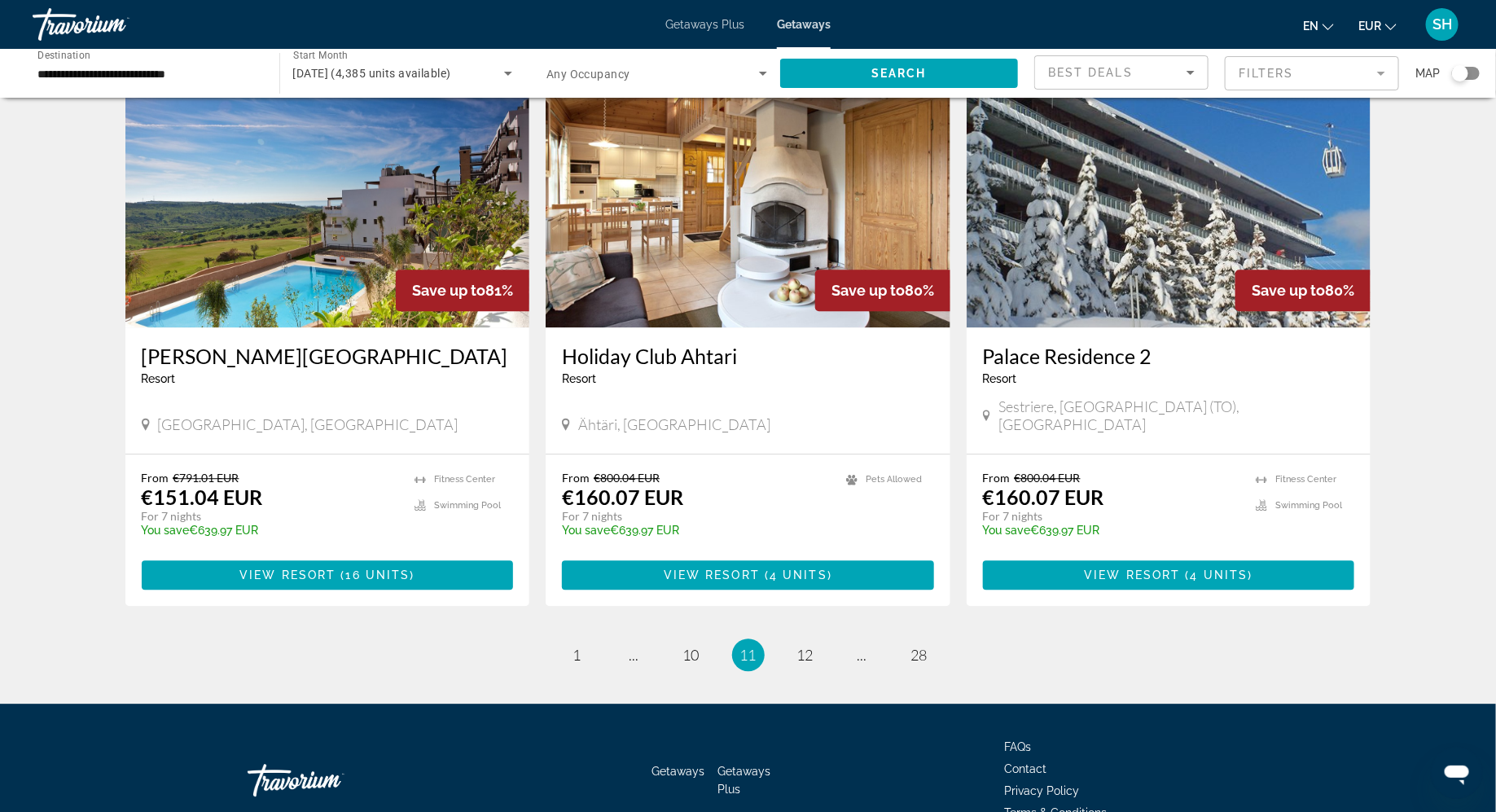
scroll to position [1833, 0]
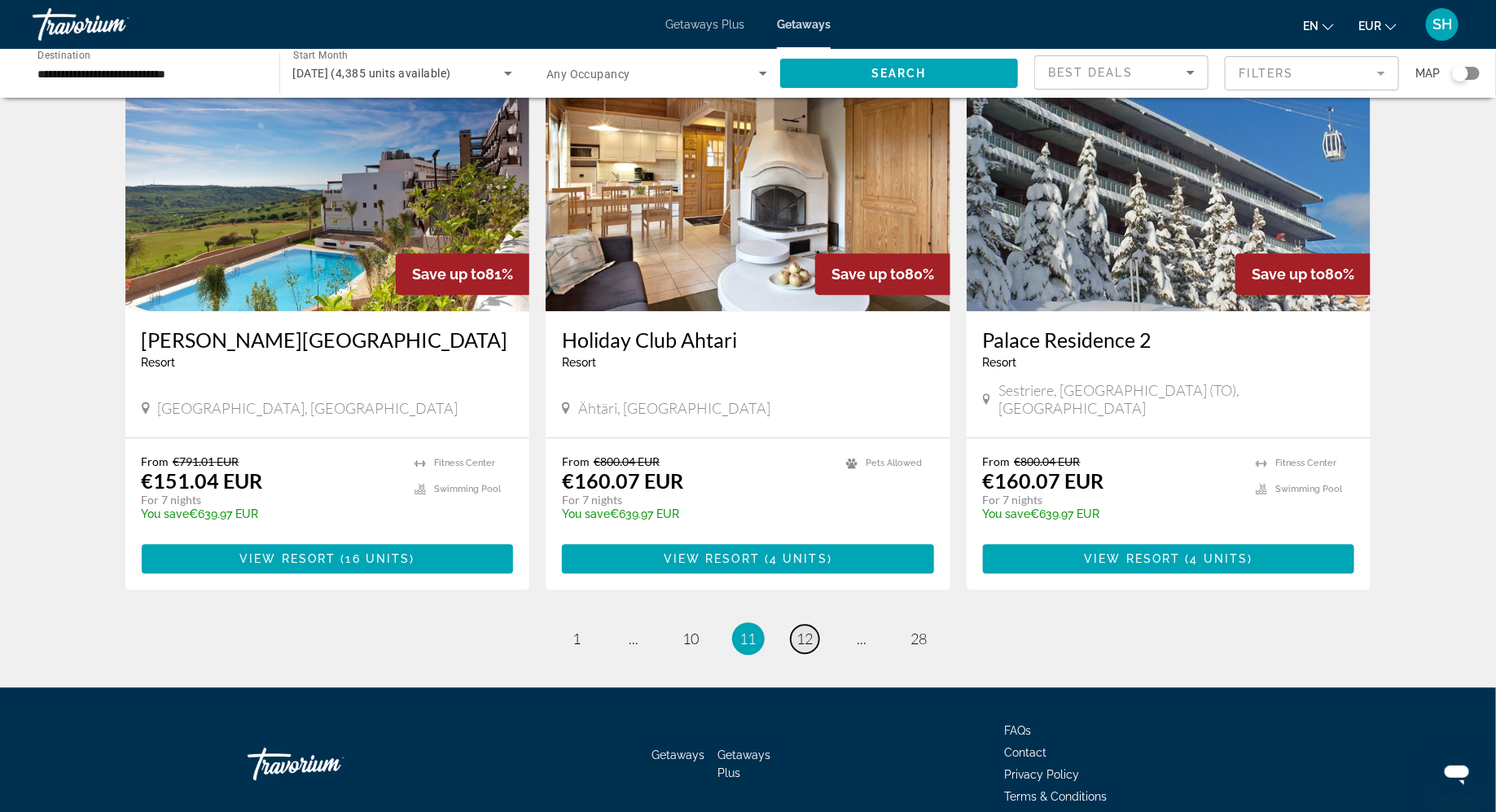
click at [808, 630] on span "12" at bounding box center [805, 639] width 17 height 18
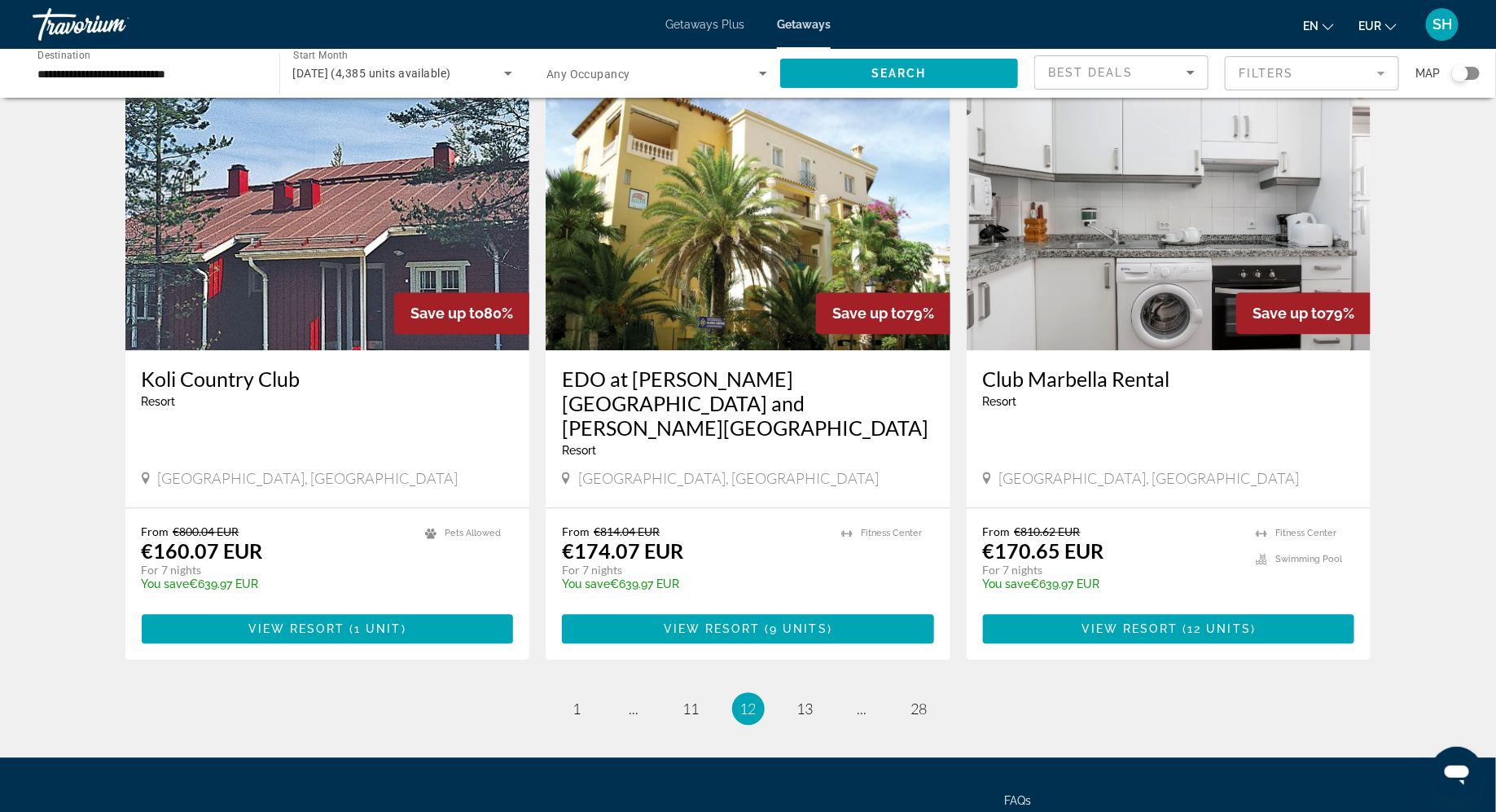
scroll to position [1791, 0]
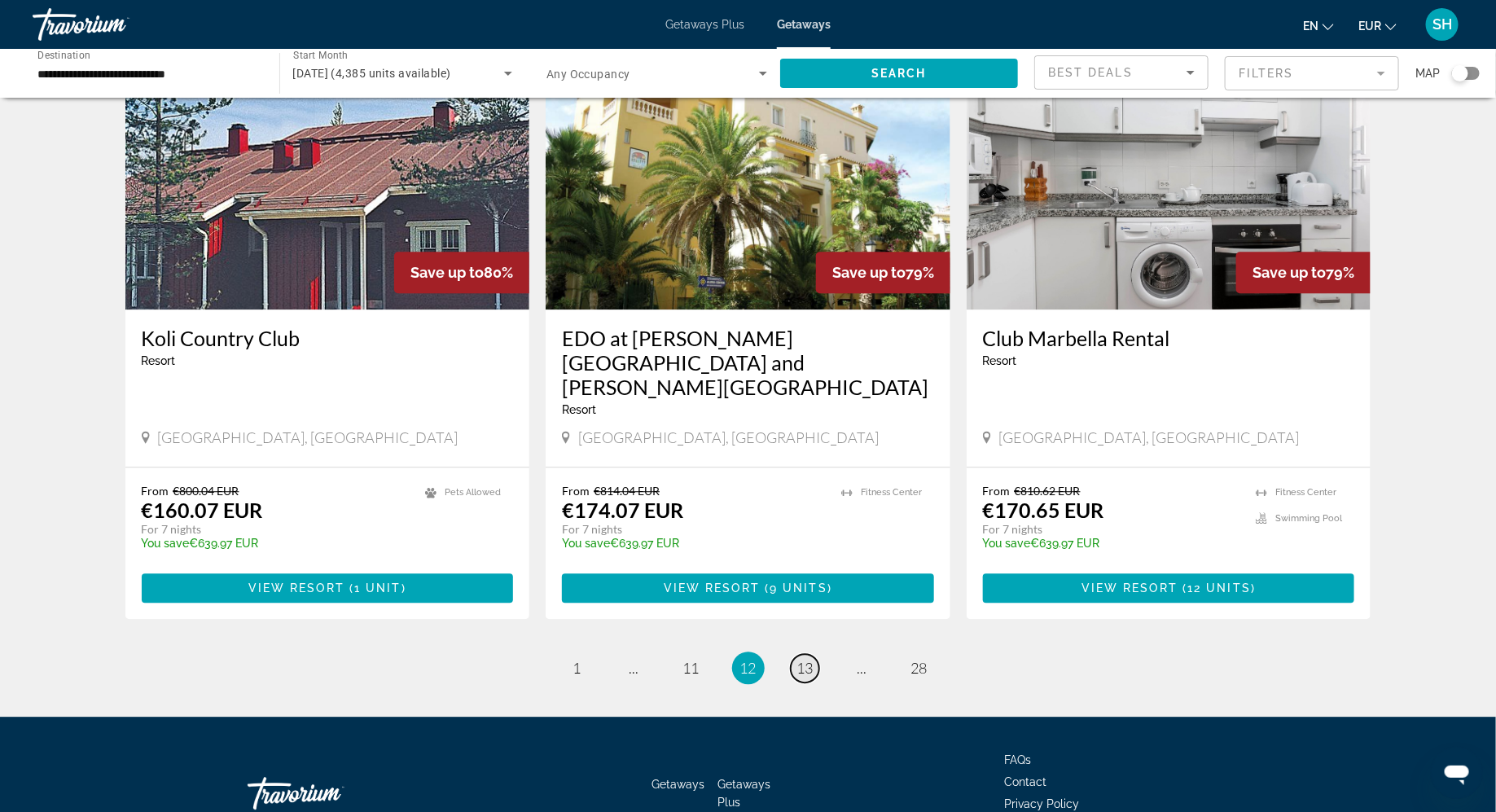
click at [805, 659] on span "13" at bounding box center [805, 668] width 17 height 18
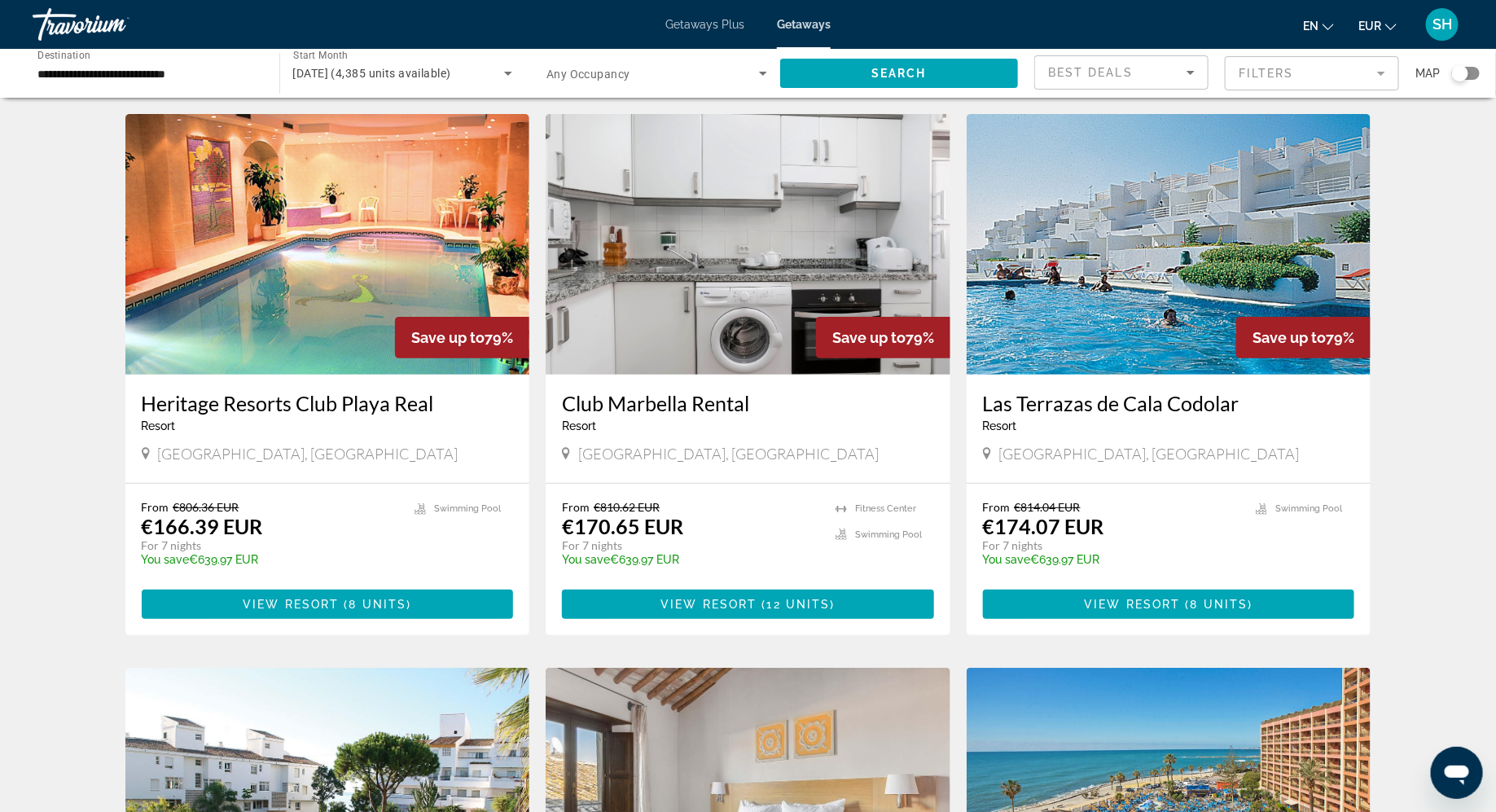
scroll to position [81, 0]
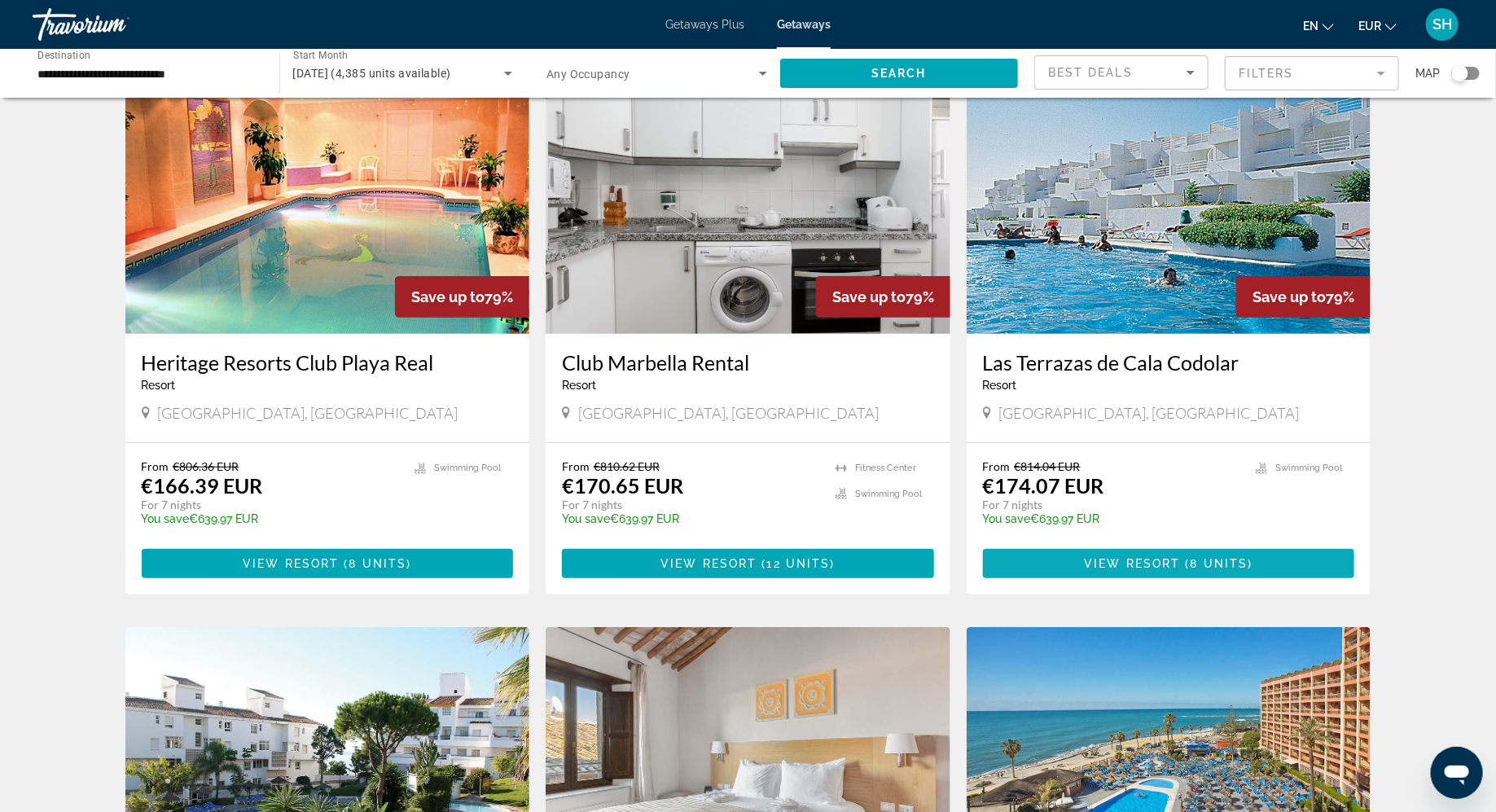
click at [1089, 563] on span "View Resort" at bounding box center [1134, 563] width 96 height 13
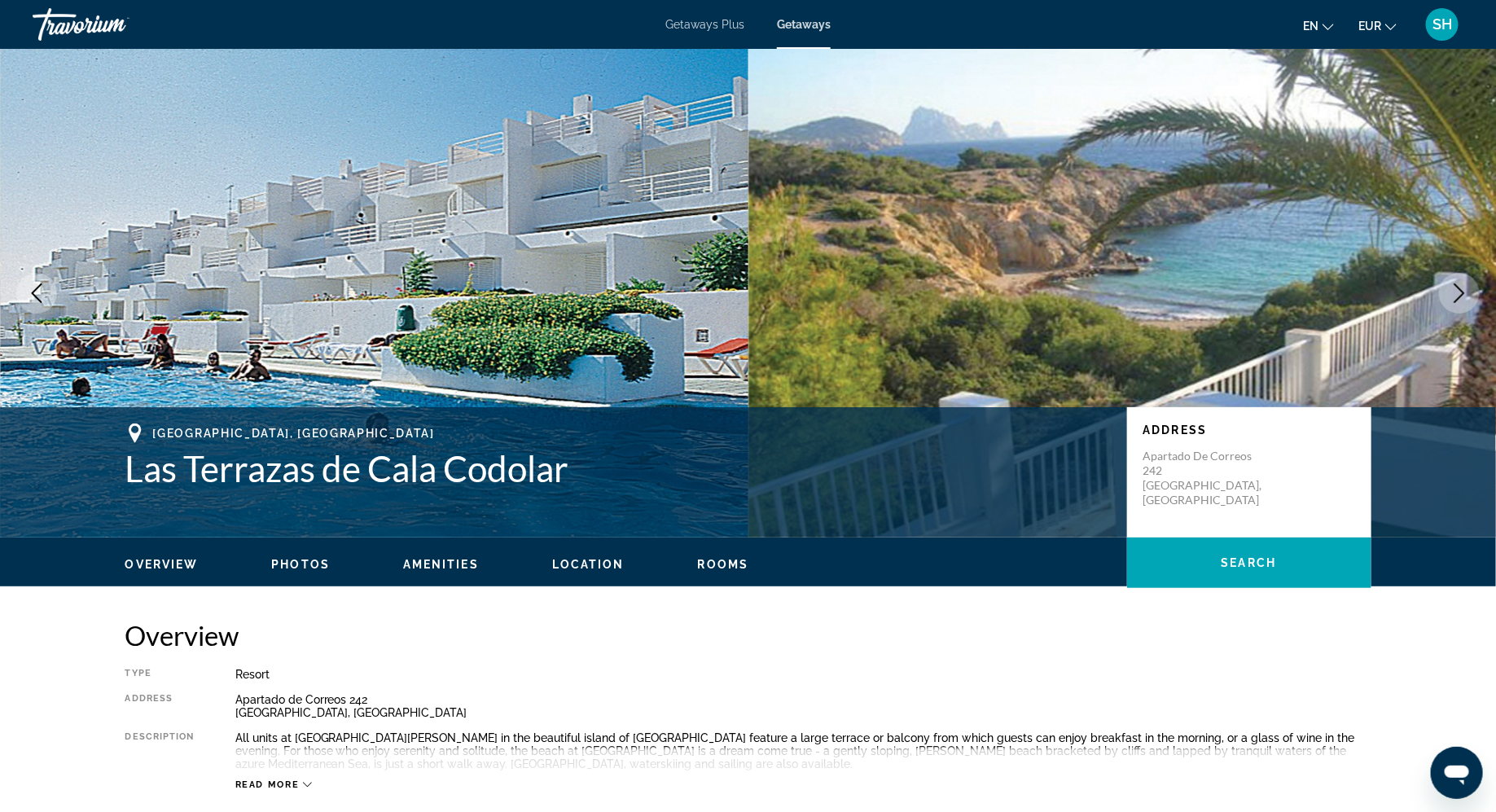
click at [580, 558] on span "Location" at bounding box center [589, 564] width 72 height 13
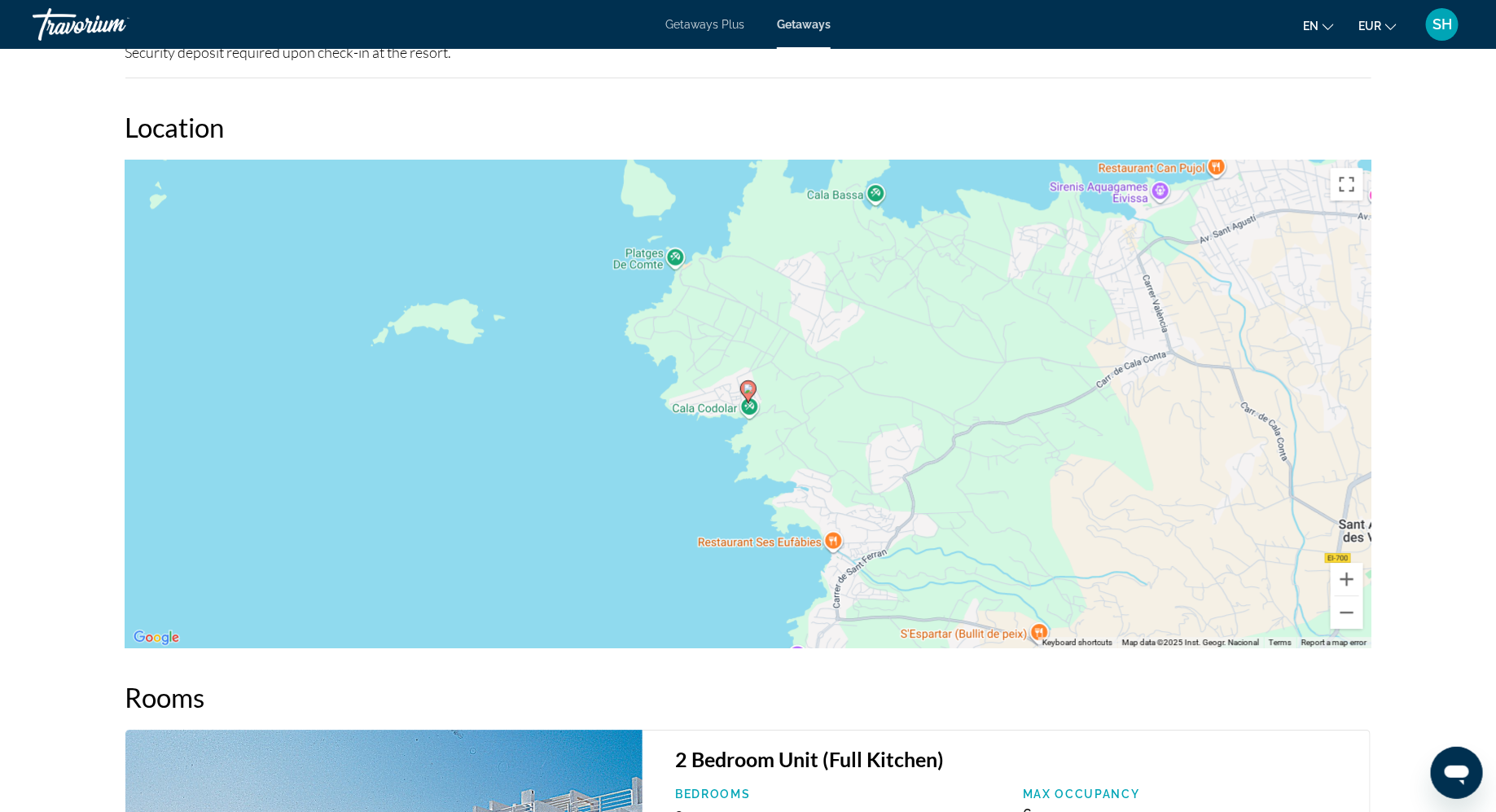
scroll to position [1931, 0]
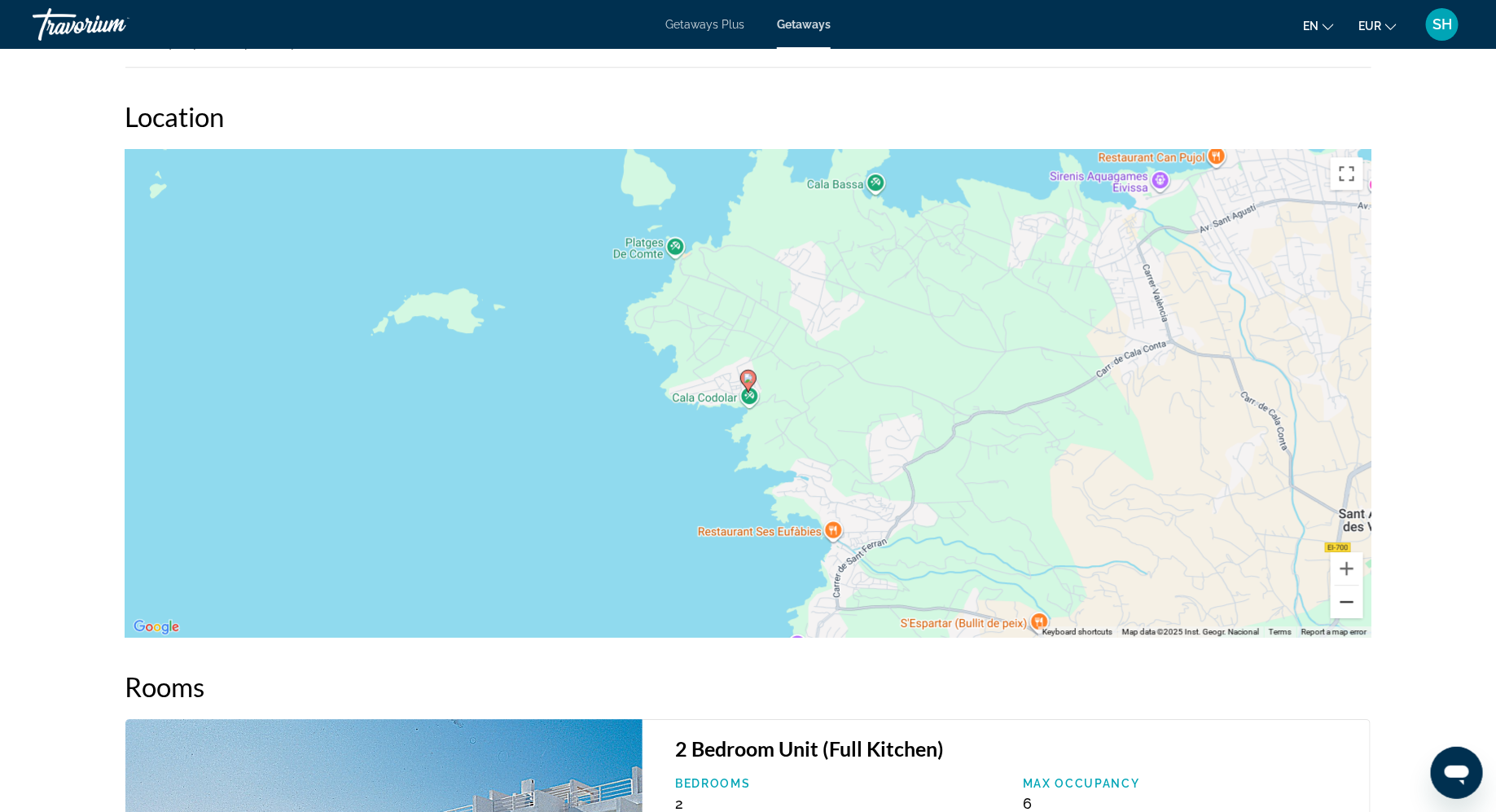
click at [1348, 597] on button "Zoom out" at bounding box center [1347, 601] width 32 height 32
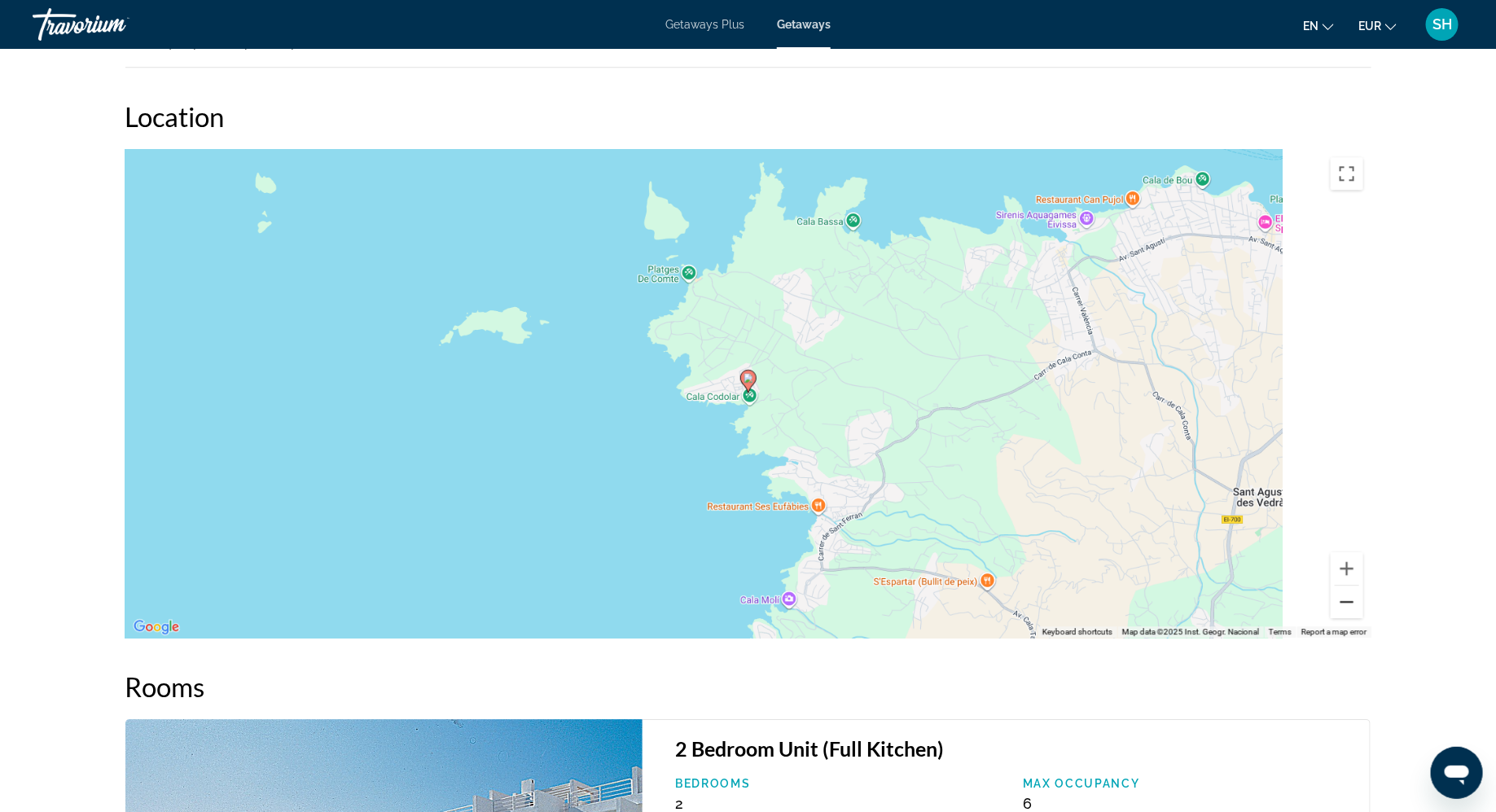
click at [1348, 597] on button "Zoom out" at bounding box center [1347, 601] width 32 height 32
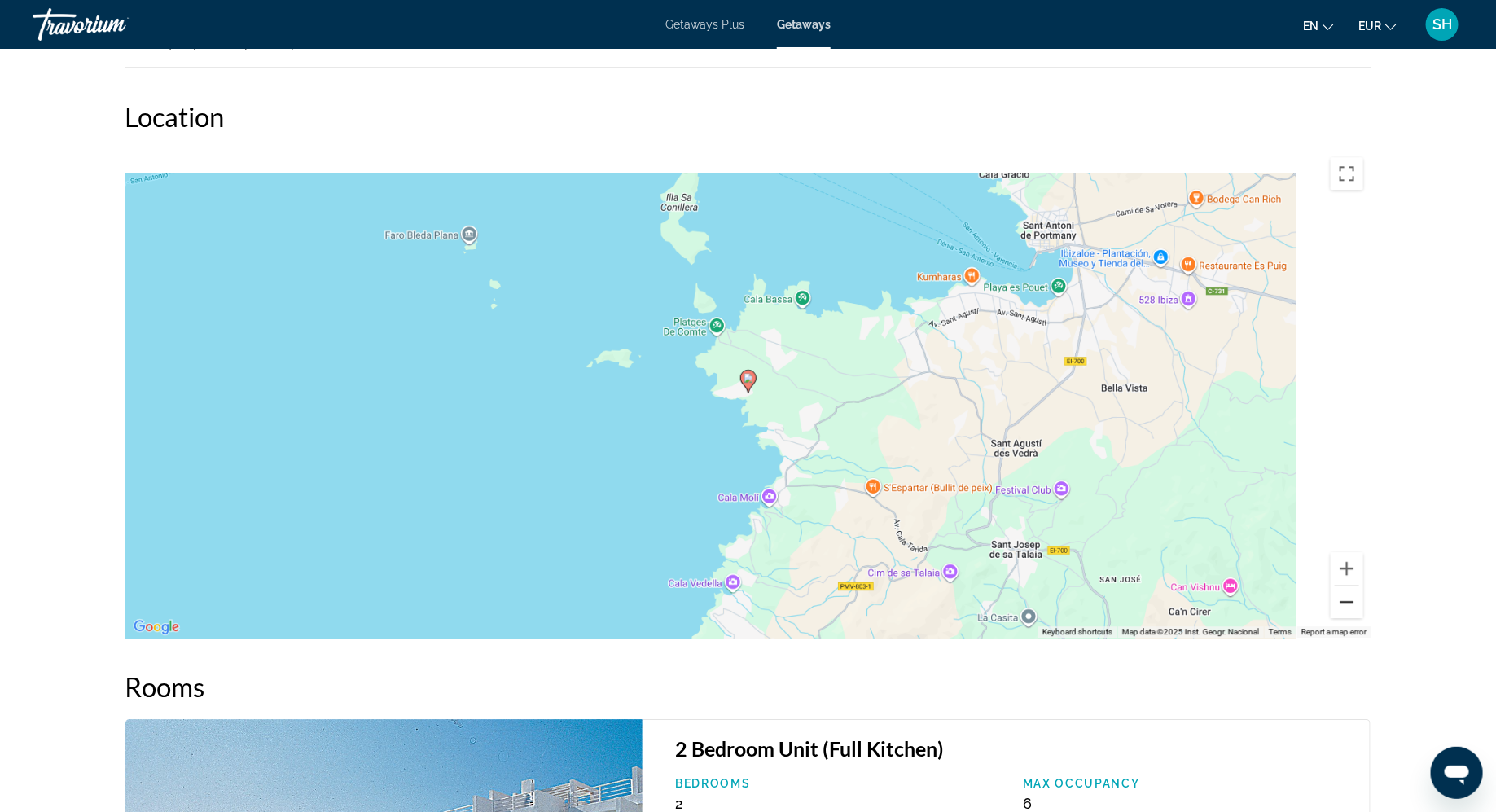
click at [1348, 597] on button "Zoom out" at bounding box center [1347, 601] width 32 height 32
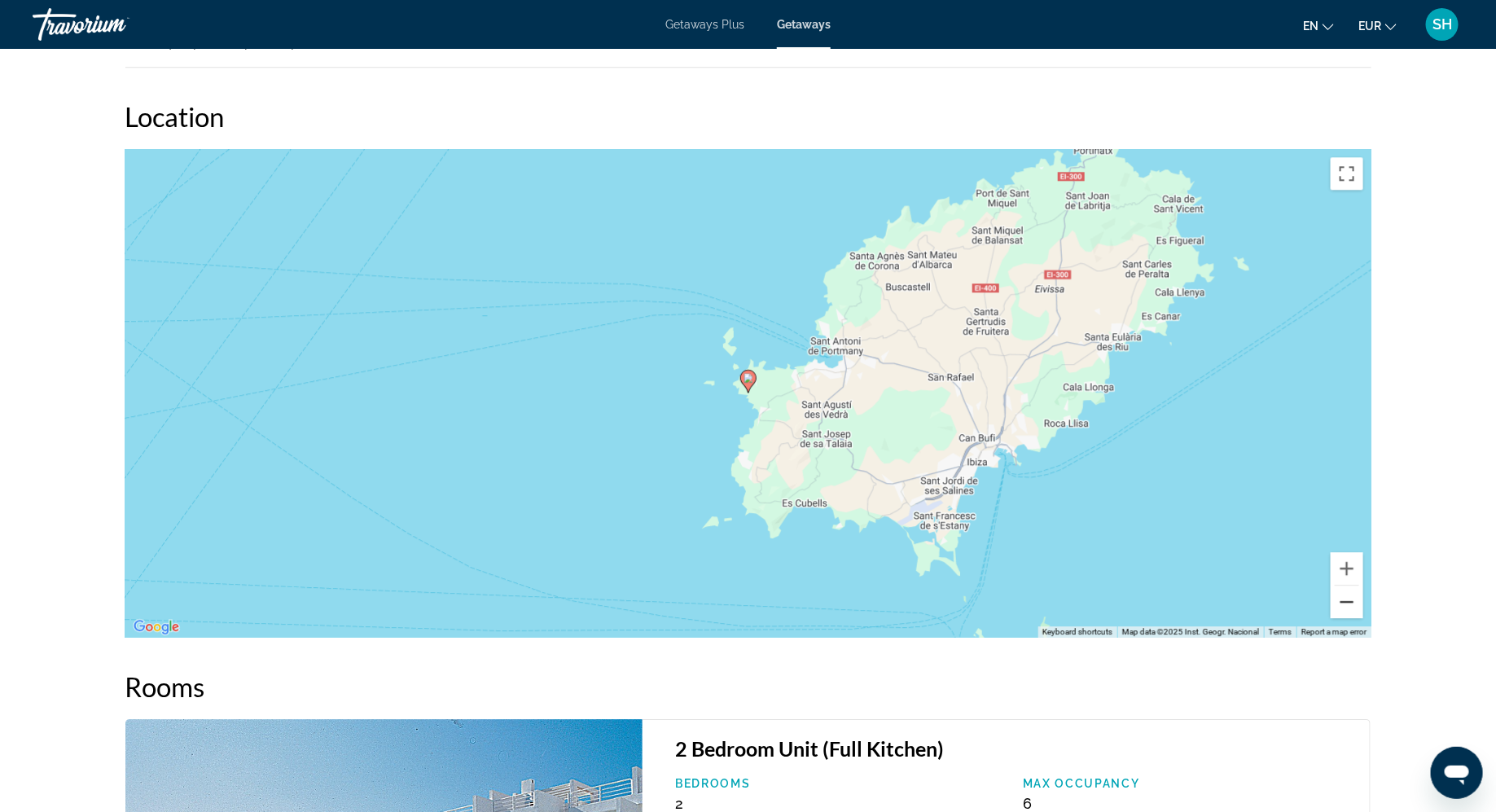
click at [1348, 597] on button "Zoom out" at bounding box center [1347, 601] width 32 height 32
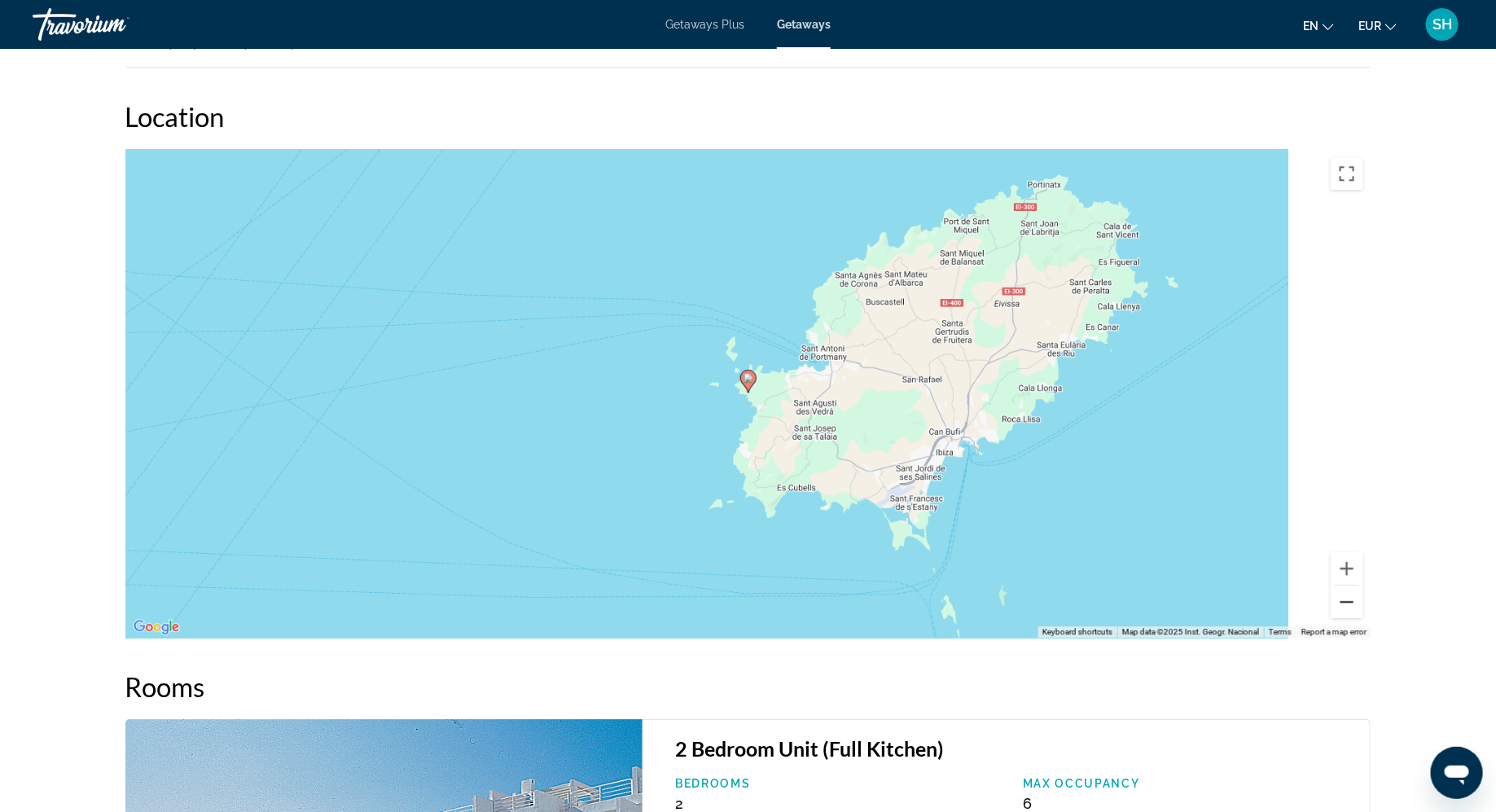
click at [1348, 597] on button "Zoom out" at bounding box center [1347, 601] width 32 height 32
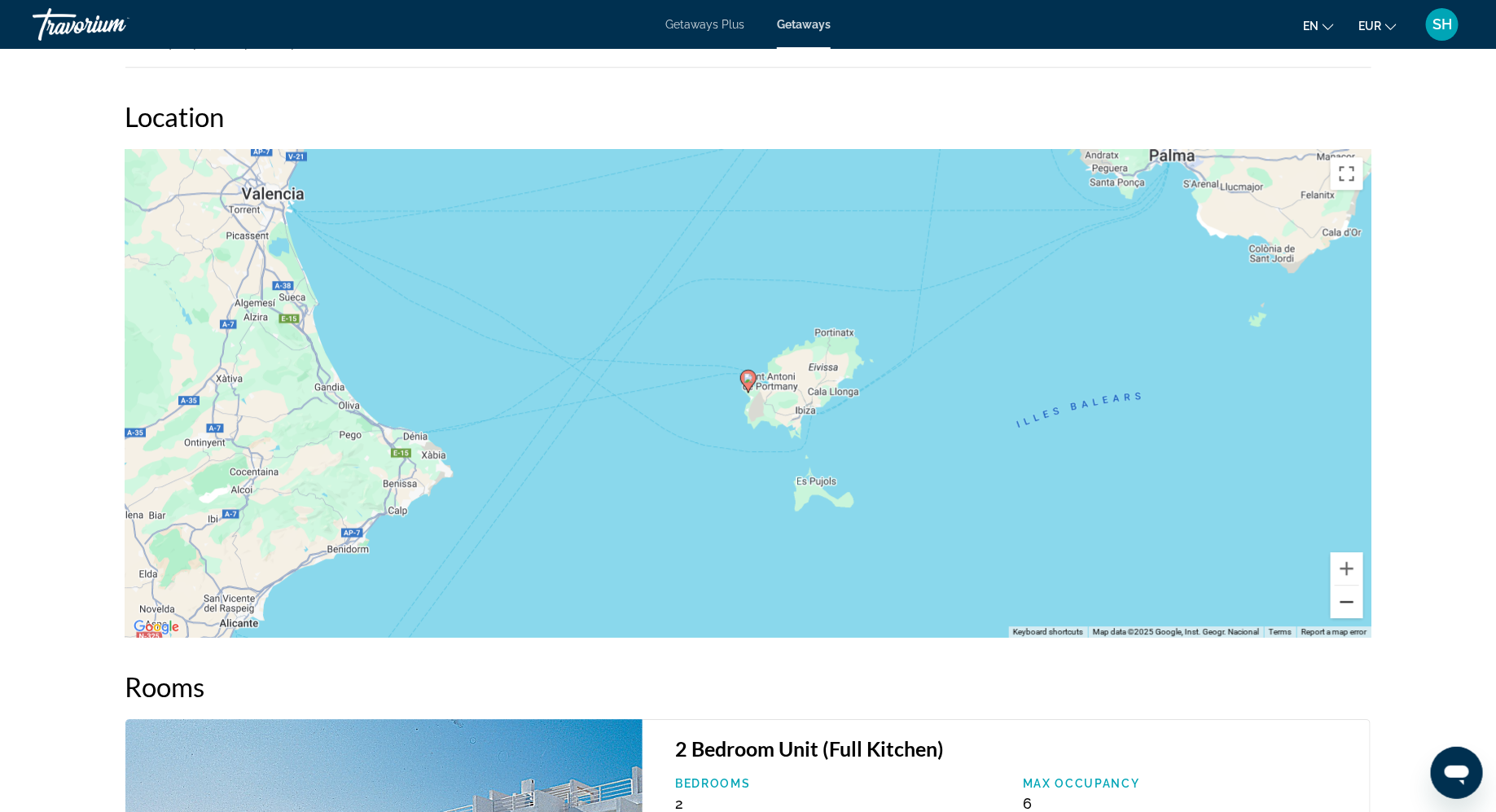
click at [1348, 597] on button "Zoom out" at bounding box center [1347, 601] width 32 height 32
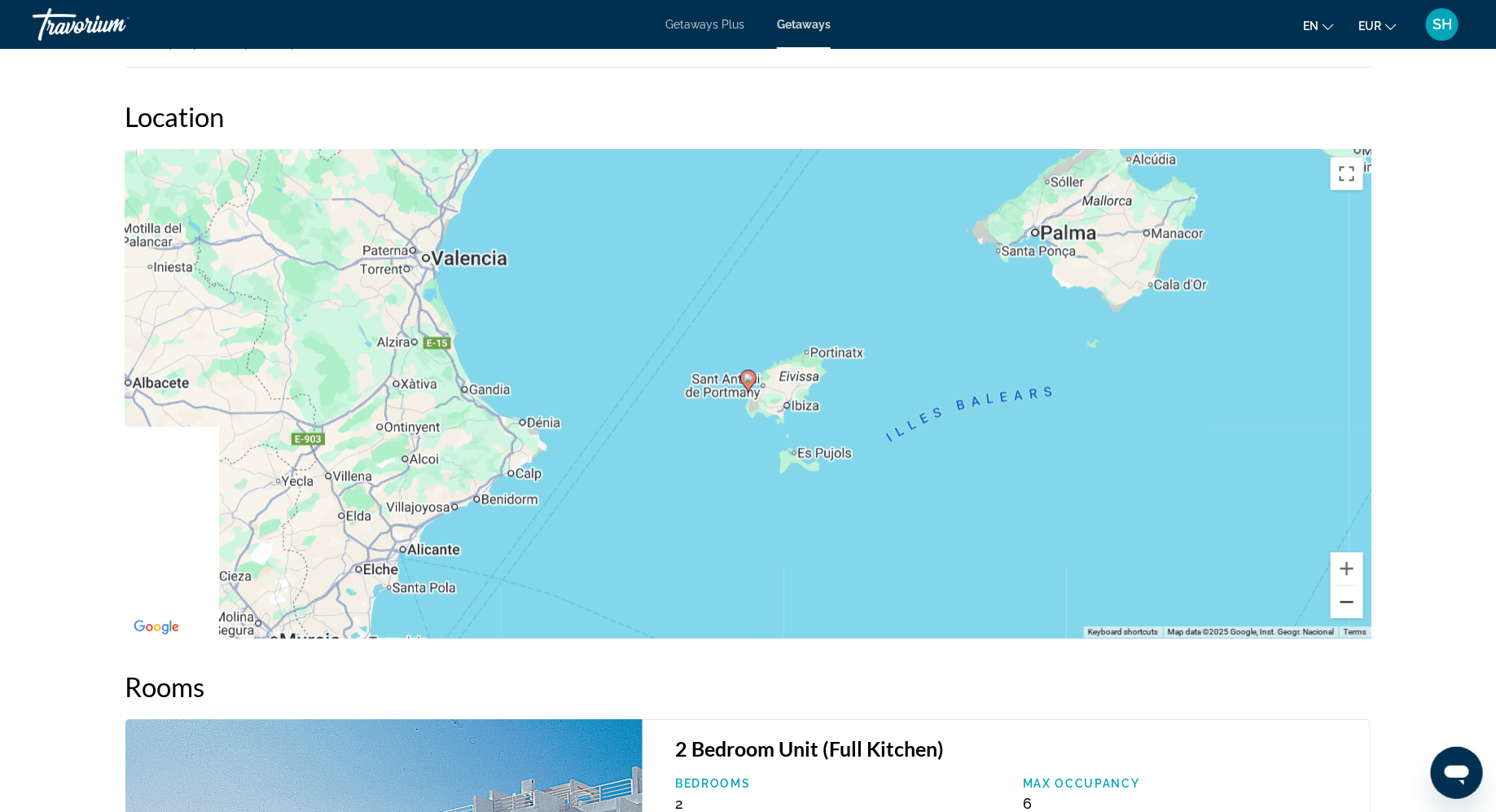
click at [1348, 597] on button "Zoom out" at bounding box center [1347, 601] width 32 height 32
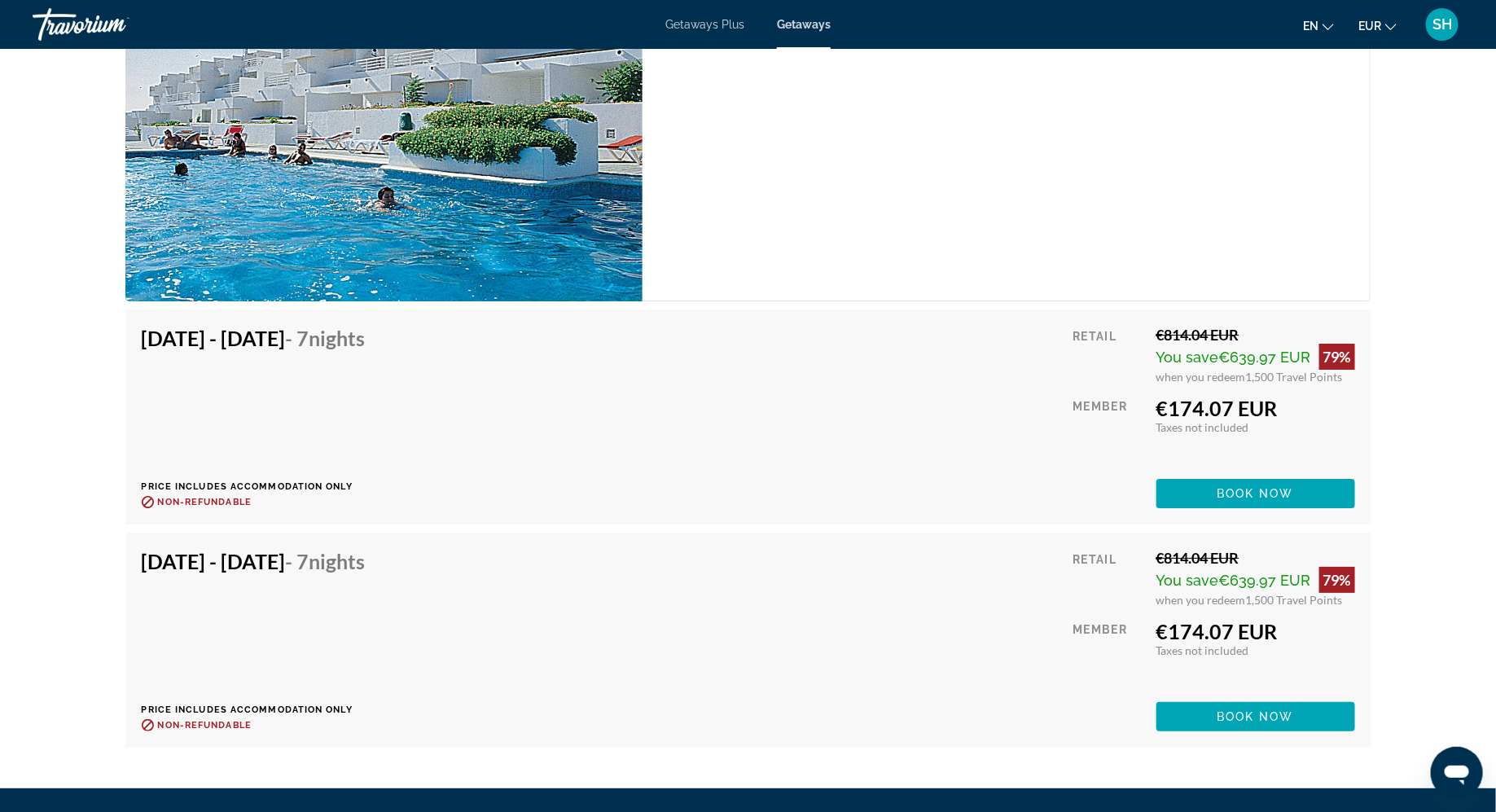
scroll to position [2746, 0]
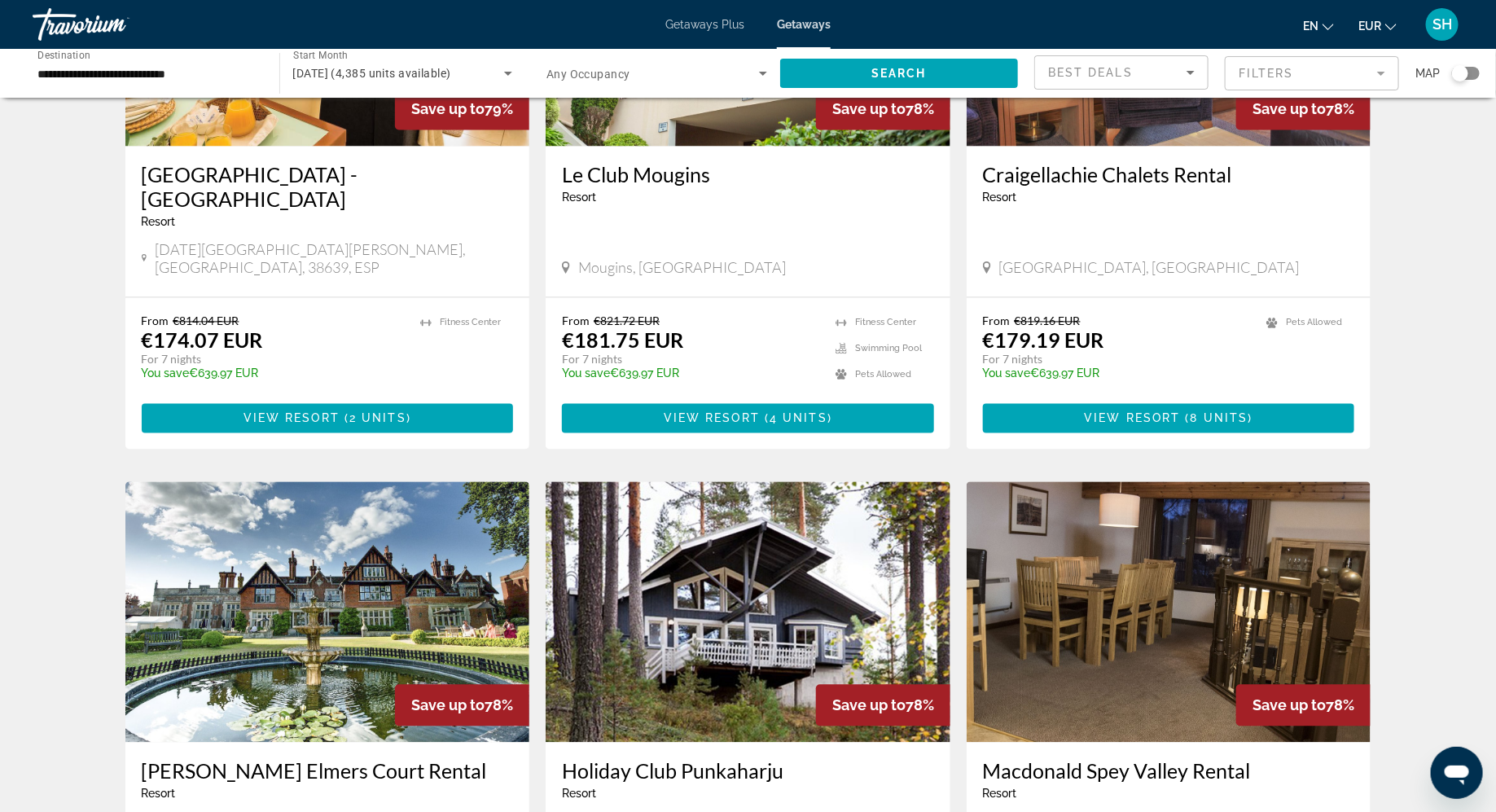
scroll to position [1425, 0]
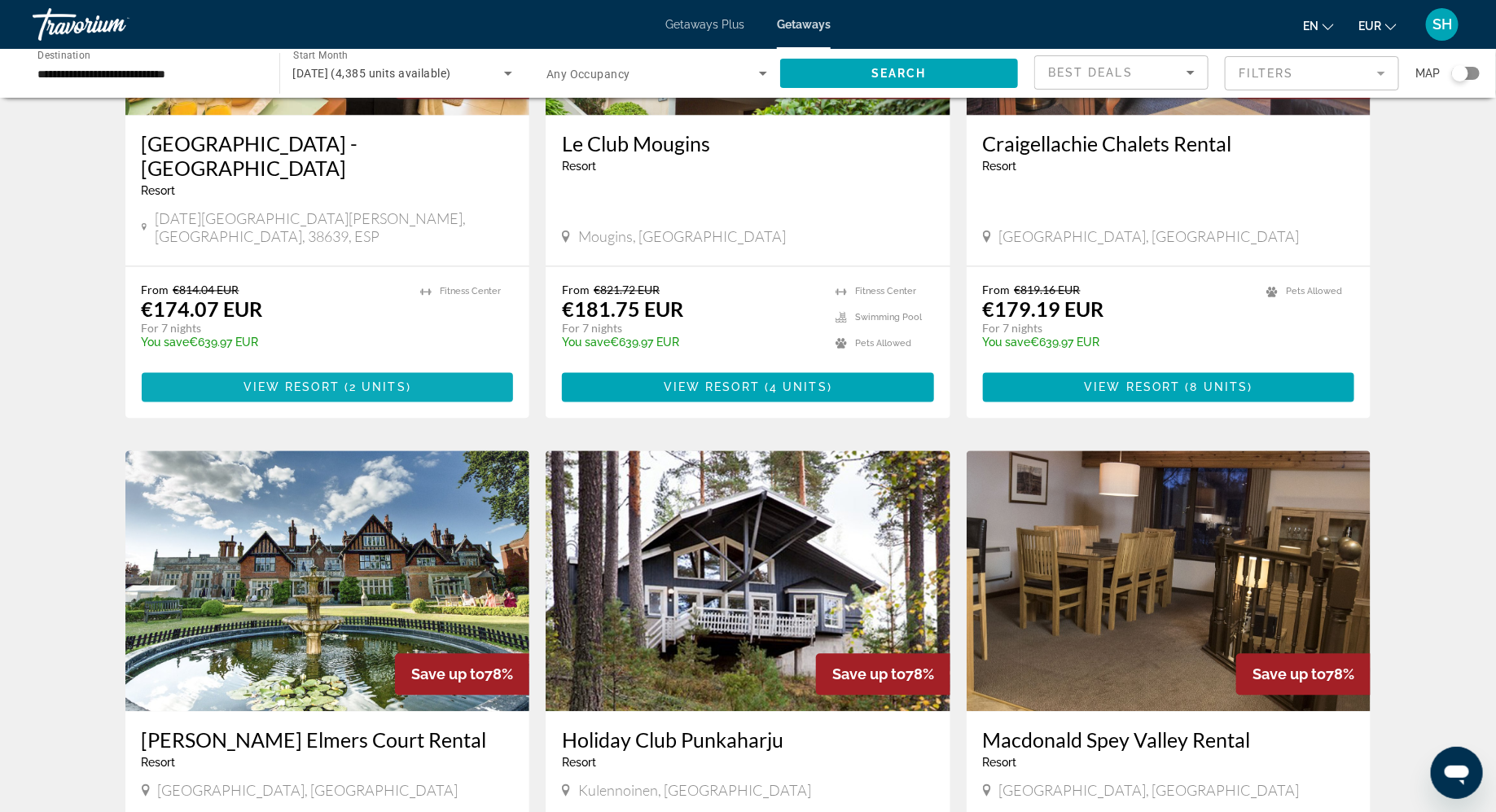
click at [307, 381] on span "View Resort" at bounding box center [292, 387] width 96 height 13
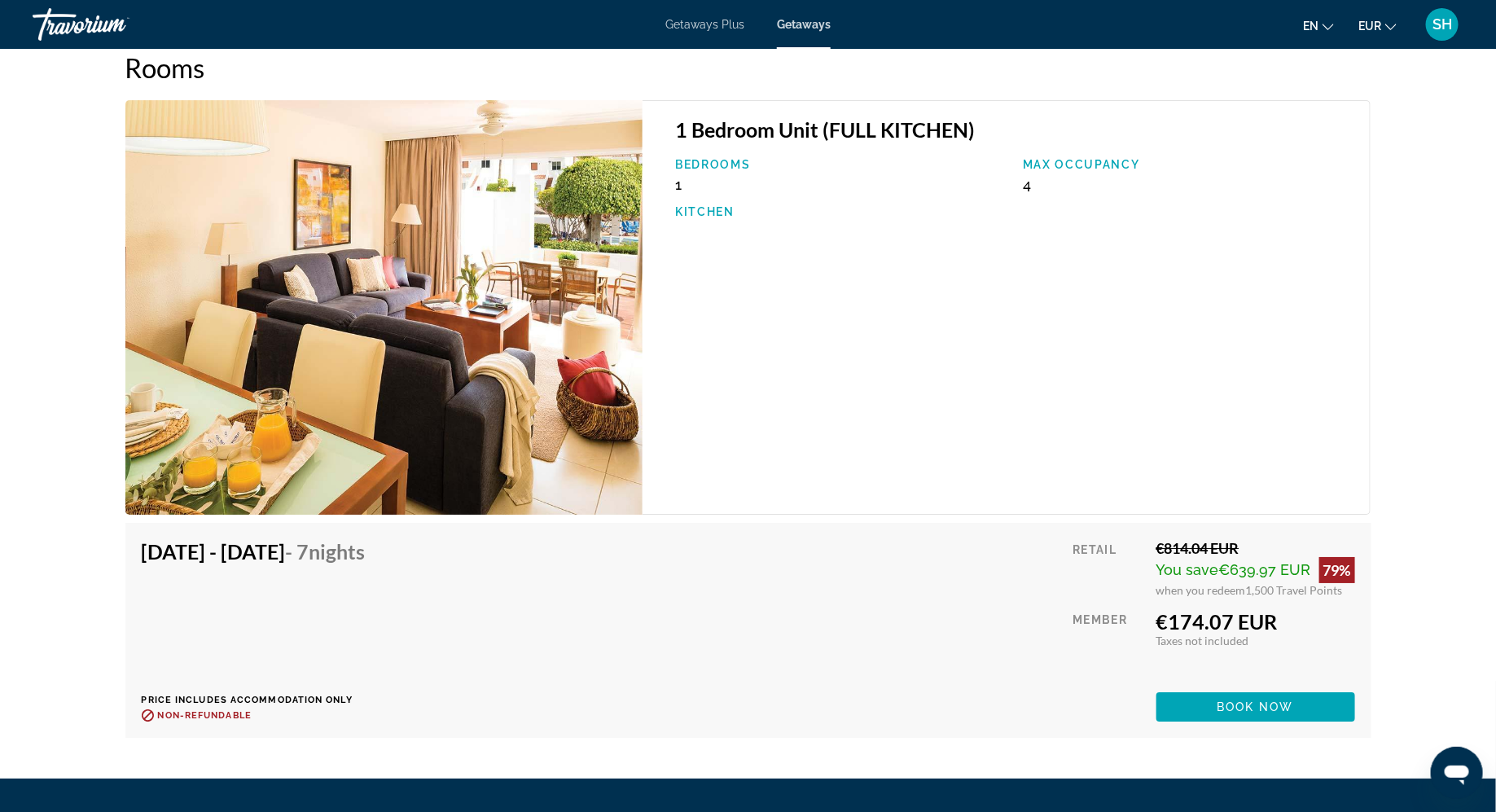
scroll to position [2632, 0]
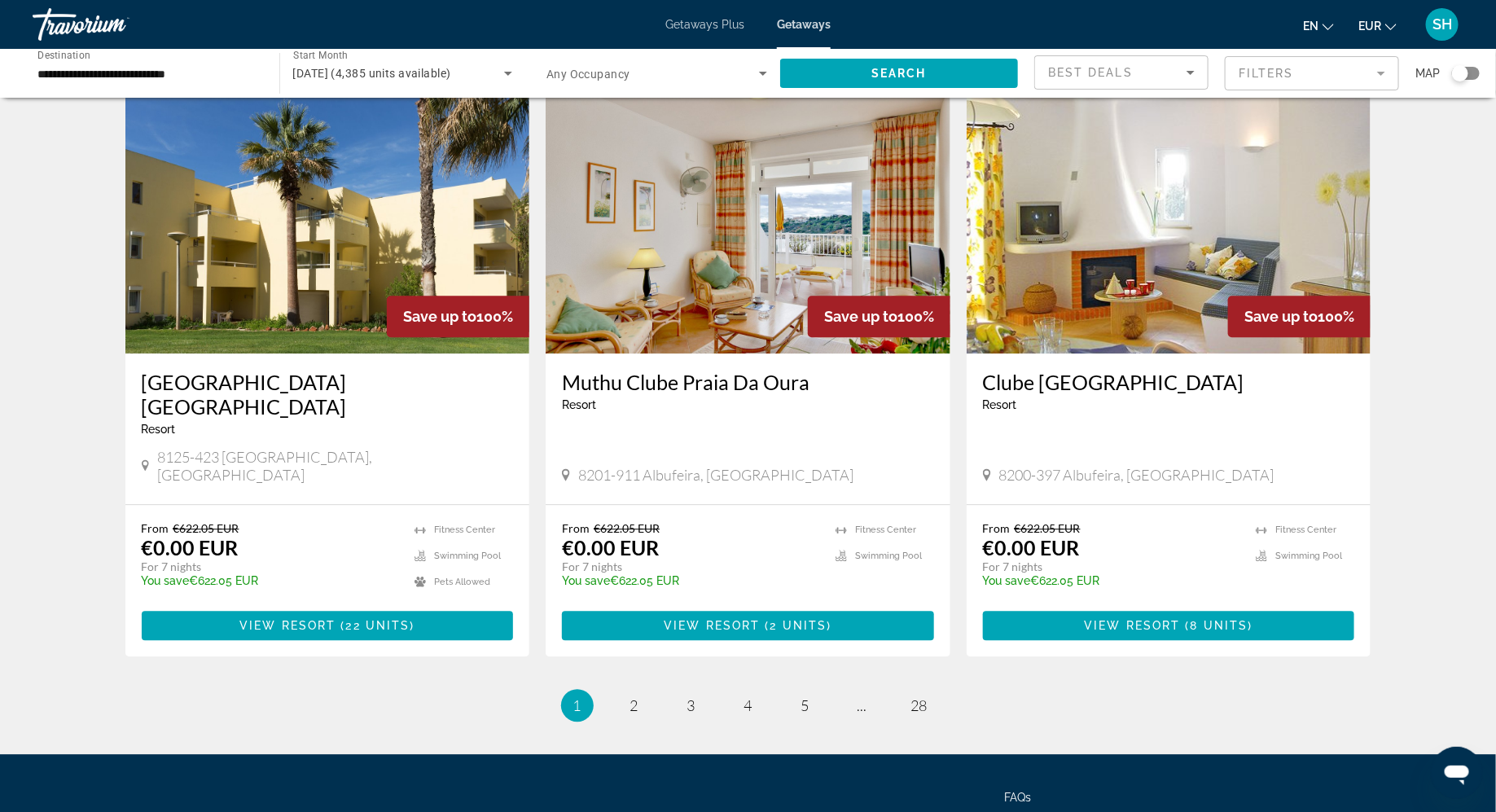
scroll to position [1751, 0]
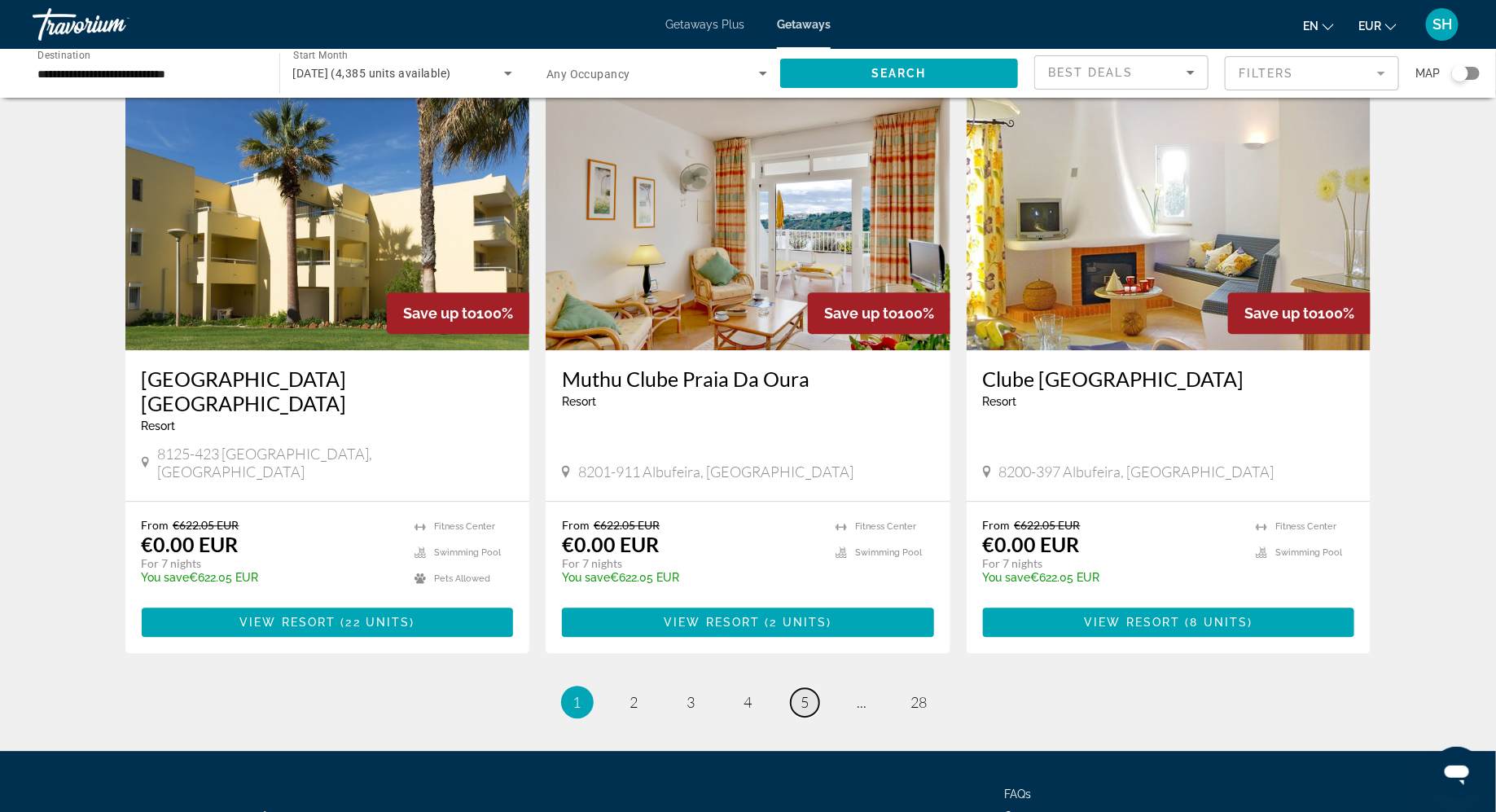
click at [805, 693] on span "5" at bounding box center [805, 702] width 8 height 18
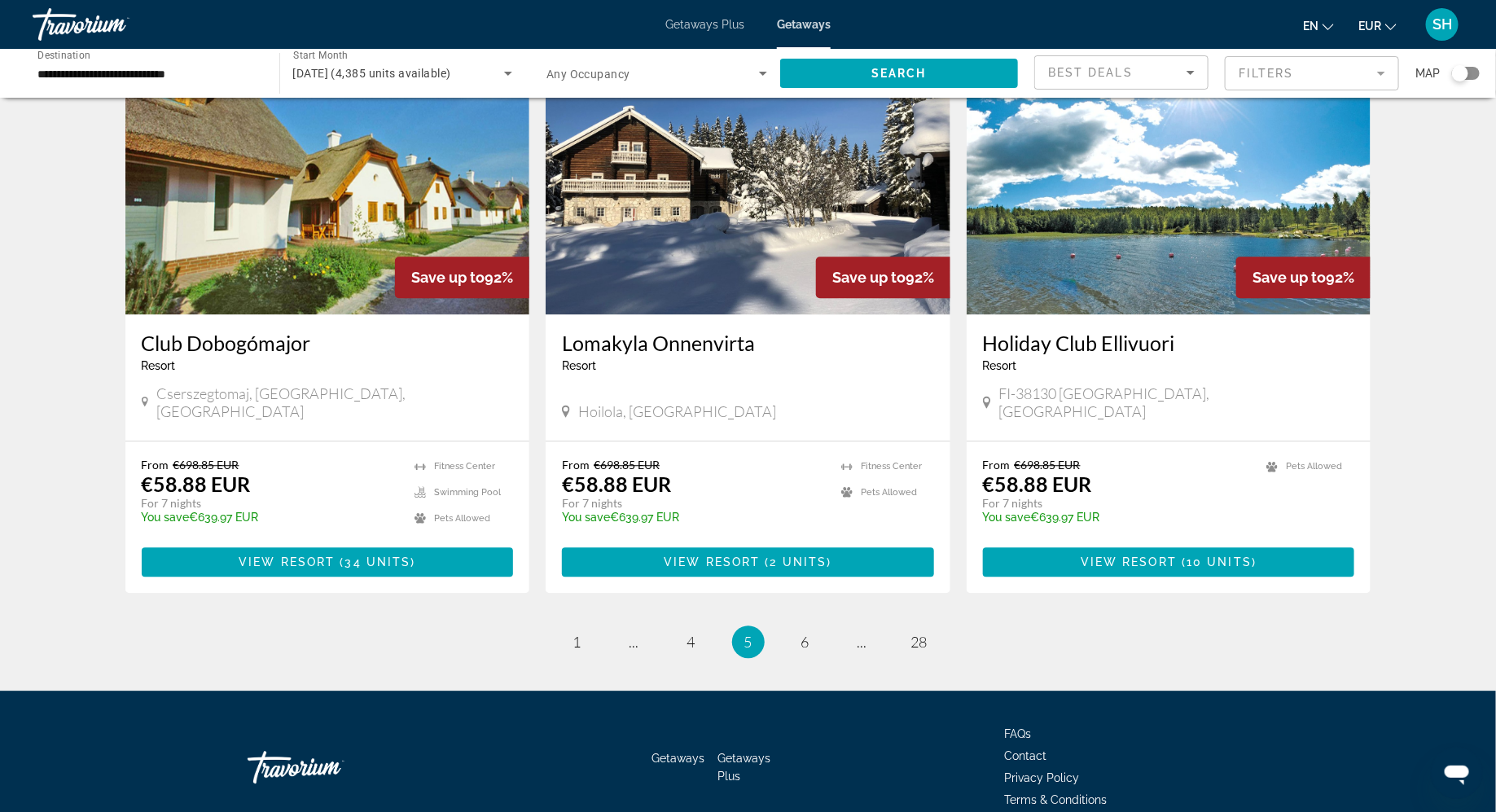
scroll to position [1820, 0]
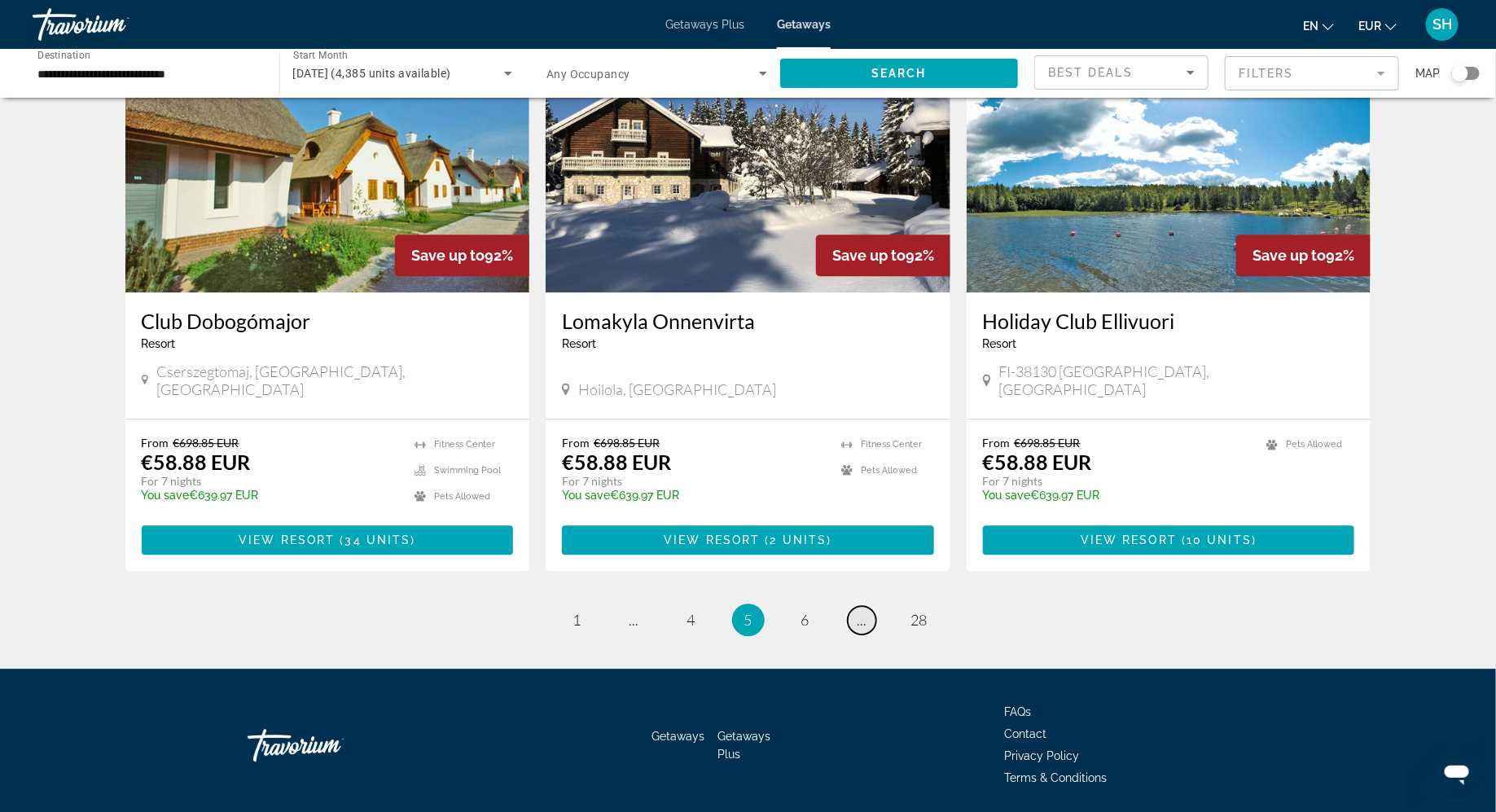
click at [859, 611] on span "..." at bounding box center [863, 620] width 10 height 18
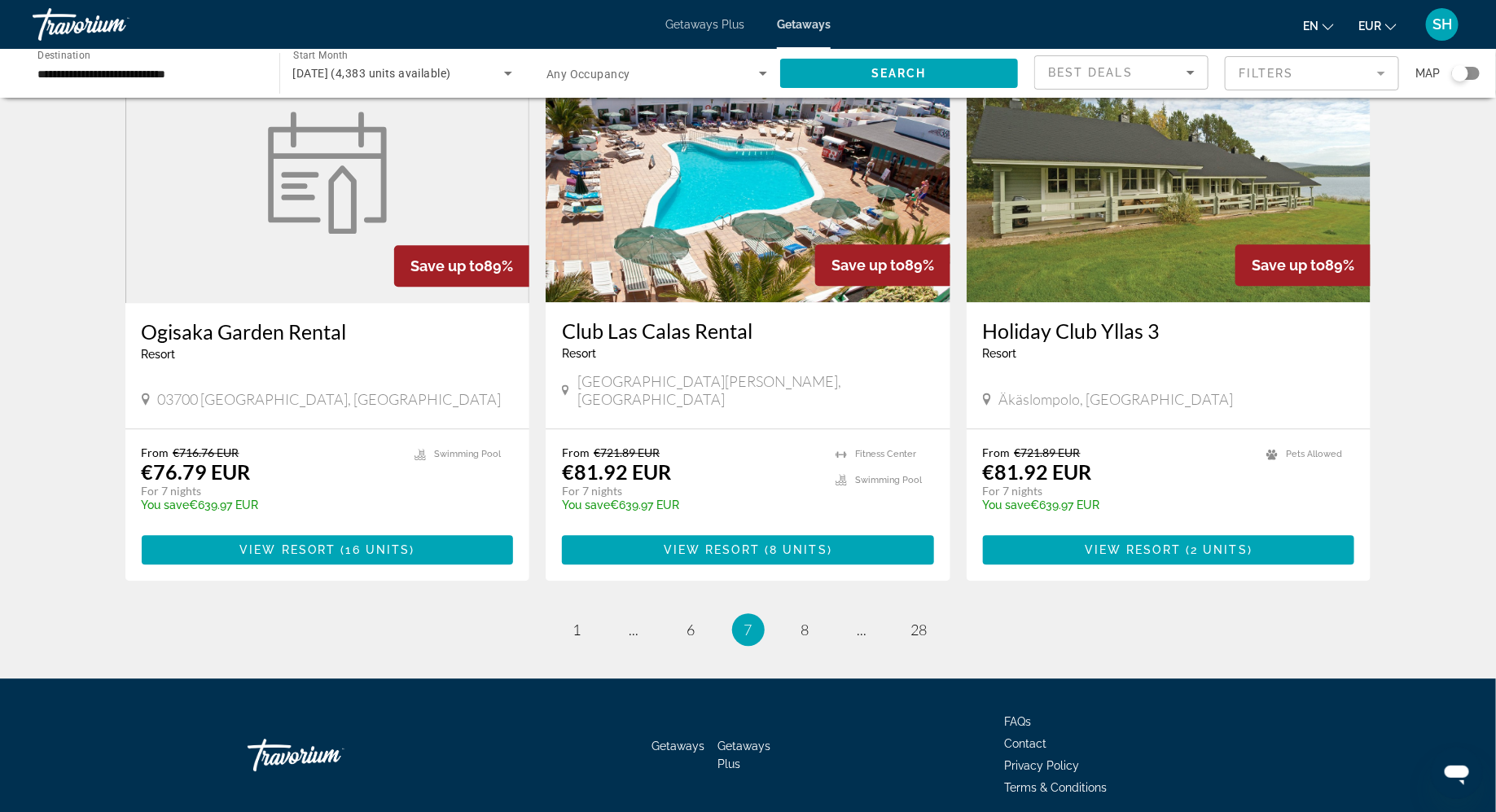
scroll to position [1821, 0]
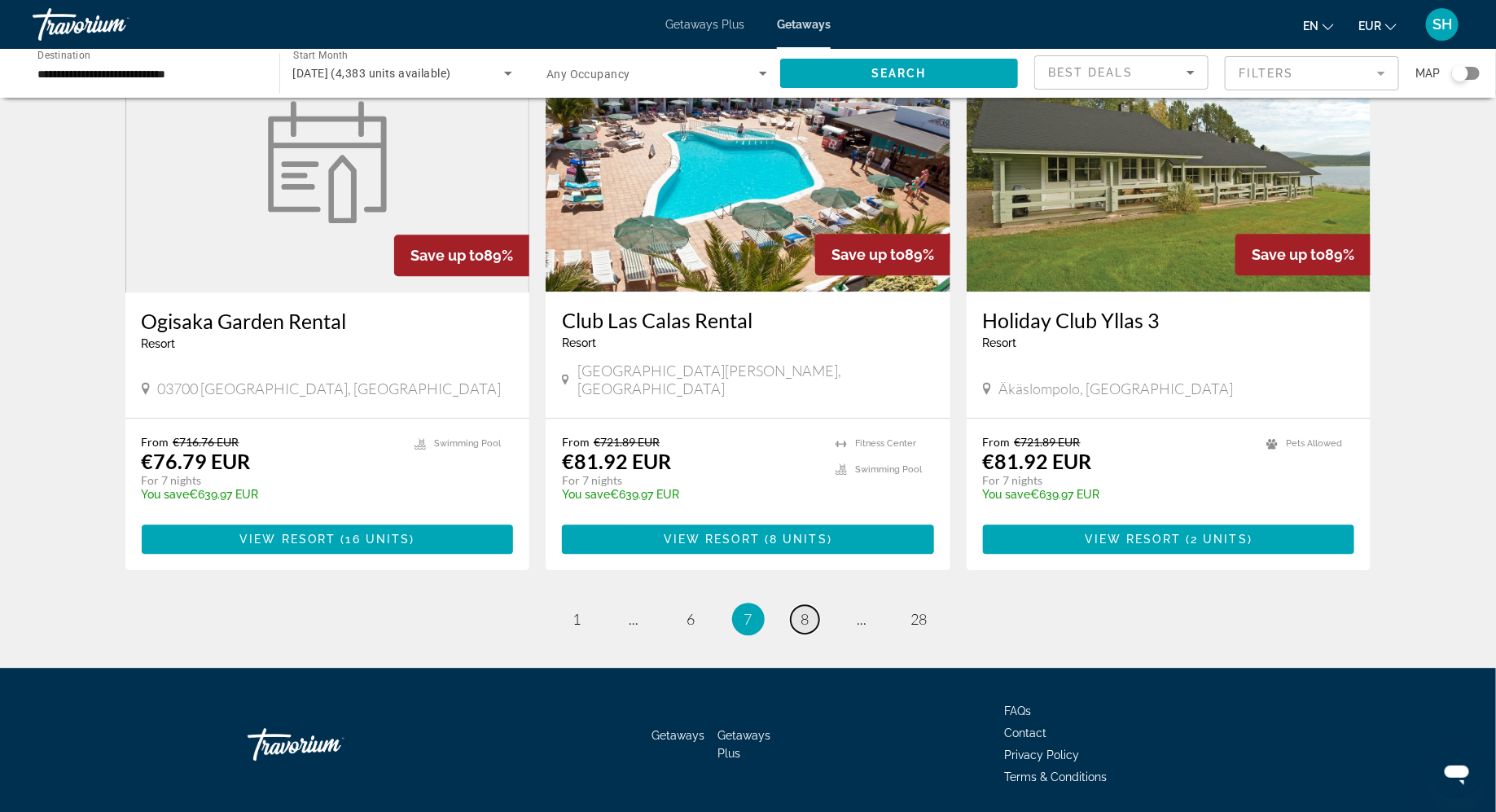
click at [811, 605] on link "page 8" at bounding box center [804, 619] width 28 height 28
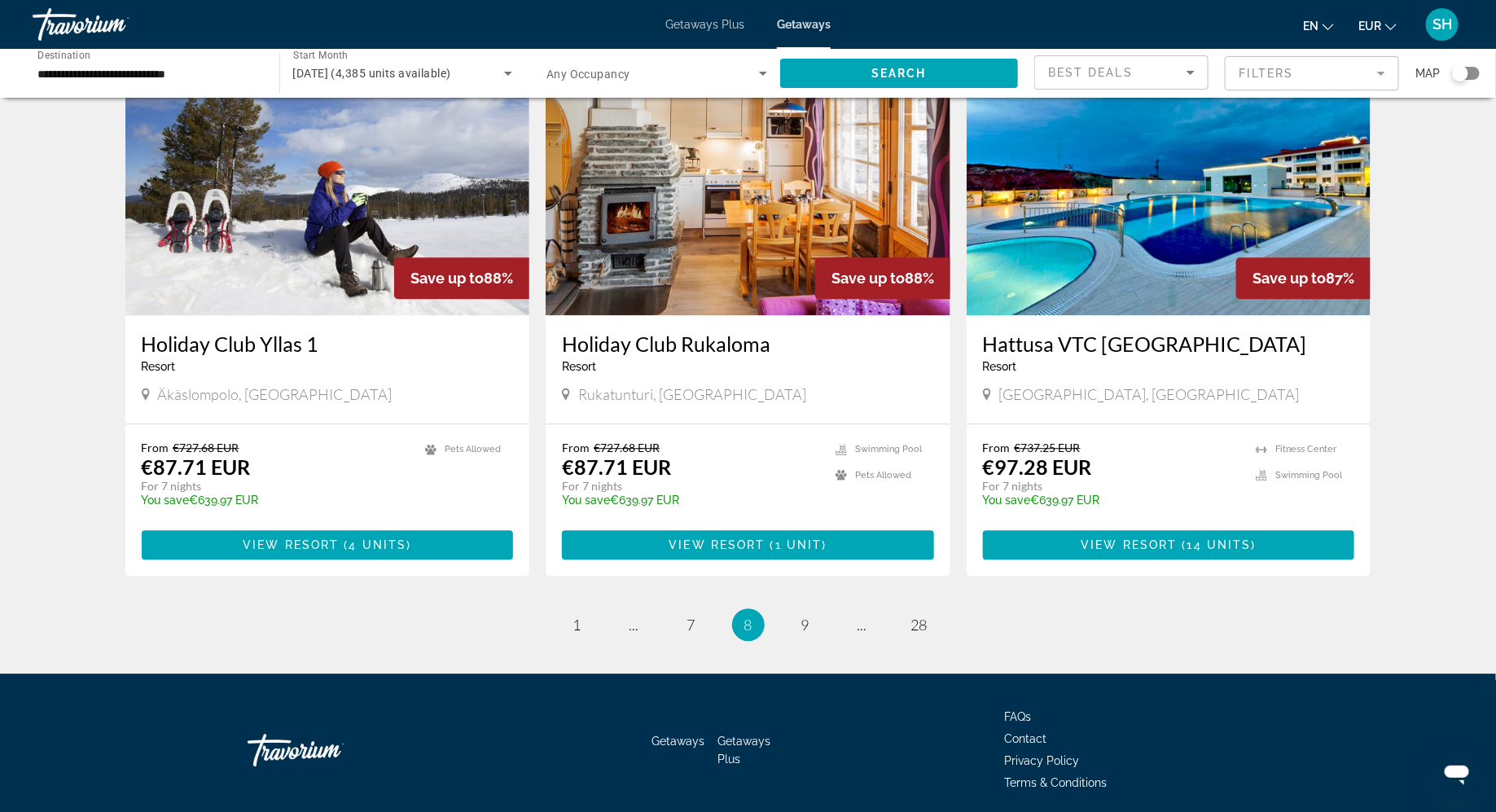
scroll to position [1820, 0]
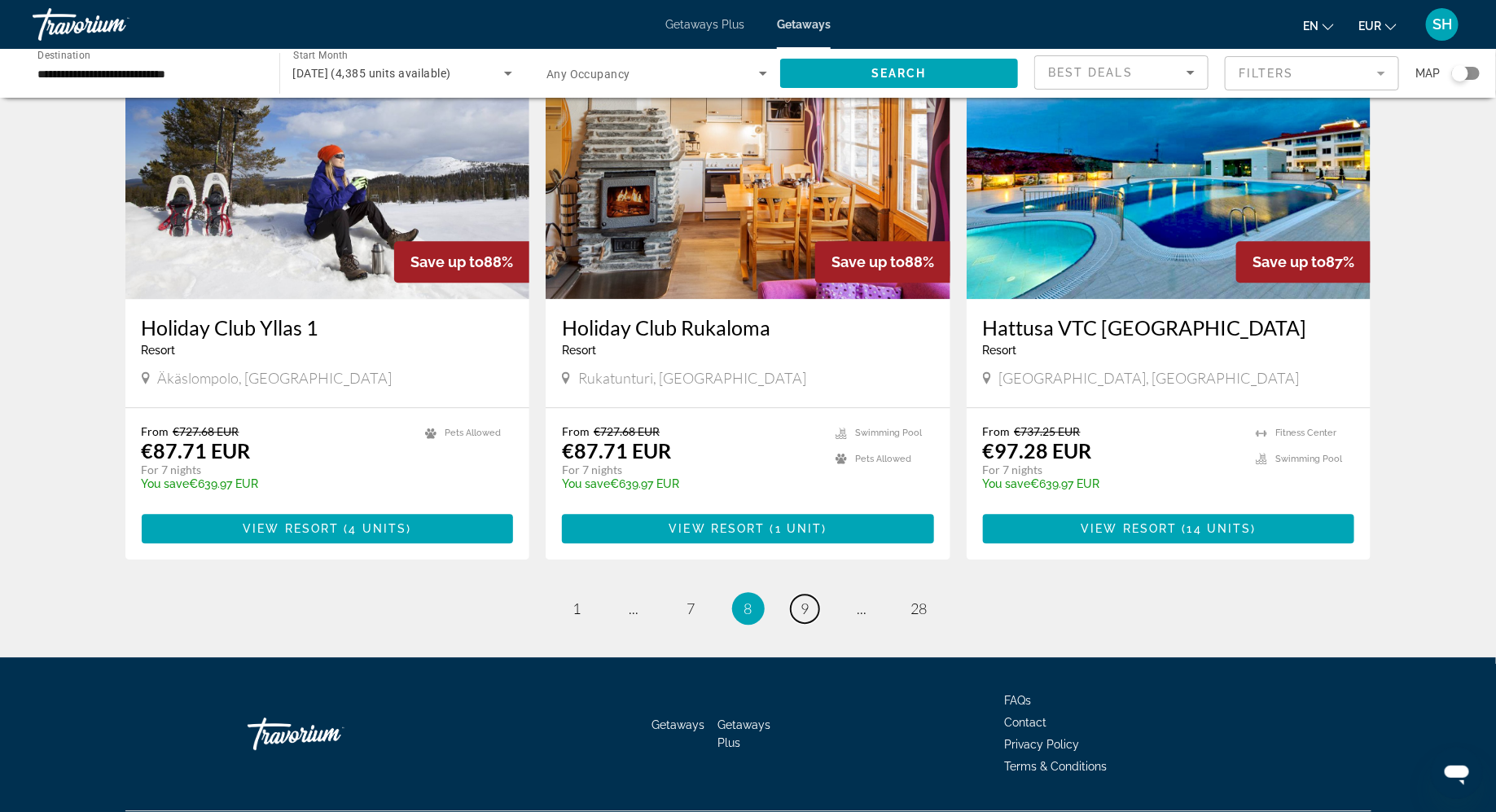
click at [811, 595] on link "page 9" at bounding box center [804, 608] width 28 height 28
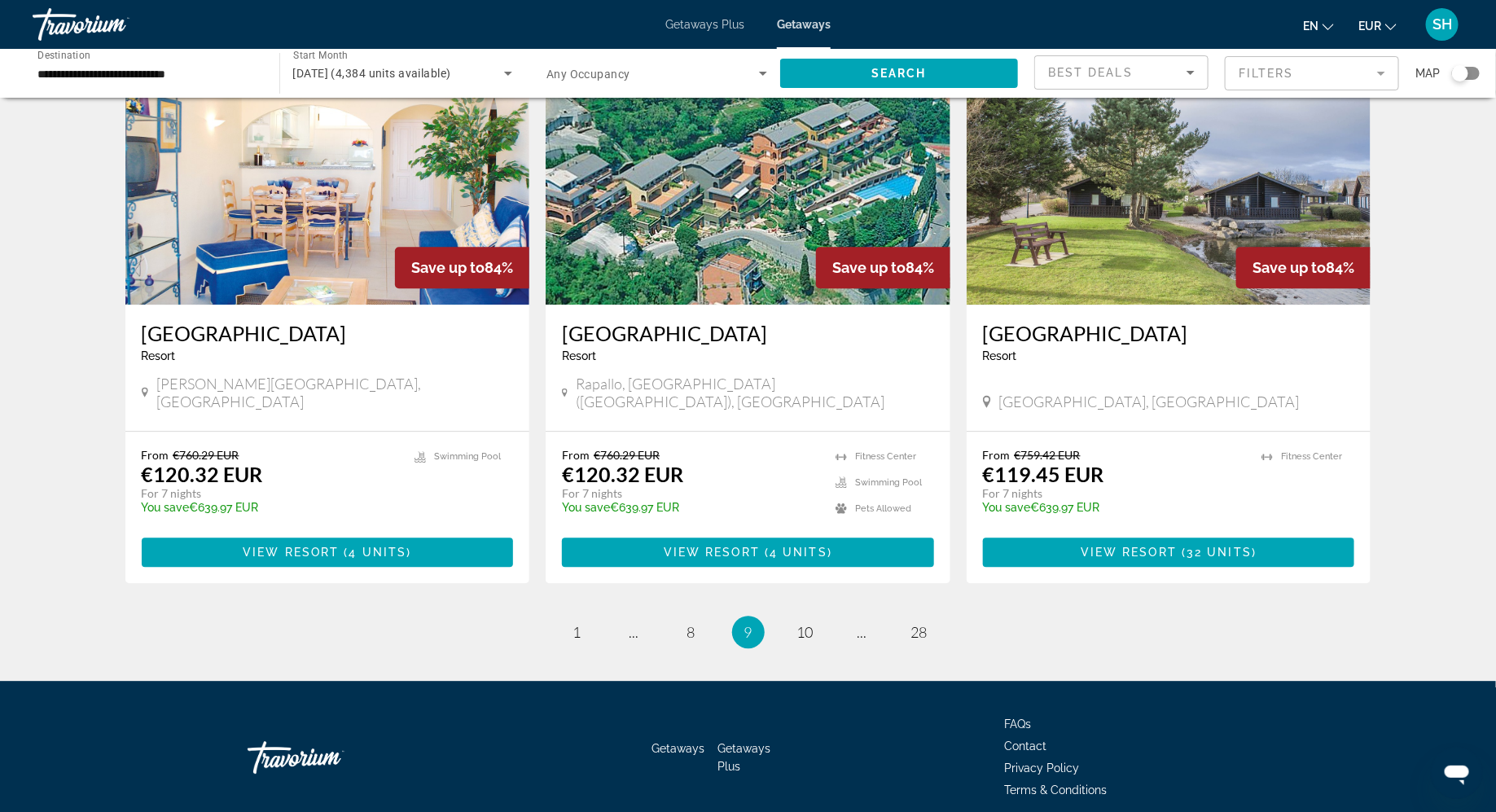
scroll to position [1820, 0]
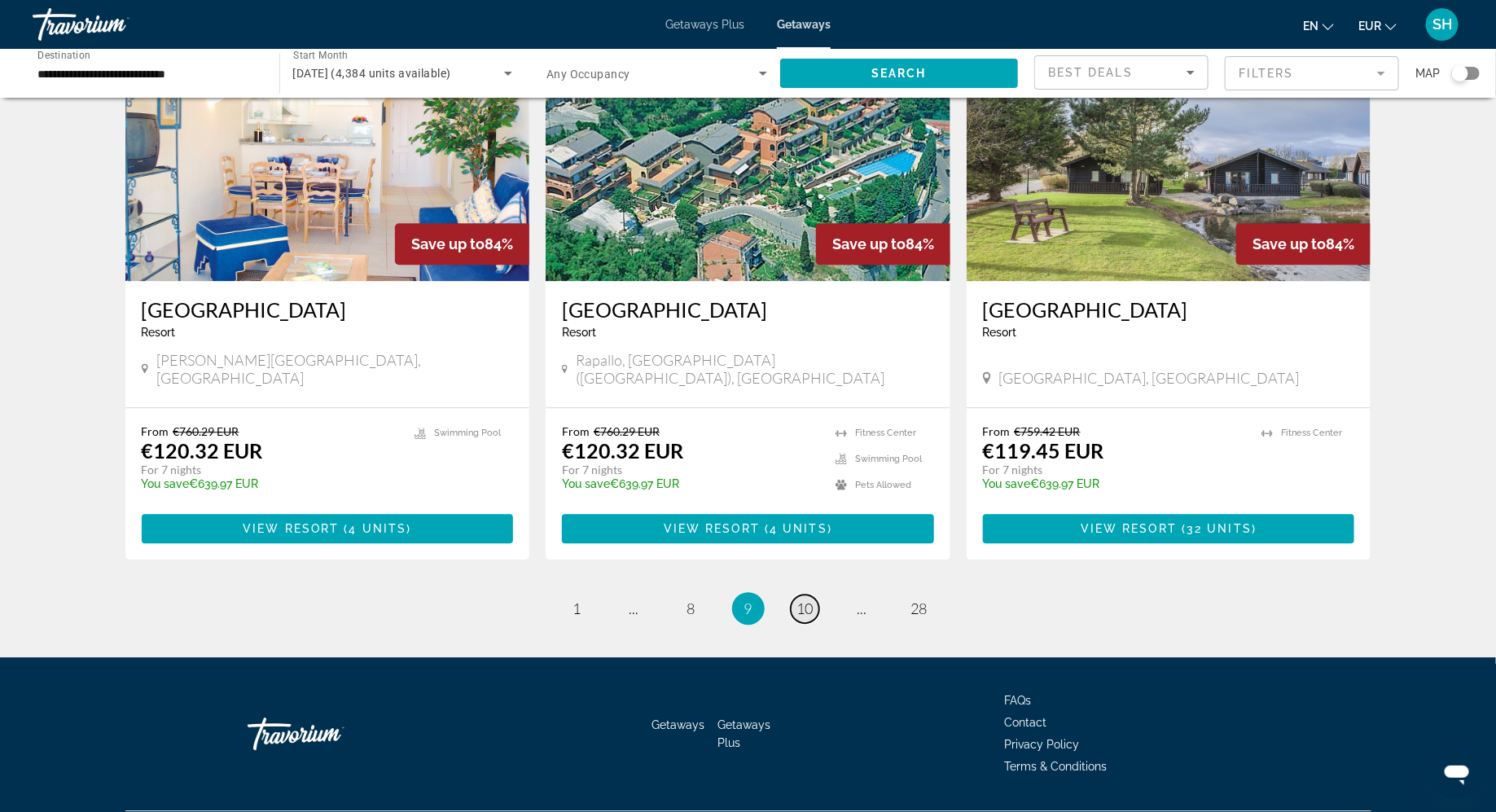
click at [808, 599] on span "10" at bounding box center [805, 608] width 17 height 18
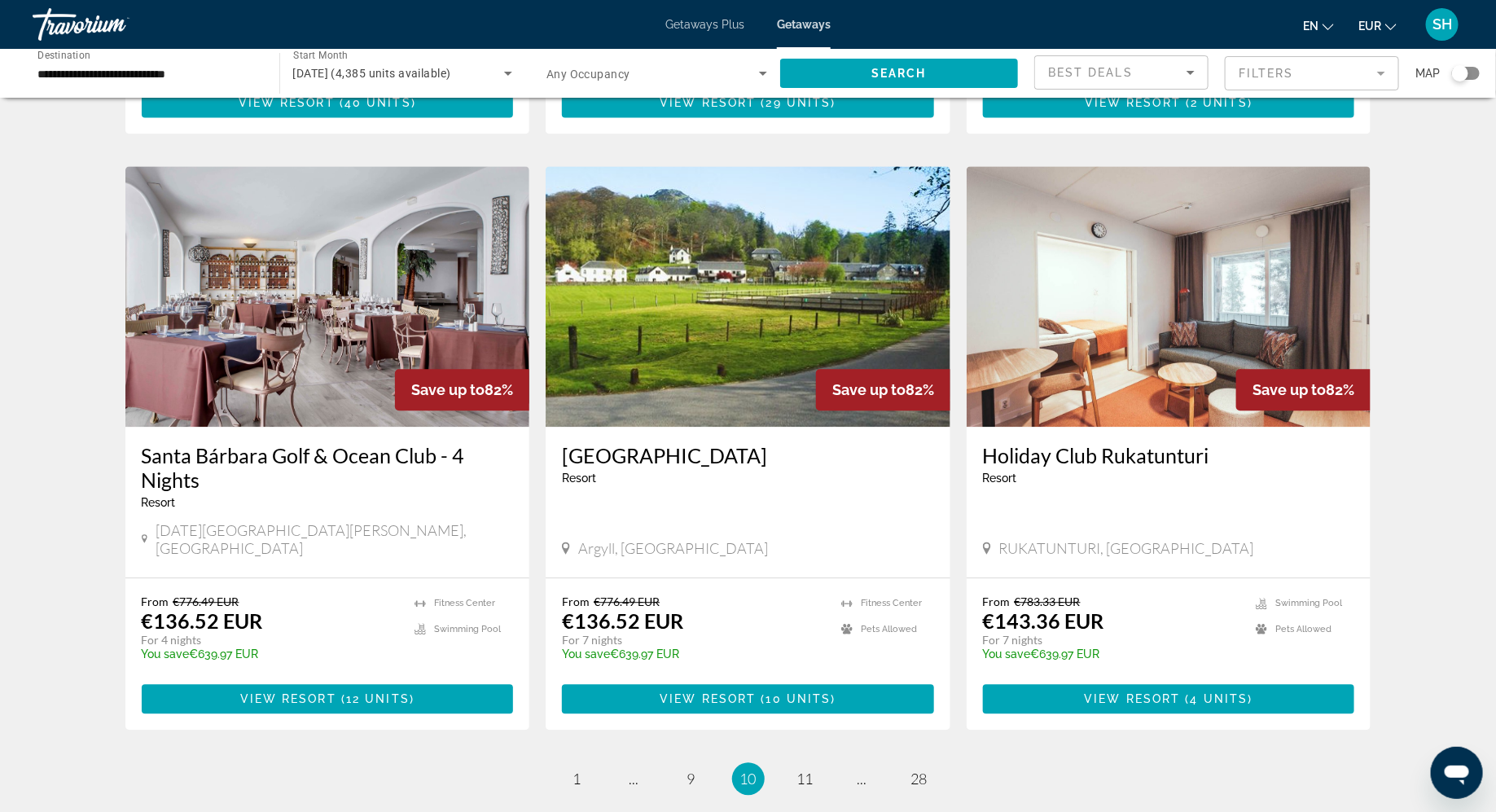
scroll to position [1751, 0]
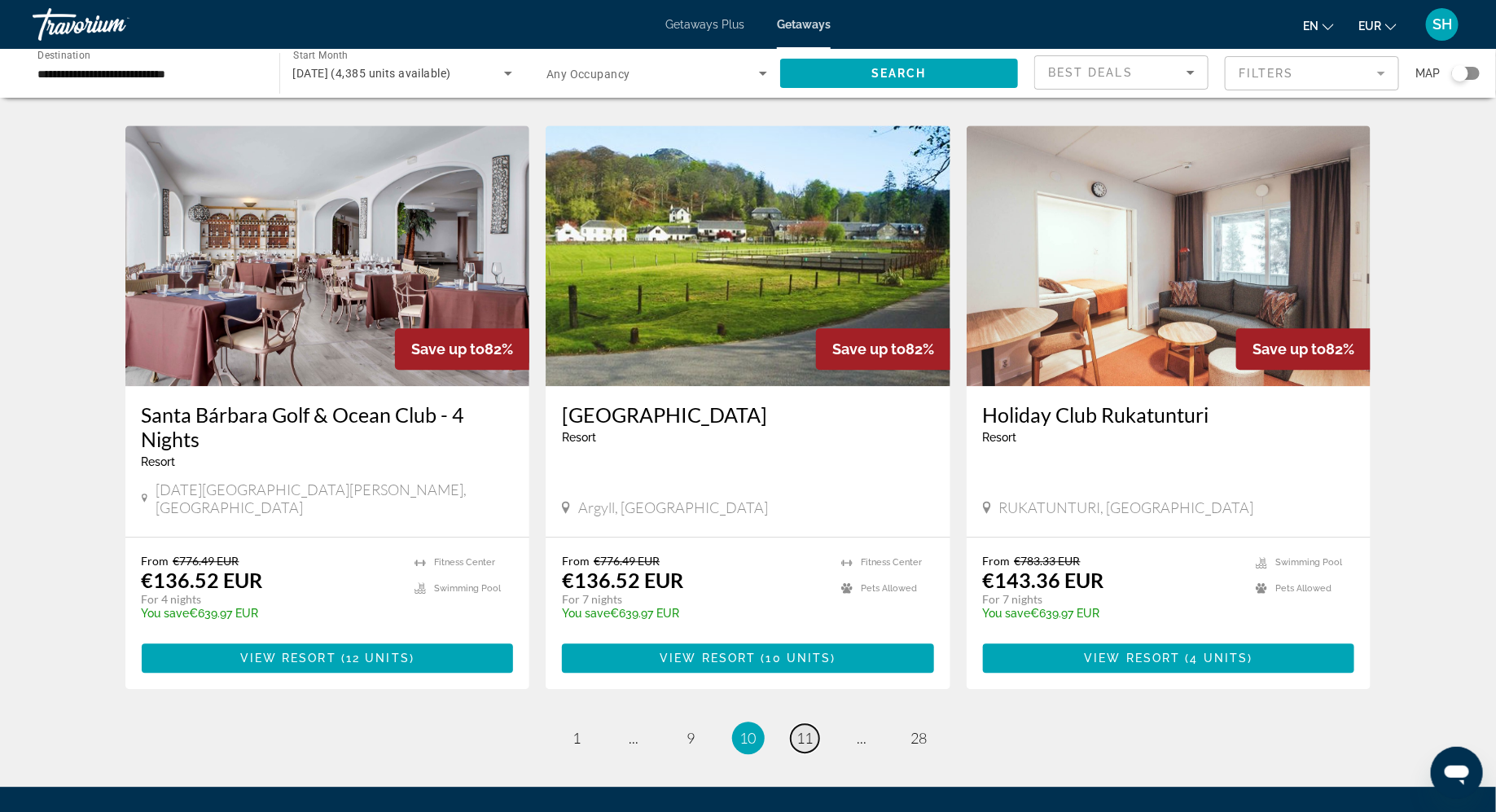
click at [805, 729] on span "11" at bounding box center [805, 738] width 17 height 18
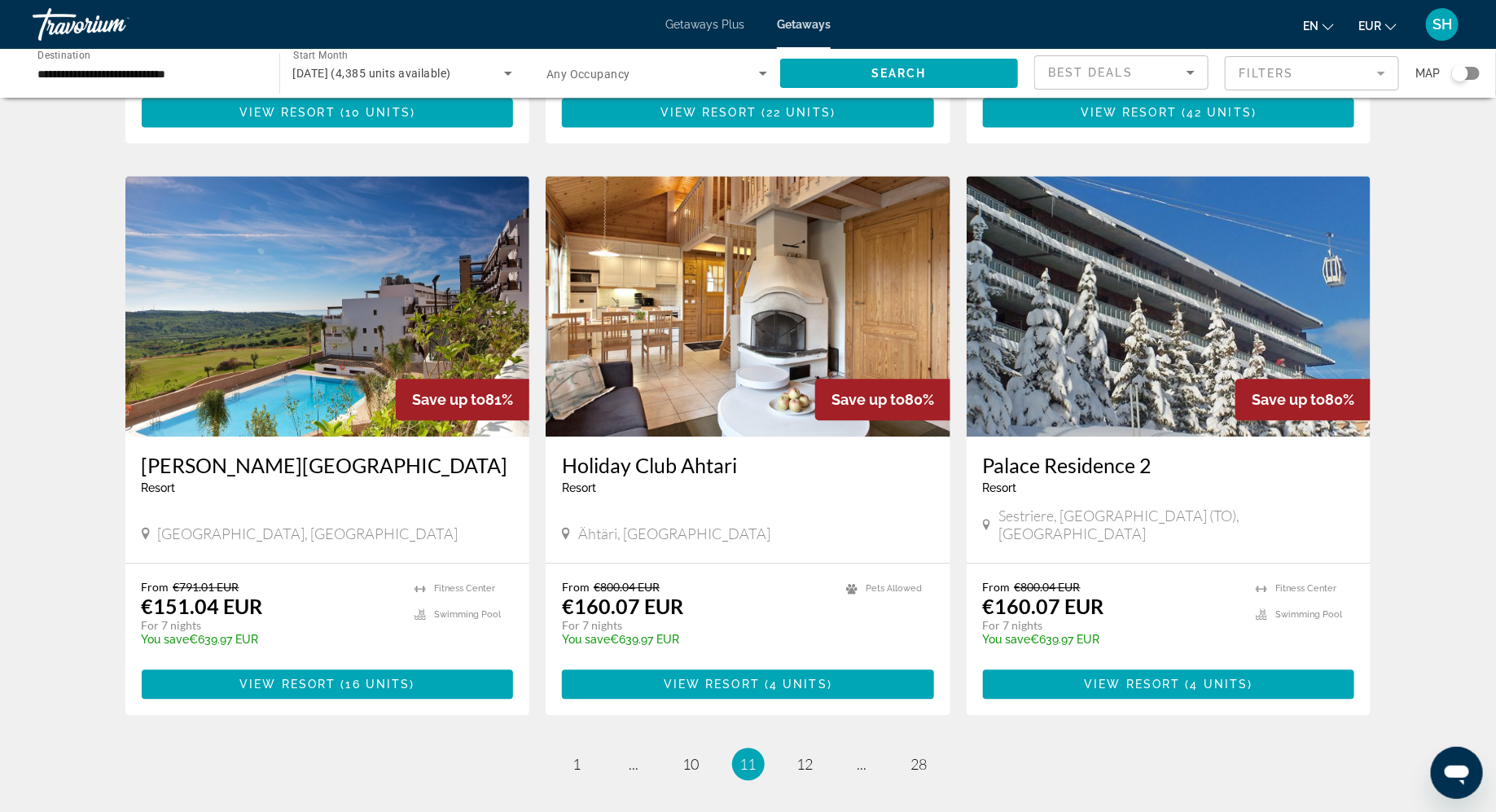
scroll to position [1710, 0]
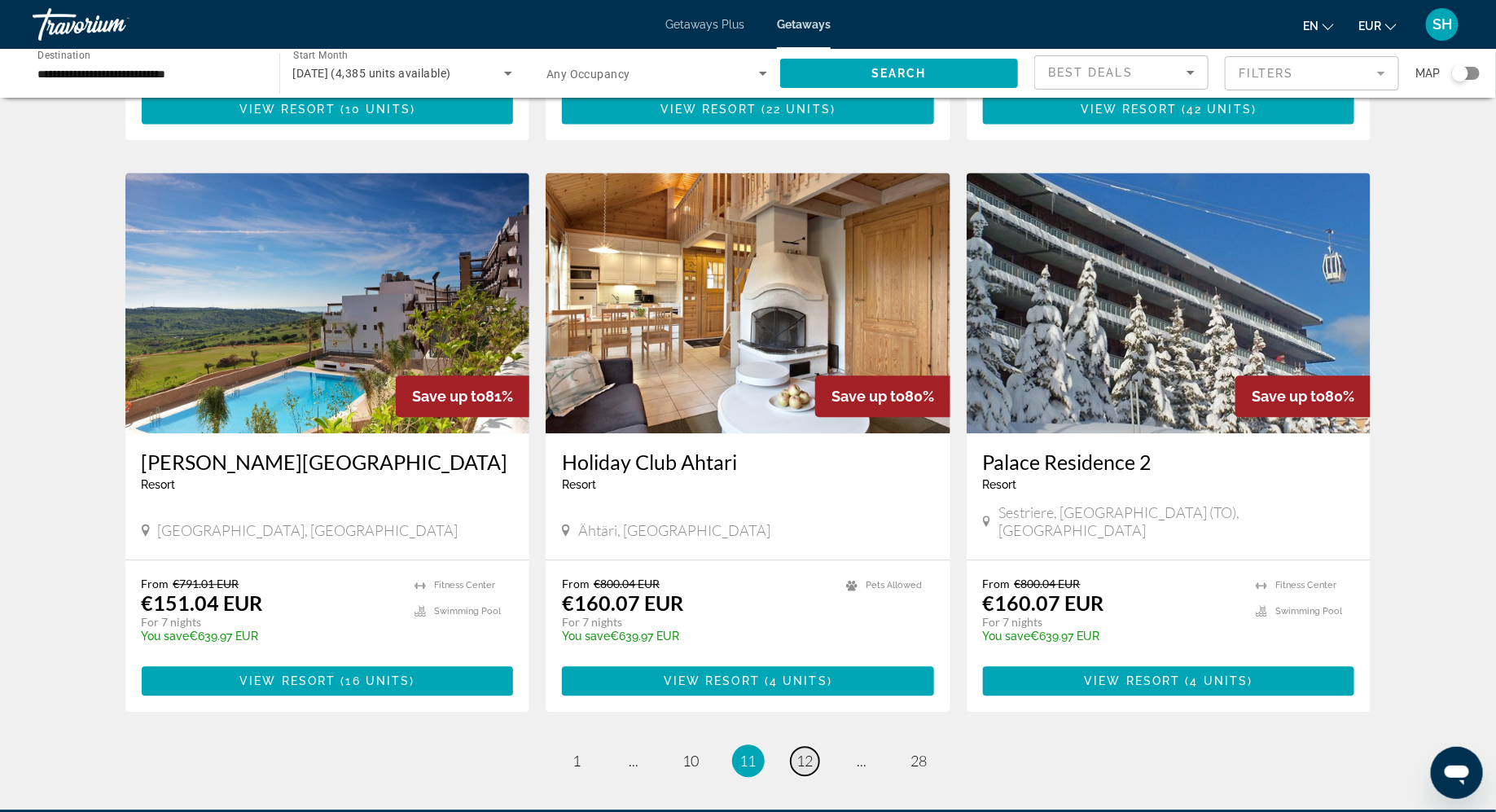
click at [800, 751] on span "12" at bounding box center [805, 760] width 17 height 18
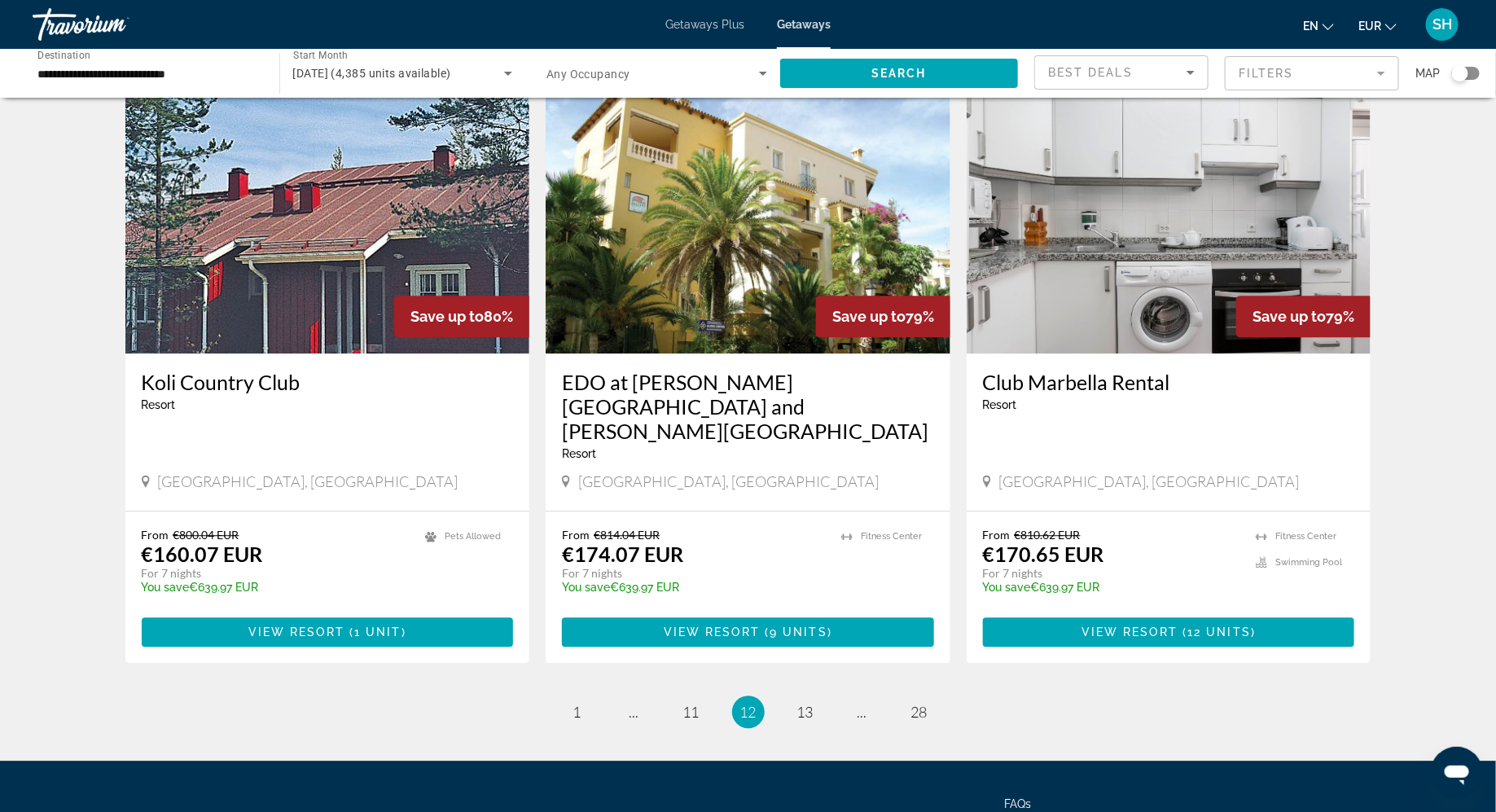
scroll to position [1751, 0]
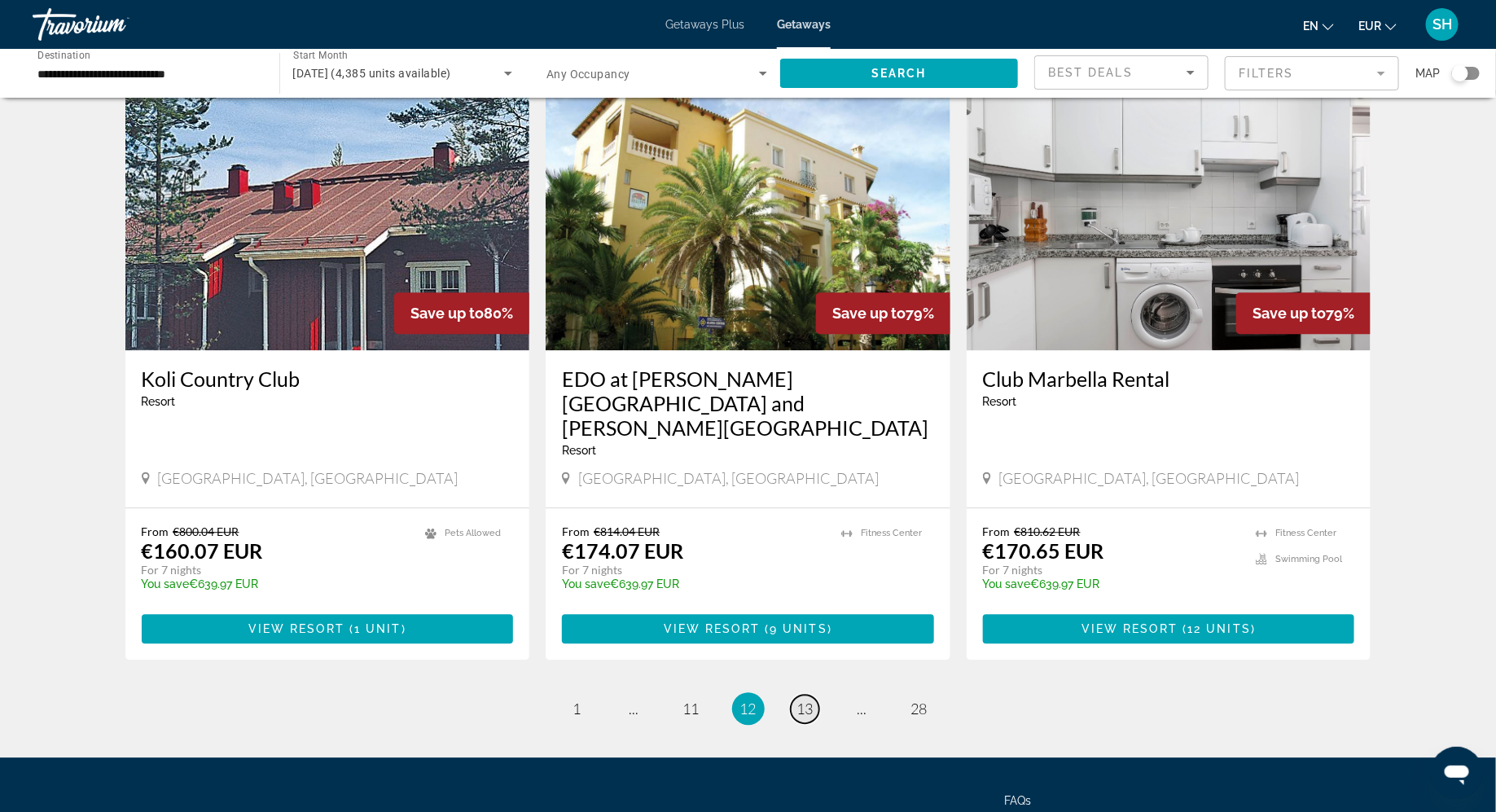
click at [811, 699] on span "13" at bounding box center [805, 708] width 17 height 18
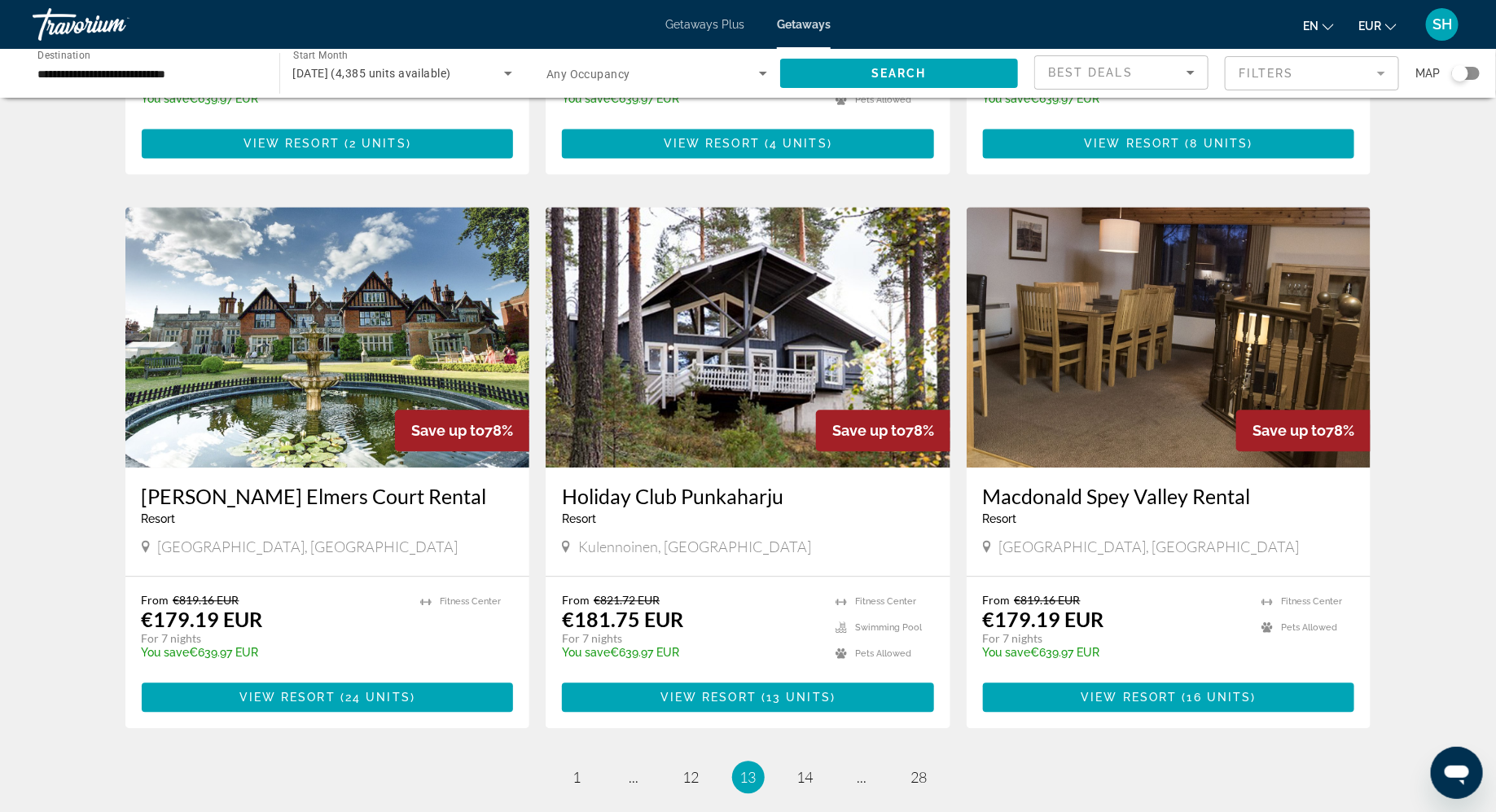
scroll to position [1710, 0]
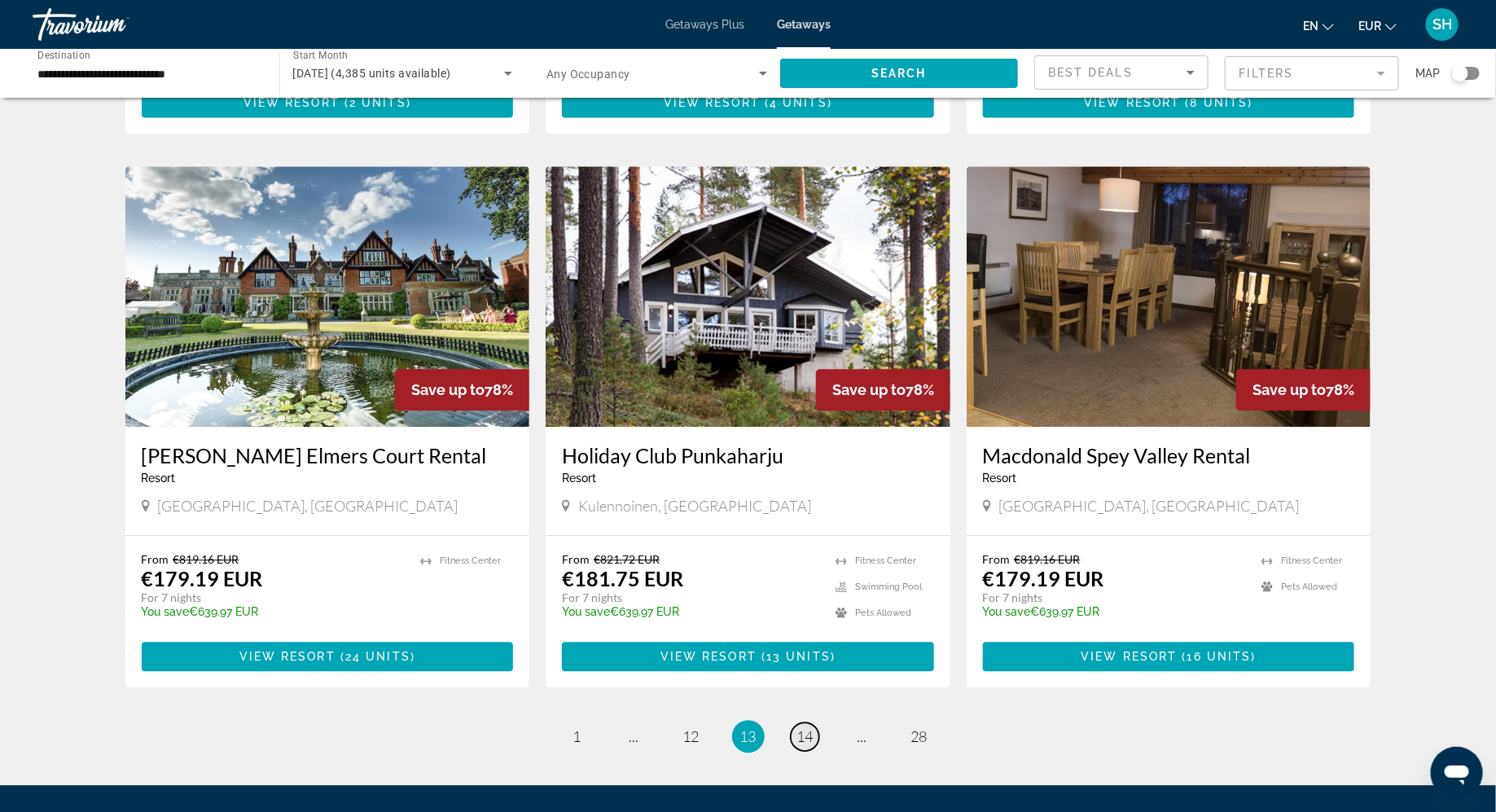
click at [805, 728] on span "14" at bounding box center [805, 737] width 17 height 18
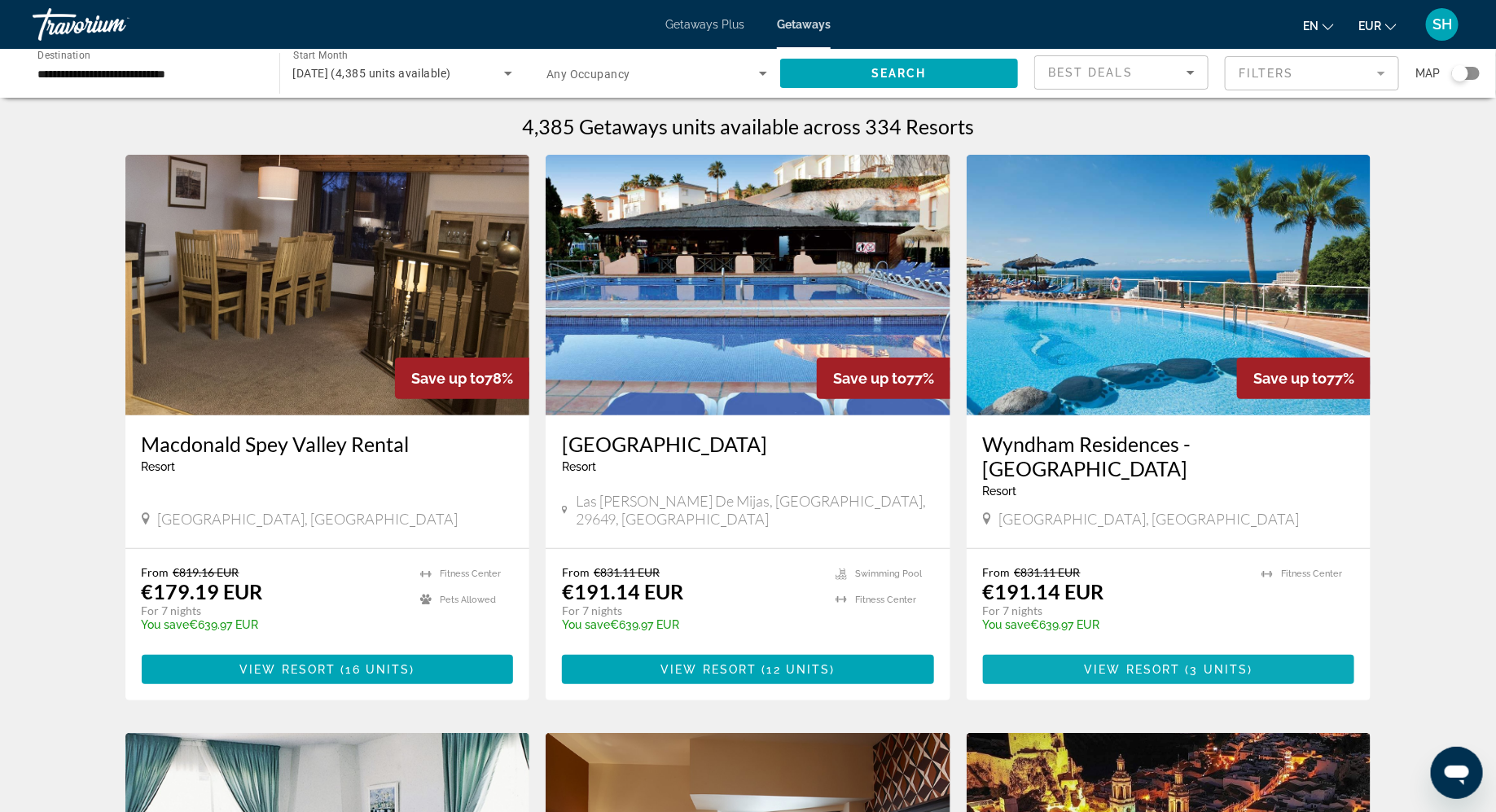
click at [1230, 663] on span "3 units" at bounding box center [1220, 669] width 58 height 13
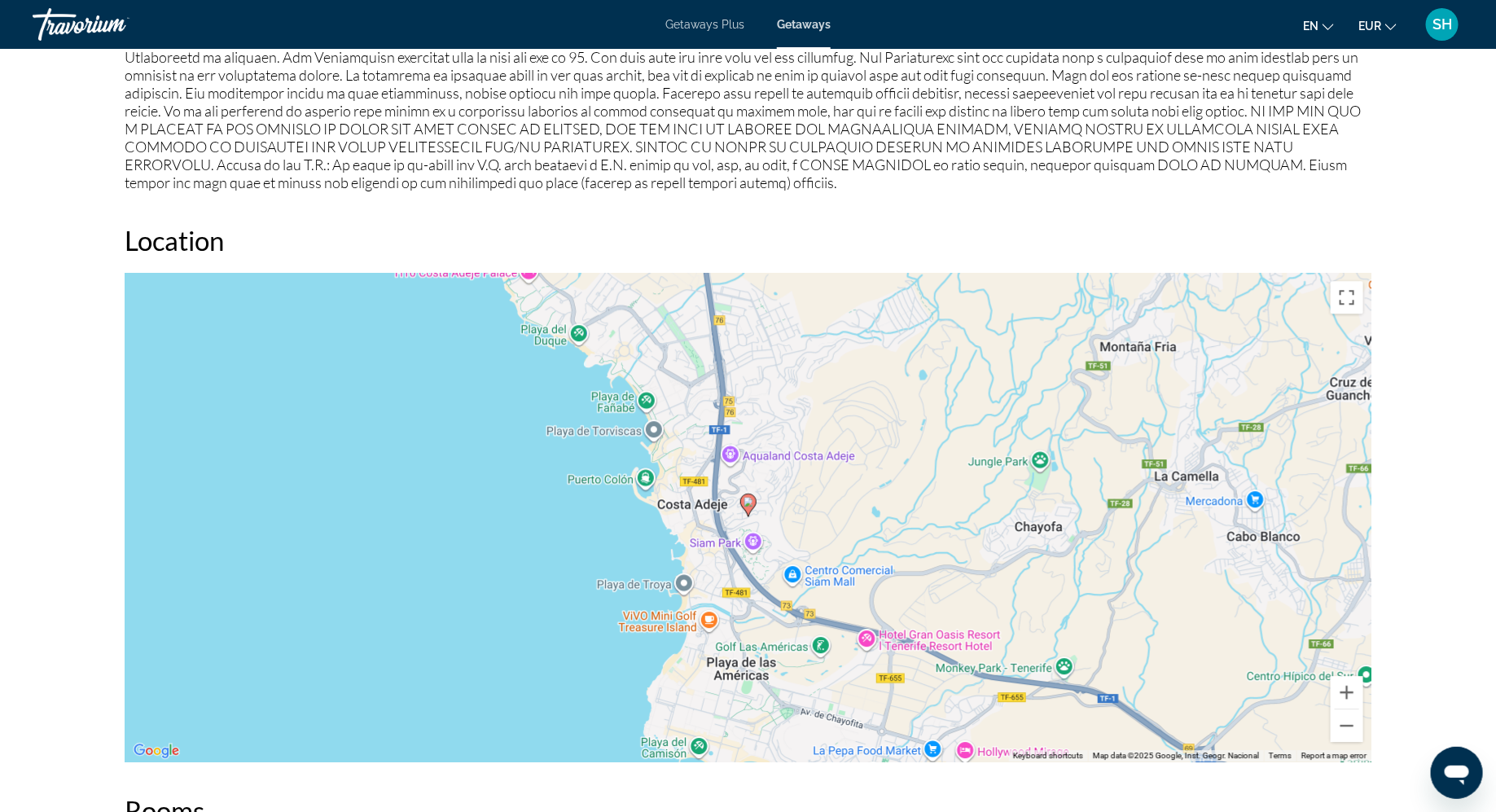
scroll to position [1914, 0]
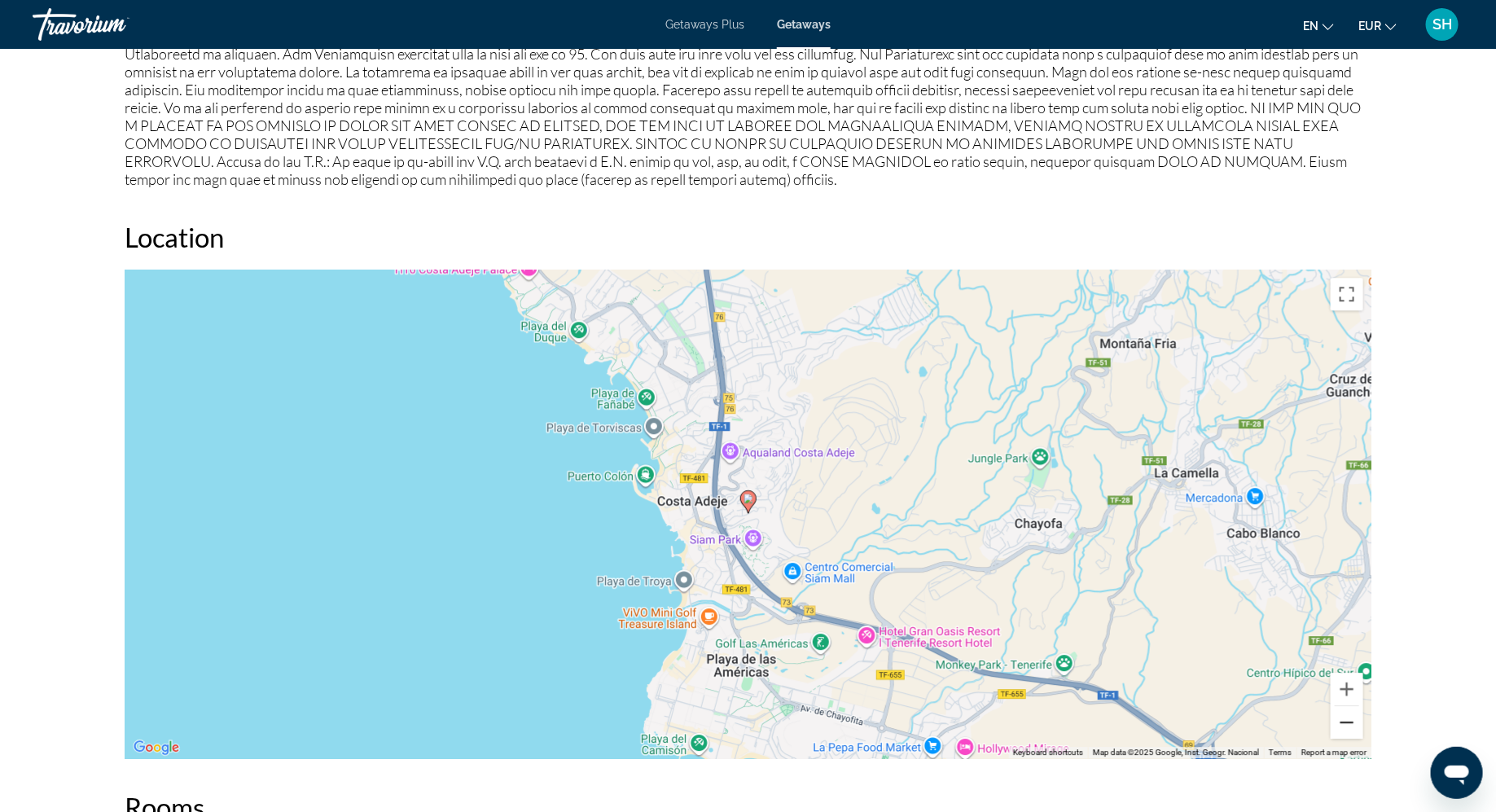
click at [1354, 706] on button "Zoom out" at bounding box center [1347, 722] width 32 height 32
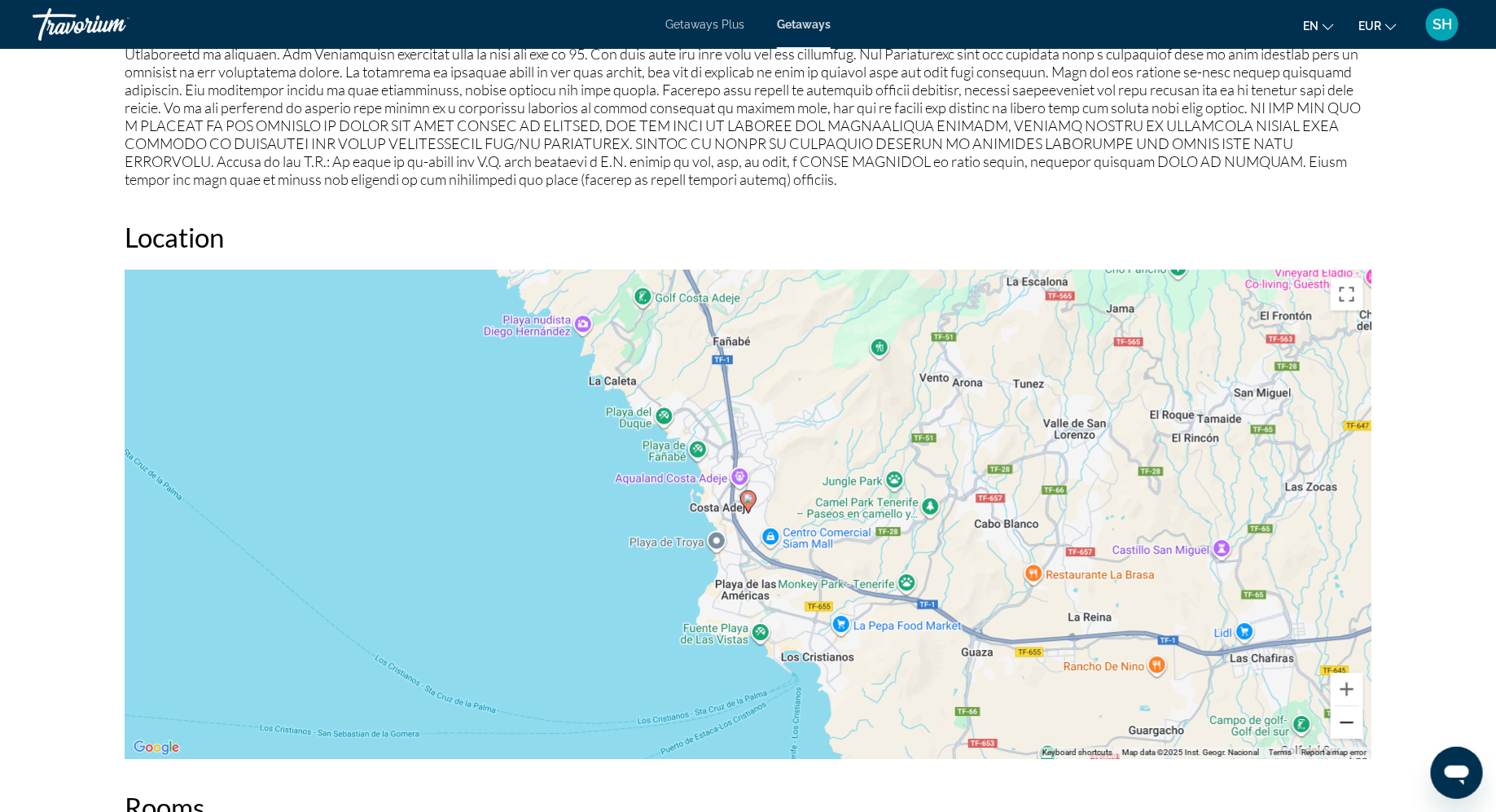
click at [1354, 706] on button "Zoom out" at bounding box center [1347, 722] width 32 height 32
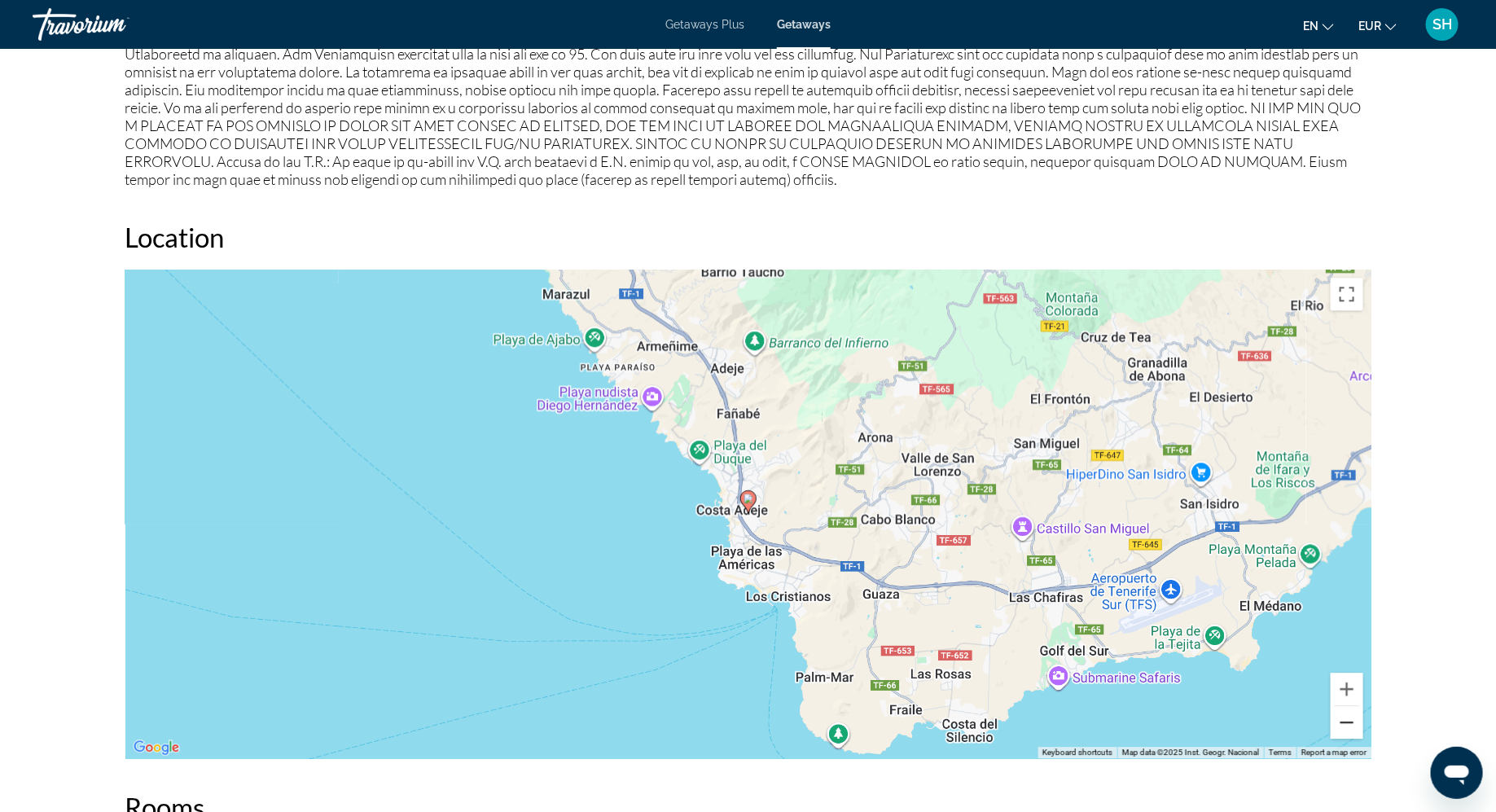
click at [1354, 706] on button "Zoom out" at bounding box center [1347, 722] width 32 height 32
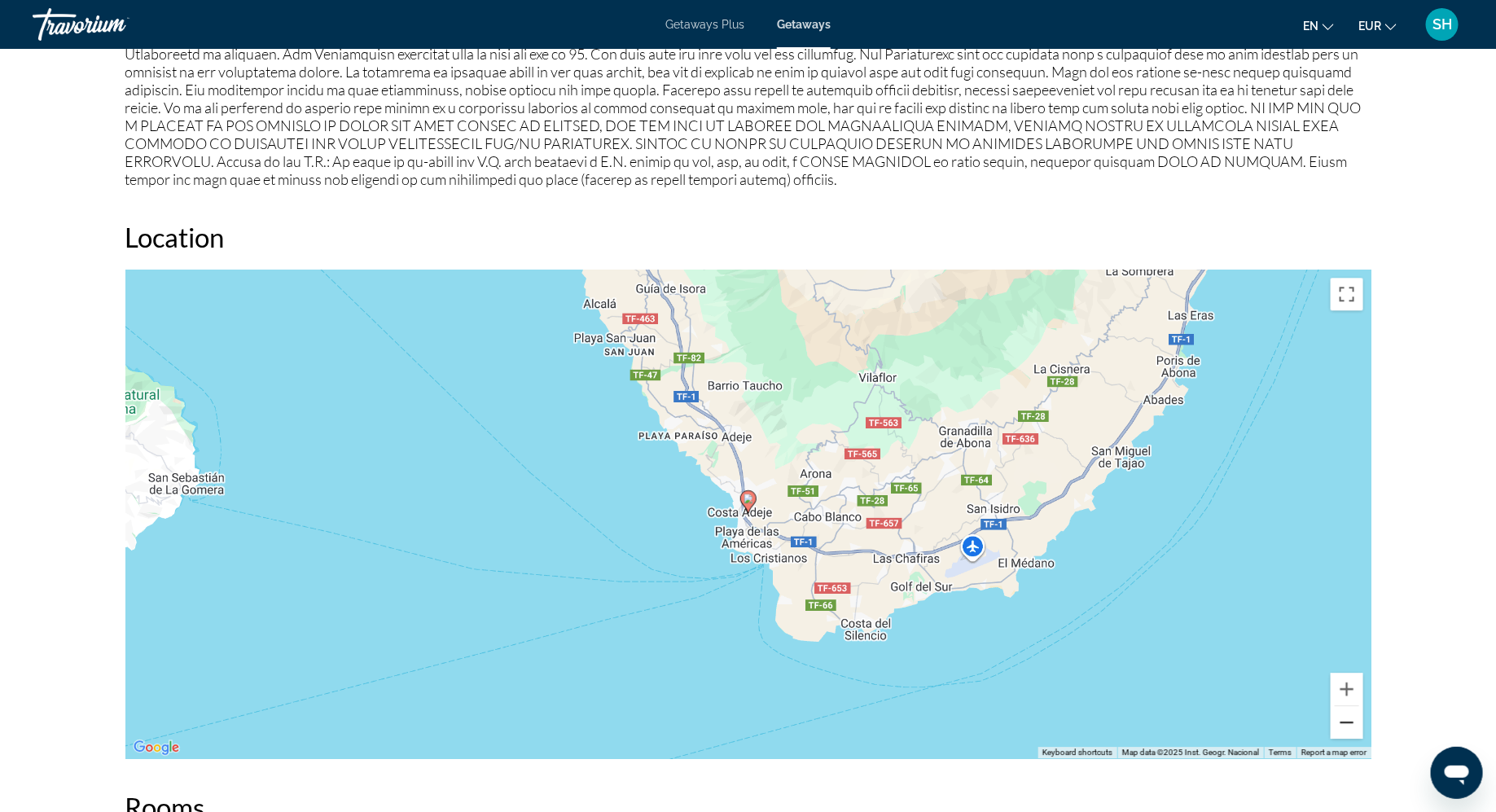
click at [1354, 706] on button "Zoom out" at bounding box center [1347, 722] width 32 height 32
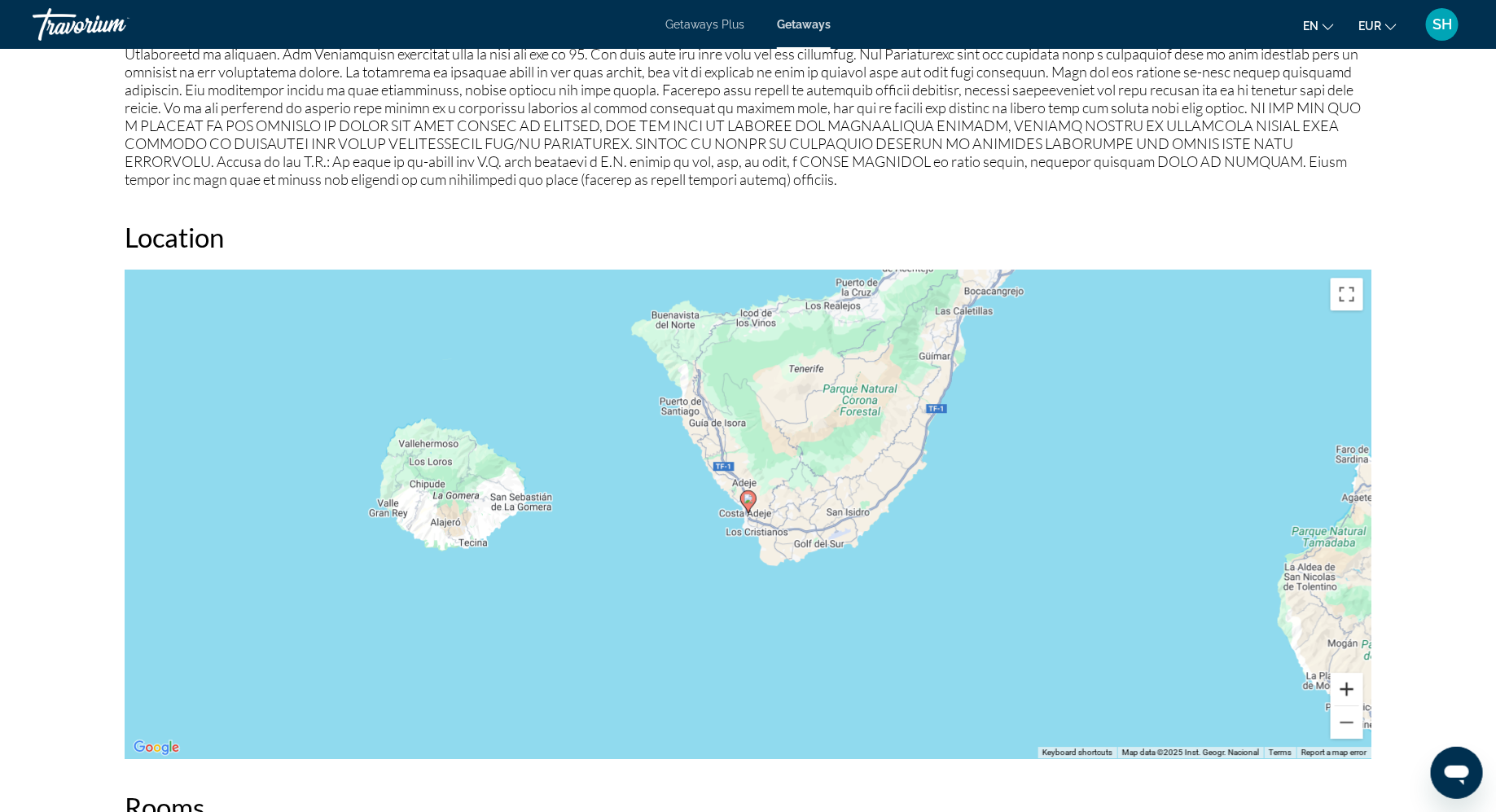
click at [1348, 673] on button "Zoom in" at bounding box center [1347, 689] width 32 height 32
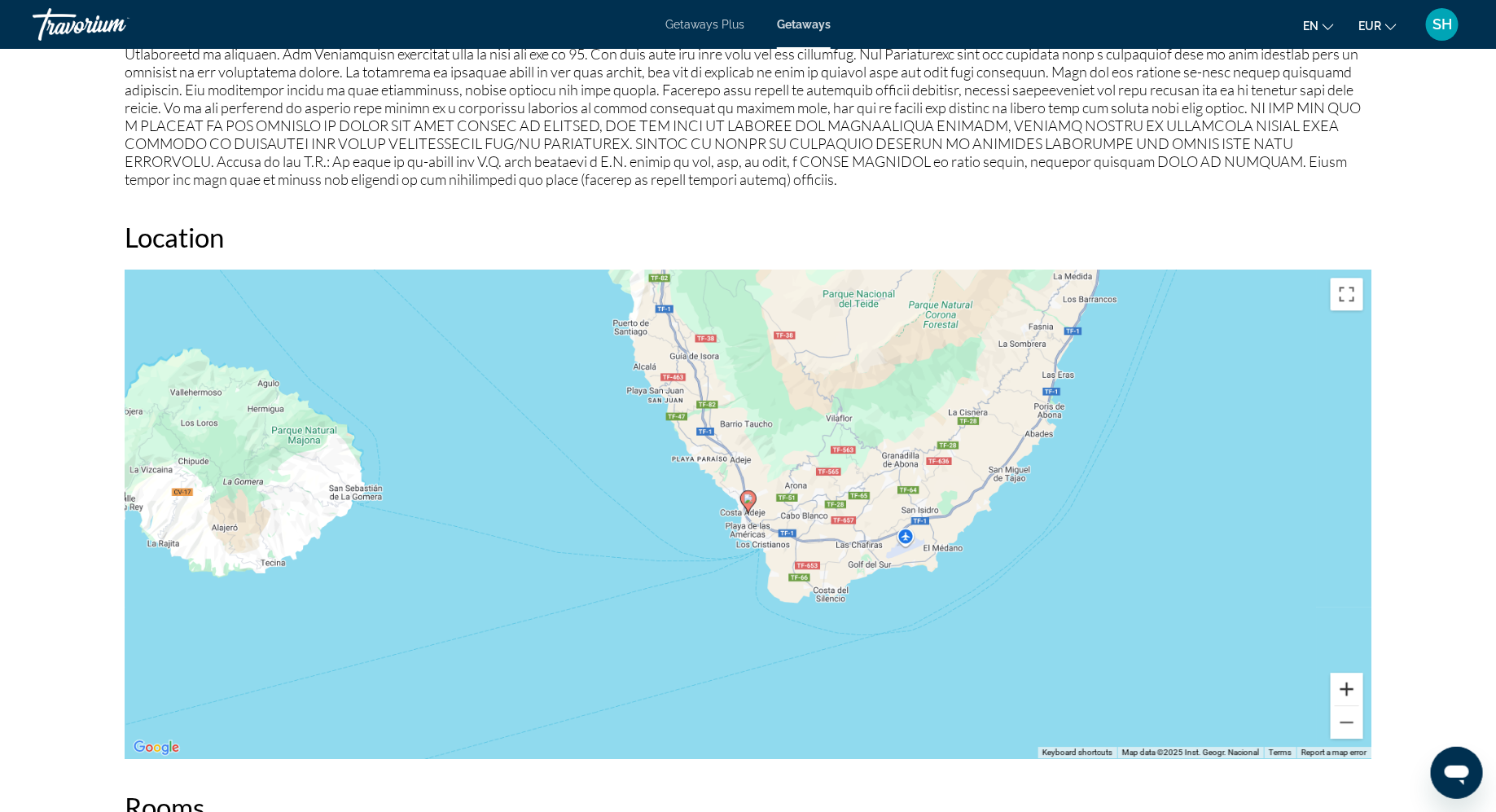
click at [1348, 673] on button "Zoom in" at bounding box center [1347, 689] width 32 height 32
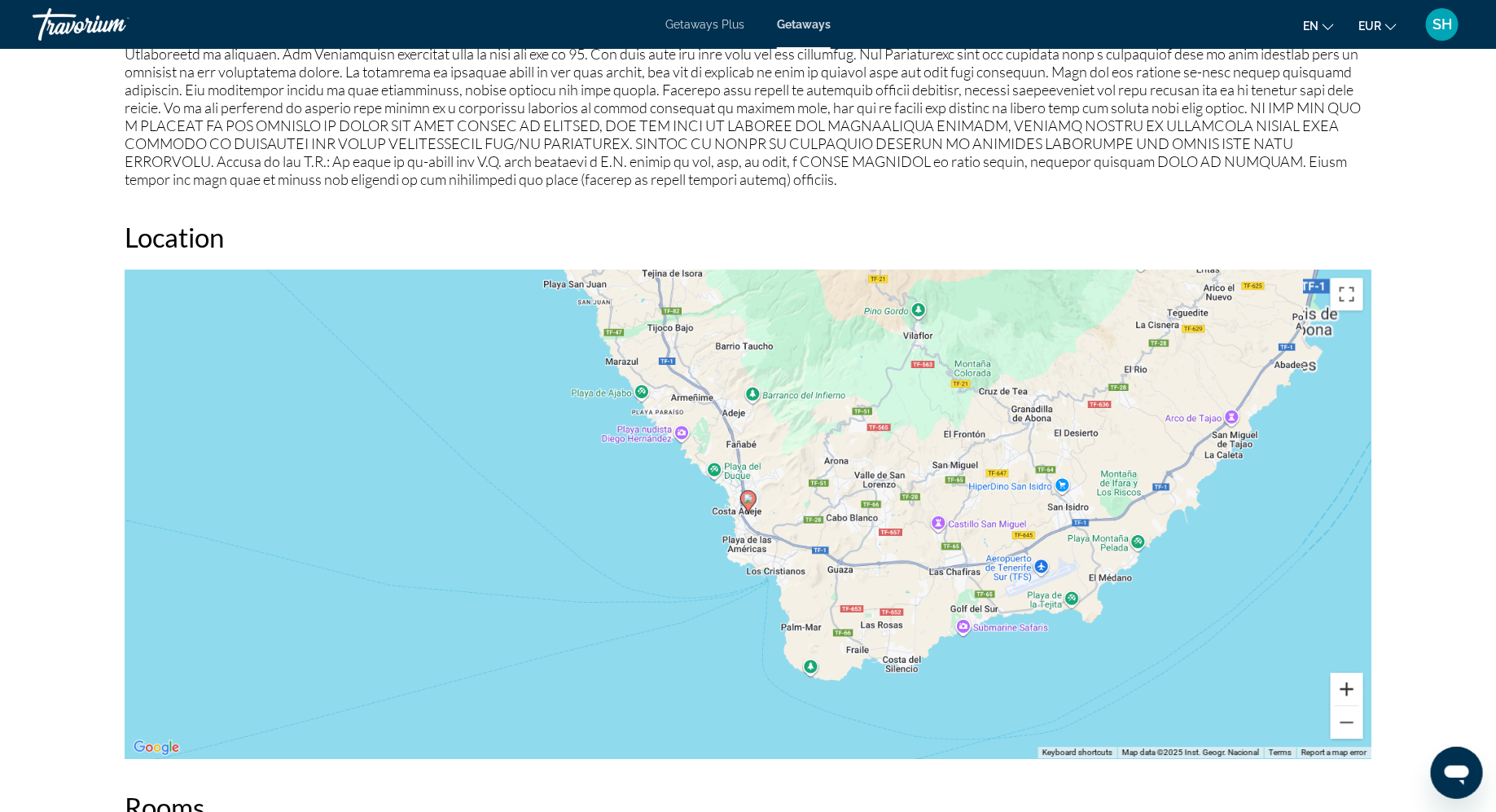
click at [1348, 673] on button "Zoom in" at bounding box center [1347, 689] width 32 height 32
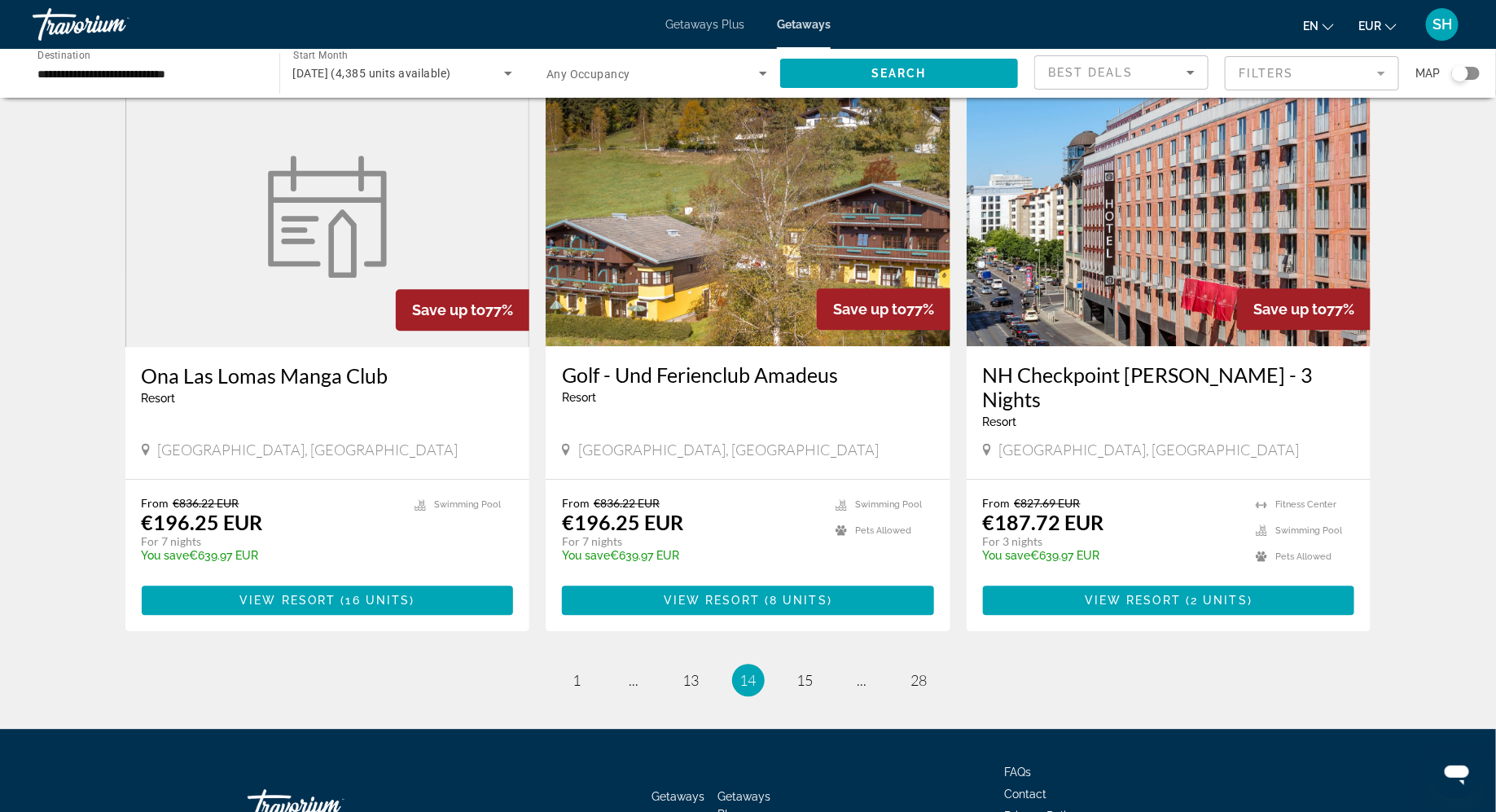
scroll to position [1802, 0]
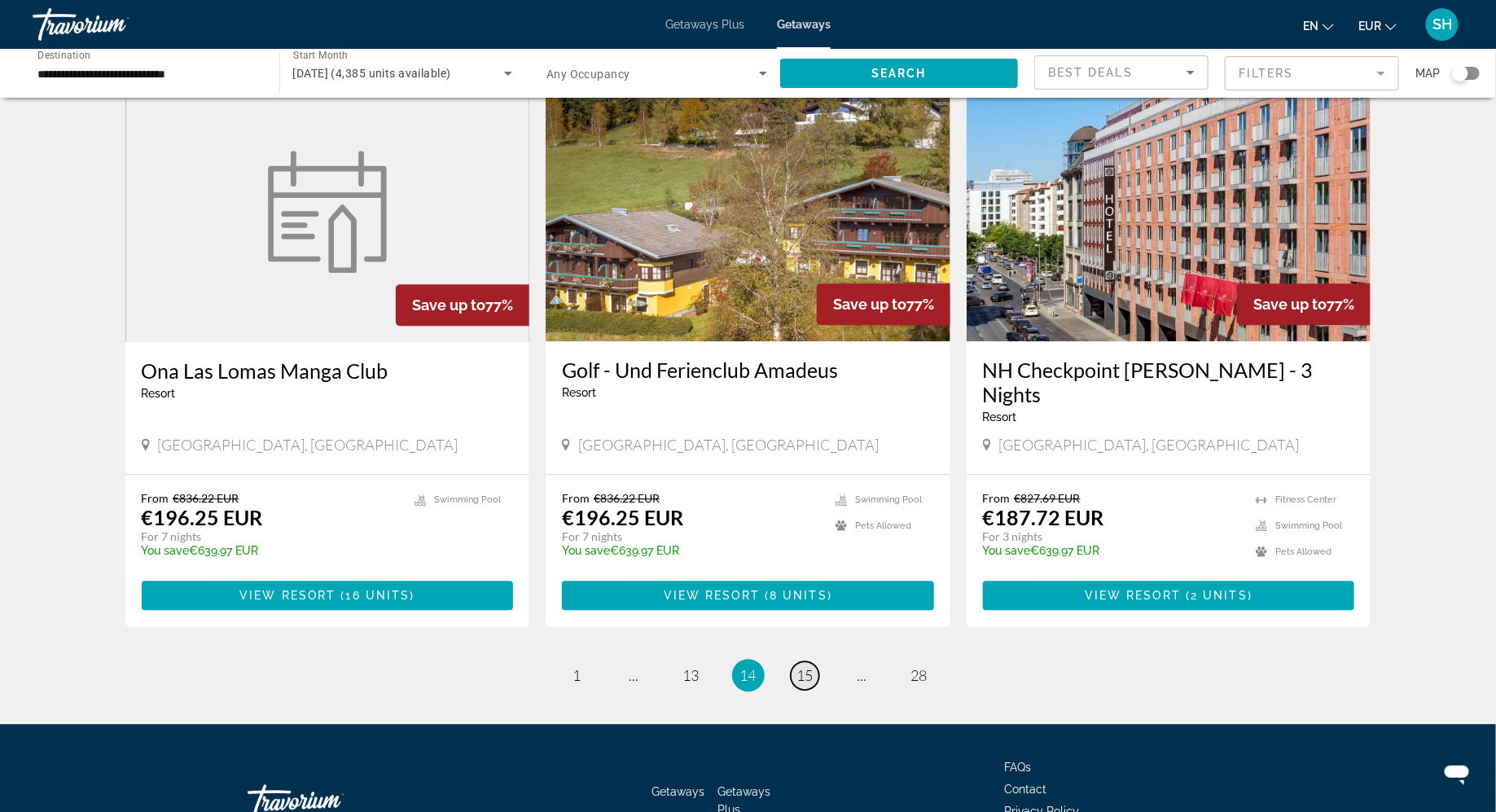
click at [805, 666] on span "15" at bounding box center [805, 675] width 17 height 18
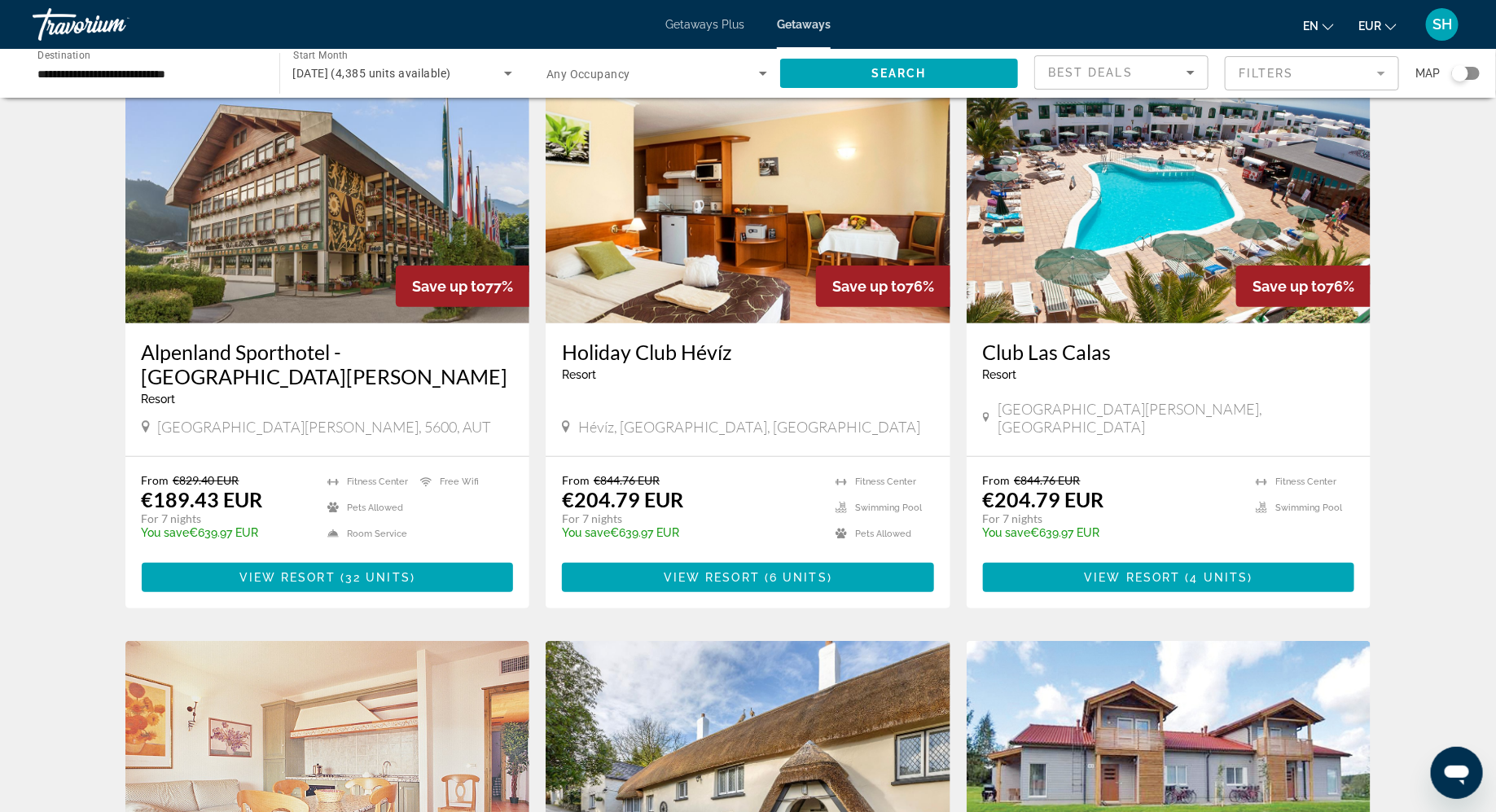
scroll to position [91, 0]
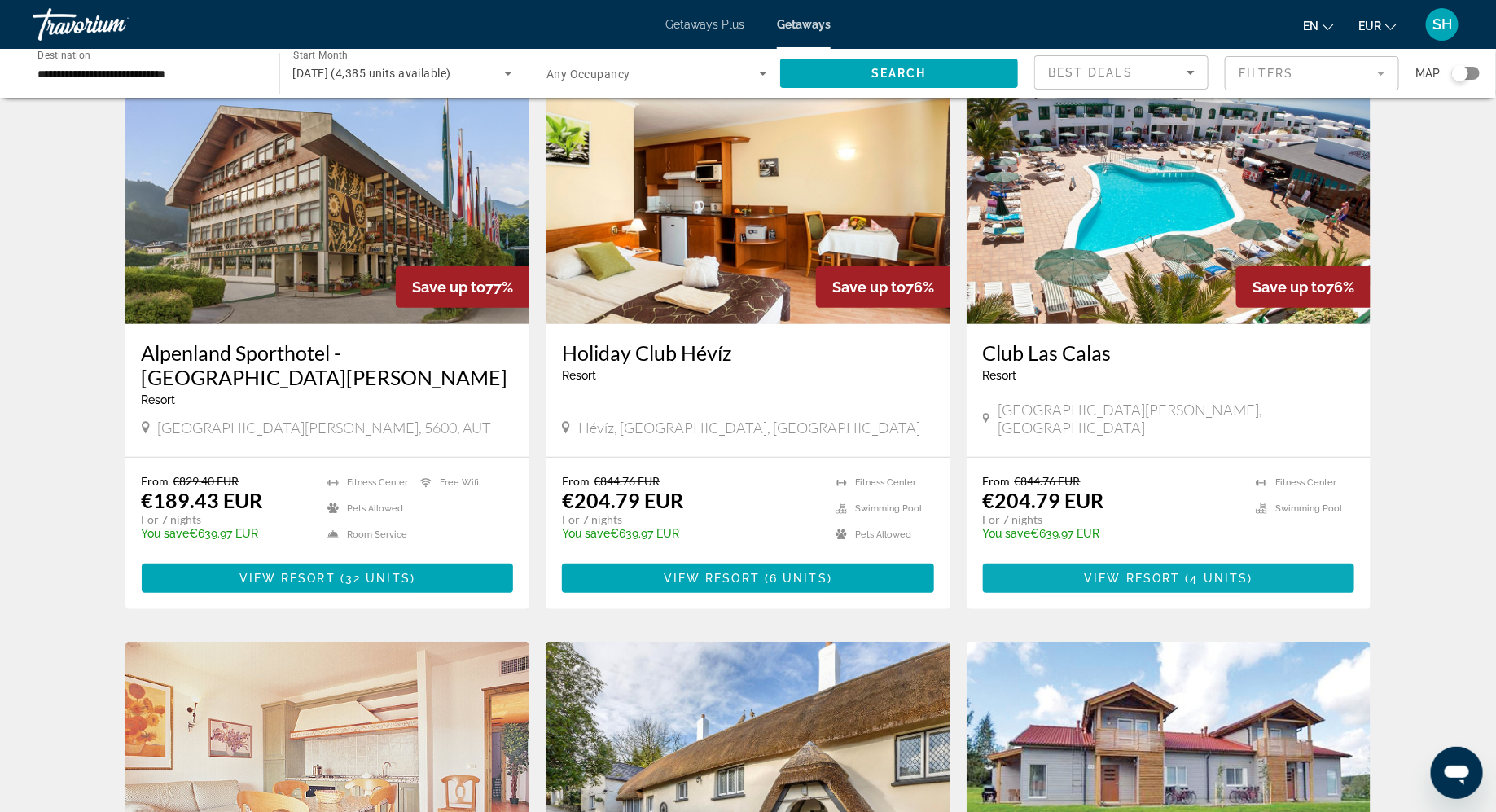
click at [1198, 572] on span "4 units" at bounding box center [1220, 578] width 58 height 13
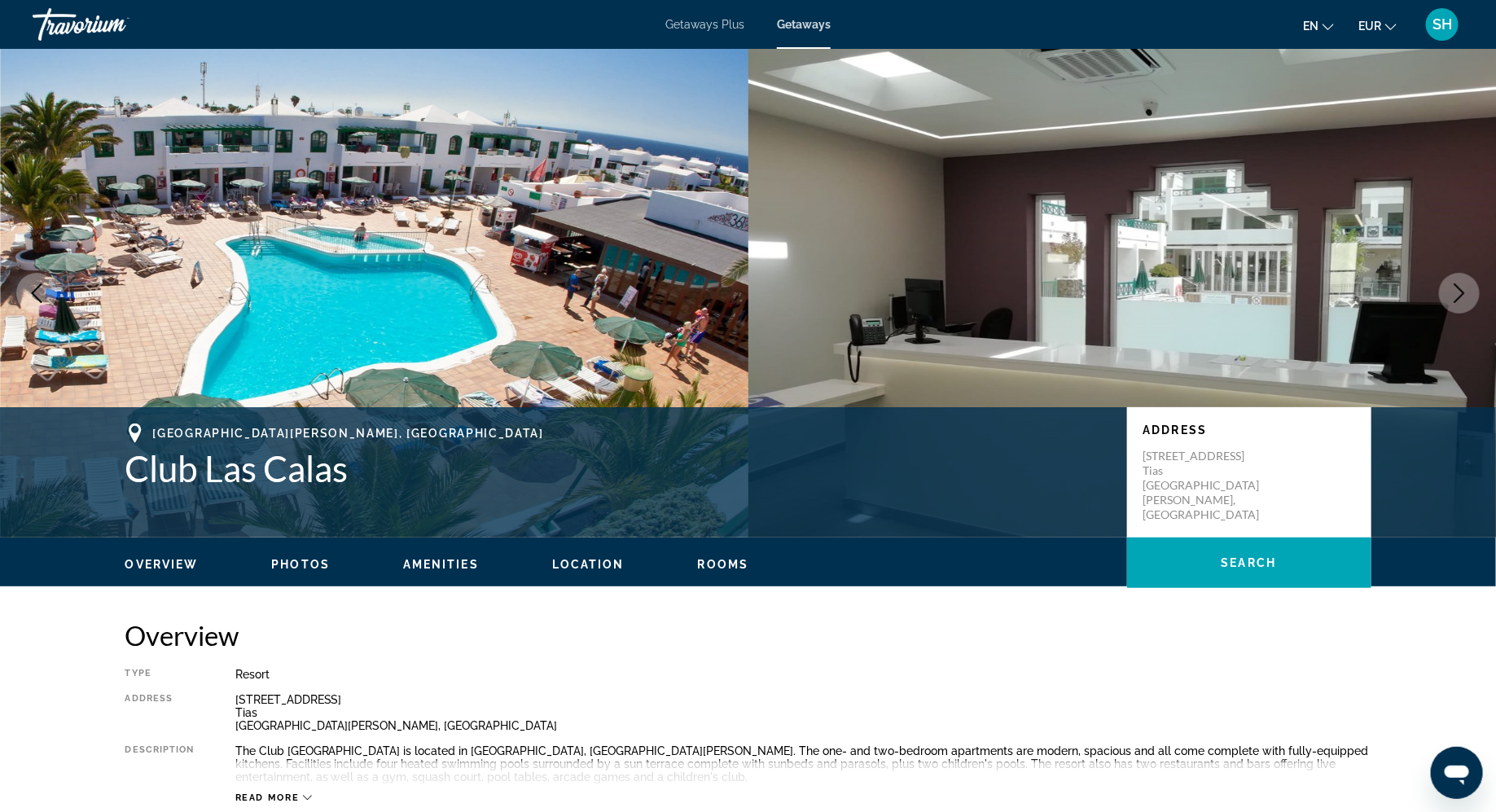
click at [580, 560] on span "Location" at bounding box center [589, 564] width 72 height 13
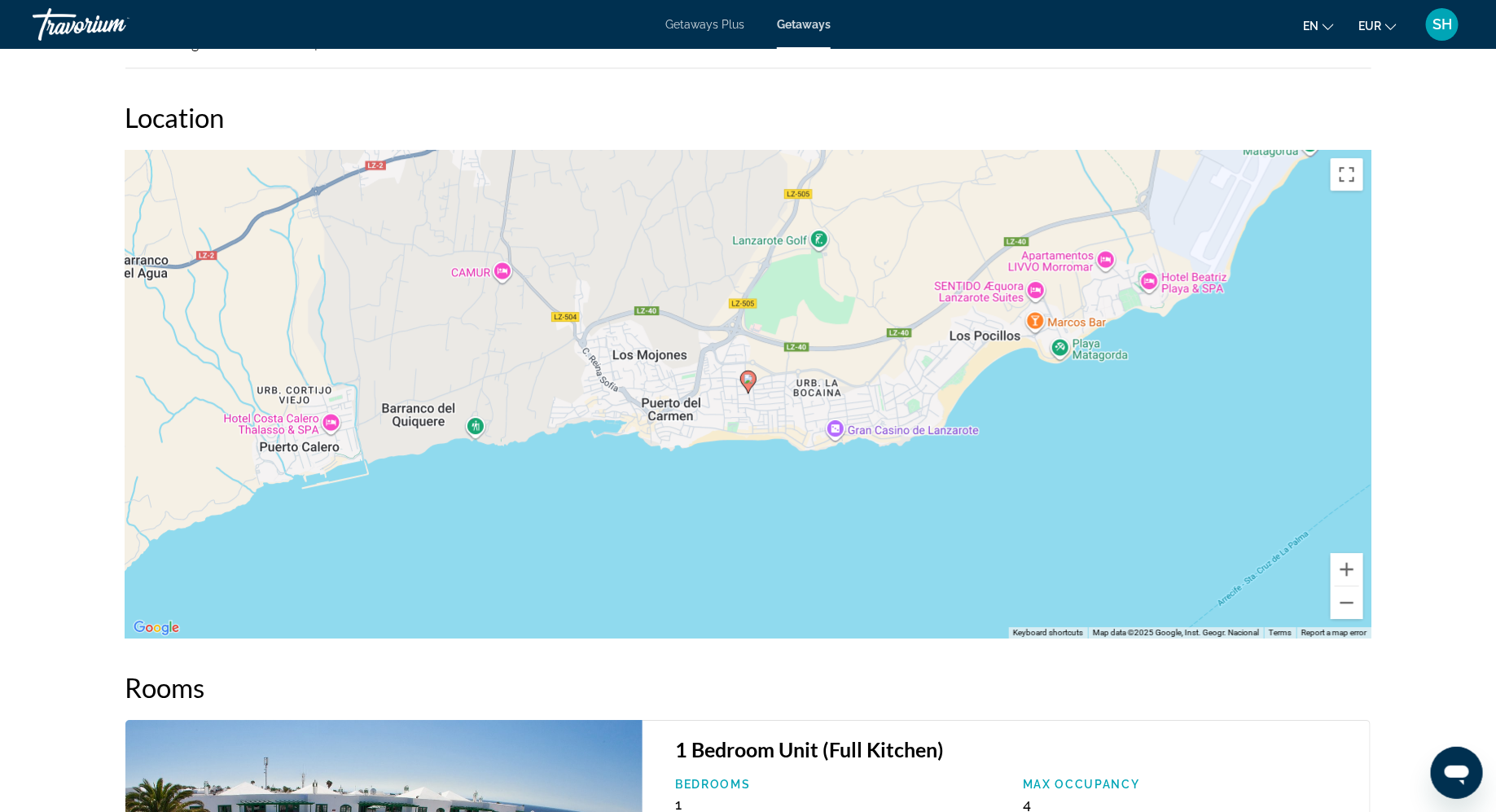
scroll to position [2177, 0]
click at [580, 560] on div "To activate drag with keyboard, press Alt + Enter. Once in keyboard drag state,…" at bounding box center [748, 393] width 1246 height 489
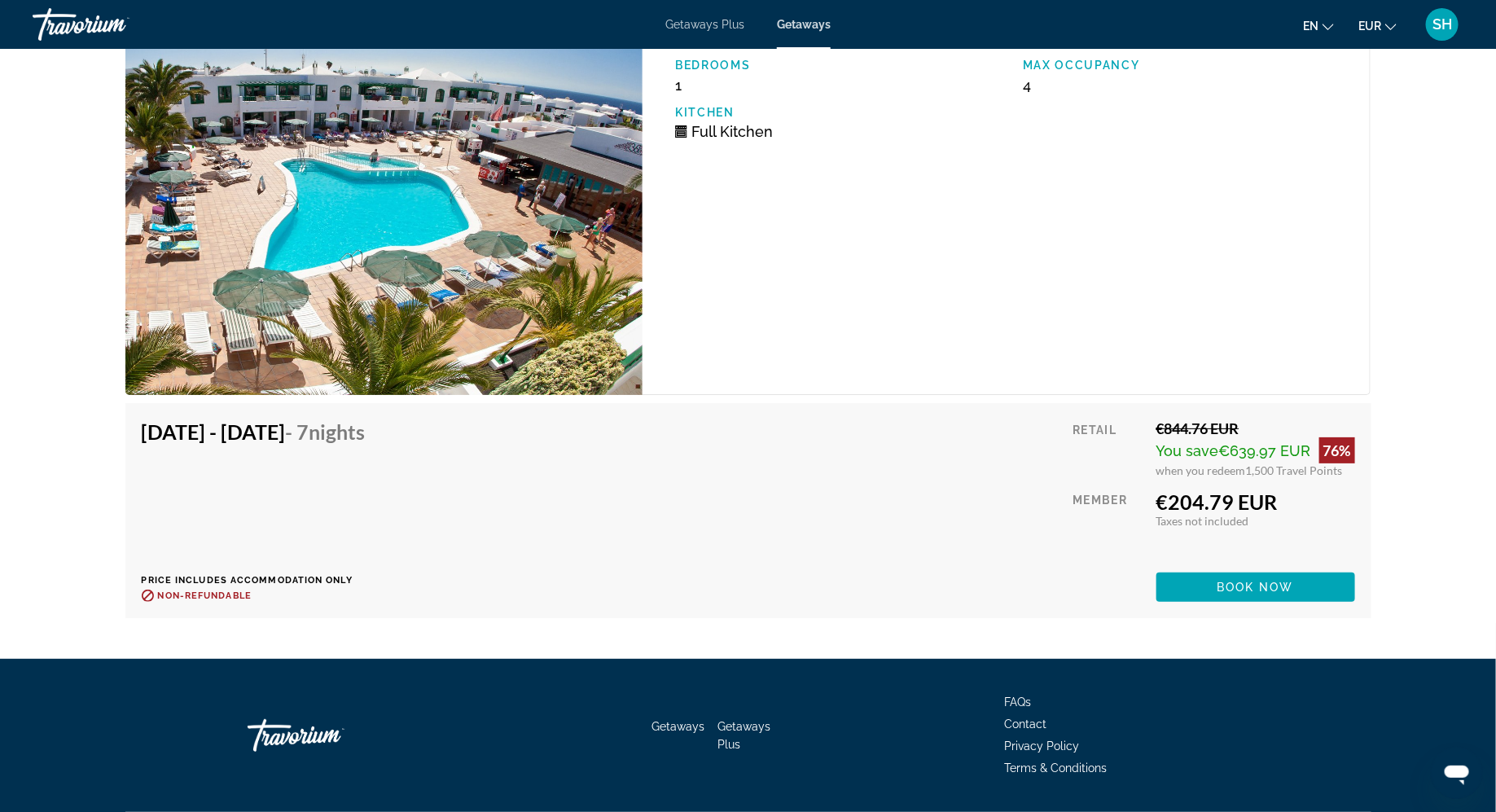
scroll to position [2939, 0]
